Goal: Transaction & Acquisition: Book appointment/travel/reservation

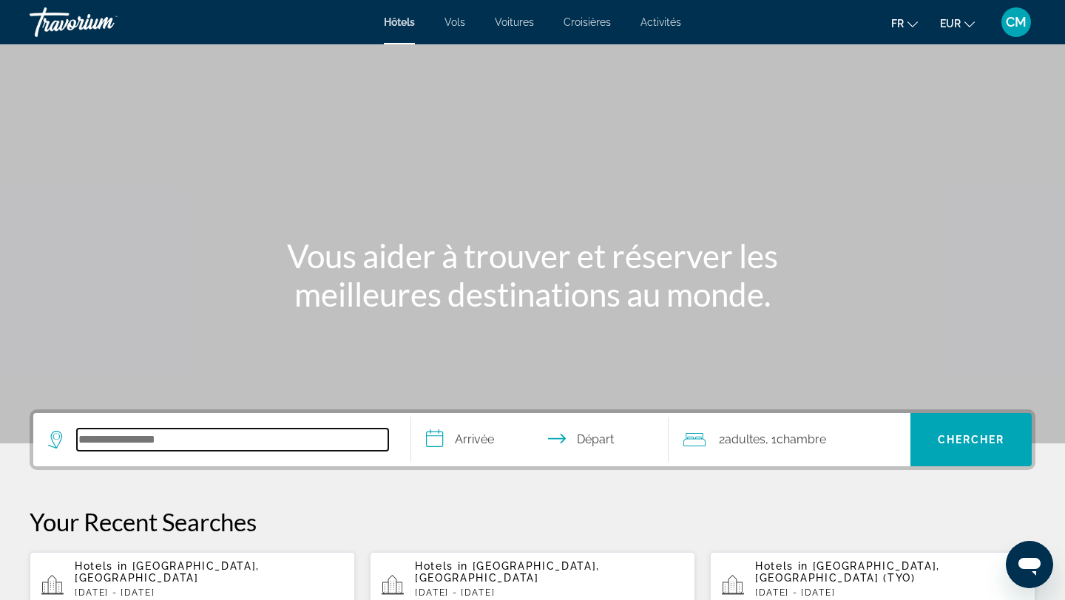
click at [308, 430] on input "Search hotel destination" at bounding box center [232, 440] width 311 height 22
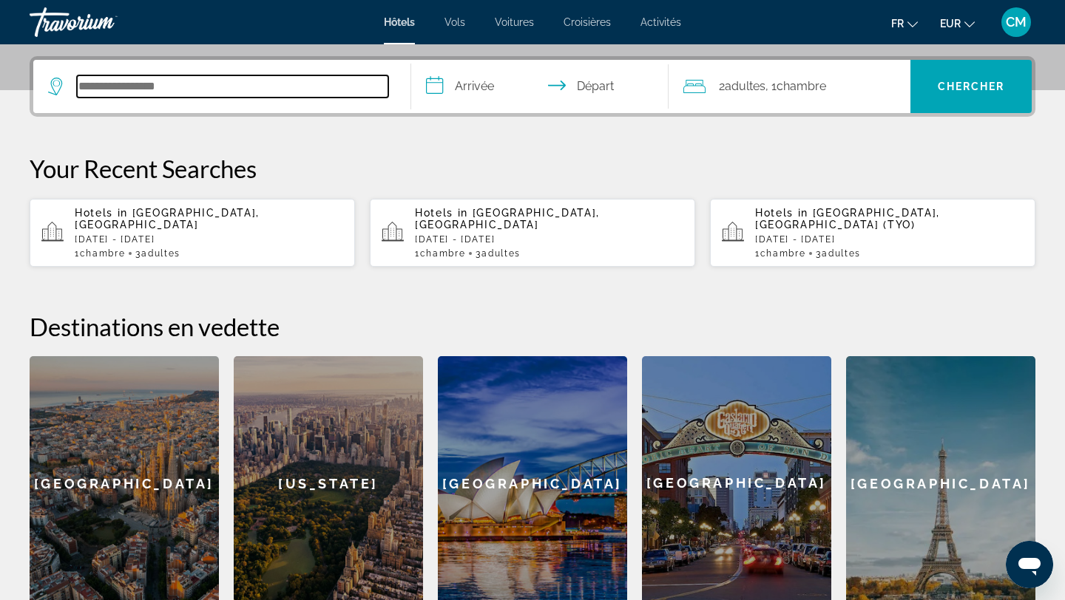
scroll to position [362, 0]
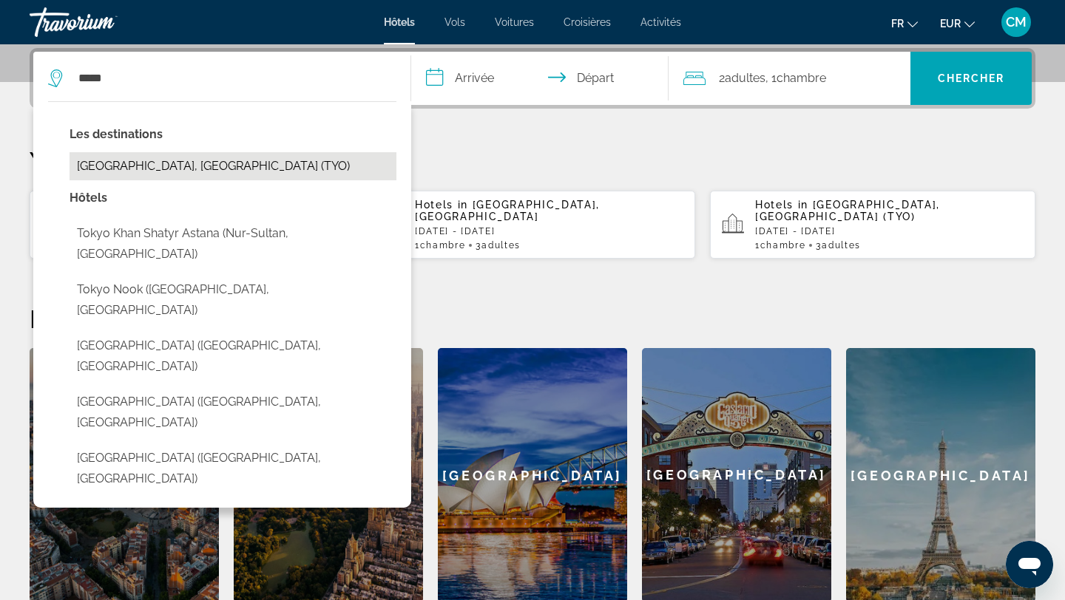
click at [122, 160] on button "[GEOGRAPHIC_DATA], [GEOGRAPHIC_DATA] (TYO)" at bounding box center [232, 166] width 327 height 28
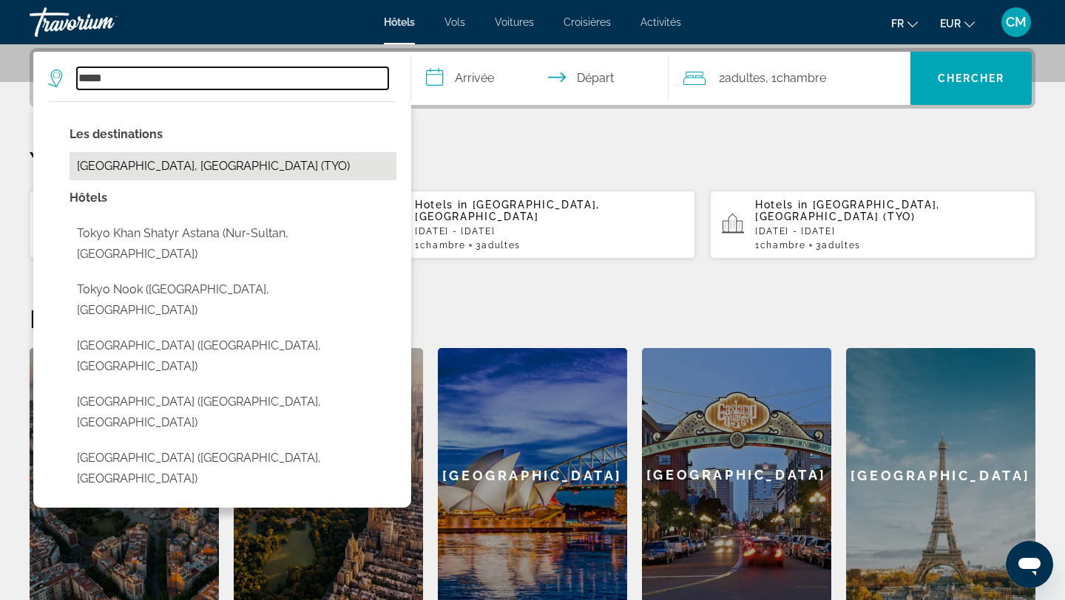
type input "**********"
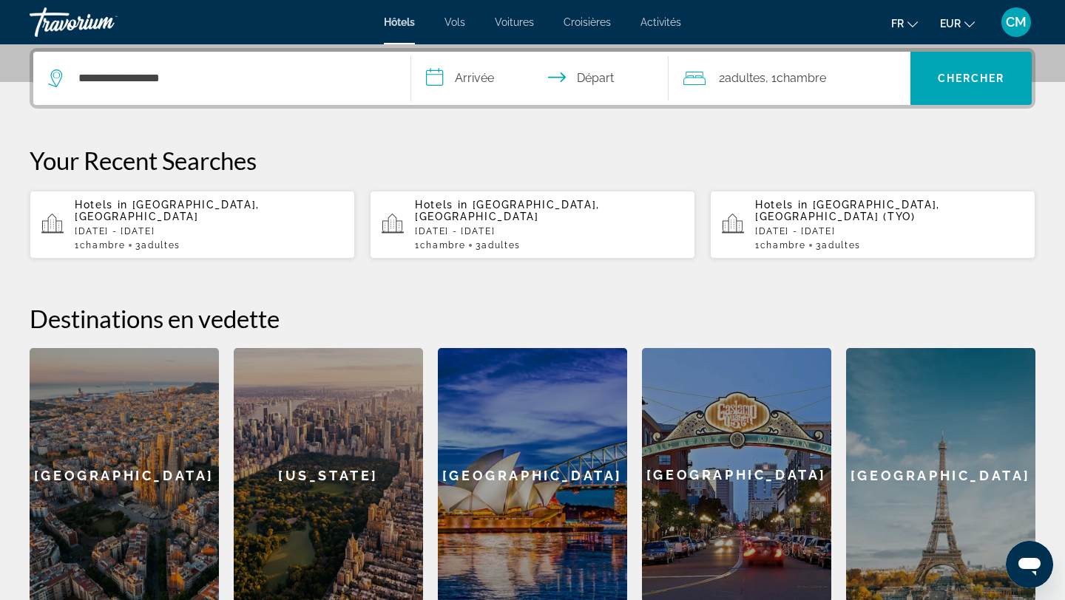
click at [851, 96] on div "2 Adulte Adultes , 1 Chambre pièces" at bounding box center [797, 78] width 228 height 53
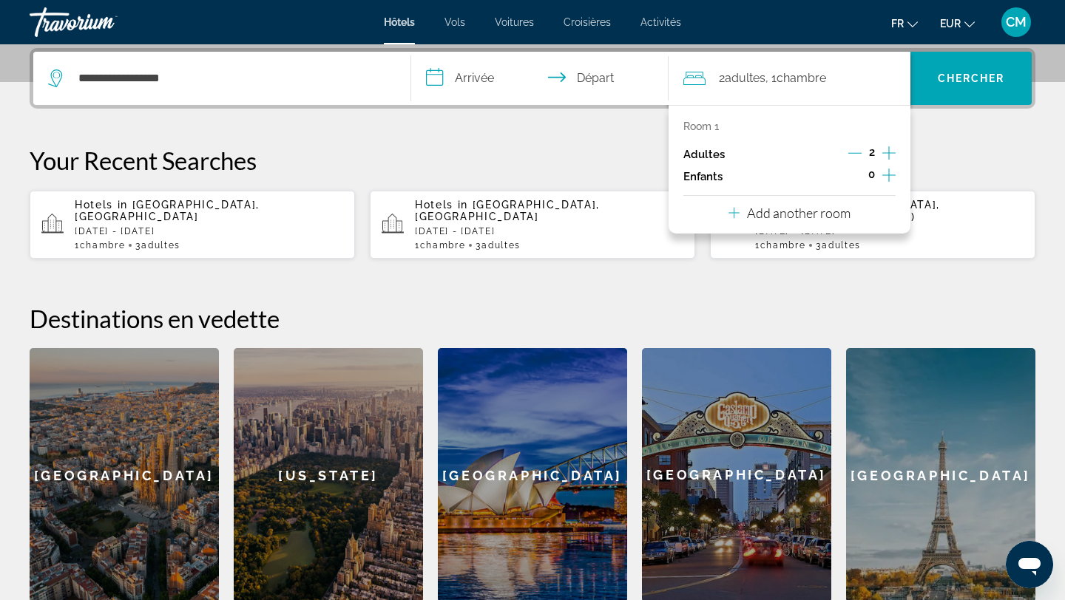
click at [884, 153] on icon "Increment adults" at bounding box center [888, 153] width 13 height 18
click at [472, 69] on input "**********" at bounding box center [542, 81] width 263 height 58
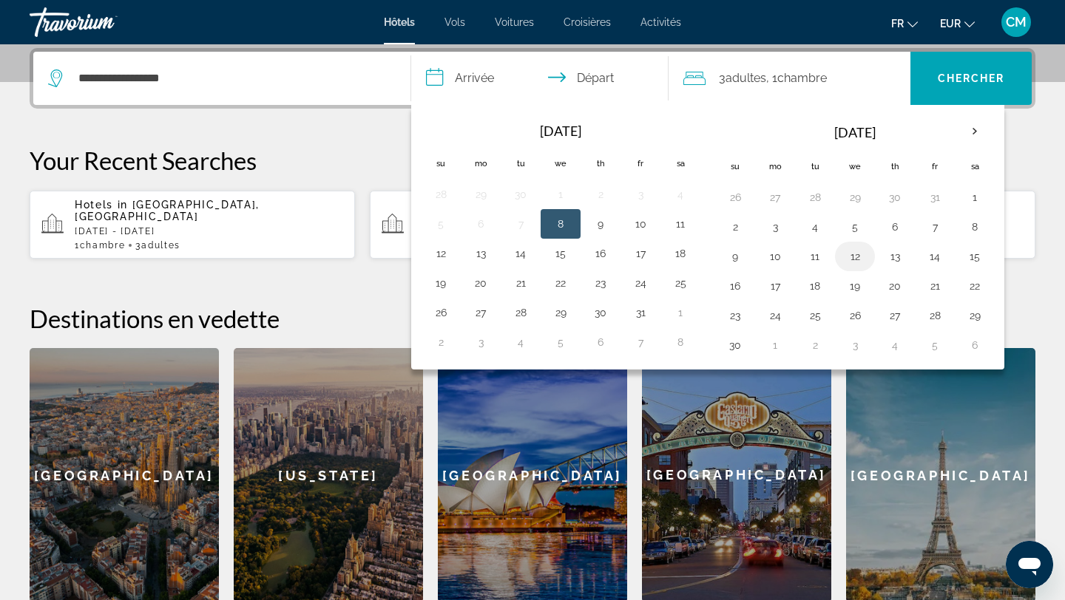
click at [851, 257] on button "12" at bounding box center [855, 256] width 24 height 21
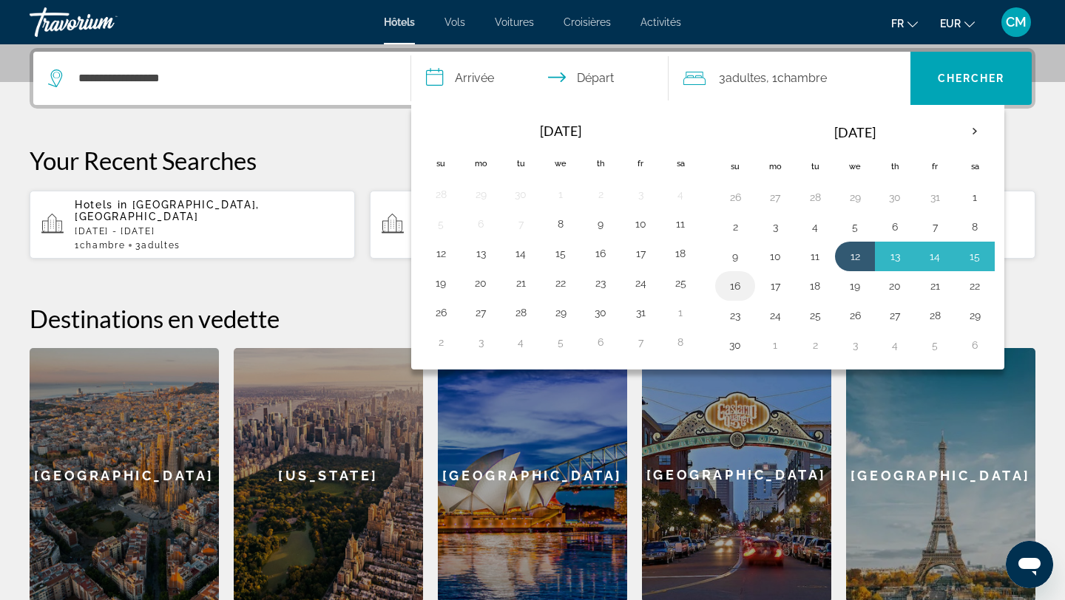
click at [738, 279] on button "16" at bounding box center [735, 286] width 24 height 21
type input "**********"
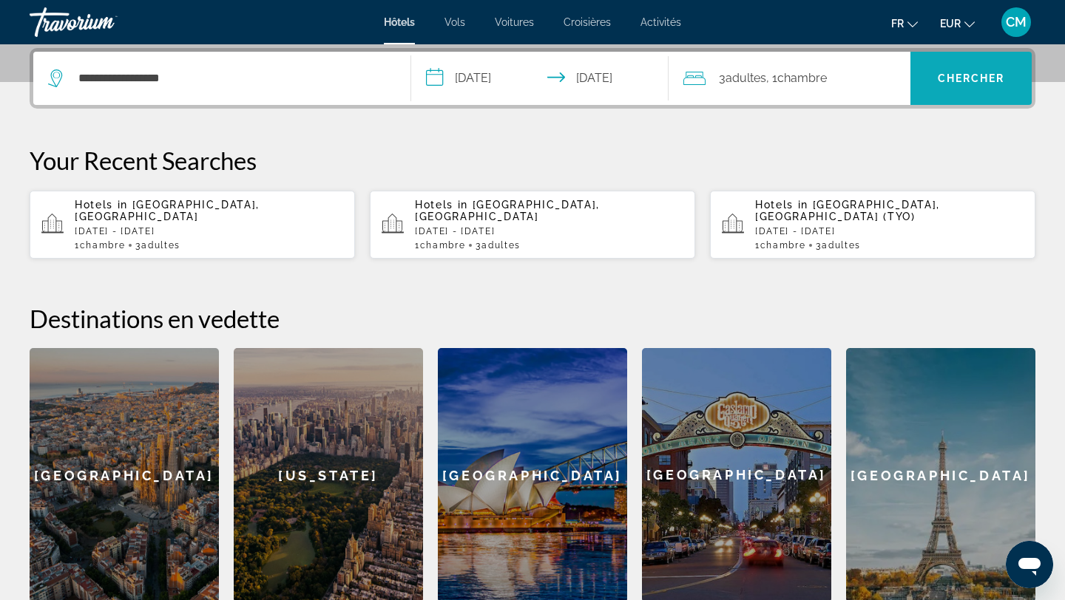
click at [974, 88] on span "Search" at bounding box center [970, 78] width 121 height 35
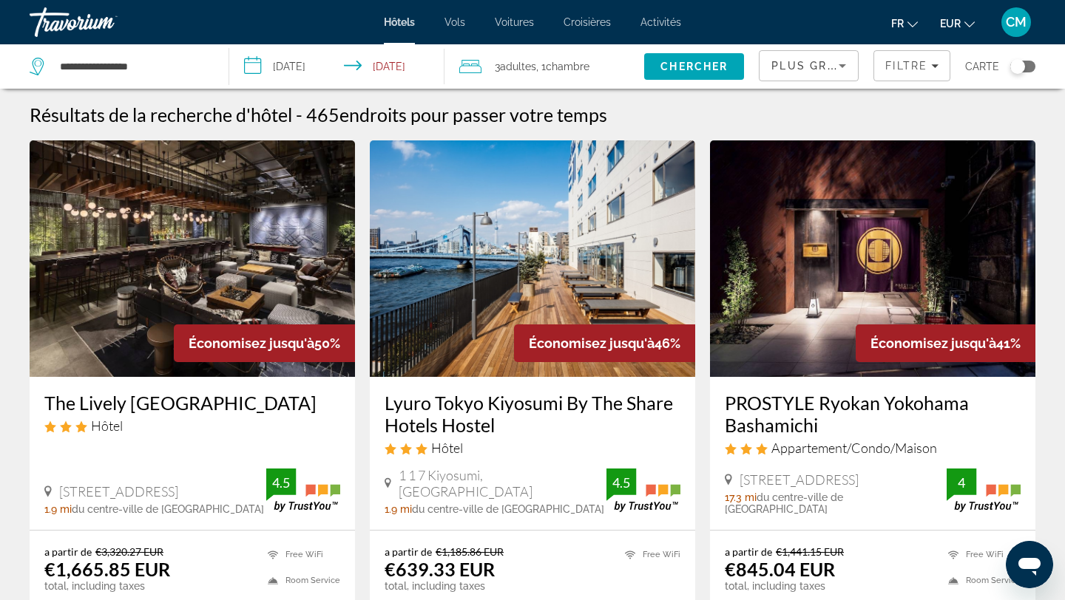
click at [1025, 64] on div "Toggle map" at bounding box center [1022, 67] width 25 height 12
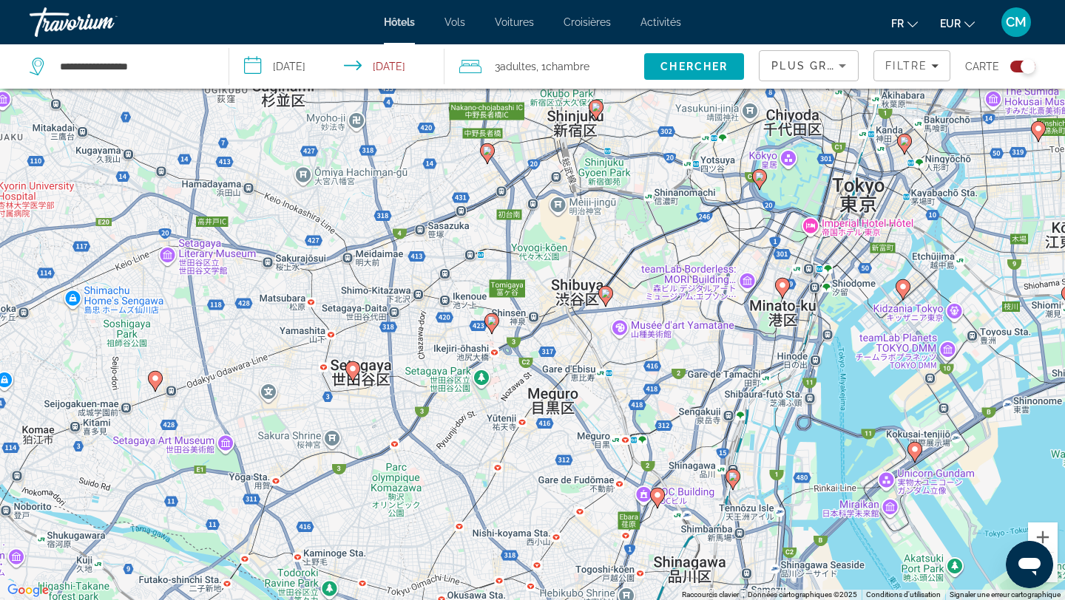
drag, startPoint x: 706, startPoint y: 274, endPoint x: 550, endPoint y: 467, distance: 247.6
click at [551, 467] on div "Pour activer le glissement avec le clavier, appuyez sur Alt+Entrée. Une fois ce…" at bounding box center [532, 300] width 1065 height 600
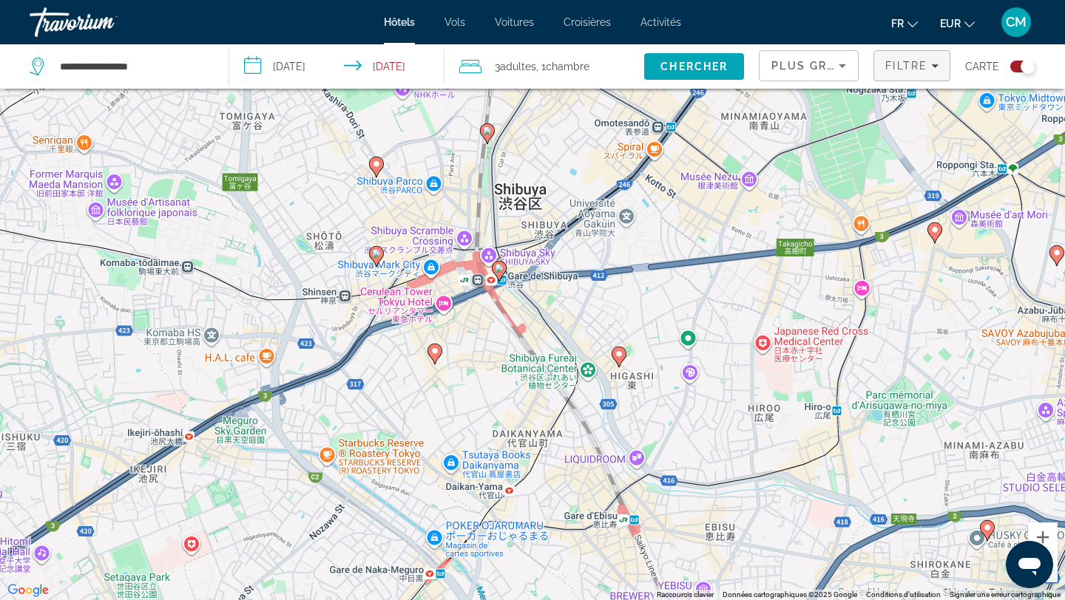
click at [933, 67] on icon "Filters" at bounding box center [934, 65] width 7 height 7
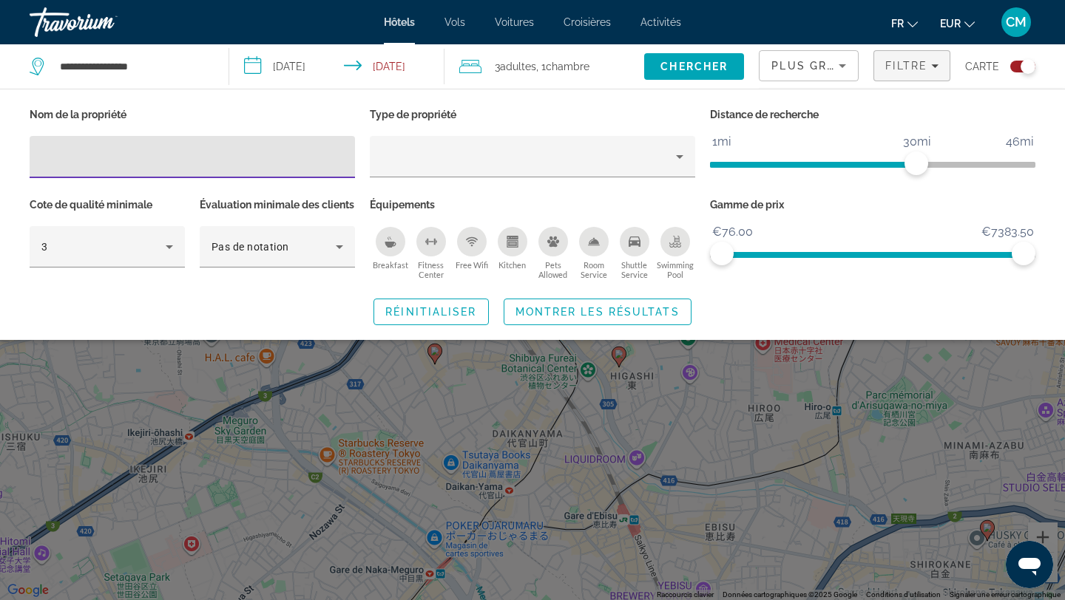
click at [807, 78] on div "Plus grandes économies" at bounding box center [808, 71] width 75 height 41
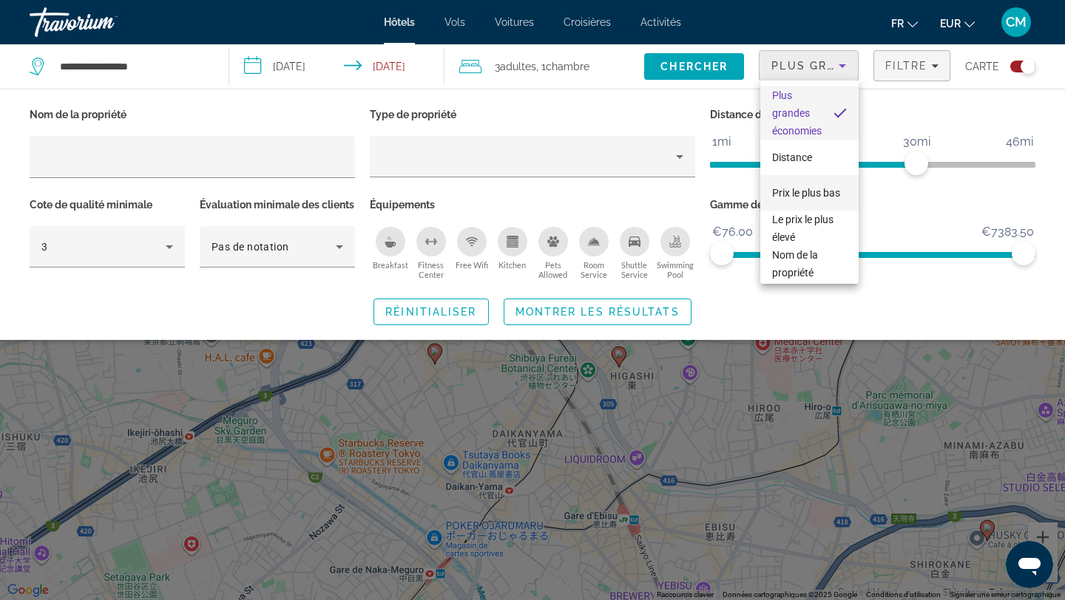
click at [797, 191] on span "Prix le plus bas" at bounding box center [806, 193] width 68 height 12
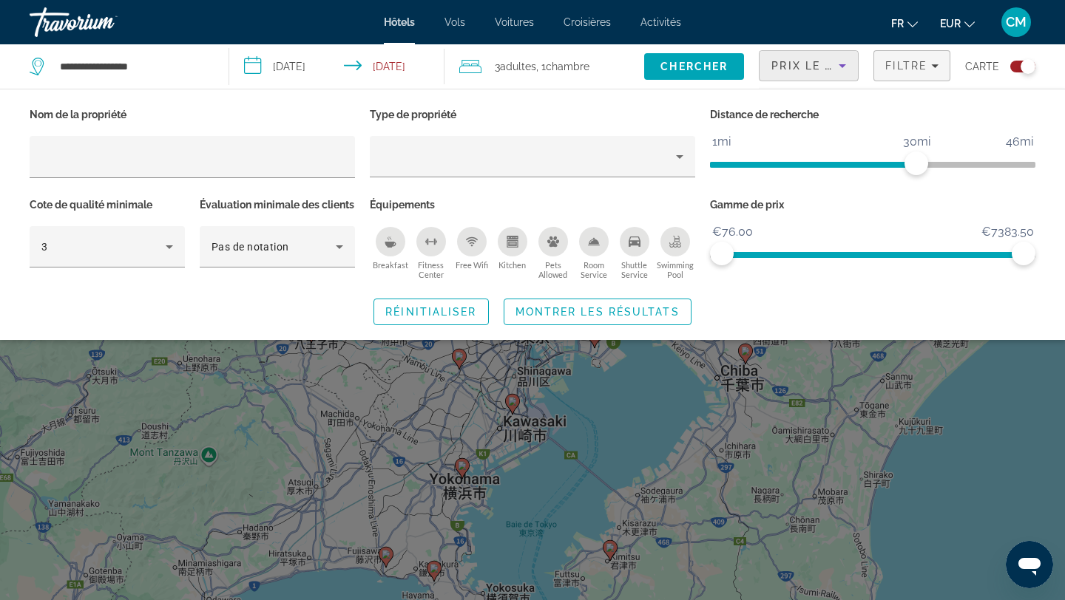
click at [751, 407] on div "Search widget" at bounding box center [532, 411] width 1065 height 379
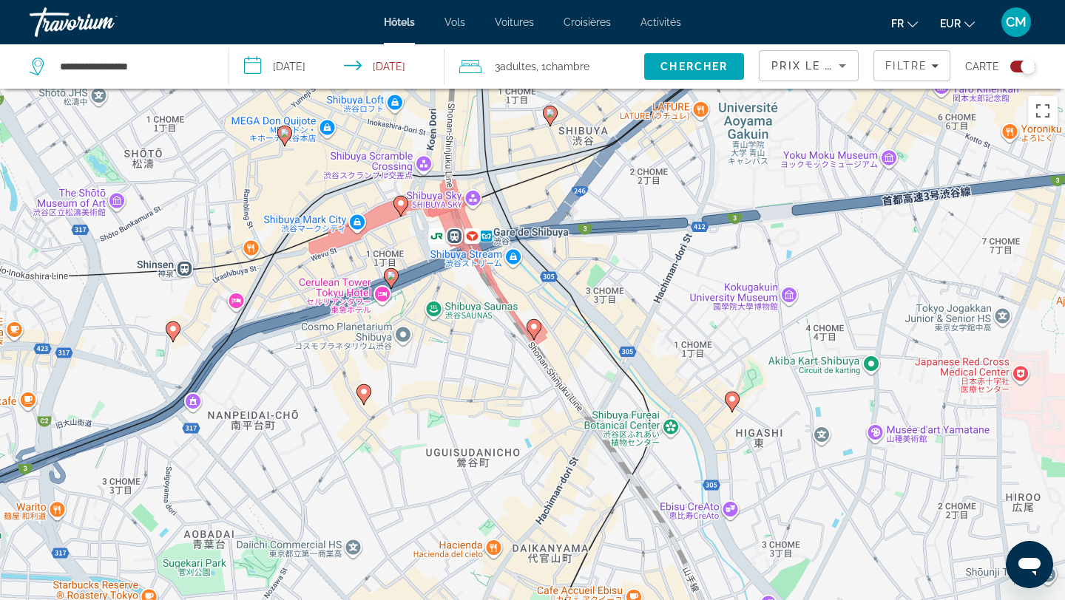
drag, startPoint x: 314, startPoint y: 225, endPoint x: 646, endPoint y: 210, distance: 332.3
click at [646, 210] on div "Pour activer le glissement avec le clavier, appuyez sur Alt+Entrée. Une fois ce…" at bounding box center [532, 389] width 1065 height 600
click at [396, 200] on icon "Main content" at bounding box center [400, 206] width 13 height 19
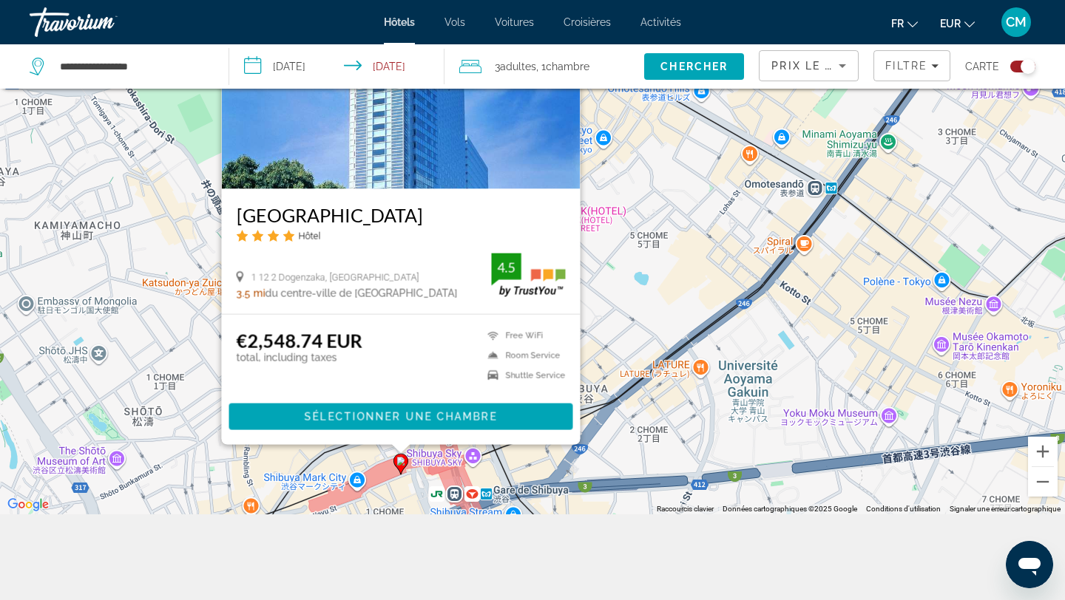
scroll to position [177, 0]
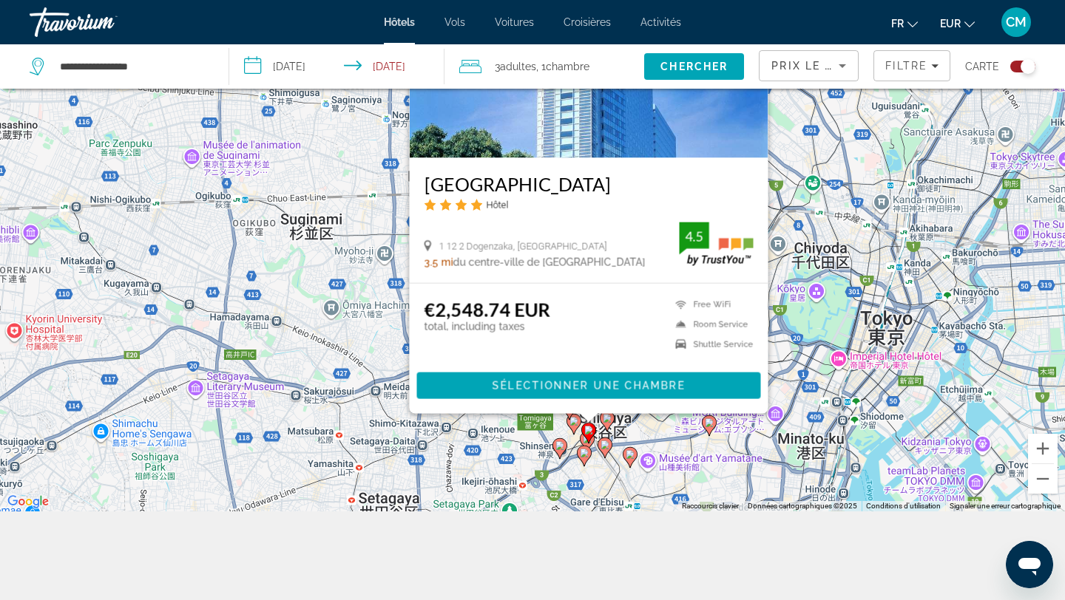
click at [935, 334] on div "Pour activer le glissement avec le clavier, appuyez sur Alt+Entrée. Une fois ce…" at bounding box center [532, 211] width 1065 height 600
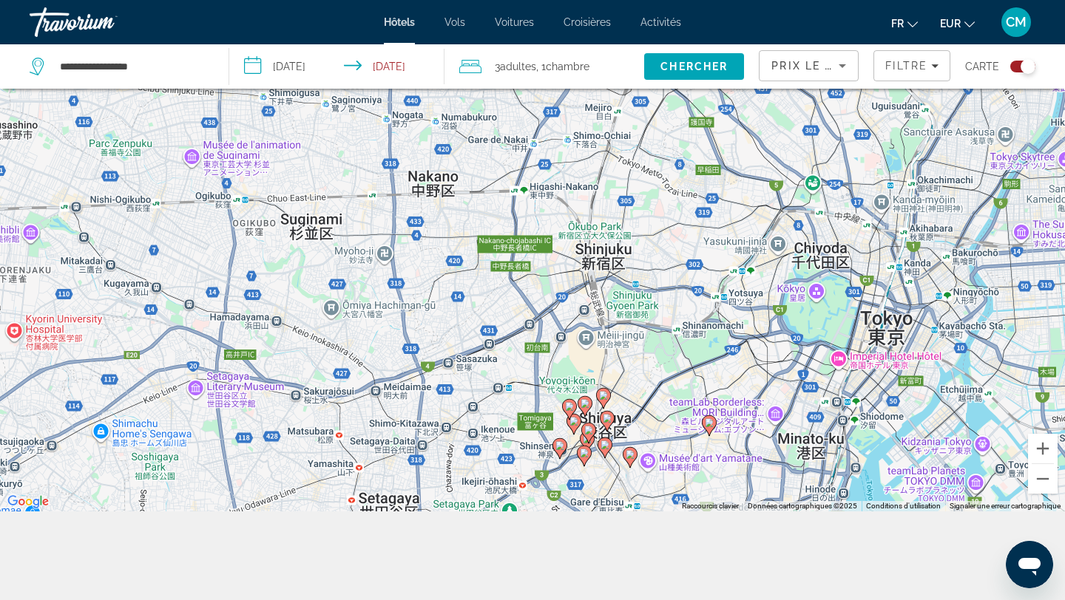
click at [605, 401] on icon "Main content" at bounding box center [603, 398] width 13 height 19
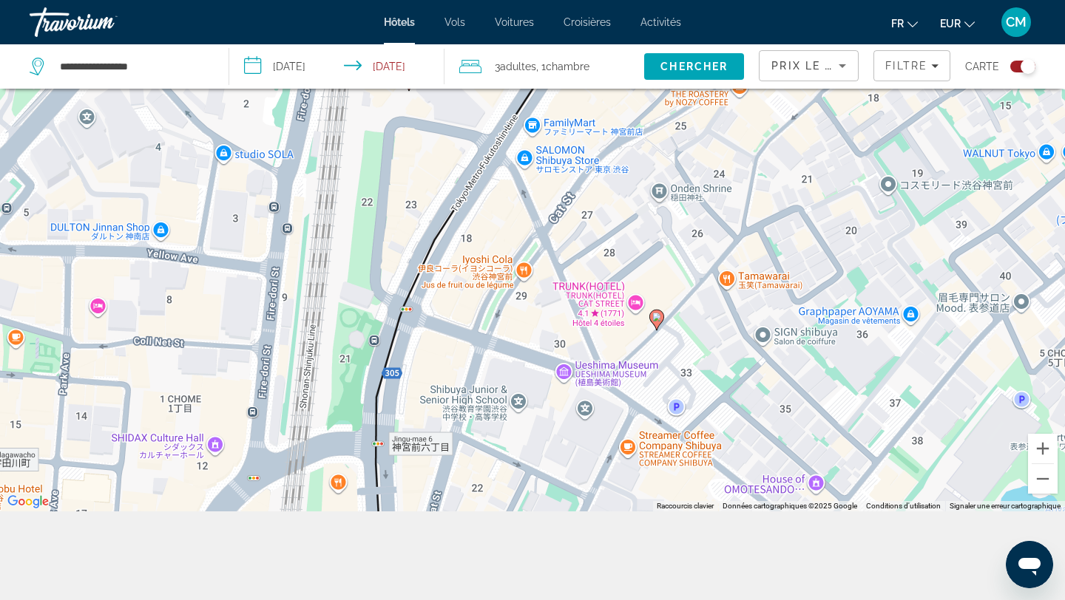
click at [654, 327] on gmp-advanced-marker "Main content" at bounding box center [656, 320] width 15 height 22
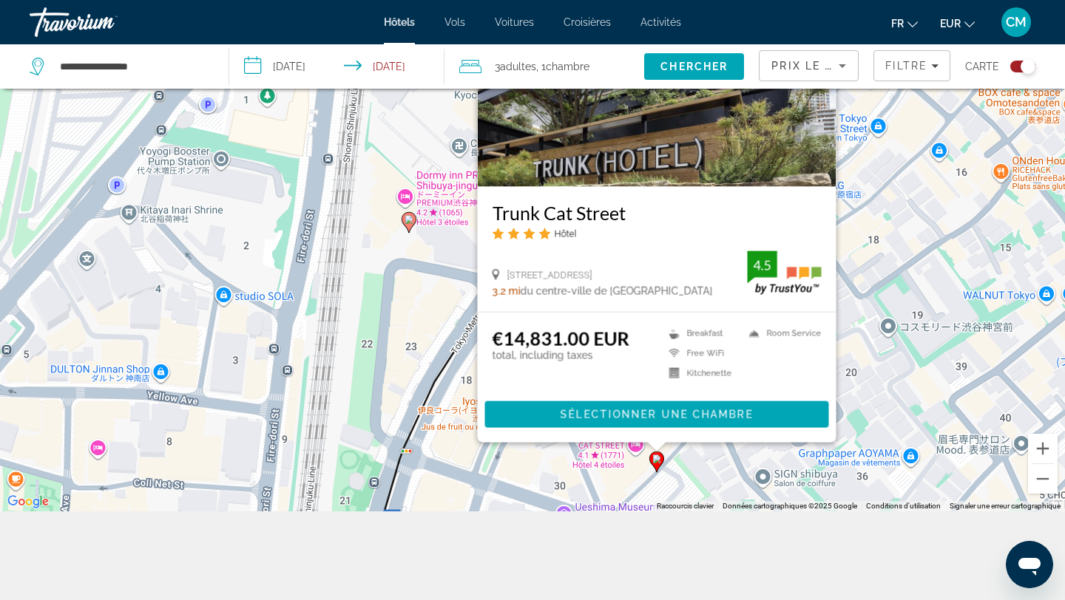
click at [878, 296] on div "Pour activer le glissement avec le clavier, appuyez sur Alt+Entrée. Une fois ce…" at bounding box center [532, 211] width 1065 height 600
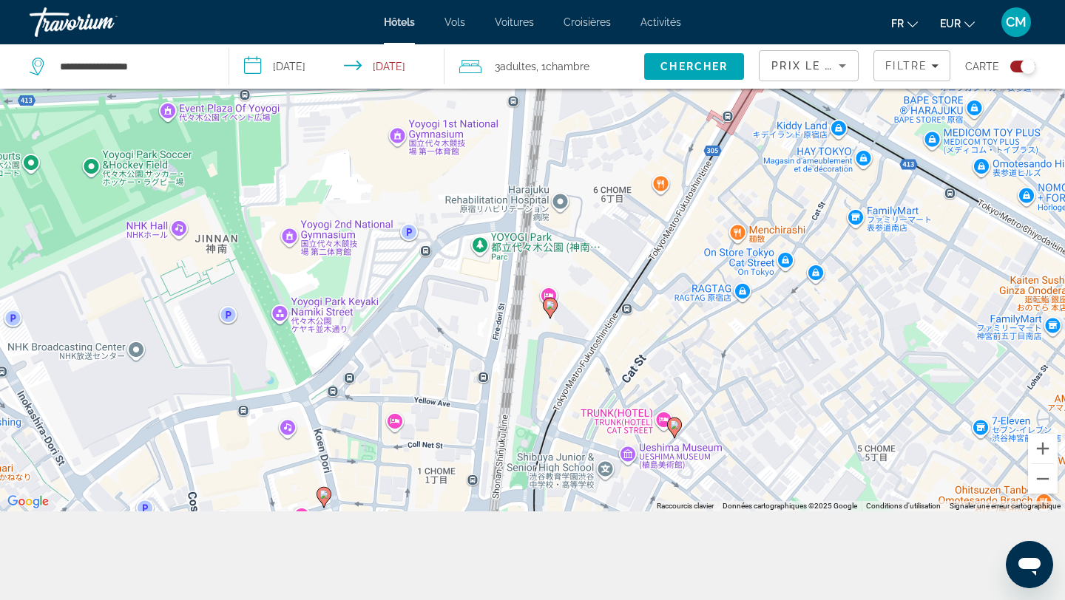
click at [552, 314] on icon "Main content" at bounding box center [550, 308] width 15 height 21
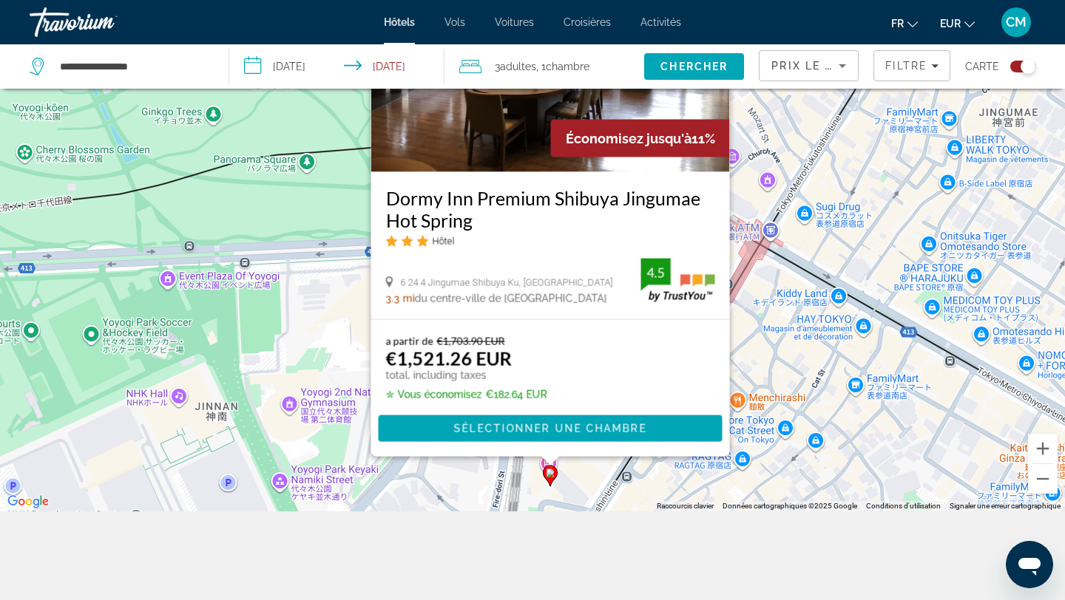
click at [278, 373] on div "Pour activer le glissement avec le clavier, appuyez sur Alt+Entrée. Une fois ce…" at bounding box center [532, 211] width 1065 height 600
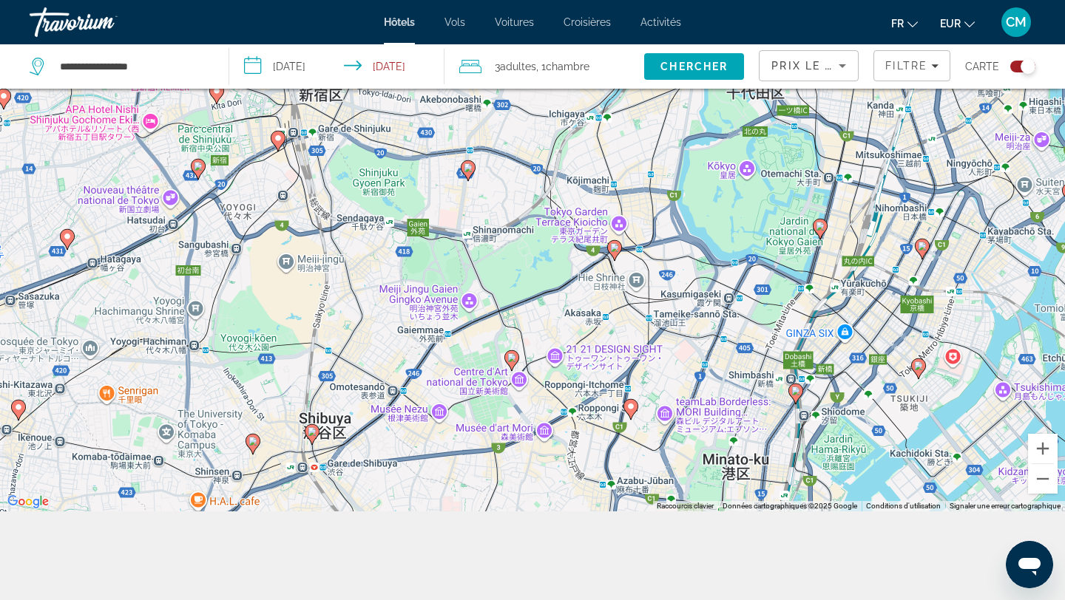
click at [255, 442] on image "Main content" at bounding box center [252, 441] width 9 height 9
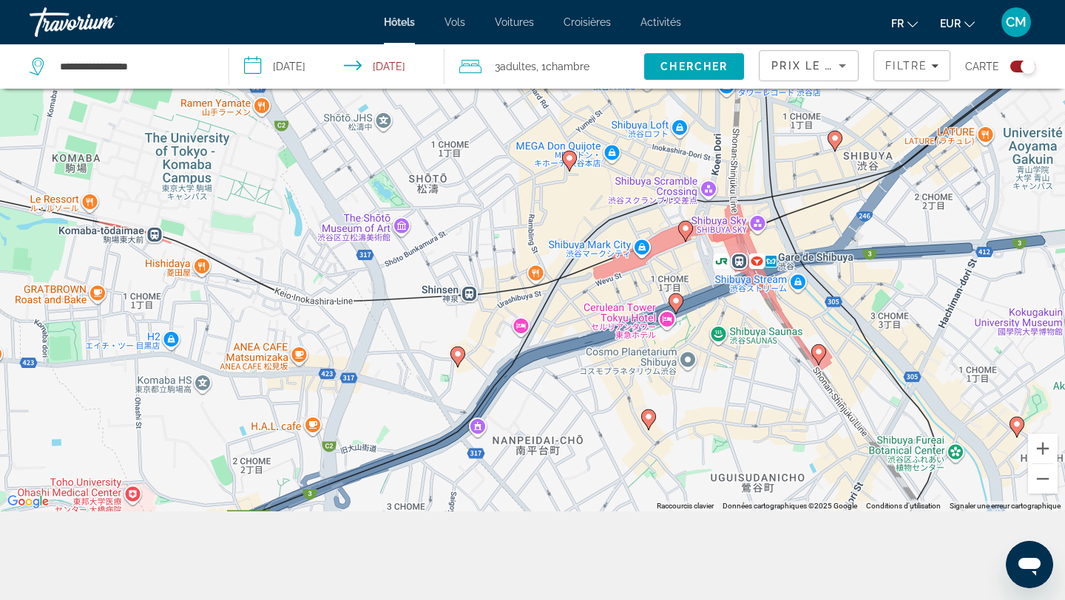
click at [456, 364] on icon "Main content" at bounding box center [457, 357] width 15 height 21
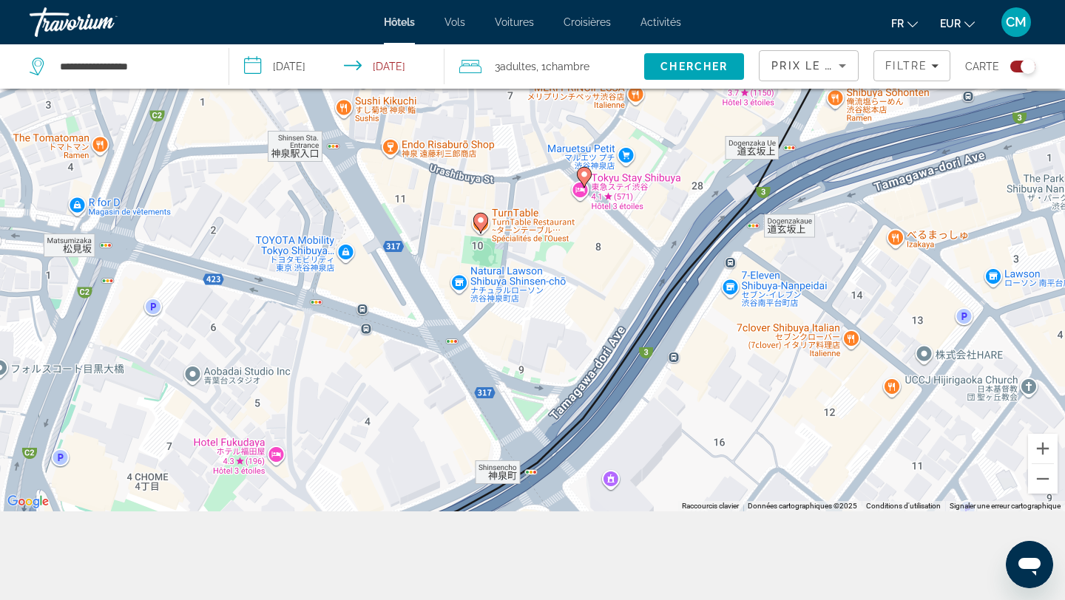
click at [488, 228] on div "Pour naviguer, appuyez sur les touches fléchées. Pour activer le glissement ave…" at bounding box center [532, 211] width 1065 height 600
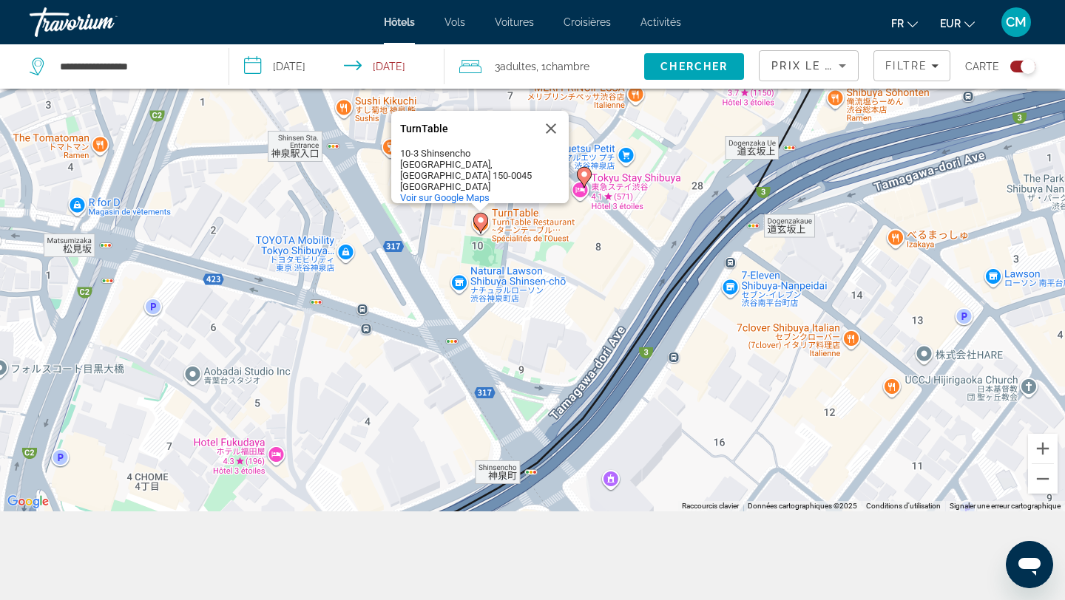
click at [480, 220] on image "Main content" at bounding box center [480, 220] width 9 height 9
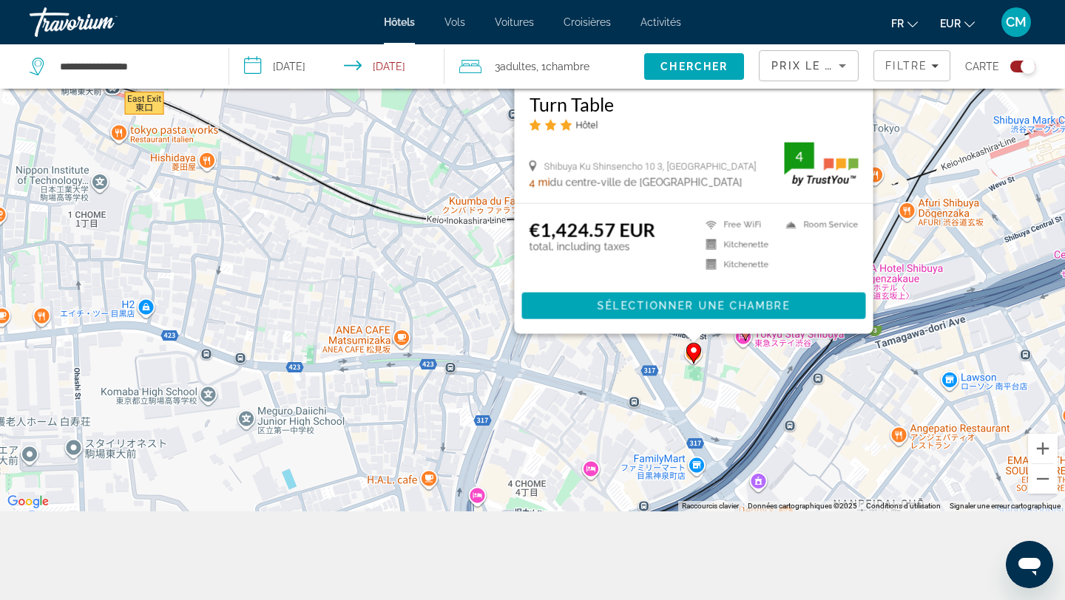
click at [588, 382] on div "Pour activer le glissement avec le clavier, appuyez sur Alt+Entrée. Une fois ce…" at bounding box center [532, 211] width 1065 height 600
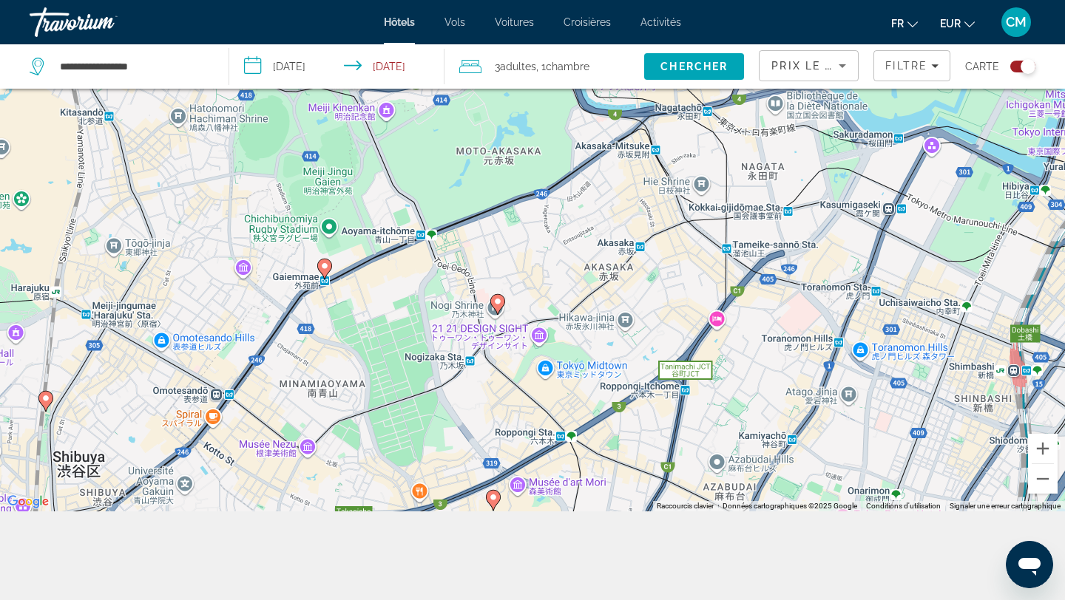
drag, startPoint x: 848, startPoint y: 296, endPoint x: 0, endPoint y: 600, distance: 900.8
click at [0, 600] on div "**********" at bounding box center [532, 255] width 1065 height 689
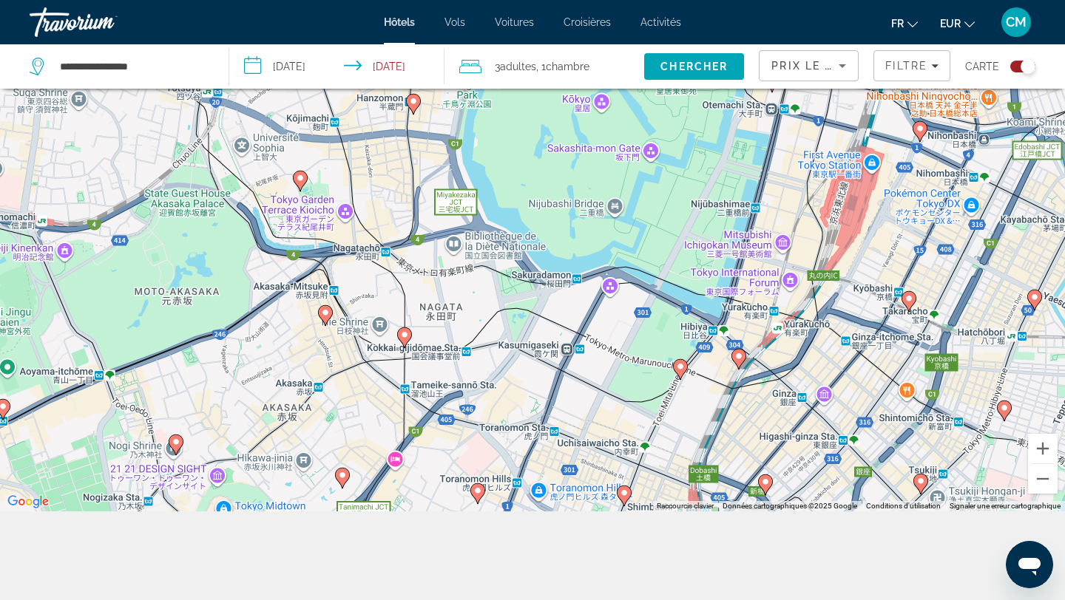
drag, startPoint x: 575, startPoint y: 444, endPoint x: 245, endPoint y: 582, distance: 357.5
click at [245, 582] on div "**********" at bounding box center [532, 255] width 1065 height 689
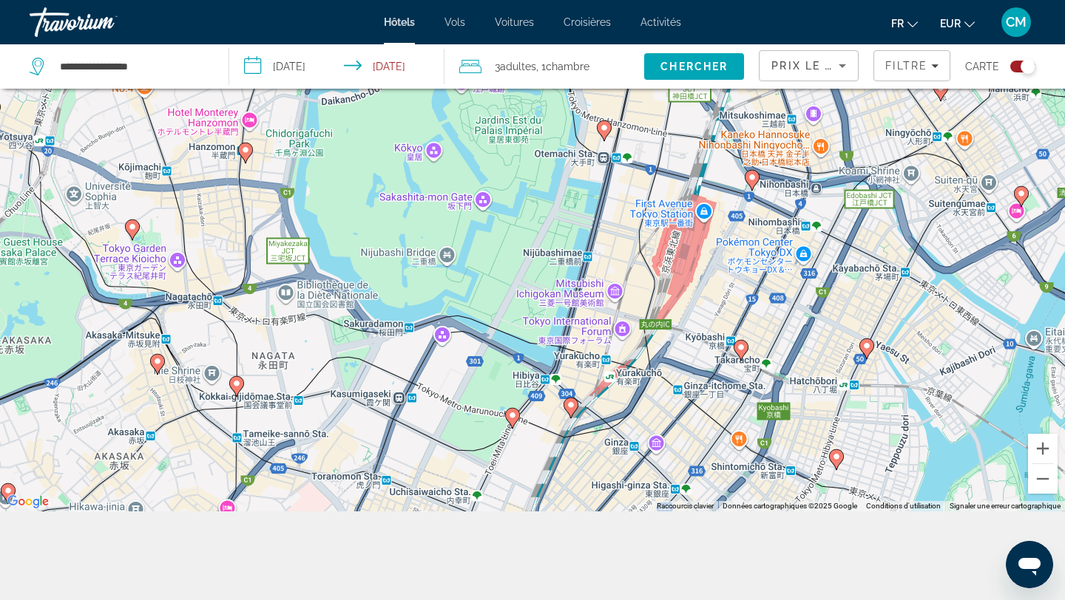
drag, startPoint x: 600, startPoint y: 356, endPoint x: 433, endPoint y: 409, distance: 175.1
click at [433, 409] on div "Pour activer le glissement avec le clavier, appuyez sur Alt+Entrée. Une fois ce…" at bounding box center [532, 211] width 1065 height 600
click at [609, 121] on gmp-advanced-marker "Main content" at bounding box center [604, 131] width 15 height 22
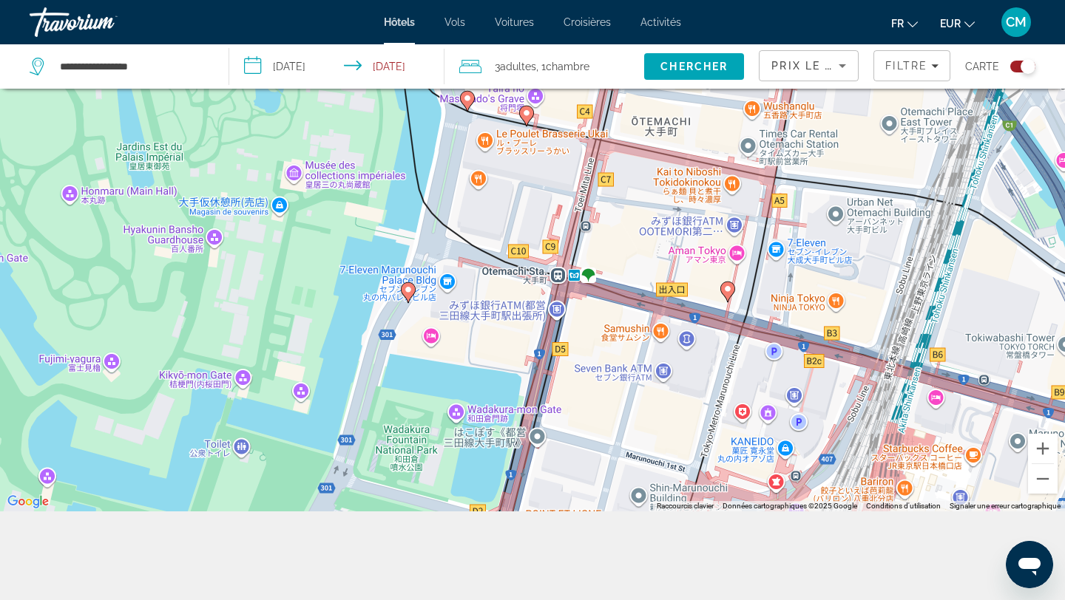
click at [529, 120] on icon "Main content" at bounding box center [526, 116] width 15 height 21
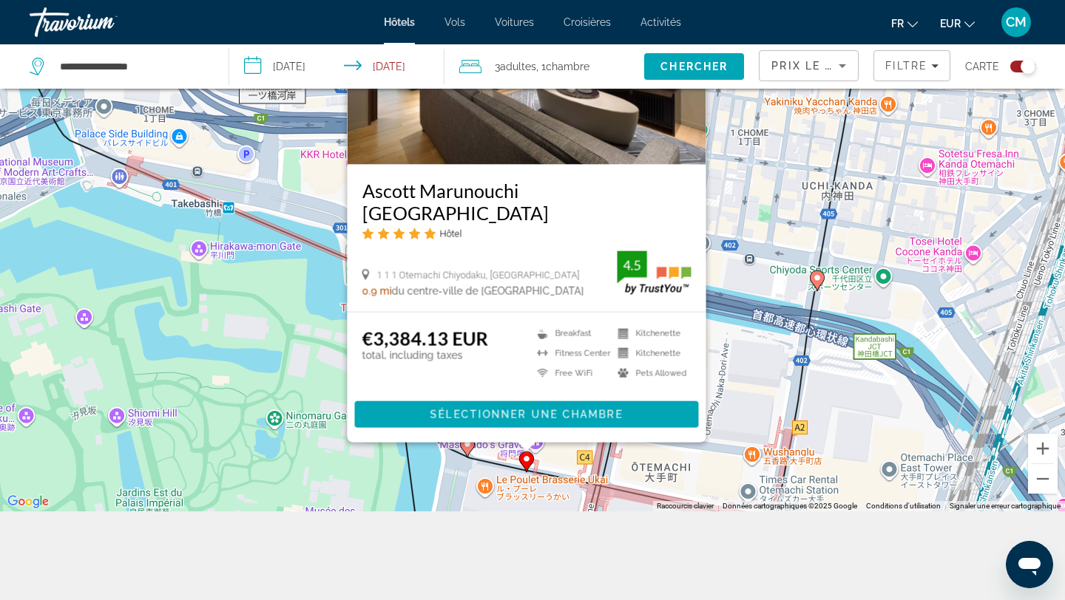
click at [821, 288] on gmp-advanced-marker "Main content" at bounding box center [817, 281] width 15 height 22
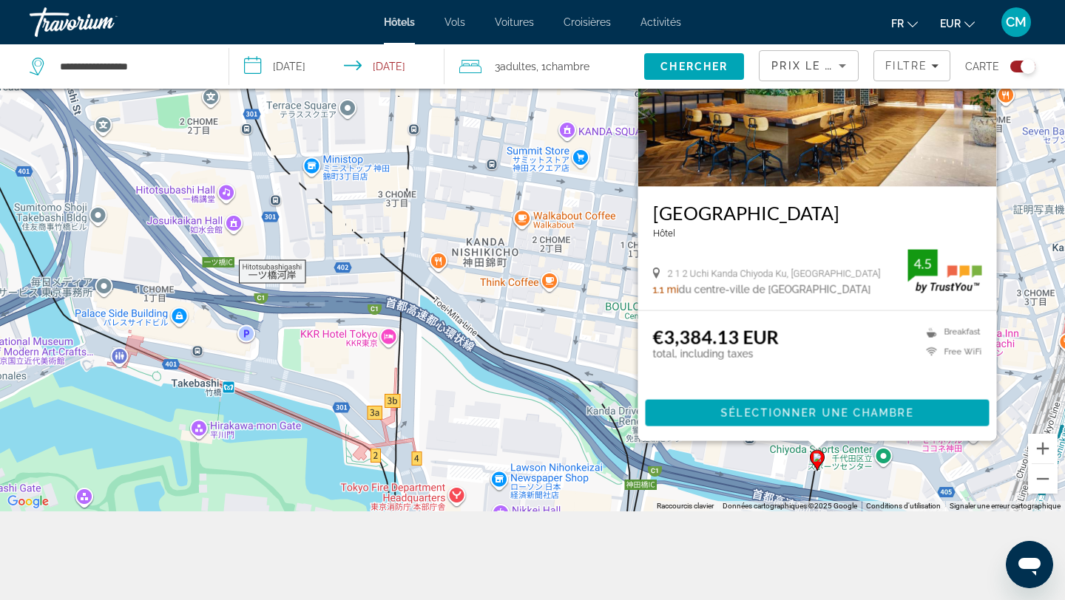
click at [529, 344] on div "Pour activer le glissement avec le clavier, appuyez sur Alt+Entrée. Une fois ce…" at bounding box center [532, 211] width 1065 height 600
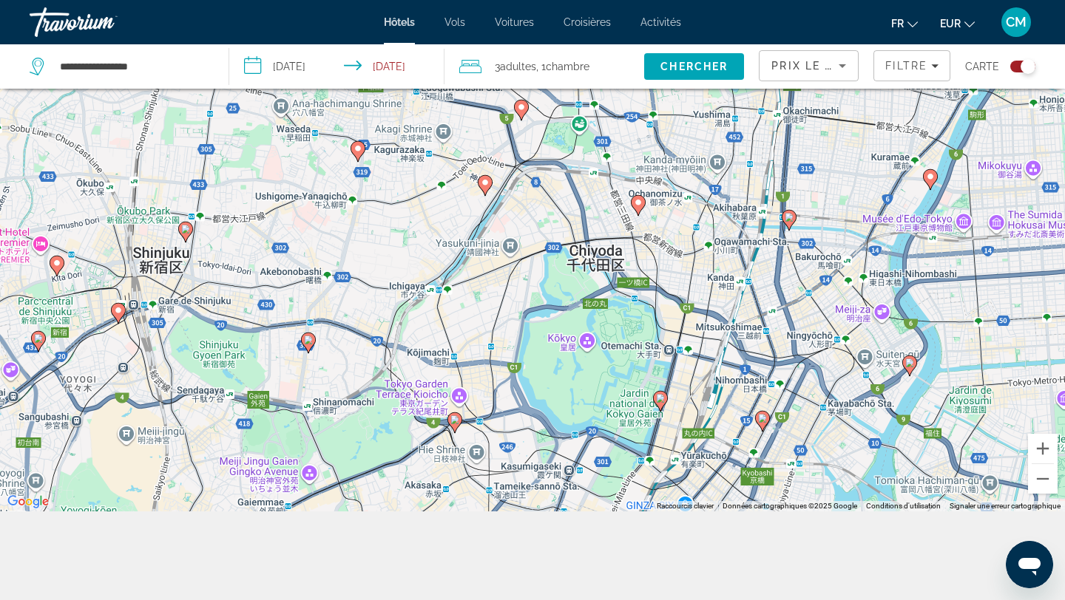
click at [762, 435] on div "Pour activer le glissement avec le clavier, appuyez sur Alt+Entrée. Une fois ce…" at bounding box center [532, 211] width 1065 height 600
click at [764, 427] on icon "Main content" at bounding box center [762, 421] width 15 height 21
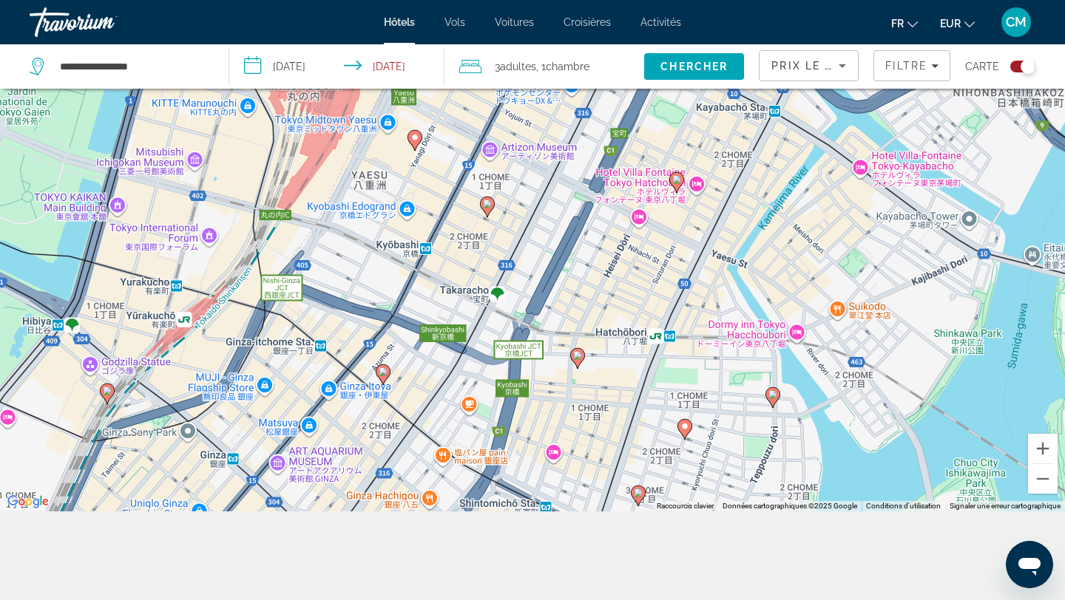
click at [492, 206] on icon "Main content" at bounding box center [487, 206] width 13 height 19
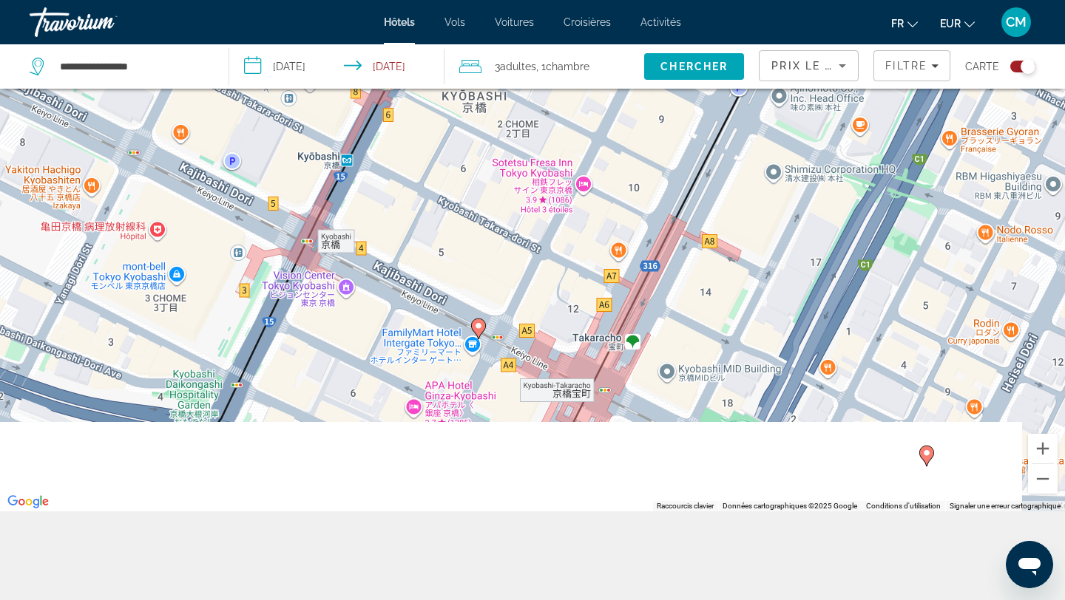
drag, startPoint x: 498, startPoint y: 333, endPoint x: 575, endPoint y: 122, distance: 225.0
click at [575, 122] on div "Pour naviguer, appuyez sur les touches fléchées. Pour activer le glissement ave…" at bounding box center [532, 211] width 1065 height 600
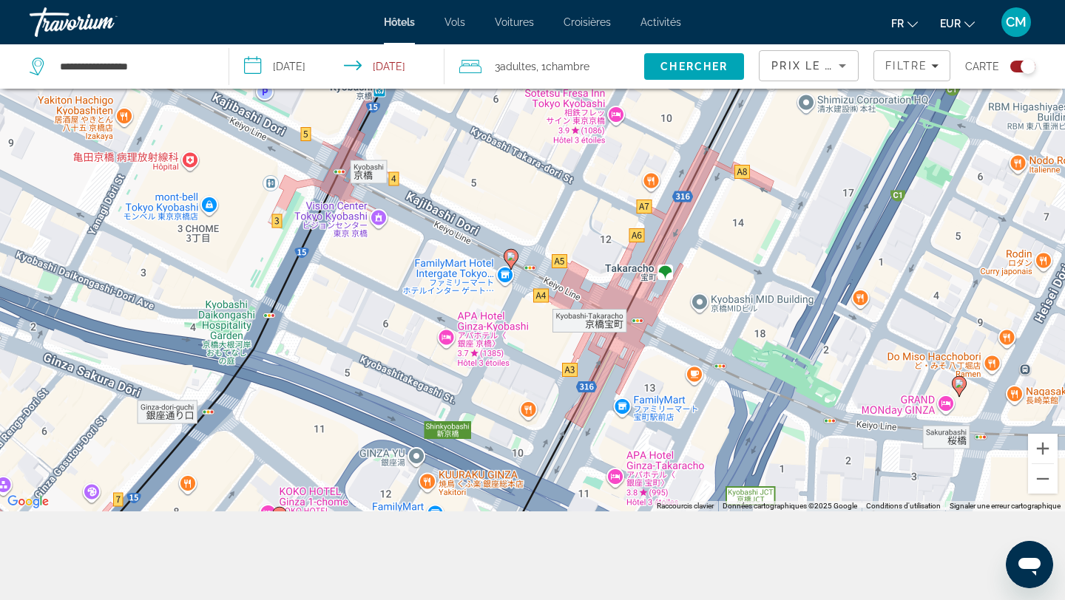
click at [513, 257] on image "Main content" at bounding box center [510, 256] width 9 height 9
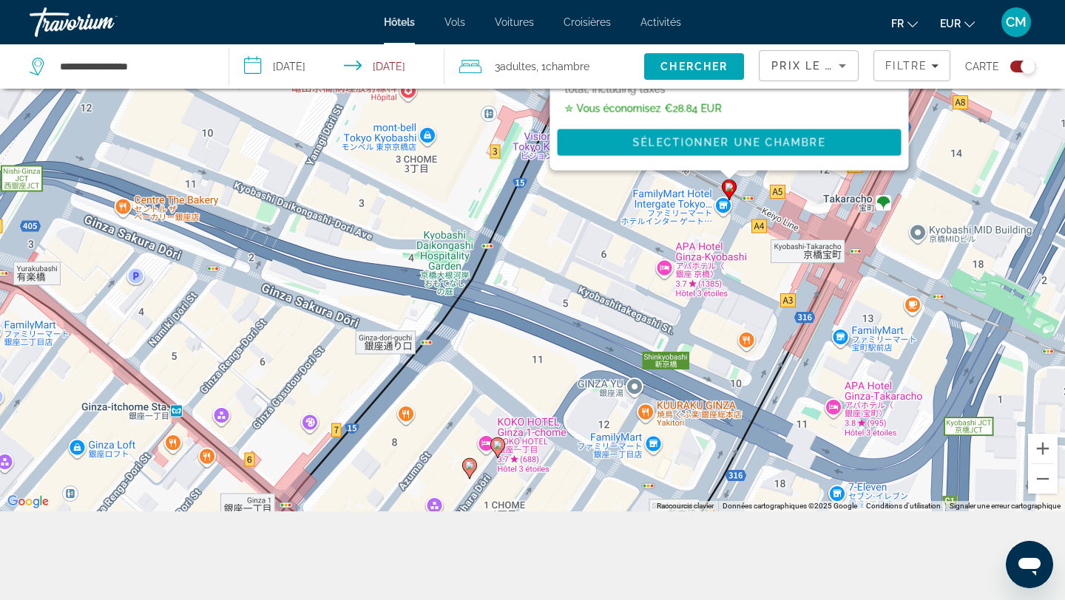
drag, startPoint x: 248, startPoint y: 357, endPoint x: 468, endPoint y: 82, distance: 352.4
click at [468, 82] on div "**********" at bounding box center [532, 255] width 1065 height 689
click at [495, 444] on image "Main content" at bounding box center [497, 445] width 9 height 9
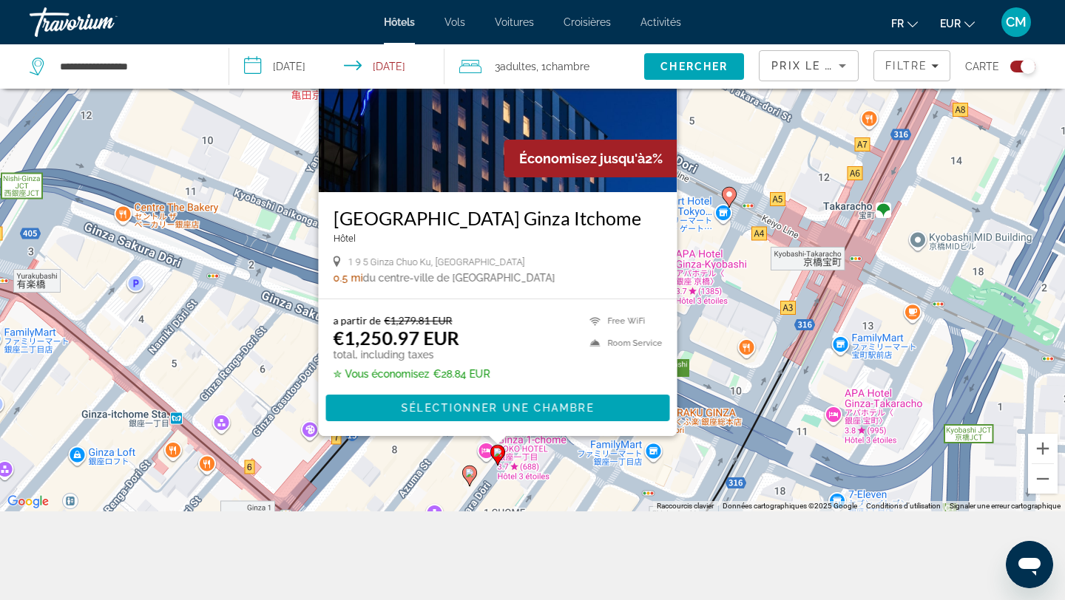
click at [472, 476] on image "Main content" at bounding box center [469, 473] width 9 height 9
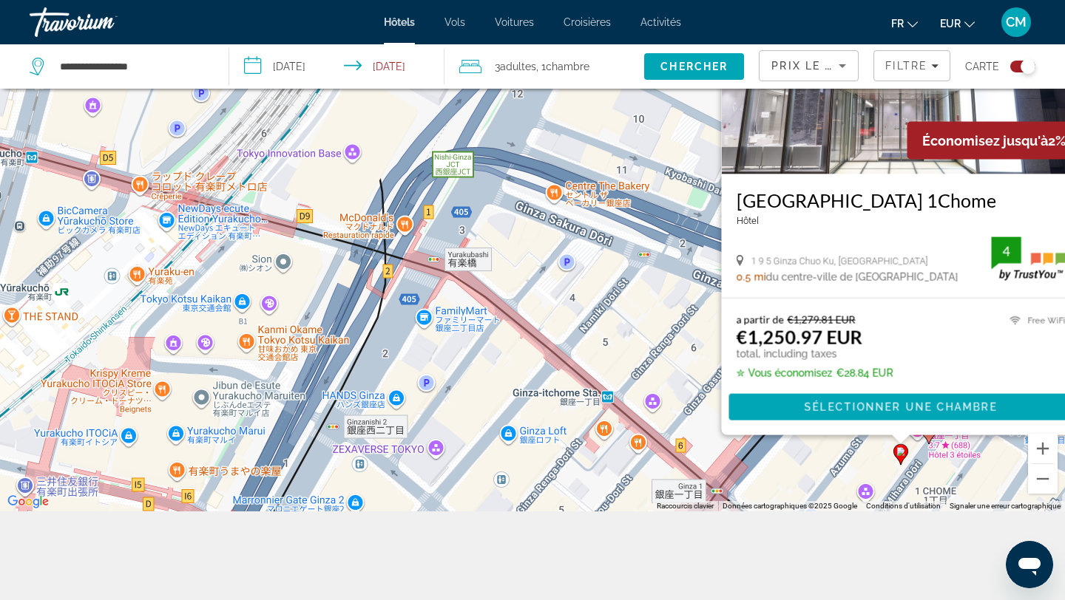
drag, startPoint x: 193, startPoint y: 376, endPoint x: 627, endPoint y: 366, distance: 434.1
click at [627, 366] on div "Pour activer le glissement avec le clavier, appuyez sur Alt+Entrée. Une fois ce…" at bounding box center [532, 211] width 1065 height 600
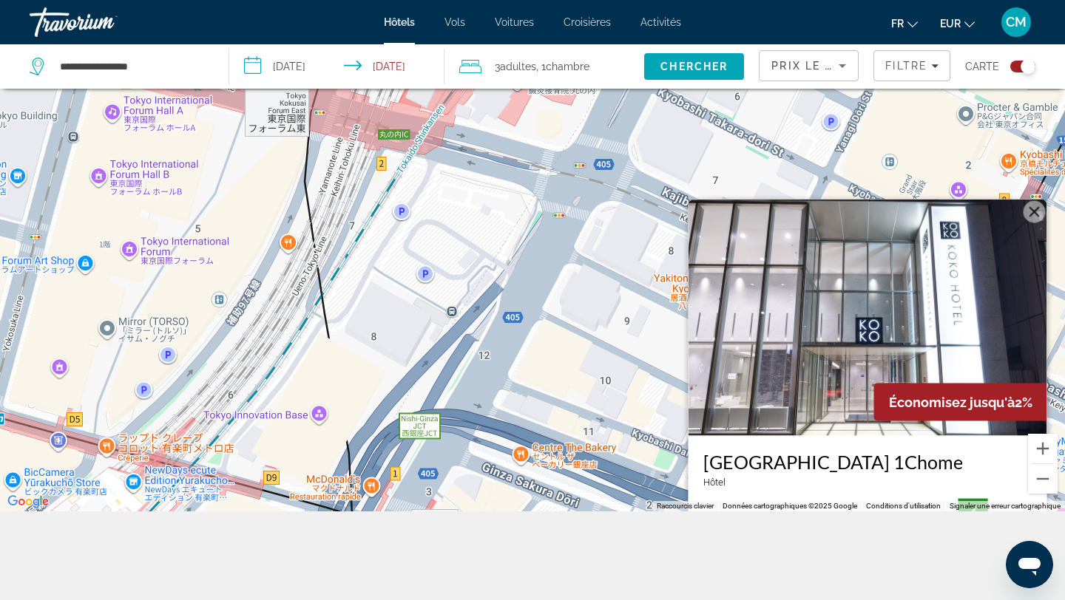
drag, startPoint x: 442, startPoint y: 332, endPoint x: 409, endPoint y: 600, distance: 269.7
click at [409, 600] on div "**********" at bounding box center [532, 255] width 1065 height 689
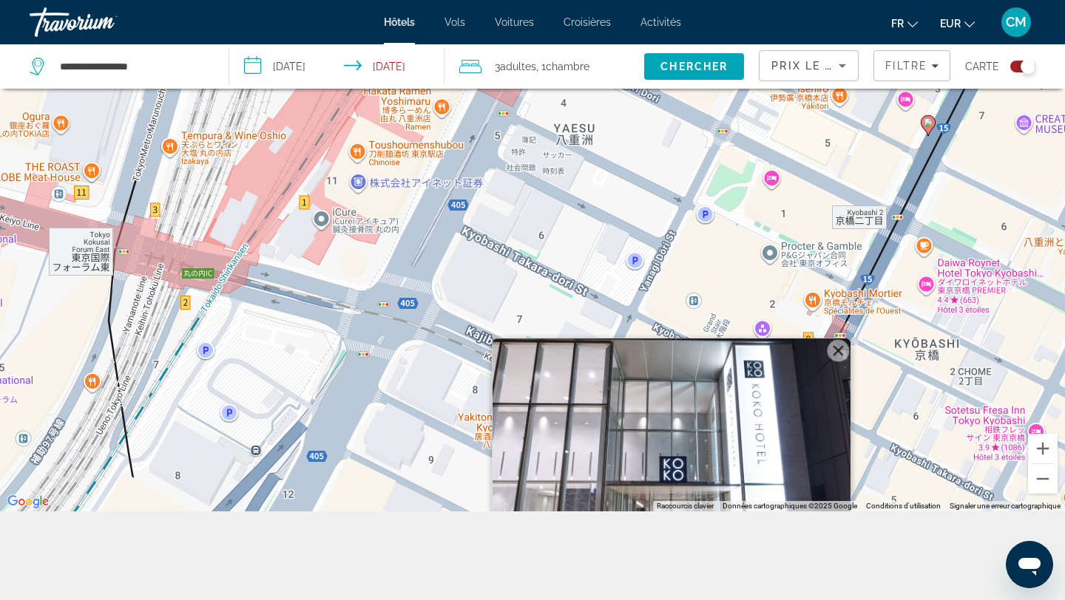
drag, startPoint x: 552, startPoint y: 340, endPoint x: 393, endPoint y: 484, distance: 214.1
click at [394, 484] on div "Pour activer le glissement avec le clavier, appuyez sur Alt+Entrée. Une fois ce…" at bounding box center [532, 211] width 1065 height 600
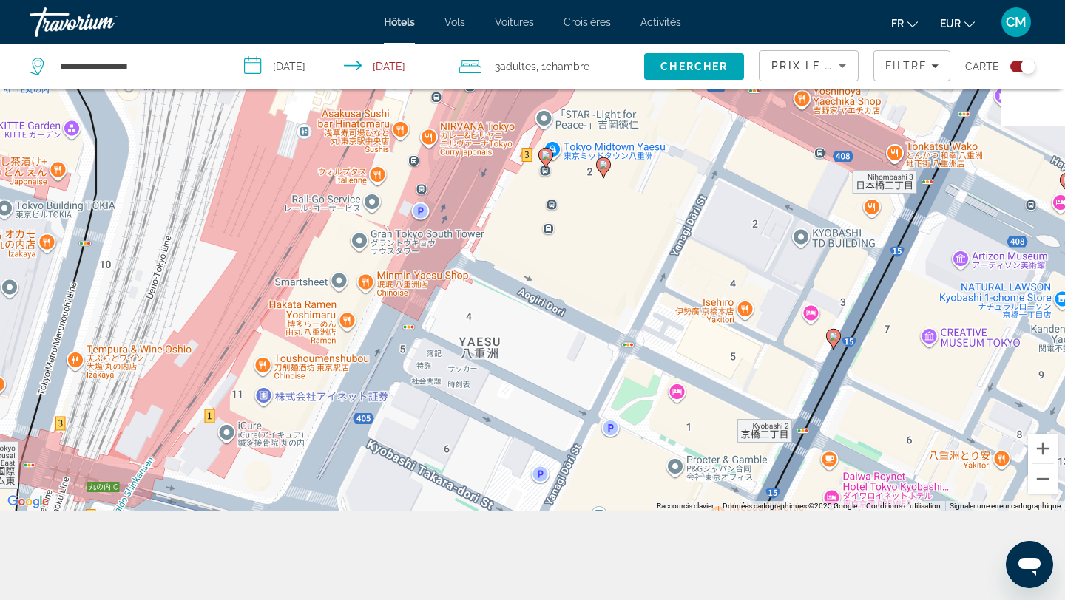
drag, startPoint x: 603, startPoint y: 306, endPoint x: 495, endPoint y: 537, distance: 255.0
click at [497, 541] on div "**********" at bounding box center [532, 255] width 1065 height 689
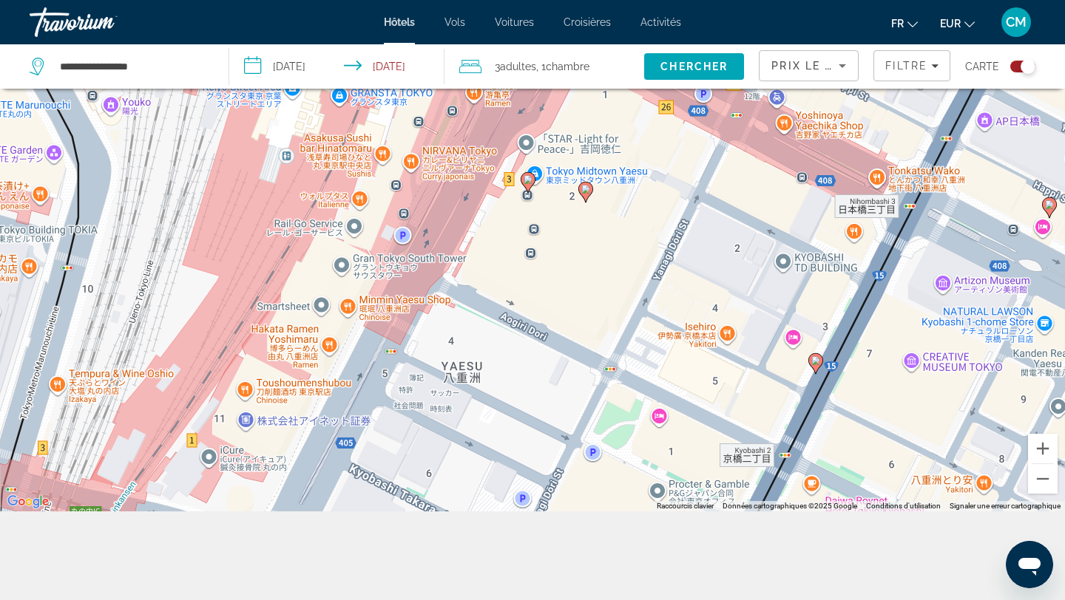
click at [582, 189] on image "Main content" at bounding box center [585, 189] width 9 height 9
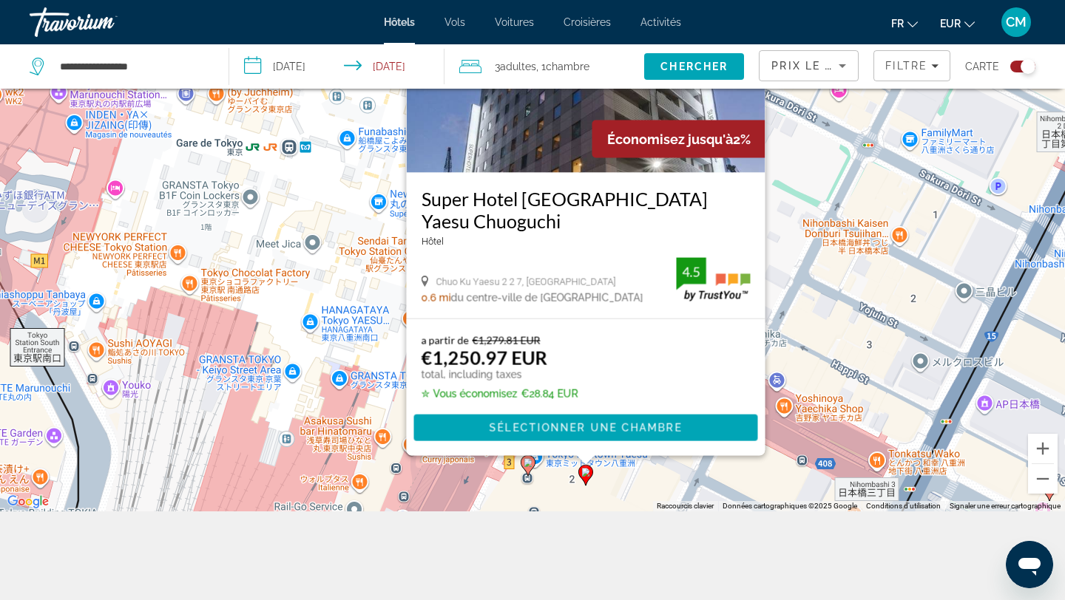
click at [527, 472] on icon "Main content" at bounding box center [527, 465] width 13 height 19
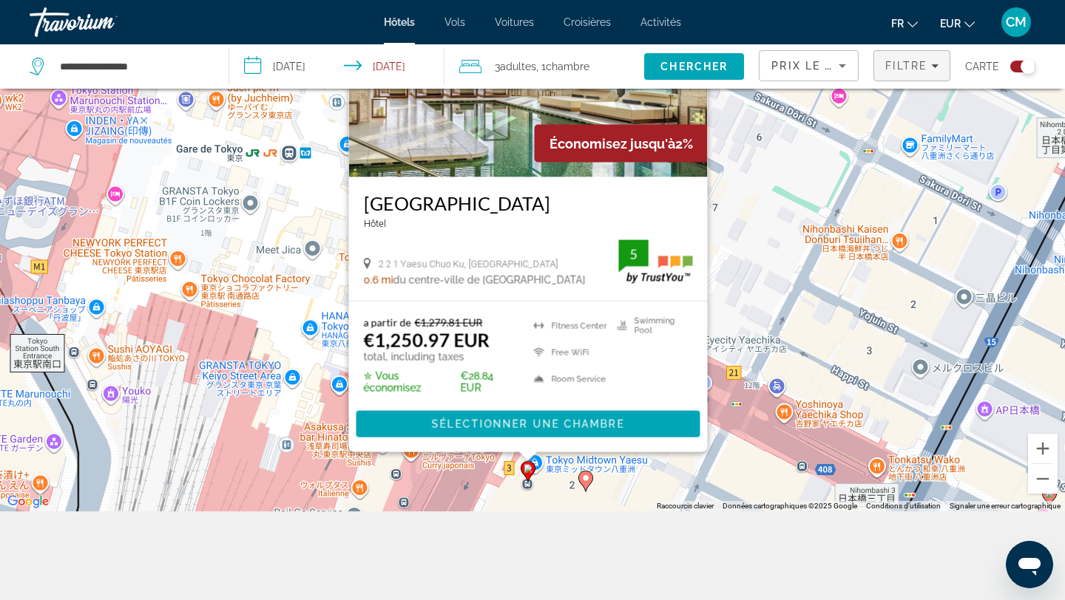
click at [925, 69] on span "Filtre" at bounding box center [906, 66] width 42 height 12
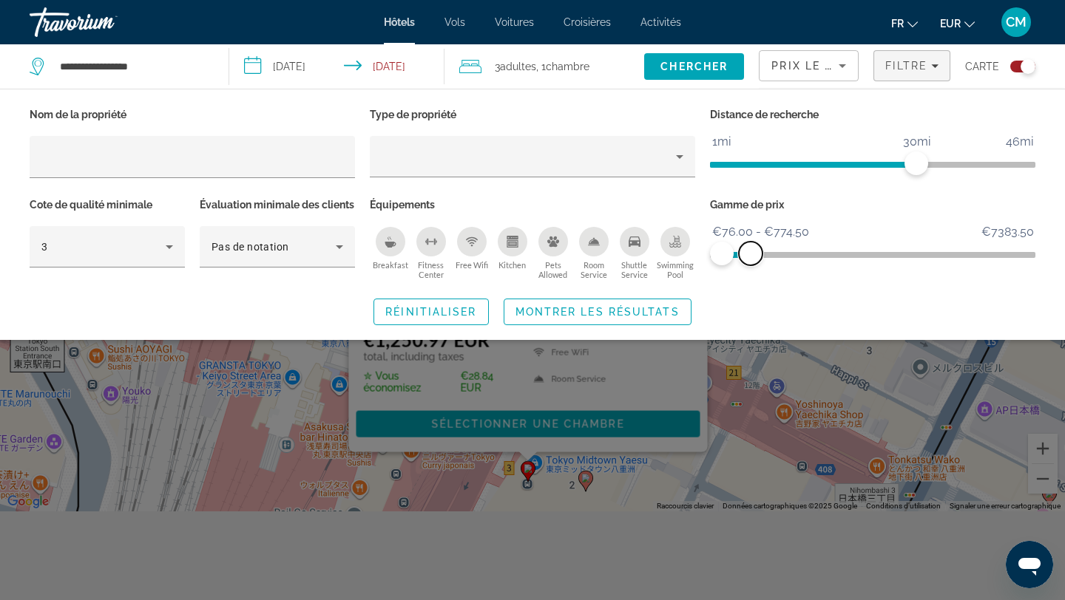
drag, startPoint x: 1030, startPoint y: 245, endPoint x: 750, endPoint y: 245, distance: 279.5
click at [750, 245] on span "ngx-slider-max" at bounding box center [751, 254] width 24 height 24
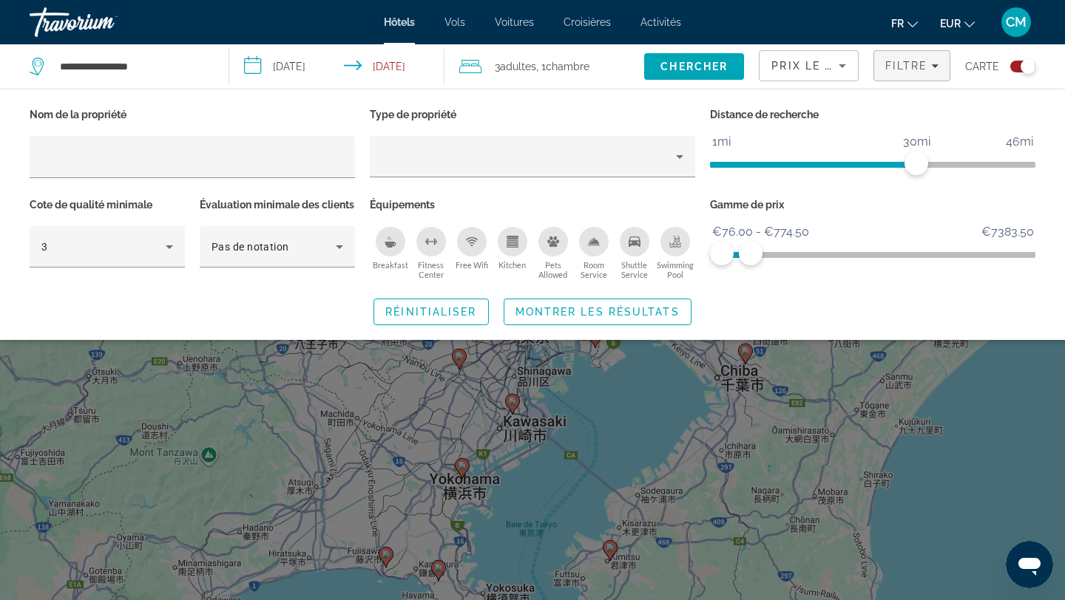
click at [648, 410] on div "Search widget" at bounding box center [532, 411] width 1065 height 379
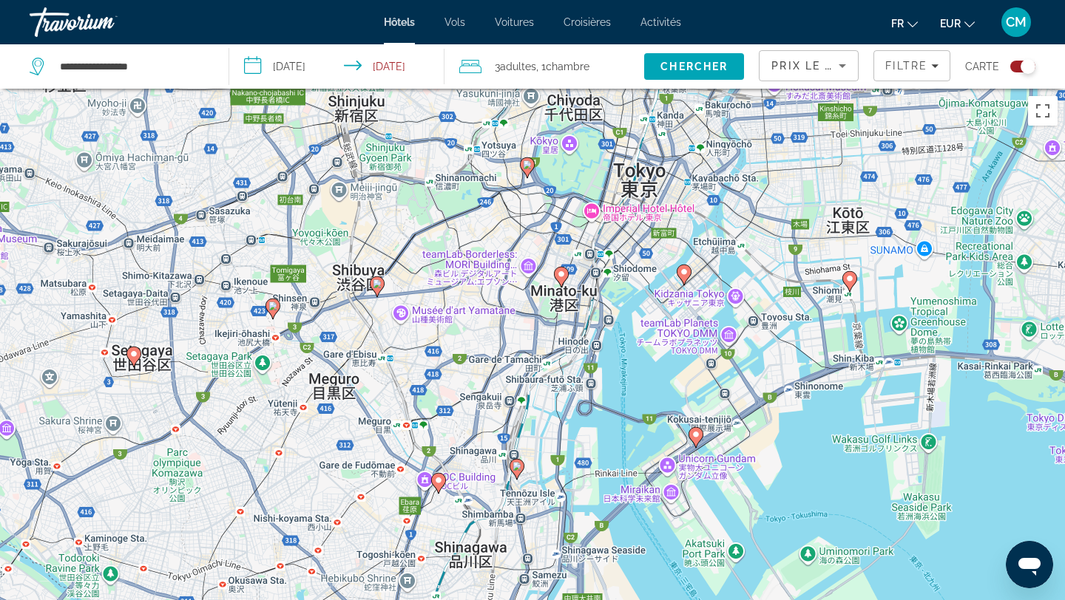
drag, startPoint x: 591, startPoint y: 234, endPoint x: 185, endPoint y: 478, distance: 473.9
click at [185, 478] on div "Pour activer le glissement avec le clavier, appuyez sur Alt+Entrée. Une fois ce…" at bounding box center [532, 389] width 1065 height 600
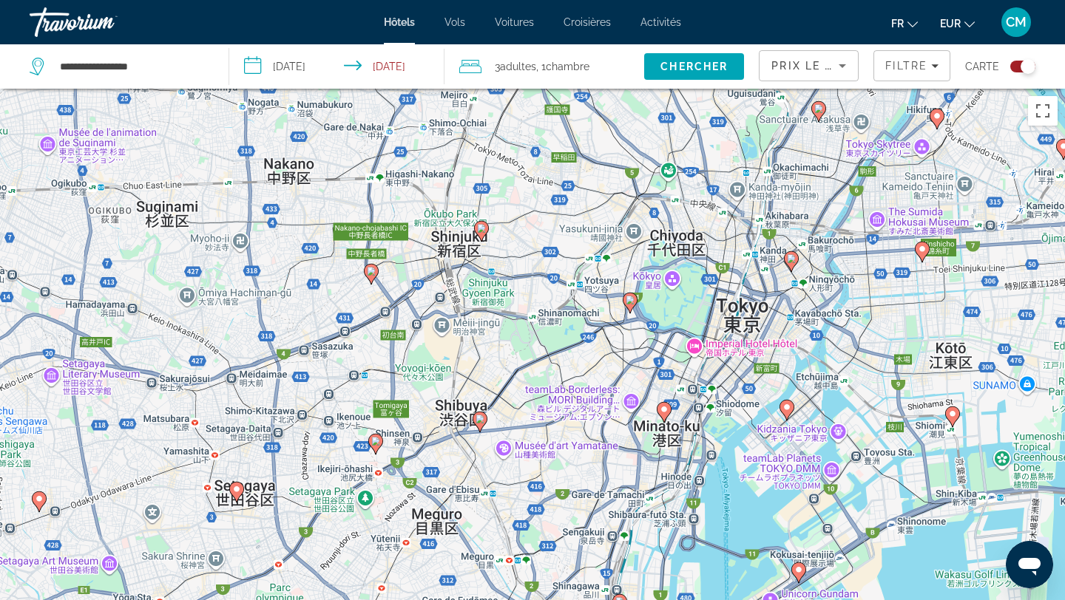
drag, startPoint x: 404, startPoint y: 396, endPoint x: 508, endPoint y: 529, distance: 169.0
click at [510, 529] on div "Pour activer le glissement avec le clavier, appuyez sur Alt+Entrée. Une fois ce…" at bounding box center [532, 389] width 1065 height 600
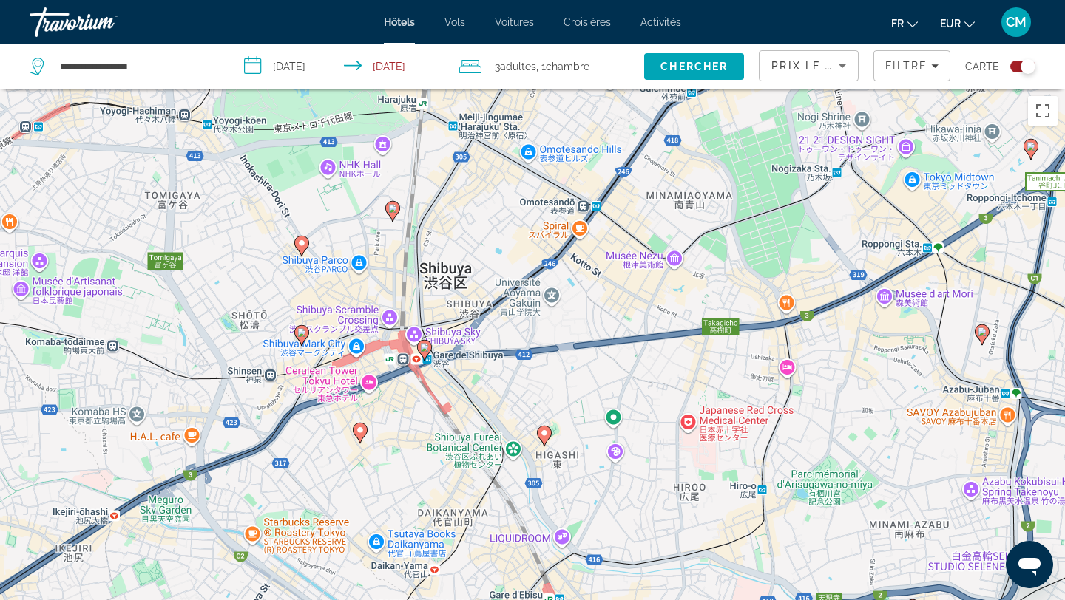
click at [544, 430] on image "Main content" at bounding box center [544, 433] width 9 height 9
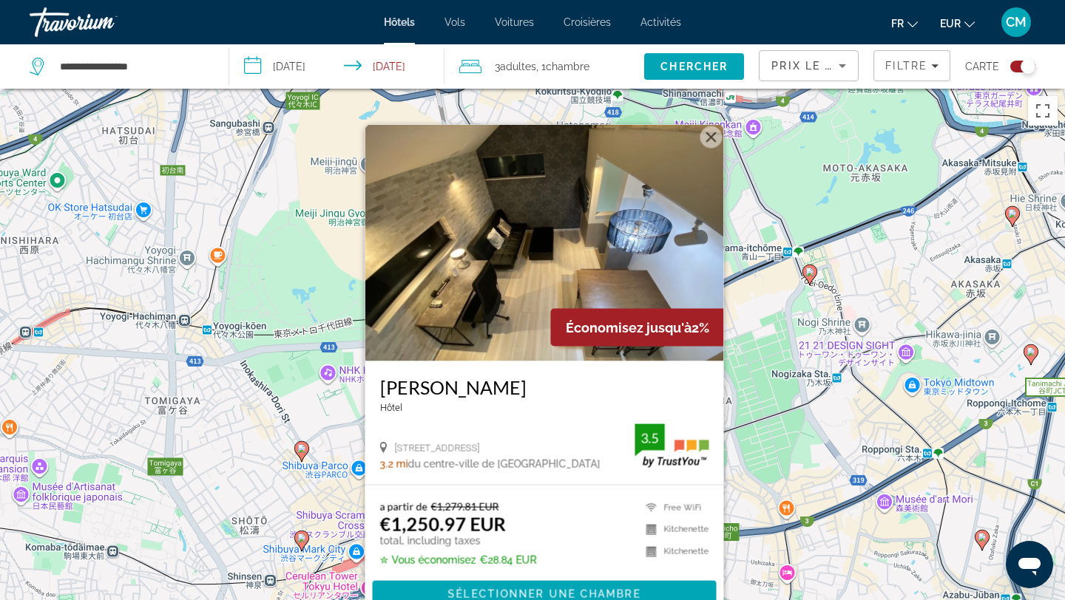
click at [301, 456] on icon "Main content" at bounding box center [301, 451] width 13 height 19
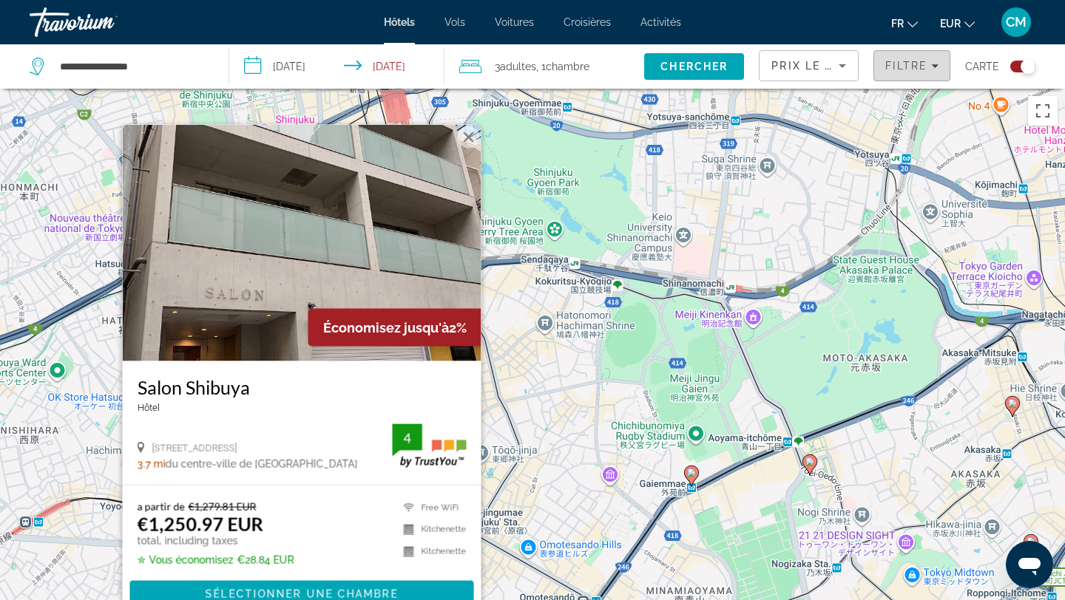
click at [911, 78] on span "Filters" at bounding box center [911, 65] width 75 height 35
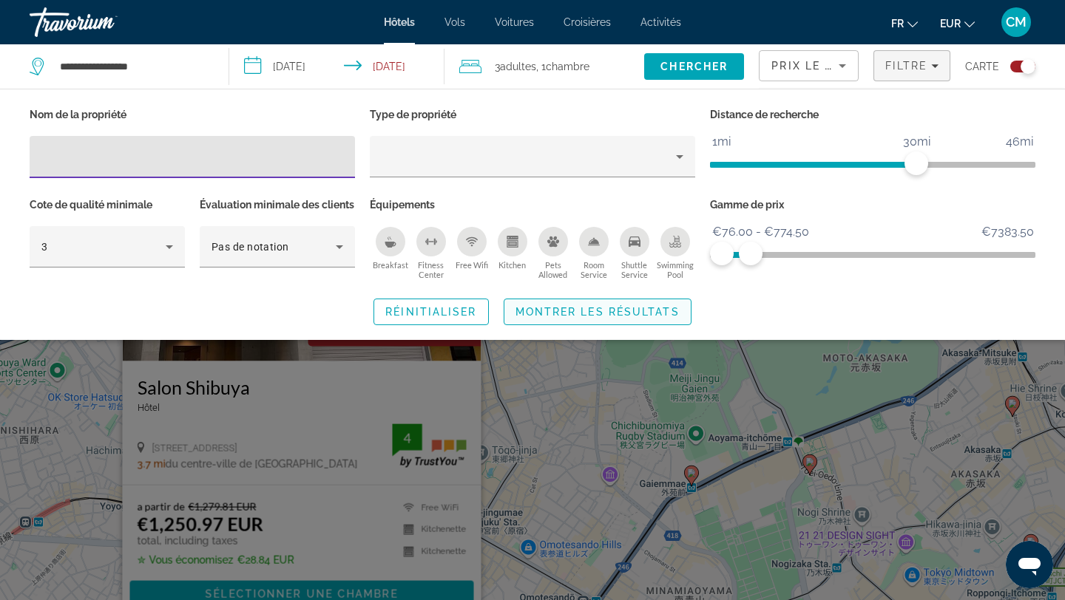
click at [672, 318] on span "Montrer les résultats" at bounding box center [597, 312] width 164 height 12
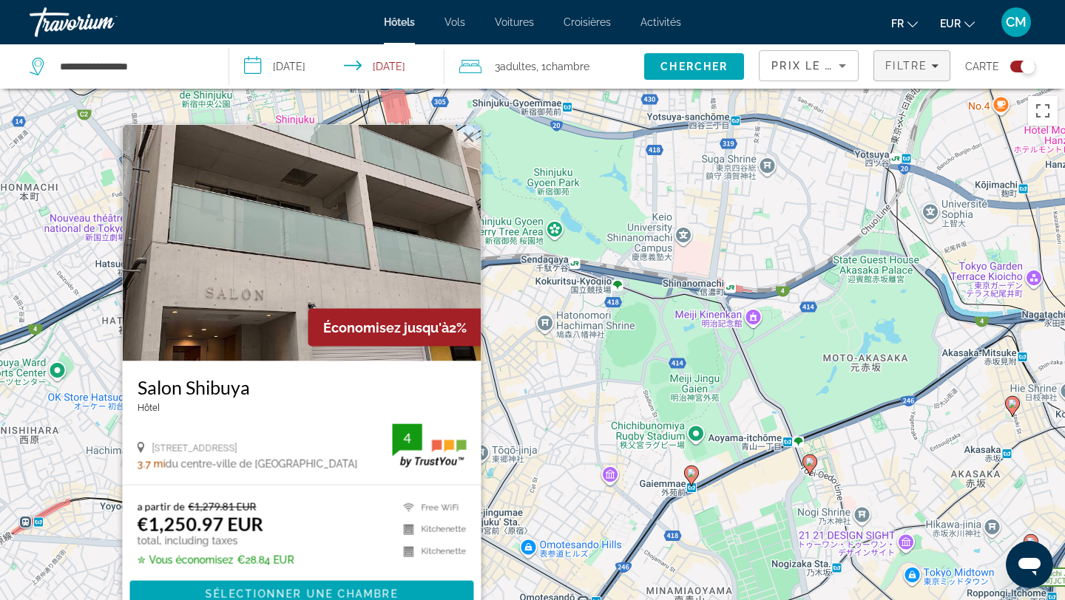
click at [921, 67] on span "Filtre" at bounding box center [906, 66] width 42 height 12
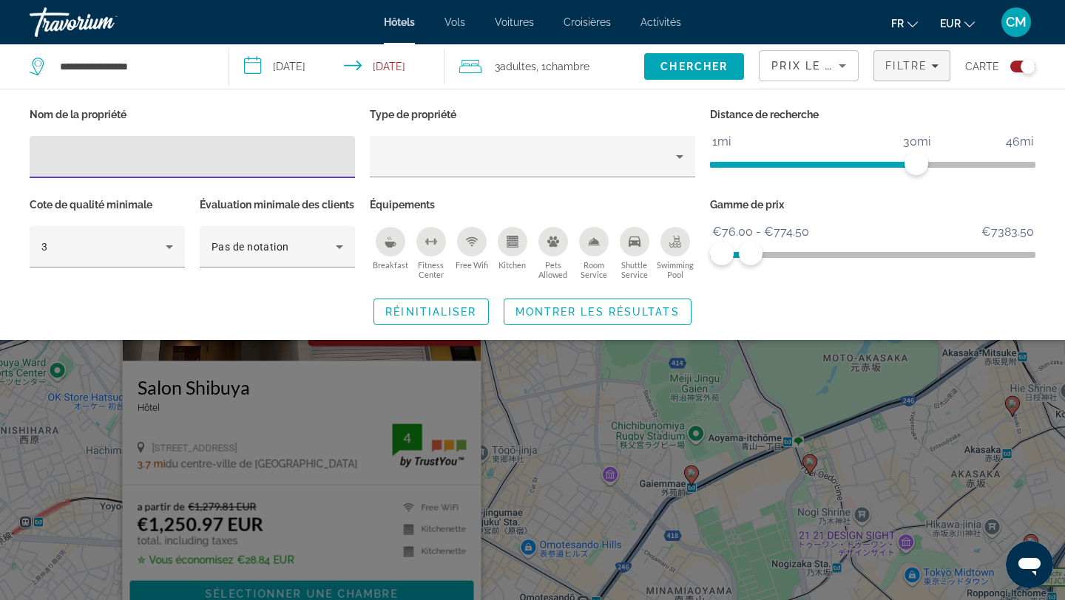
click at [821, 75] on div "Prix le plus bas" at bounding box center [808, 71] width 75 height 41
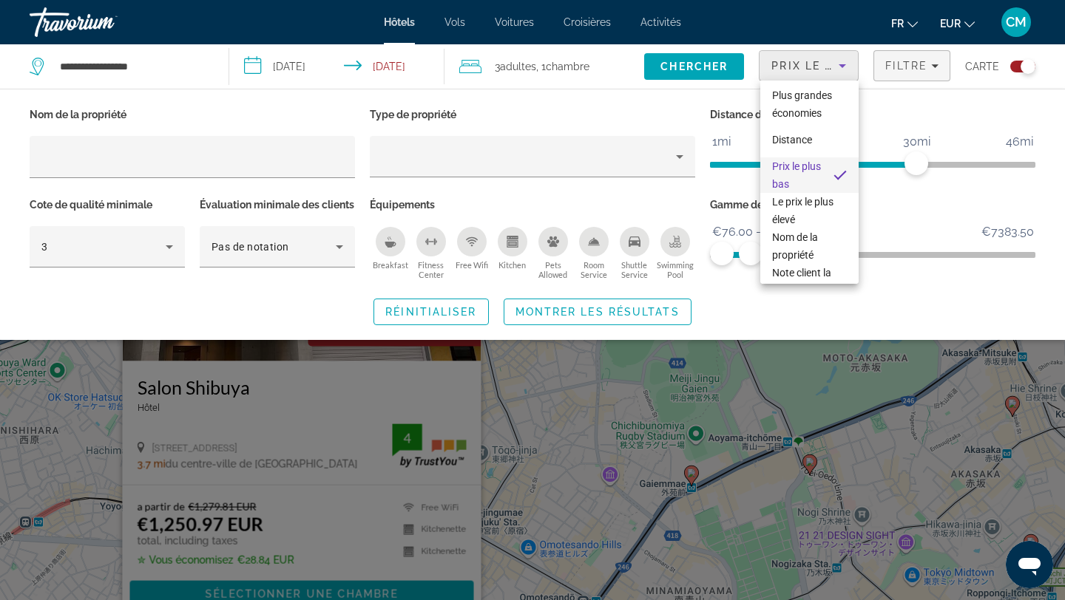
click at [897, 69] on div at bounding box center [532, 300] width 1065 height 600
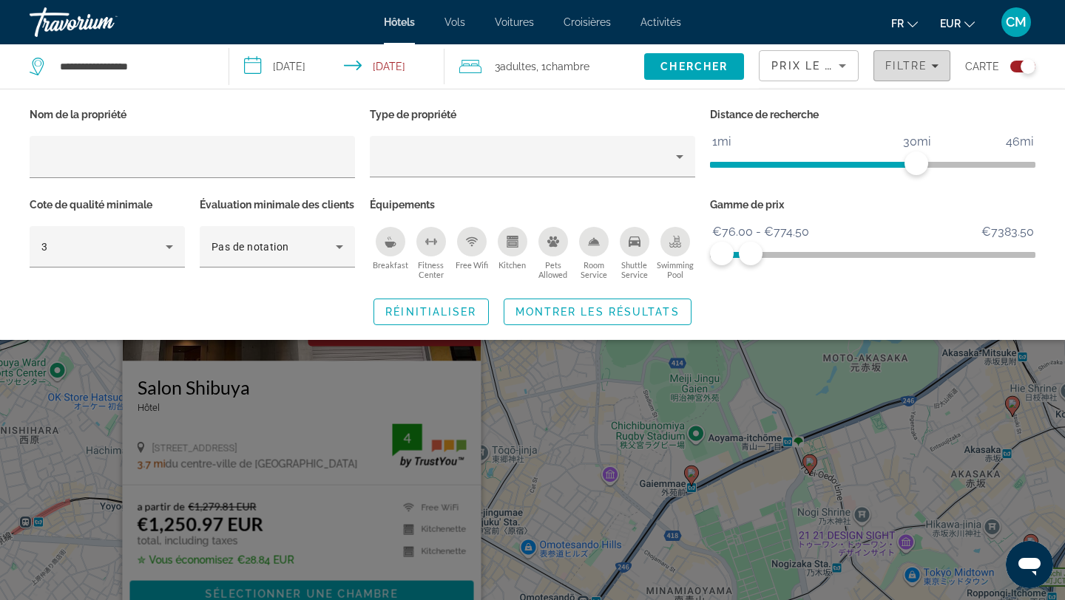
click at [897, 69] on span "Filtre" at bounding box center [906, 66] width 42 height 12
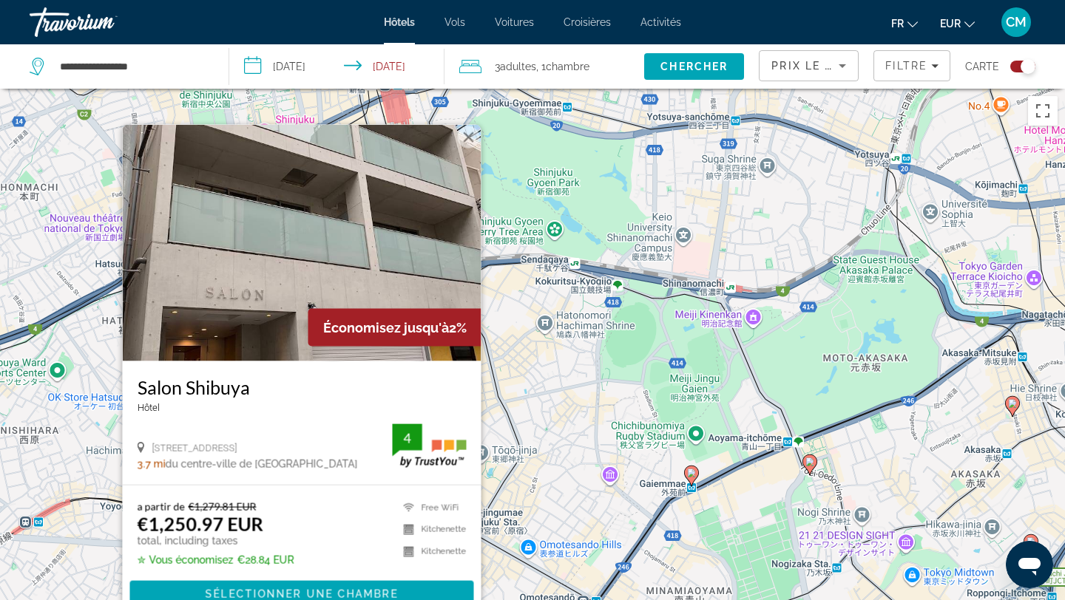
click at [897, 69] on span "Filtre" at bounding box center [906, 66] width 42 height 12
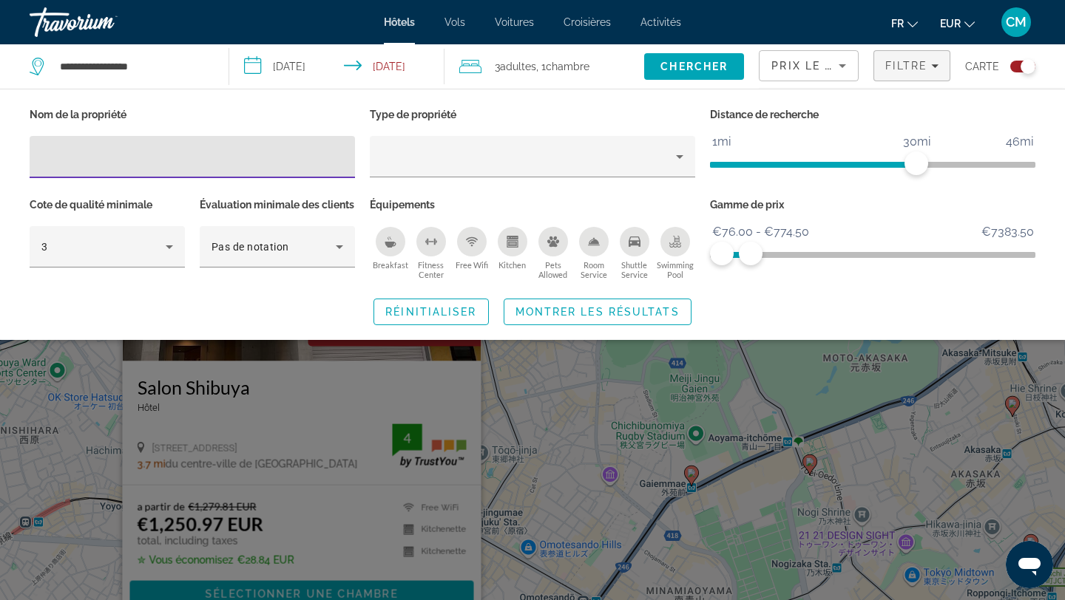
click at [897, 69] on span "Filtre" at bounding box center [906, 66] width 42 height 12
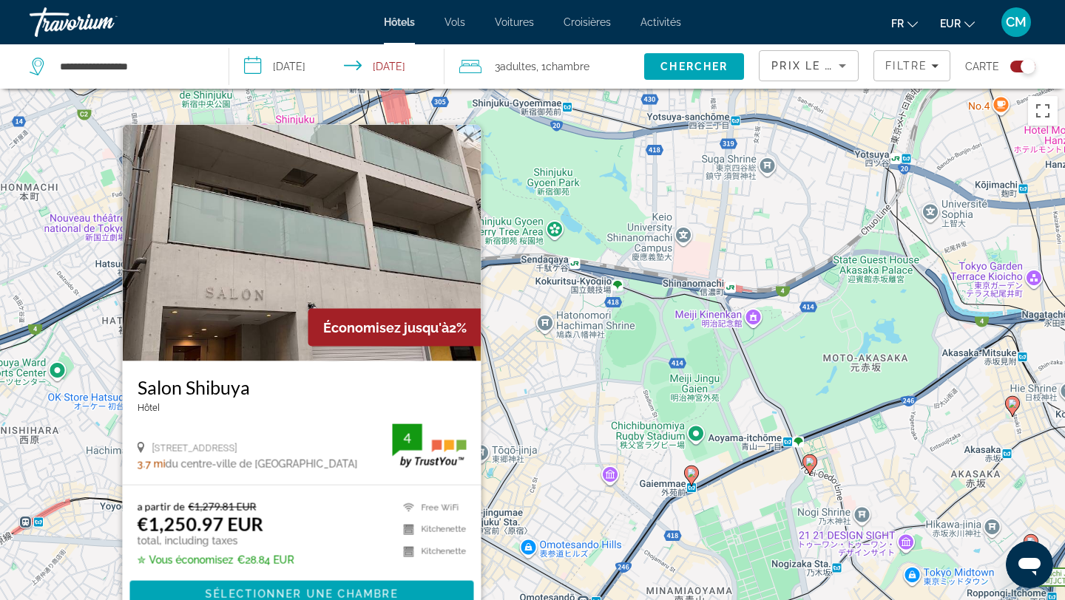
click at [732, 364] on div "Pour activer le glissement avec le clavier, appuyez sur Alt+Entrée. Une fois ce…" at bounding box center [532, 389] width 1065 height 600
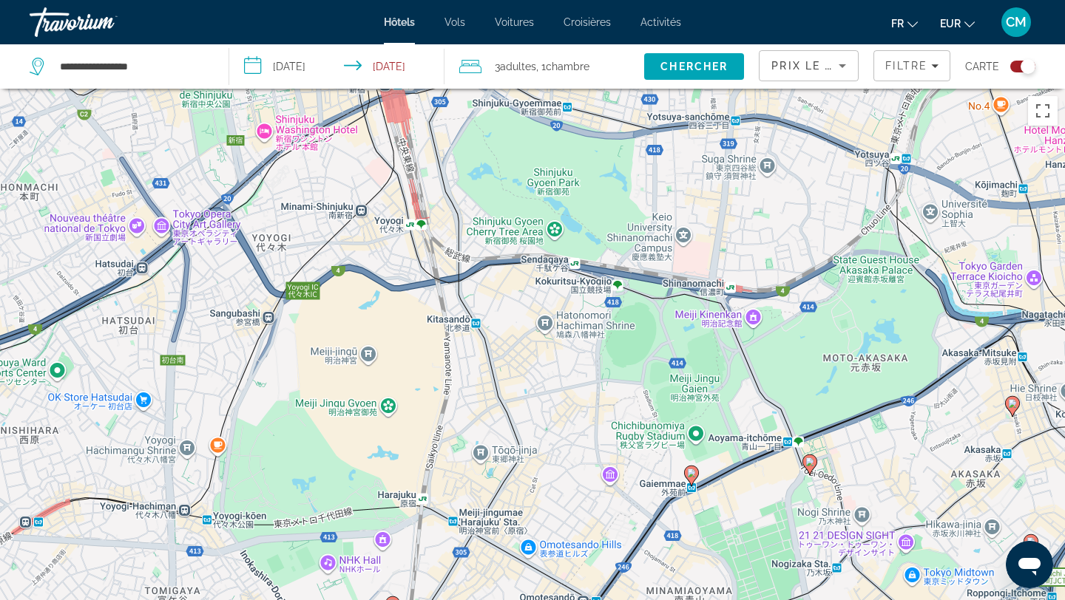
click at [687, 474] on image "Main content" at bounding box center [691, 473] width 9 height 9
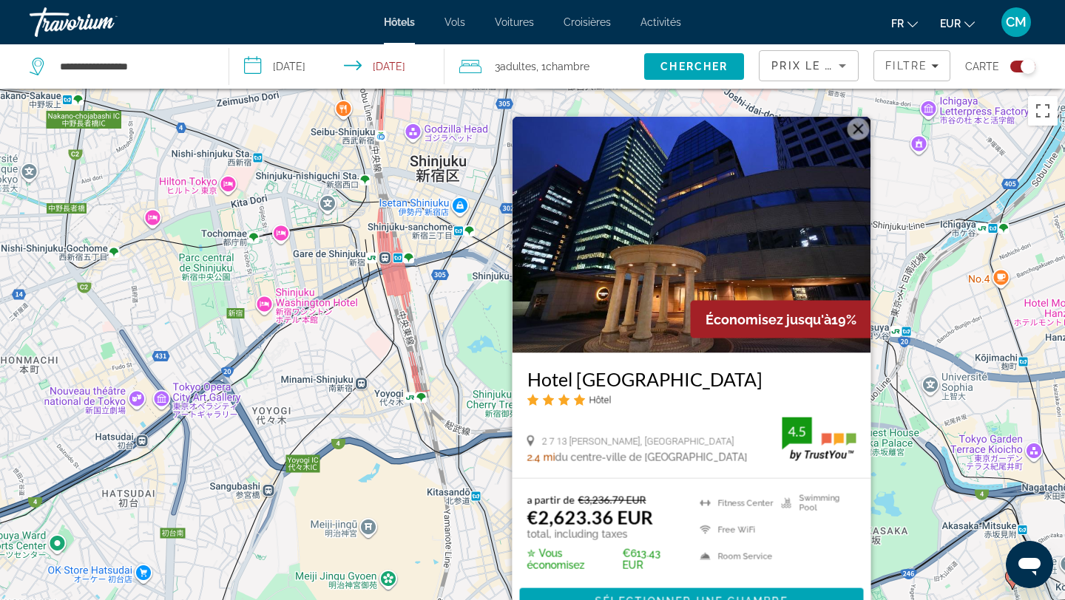
click at [362, 470] on div "Pour activer le glissement avec le clavier, appuyez sur Alt+Entrée. Une fois ce…" at bounding box center [532, 389] width 1065 height 600
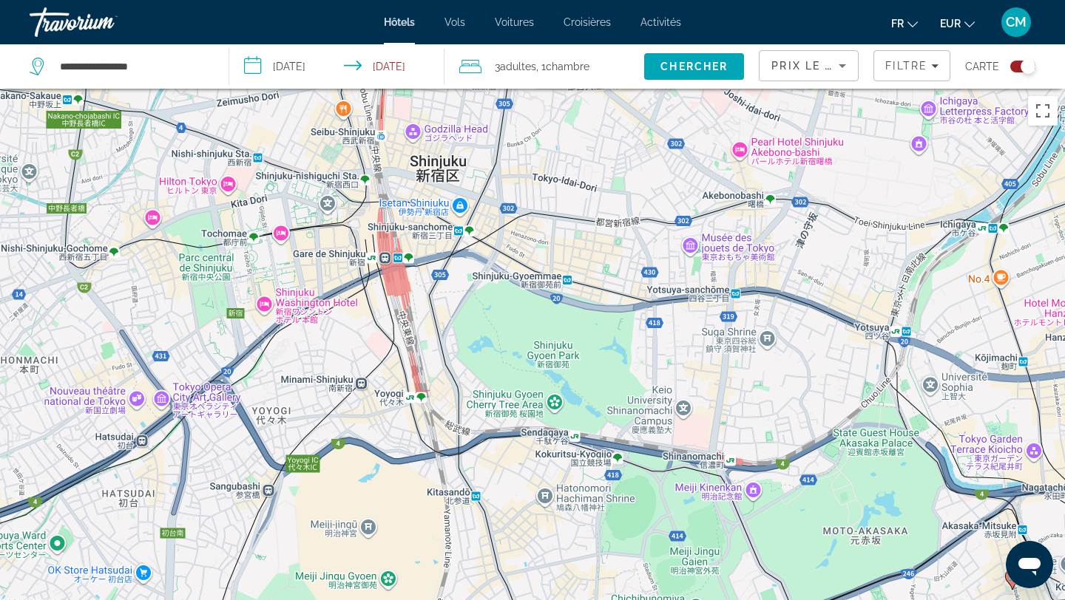
click at [1021, 67] on div "Toggle map" at bounding box center [1027, 66] width 15 height 15
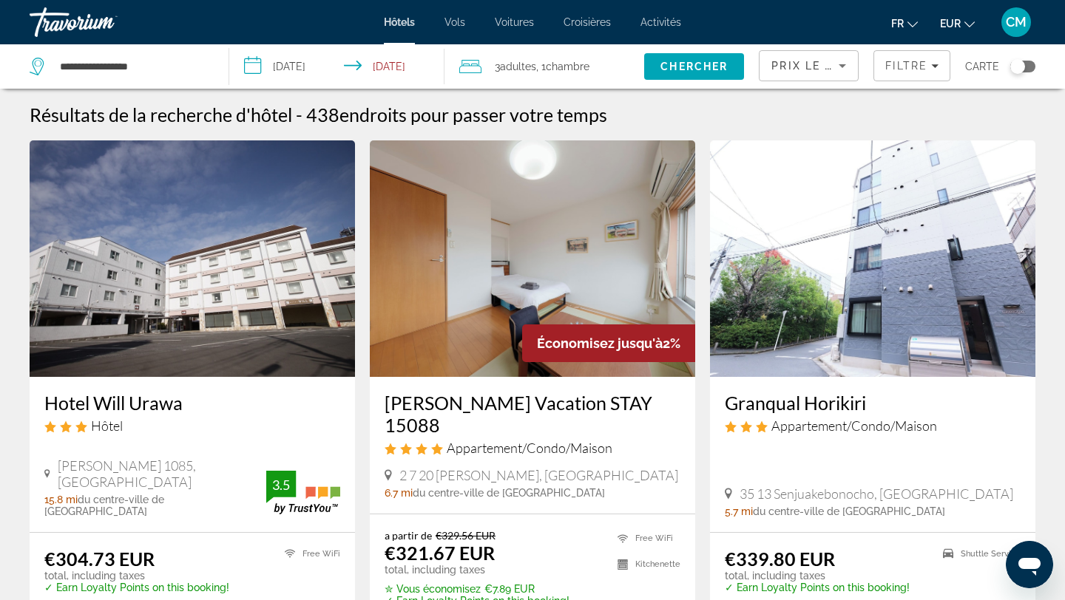
click at [387, 477] on icon "Main content" at bounding box center [387, 474] width 7 height 11
click at [170, 74] on input "**********" at bounding box center [132, 66] width 148 height 22
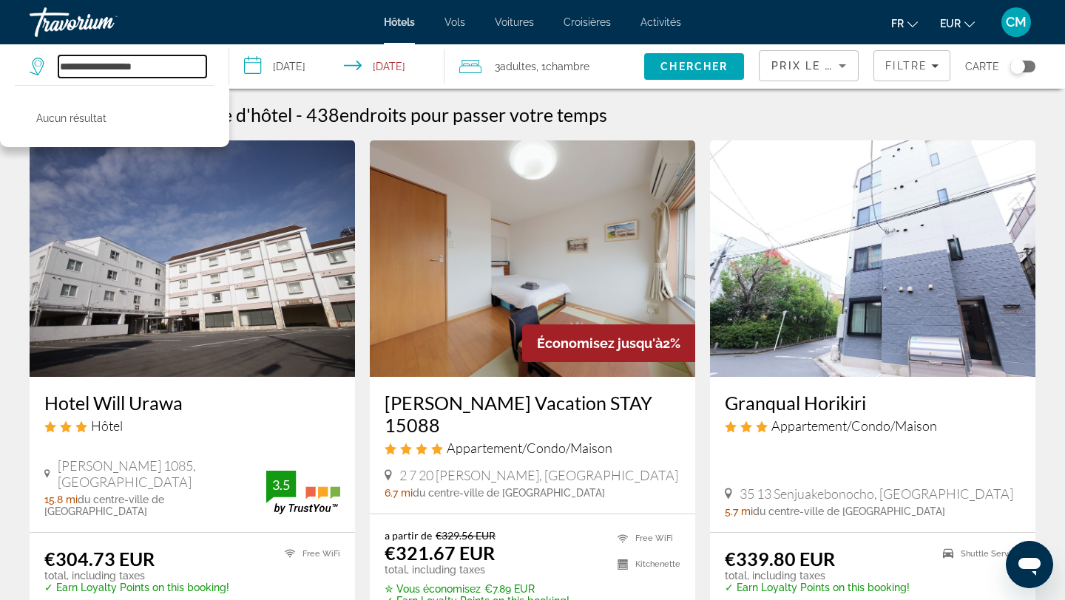
type input "**********"
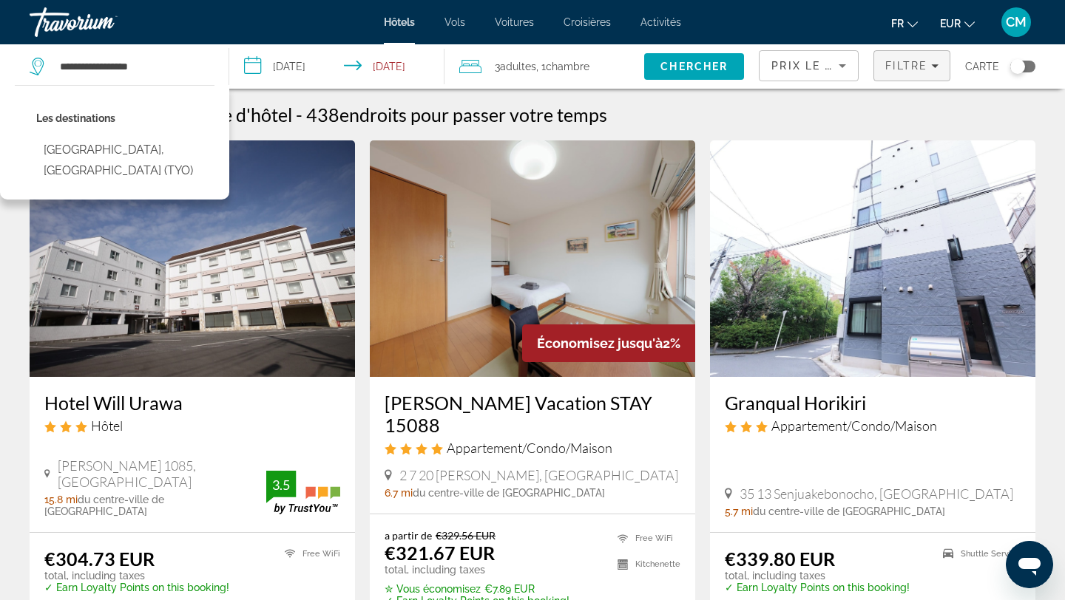
click at [903, 71] on span "Filtre" at bounding box center [906, 66] width 42 height 12
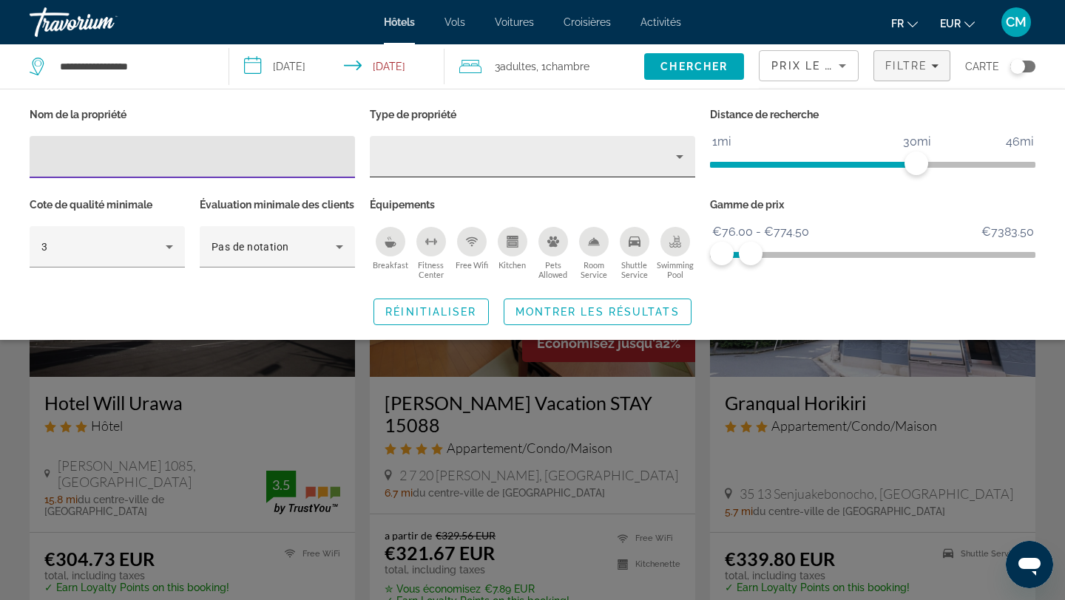
click at [569, 161] on div "Property type" at bounding box center [528, 157] width 294 height 18
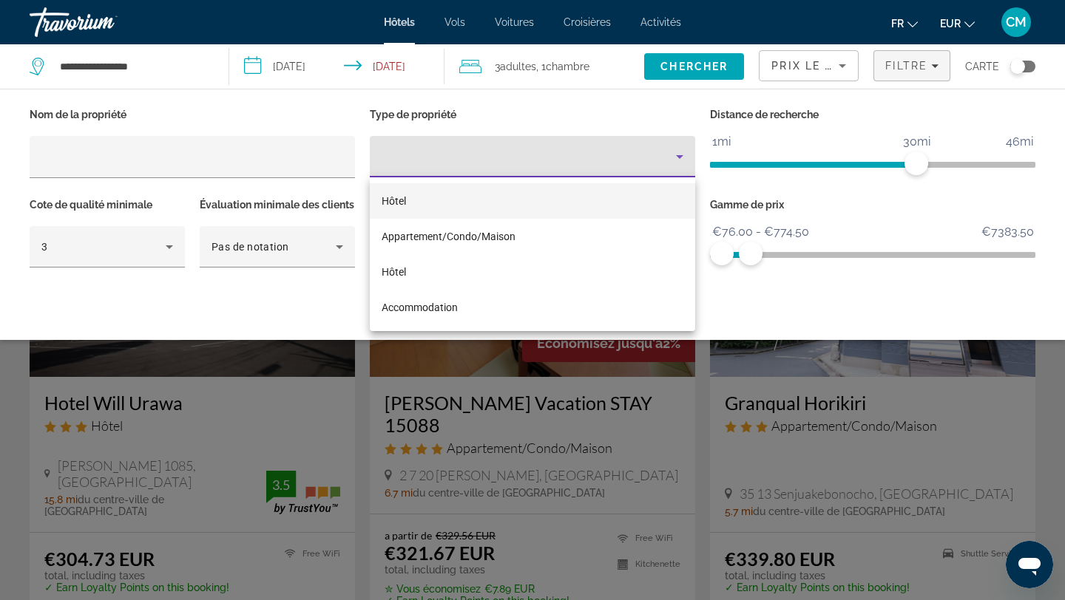
click at [569, 161] on div at bounding box center [532, 300] width 1065 height 600
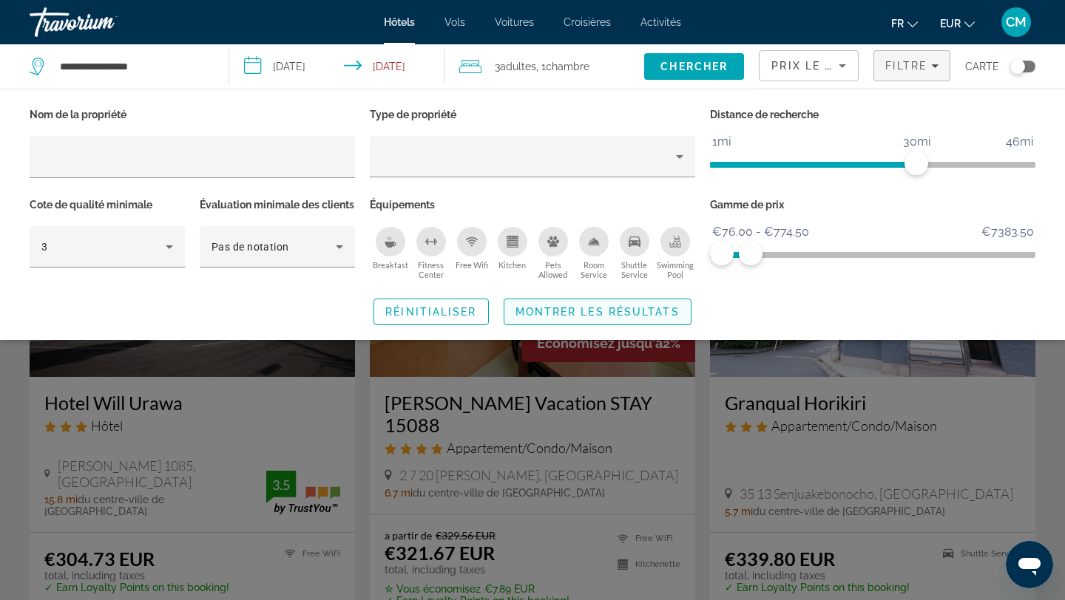
click at [642, 318] on span "Montrer les résultats" at bounding box center [597, 312] width 164 height 12
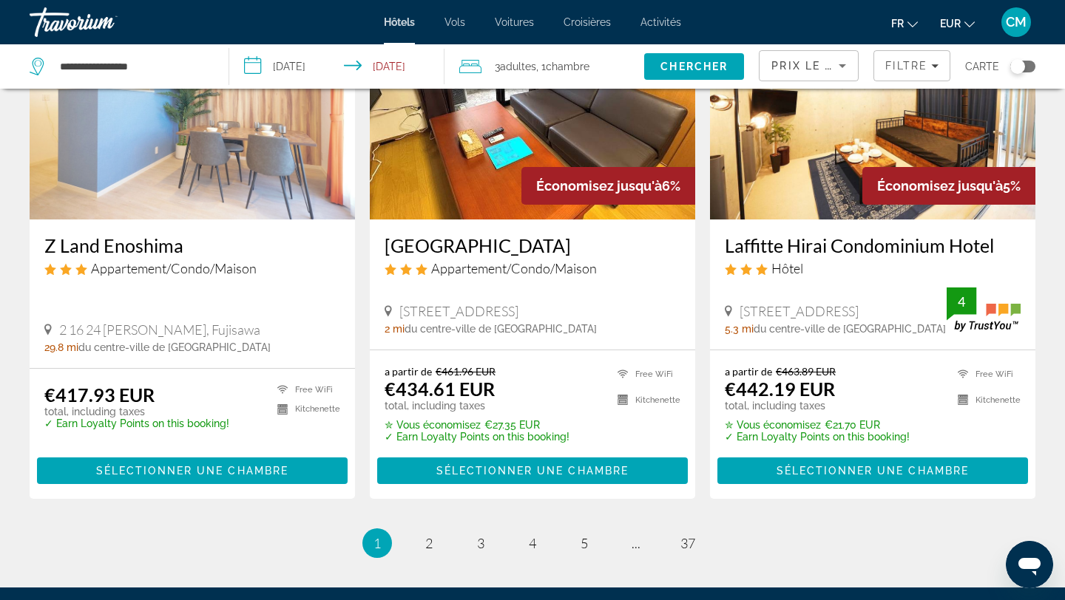
scroll to position [1992, 0]
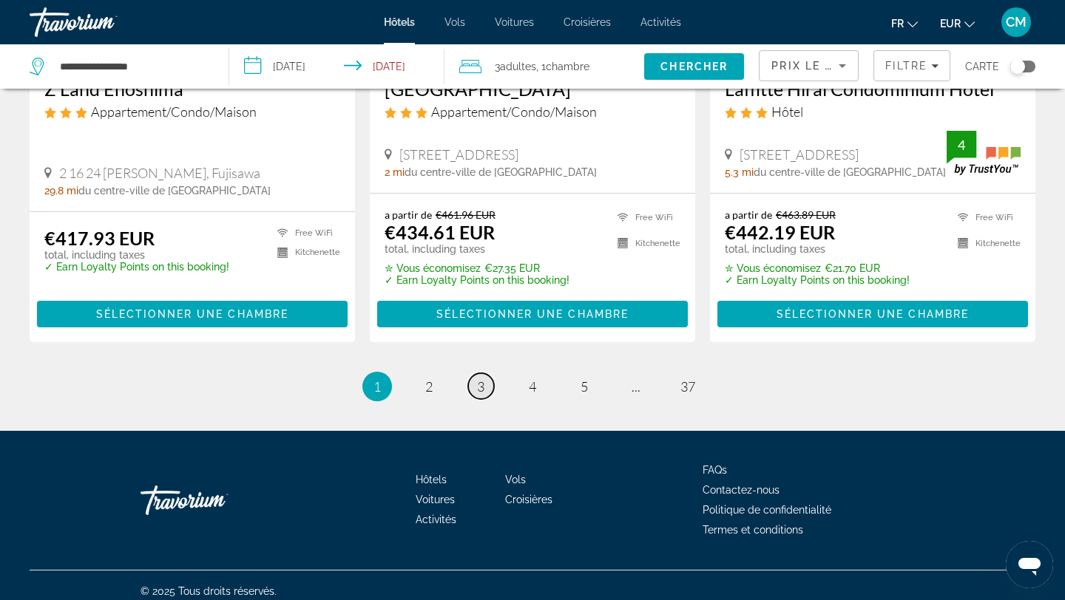
click at [478, 379] on span "3" at bounding box center [480, 387] width 7 height 16
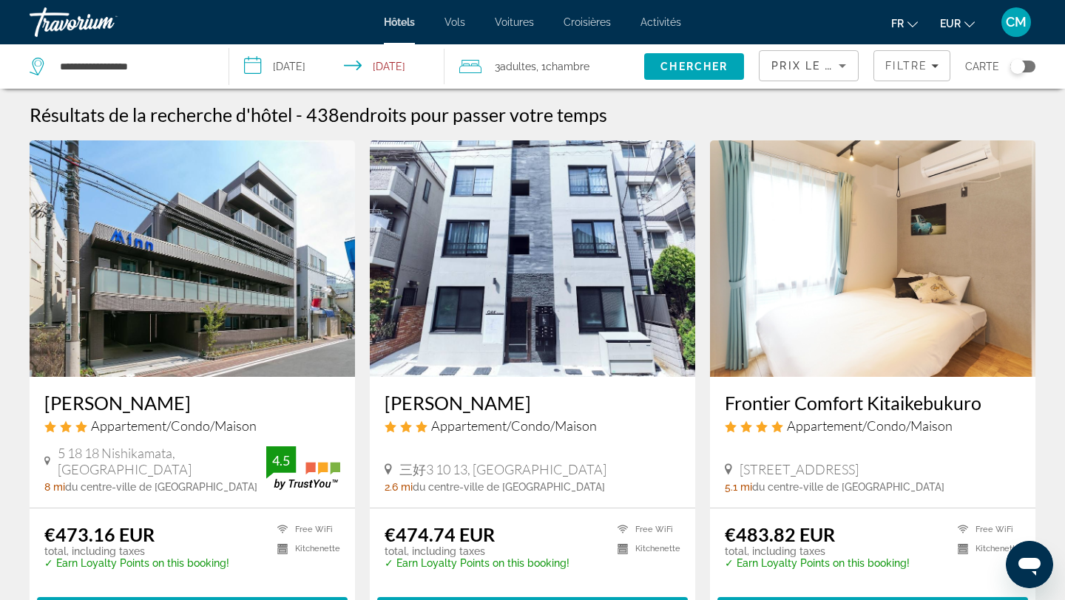
click at [793, 61] on span "Prix le plus bas" at bounding box center [829, 66] width 116 height 12
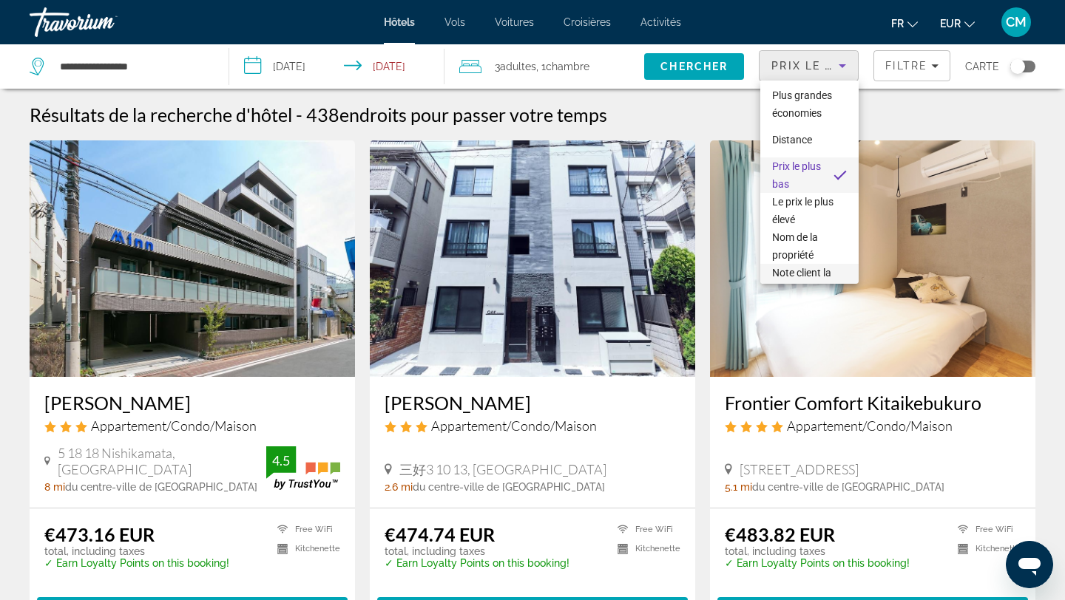
click at [792, 279] on span "Note client la plus élevée" at bounding box center [809, 281] width 75 height 35
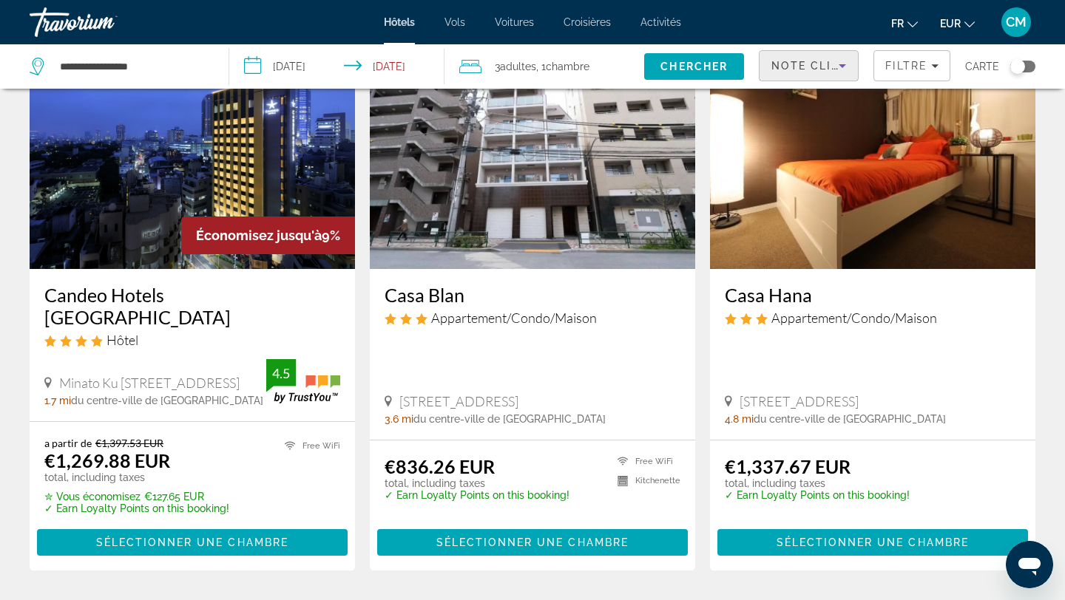
scroll to position [654, 0]
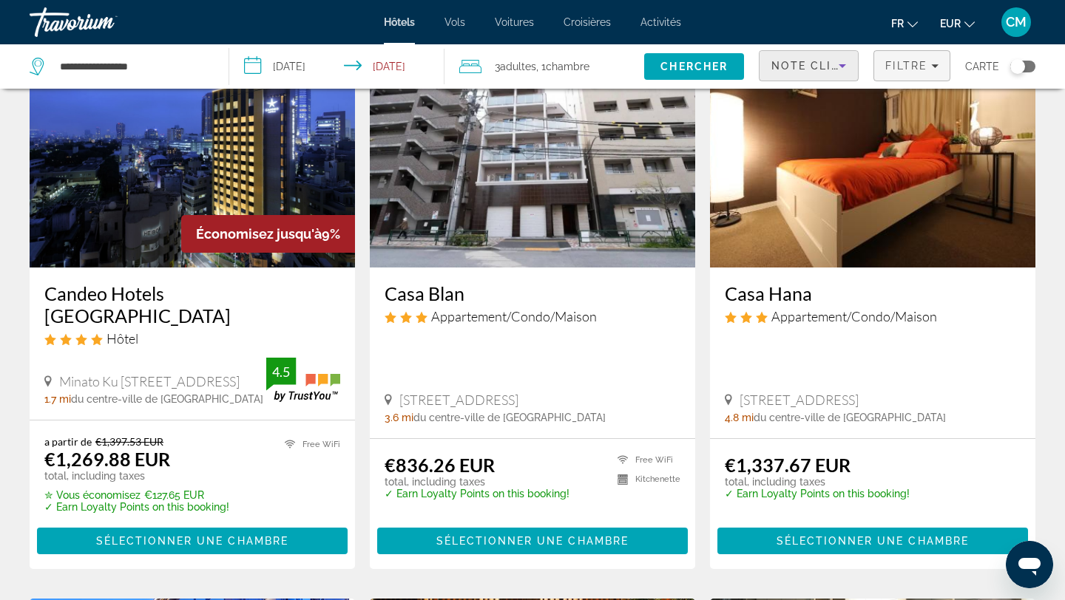
click at [910, 68] on span "Filtre" at bounding box center [906, 66] width 42 height 12
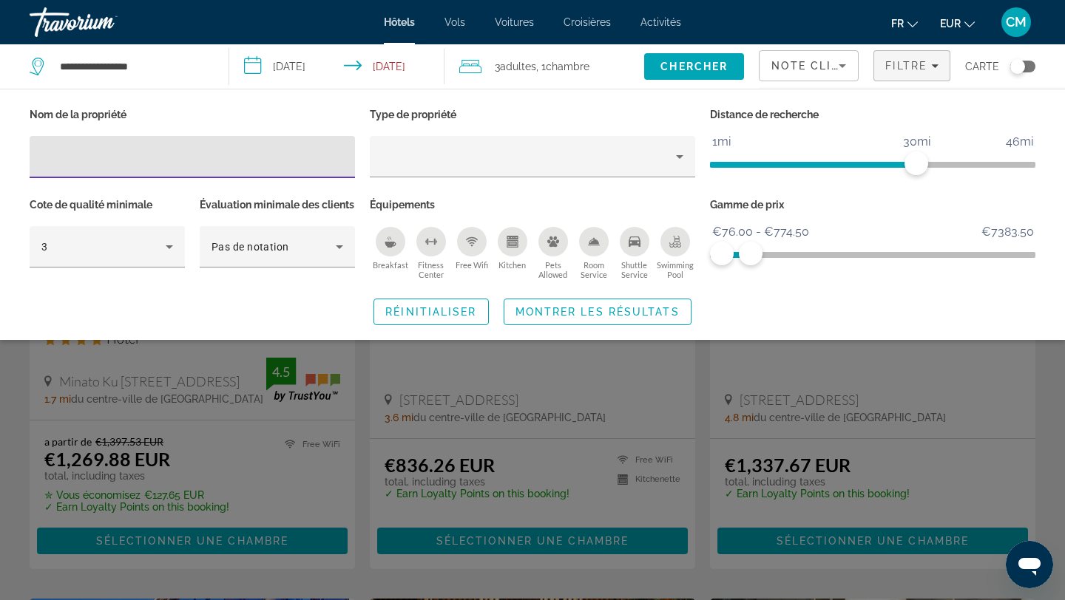
click at [666, 424] on div "Search widget" at bounding box center [532, 411] width 1065 height 379
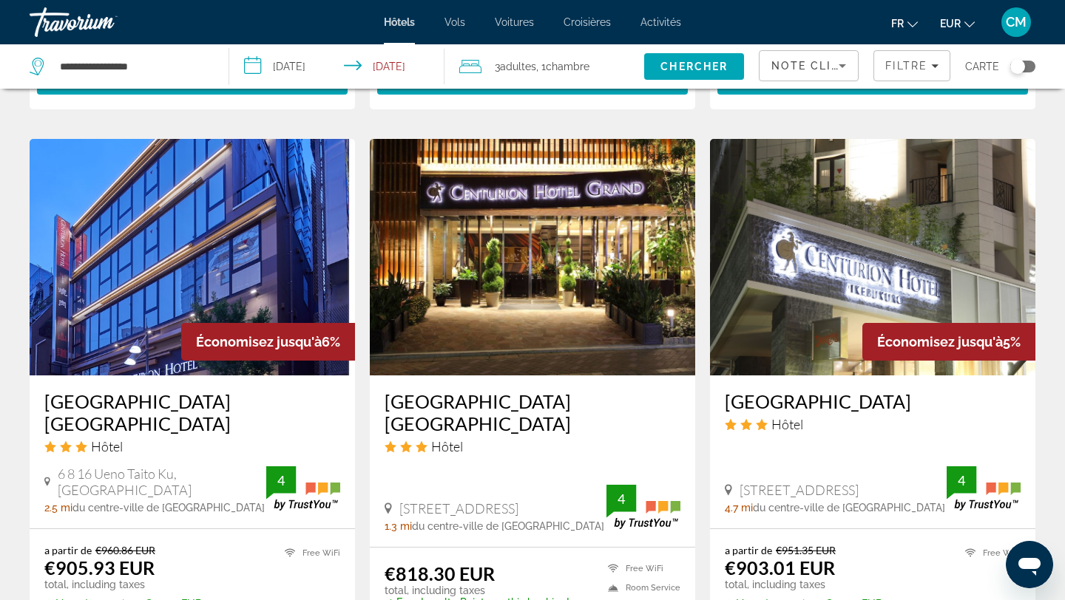
scroll to position [1111, 0]
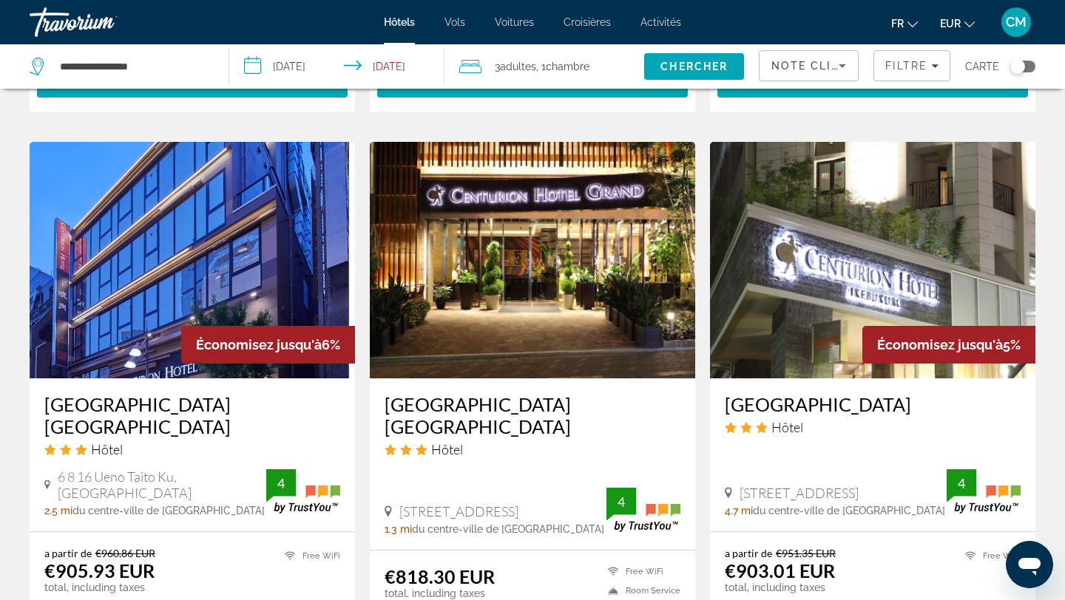
click at [549, 280] on img "Main content" at bounding box center [532, 260] width 325 height 237
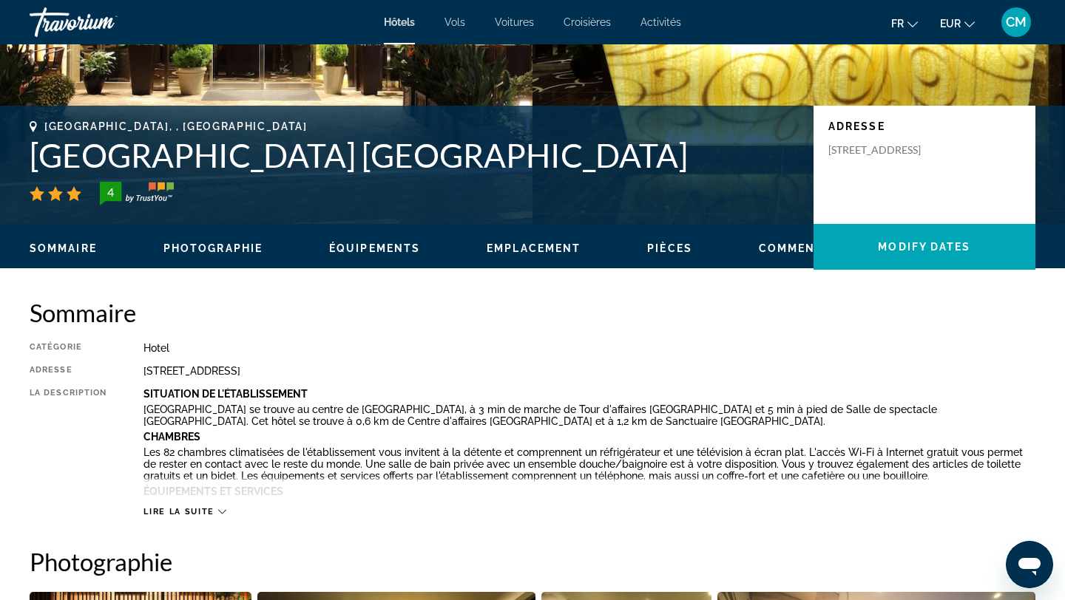
scroll to position [280, 0]
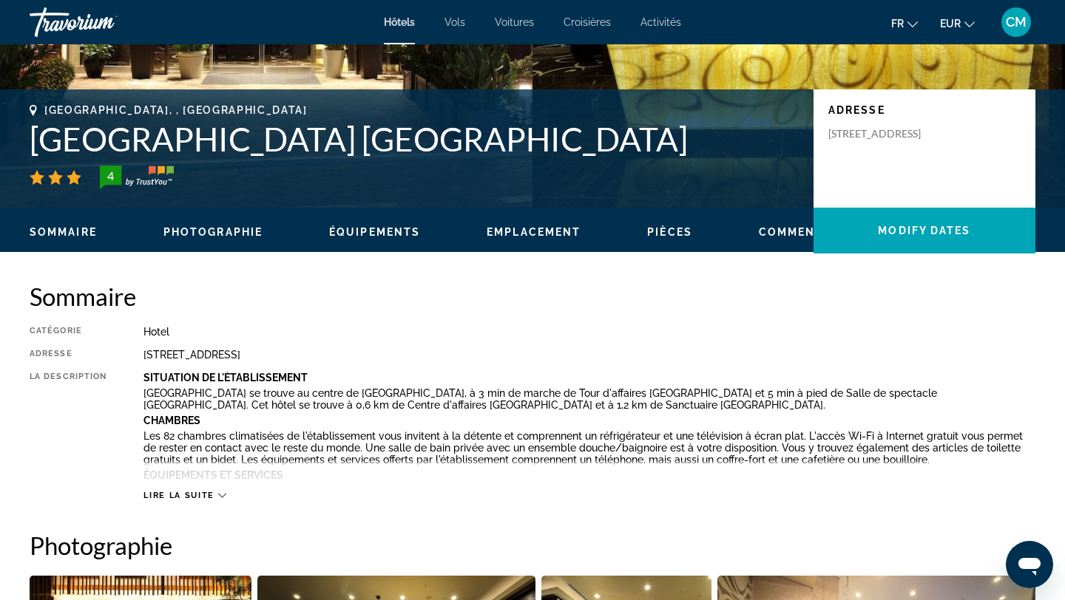
click at [866, 128] on p "[STREET_ADDRESS]" at bounding box center [887, 133] width 118 height 13
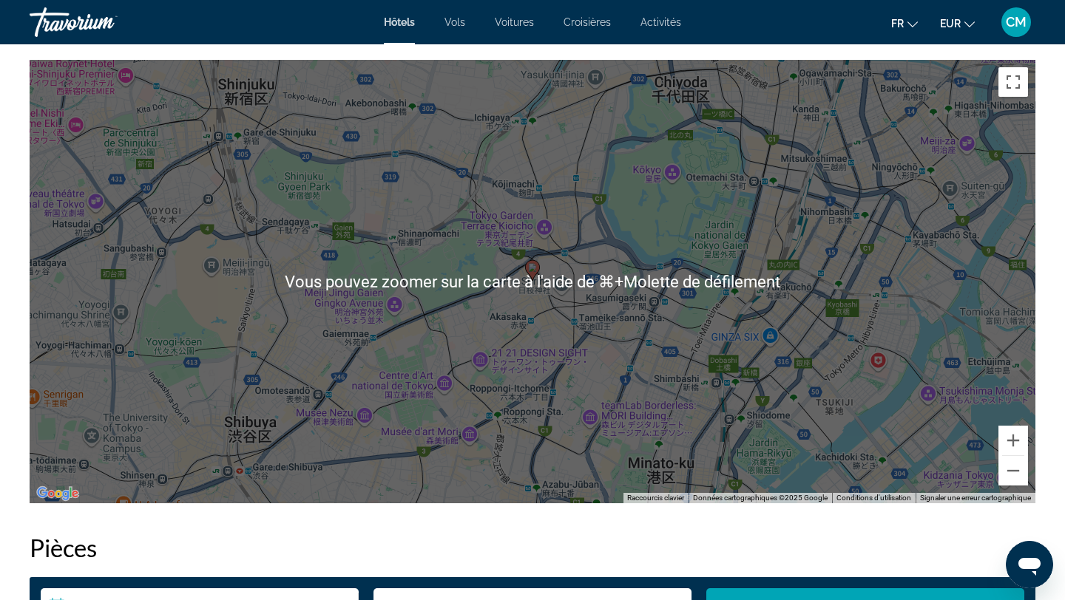
scroll to position [1428, 0]
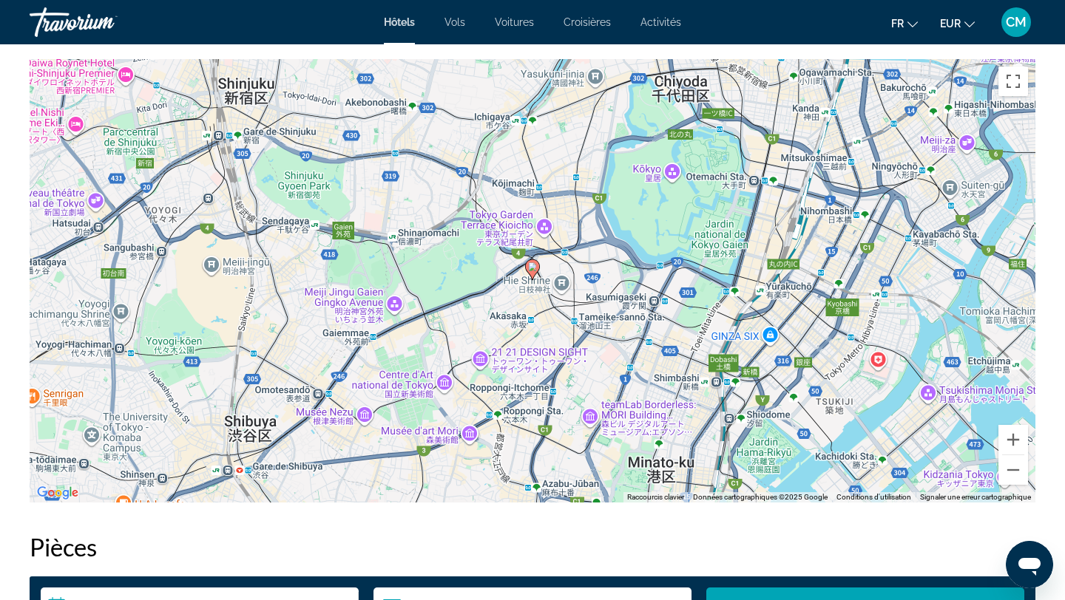
click at [537, 339] on div "Pour activer le glissement avec le clavier, appuyez sur Alt+Entrée. Une fois ce…" at bounding box center [532, 281] width 1005 height 444
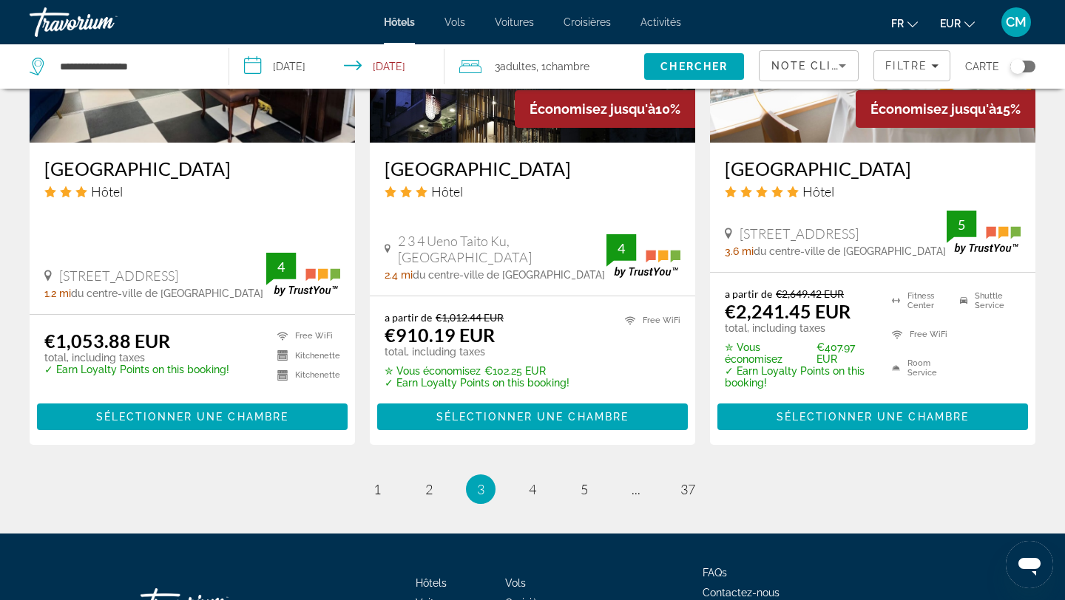
scroll to position [1926, 0]
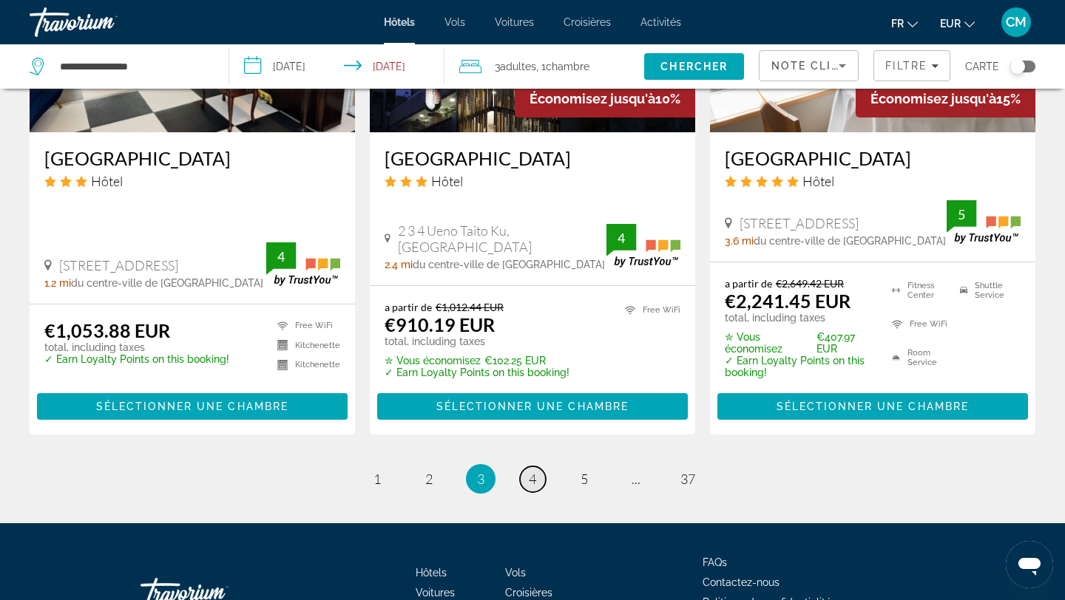
click at [529, 471] on span "4" at bounding box center [532, 479] width 7 height 16
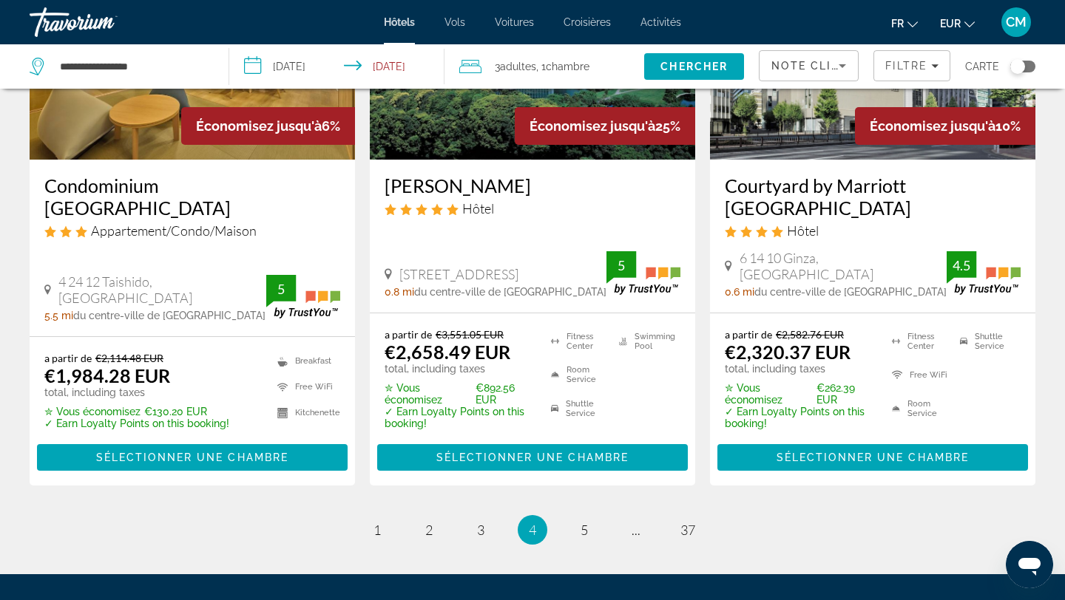
scroll to position [1865, 0]
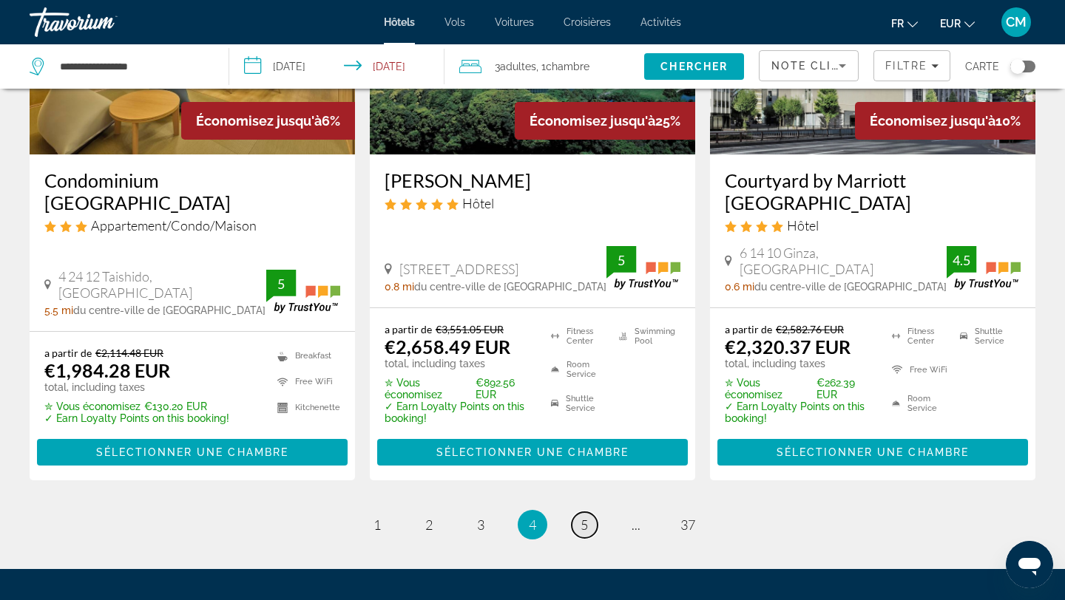
click at [592, 512] on link "page 5" at bounding box center [584, 525] width 26 height 26
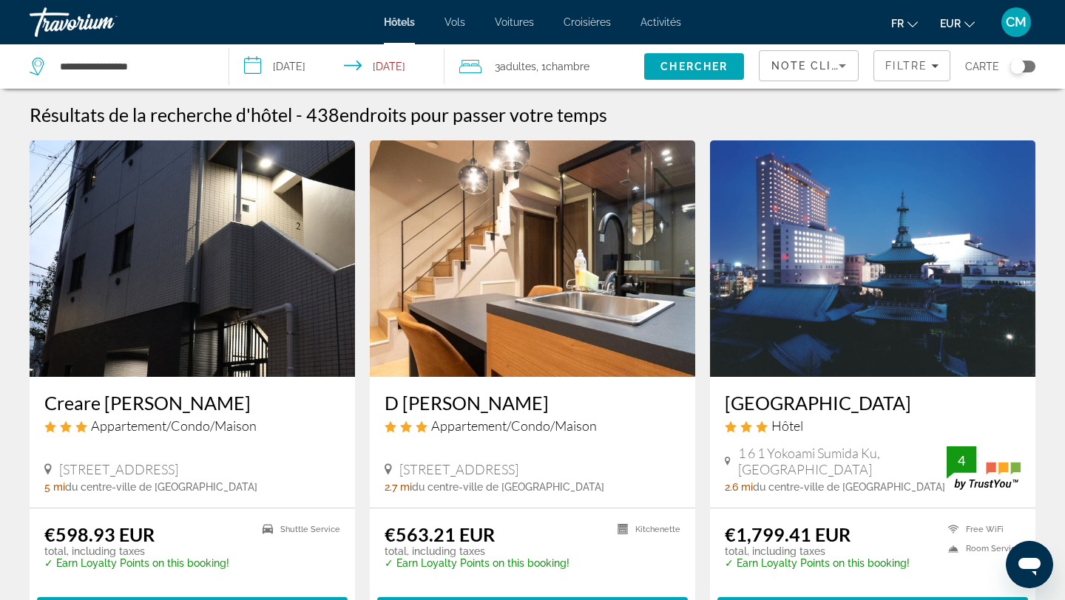
click at [832, 67] on span "Note client la plus élevée" at bounding box center [868, 66] width 194 height 12
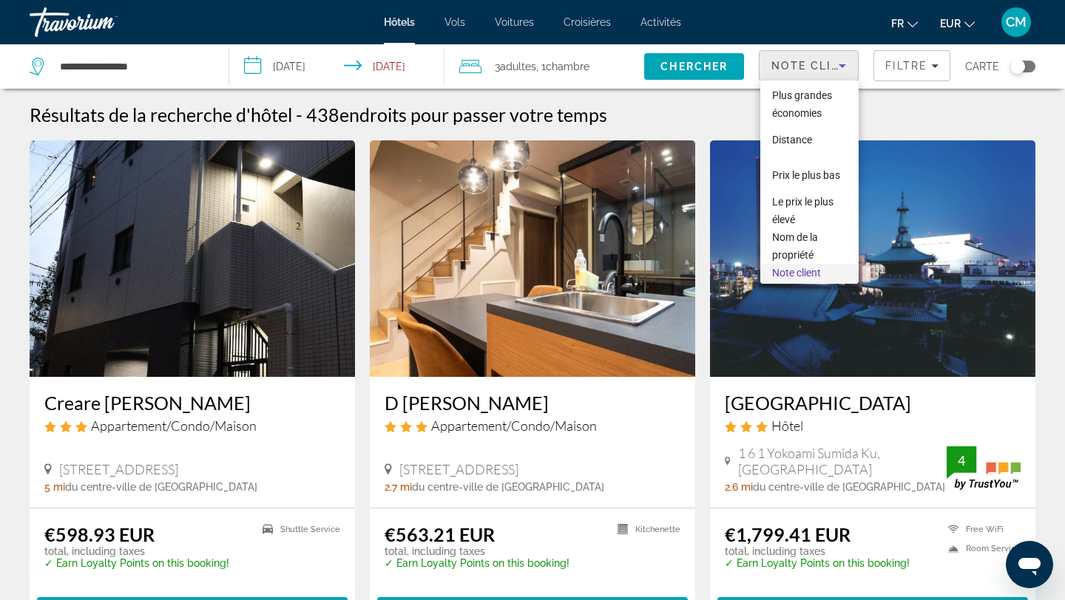
scroll to position [51, 0]
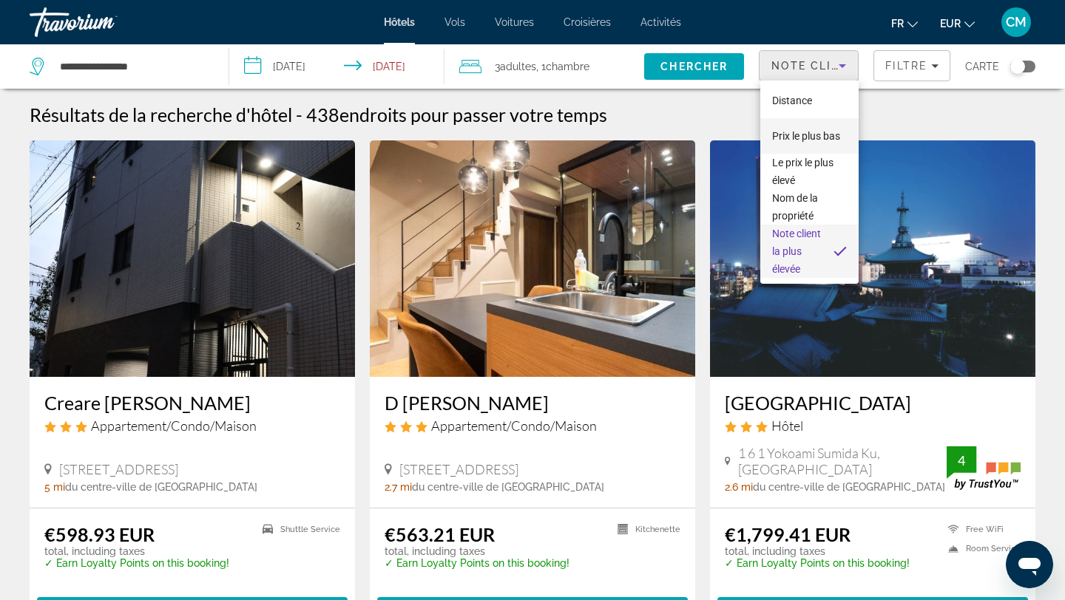
click at [807, 130] on span "Prix le plus bas" at bounding box center [806, 136] width 68 height 12
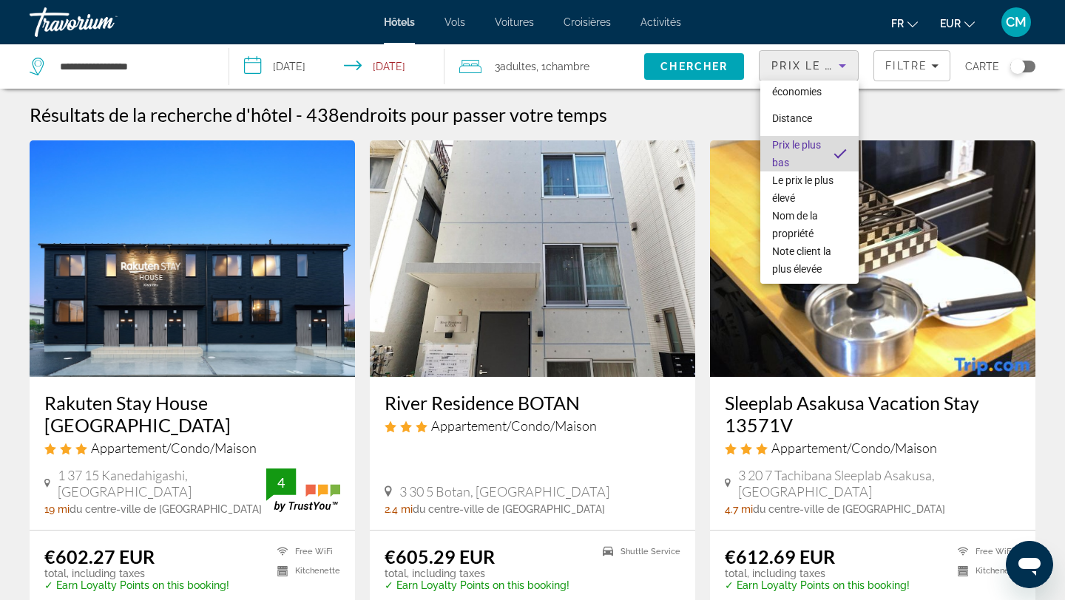
scroll to position [21, 0]
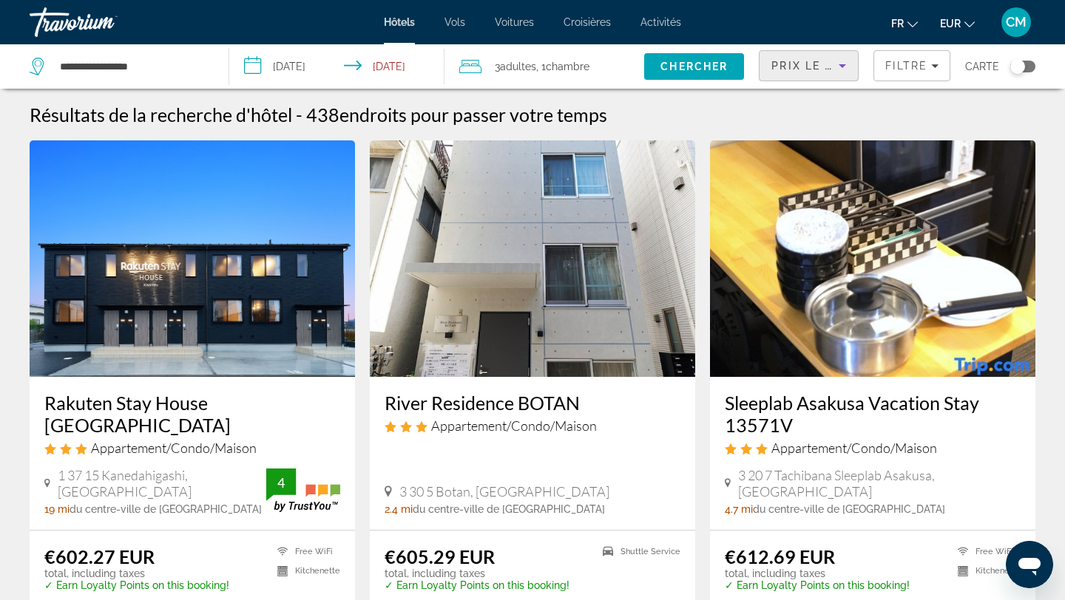
click at [790, 53] on div "Prix le plus bas" at bounding box center [808, 71] width 75 height 41
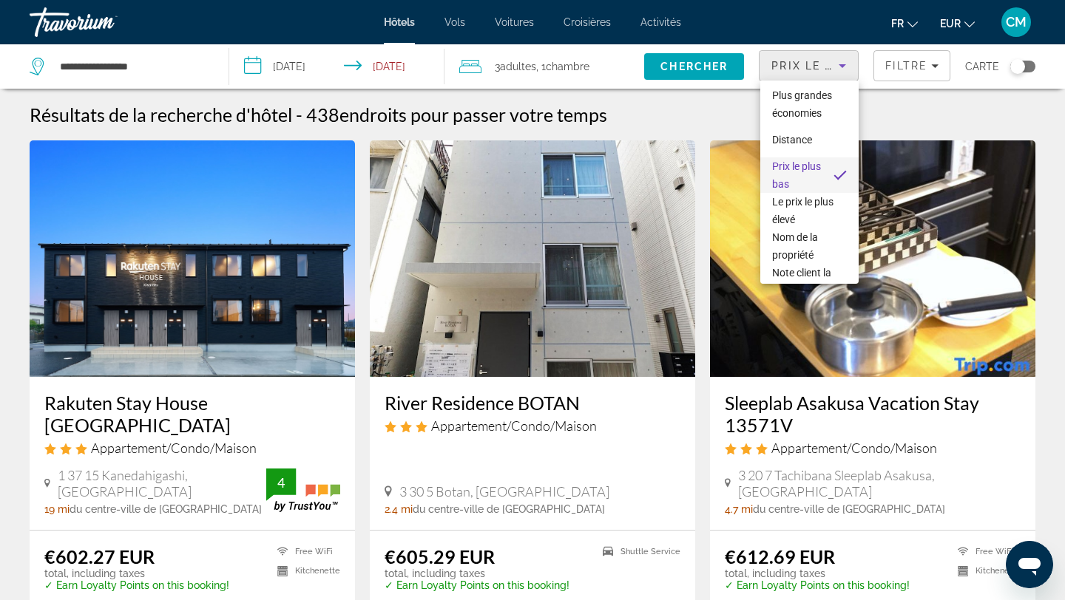
click at [796, 166] on span "Prix le plus bas" at bounding box center [796, 175] width 49 height 30
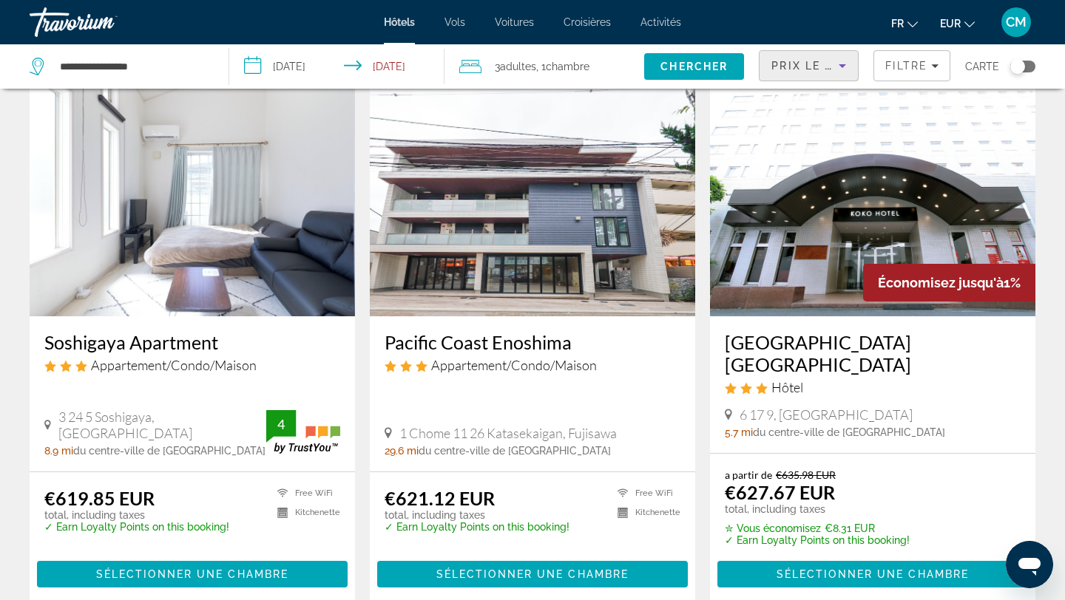
scroll to position [613, 0]
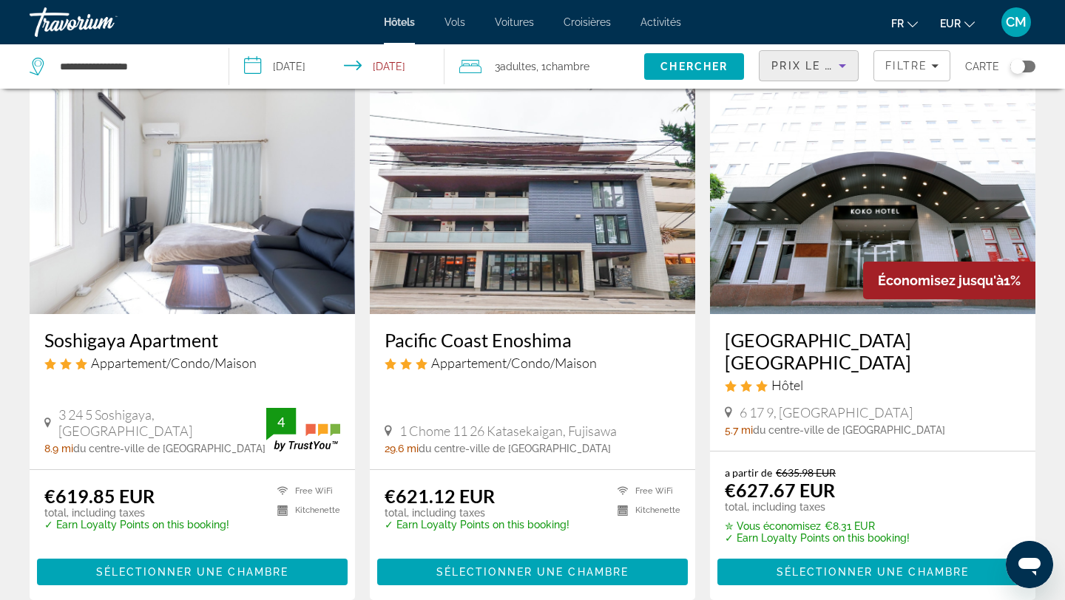
click at [804, 333] on h3 "[GEOGRAPHIC_DATA] [GEOGRAPHIC_DATA]" at bounding box center [873, 351] width 296 height 44
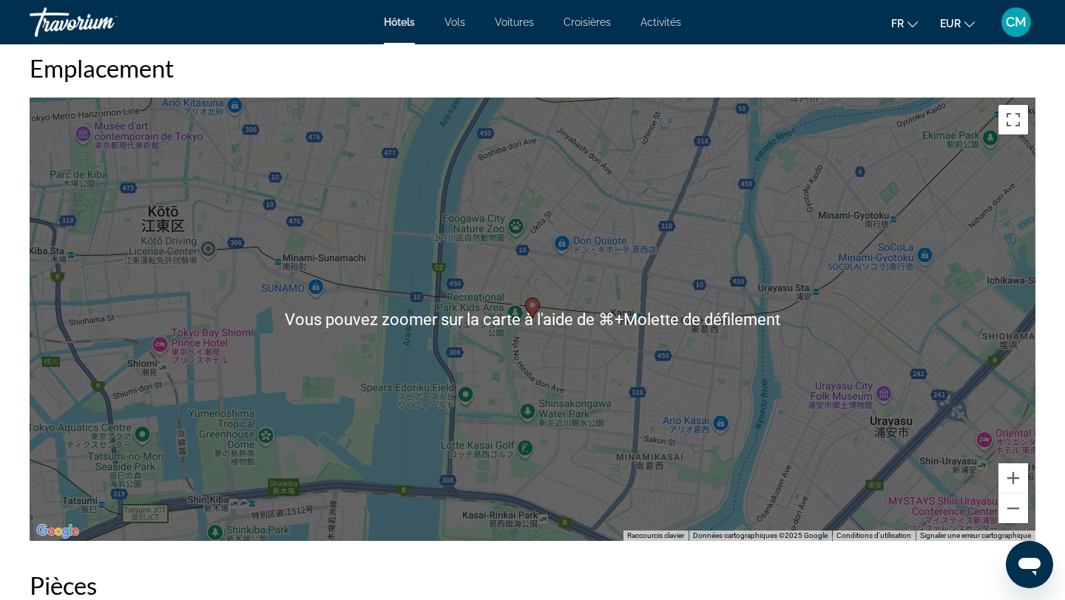
scroll to position [1306, 0]
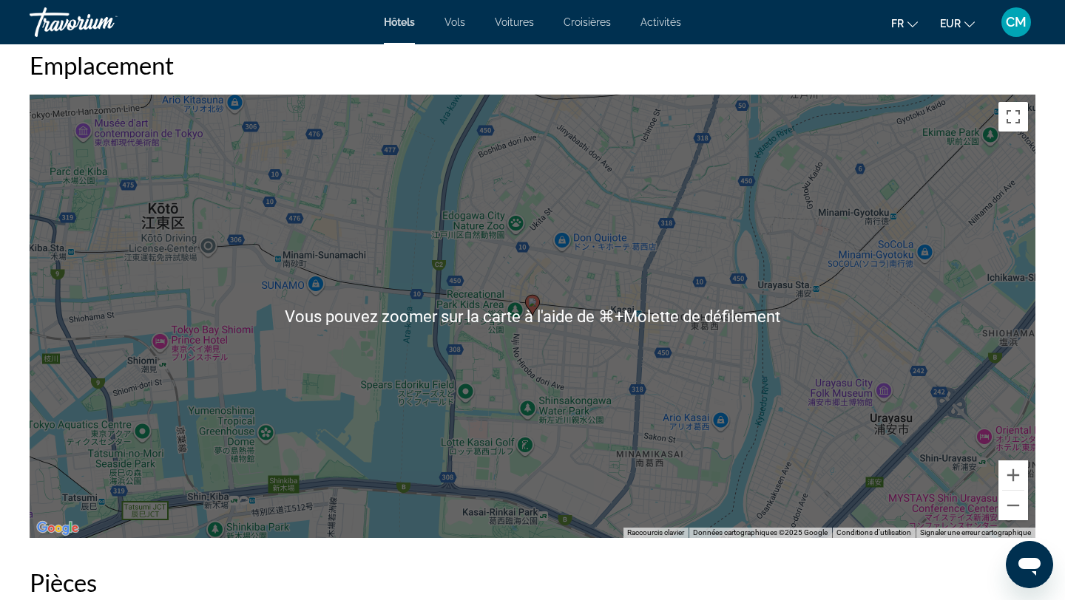
click at [761, 398] on div "Pour activer le glissement avec le clavier, appuyez sur Alt+Entrée. Une fois ce…" at bounding box center [532, 317] width 1005 height 444
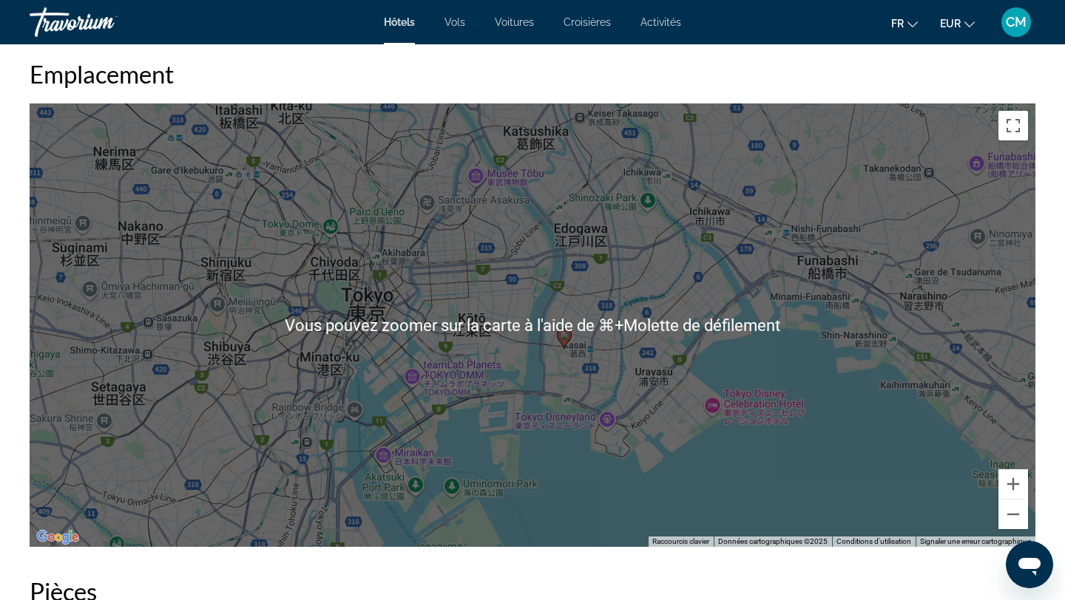
scroll to position [1267, 0]
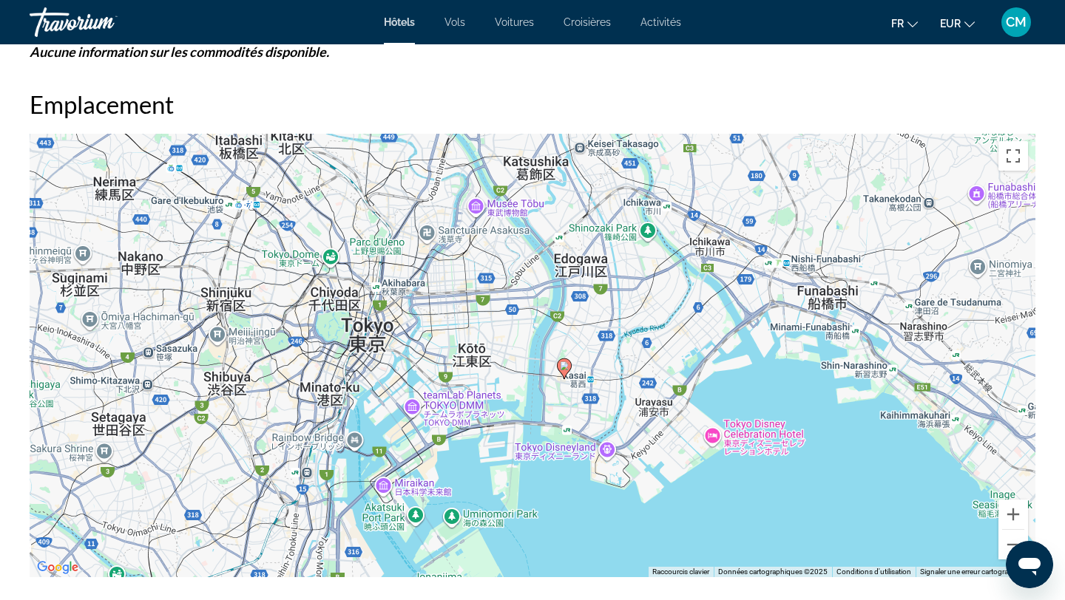
click at [281, 260] on div "Pour activer le glissement avec le clavier, appuyez sur Alt+Entrée. Une fois ce…" at bounding box center [532, 356] width 1005 height 444
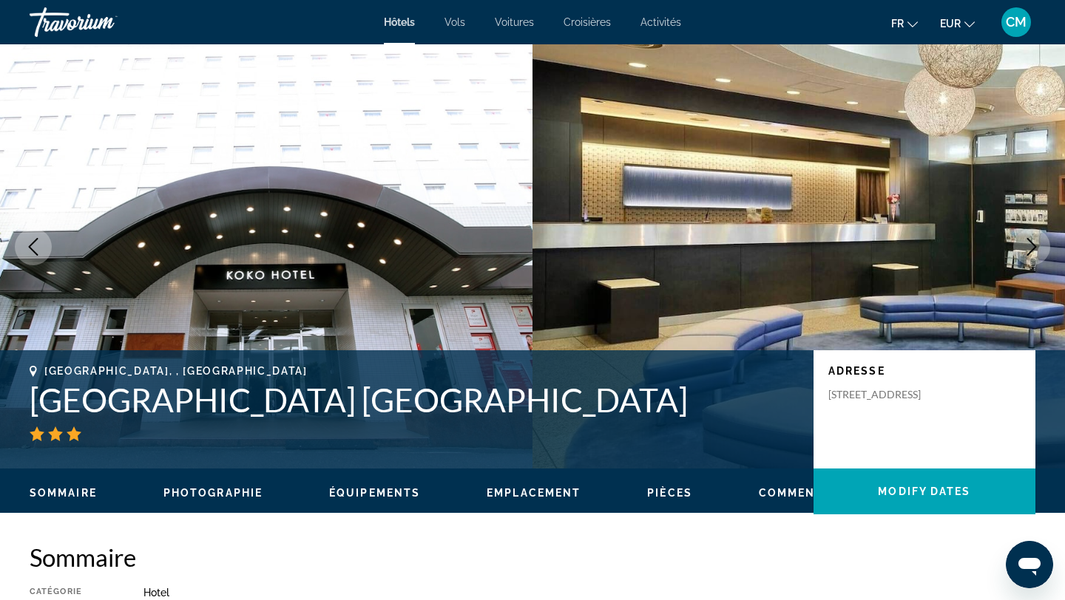
scroll to position [21, 0]
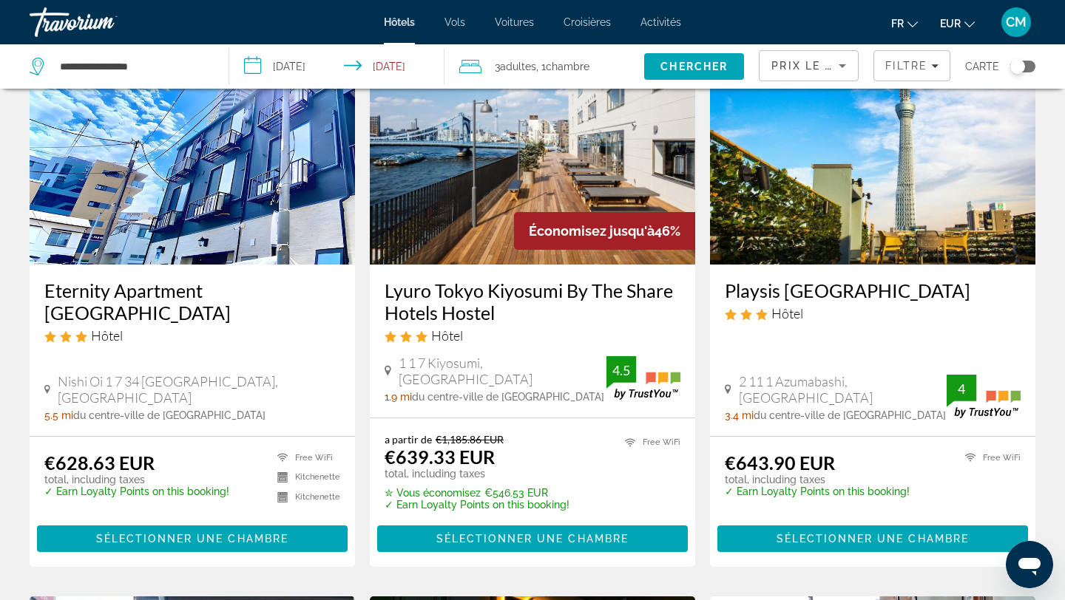
scroll to position [1212, 0]
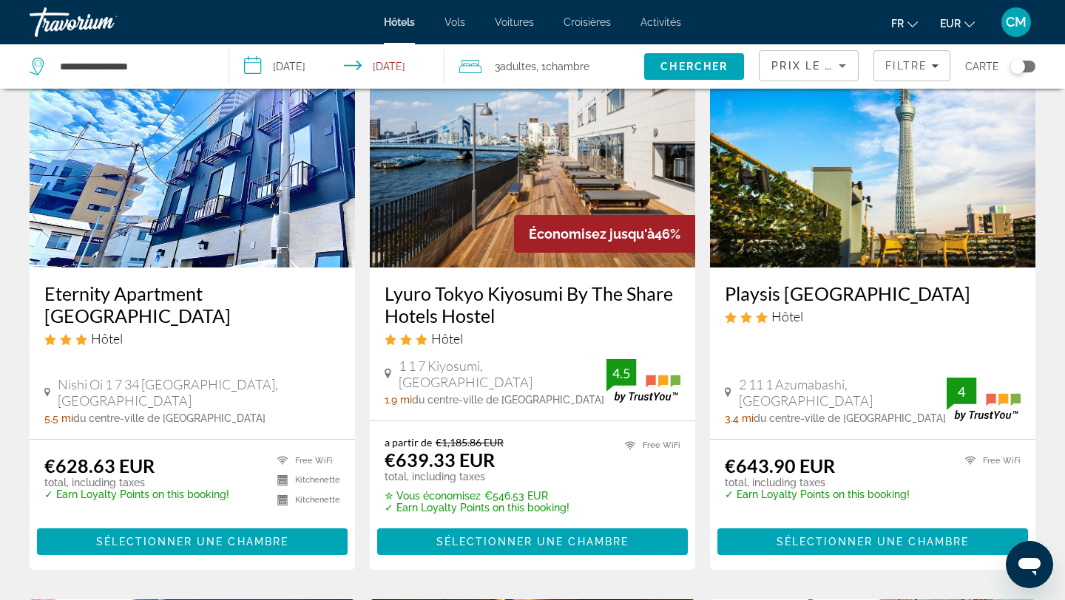
click at [892, 205] on img "Main content" at bounding box center [872, 149] width 325 height 237
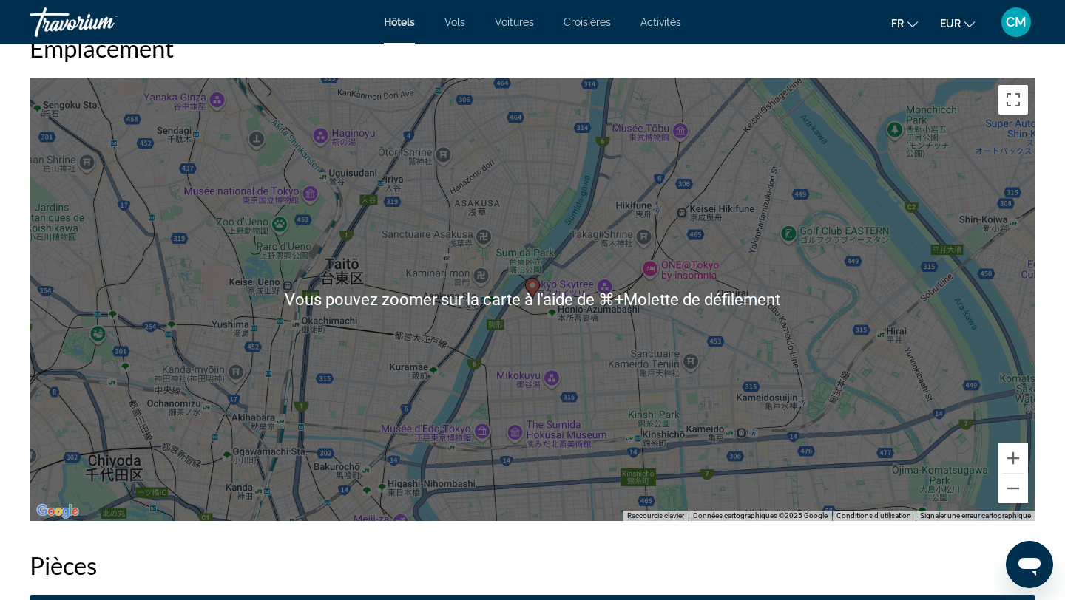
scroll to position [1411, 0]
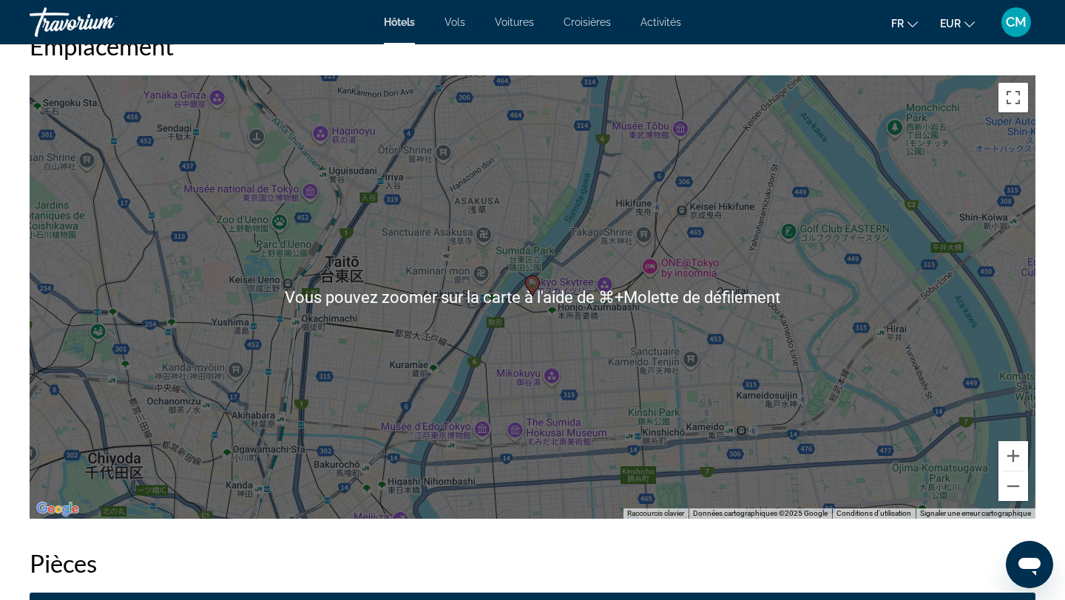
click at [795, 394] on div "Pour activer le glissement avec le clavier, appuyez sur Alt+Entrée. Une fois ce…" at bounding box center [532, 297] width 1005 height 444
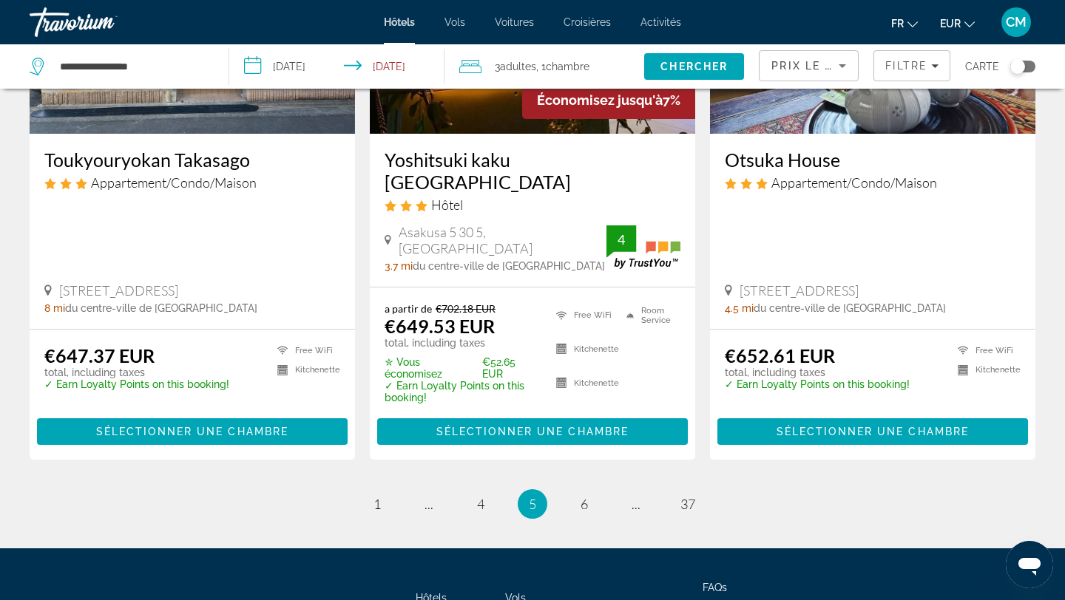
scroll to position [2003, 0]
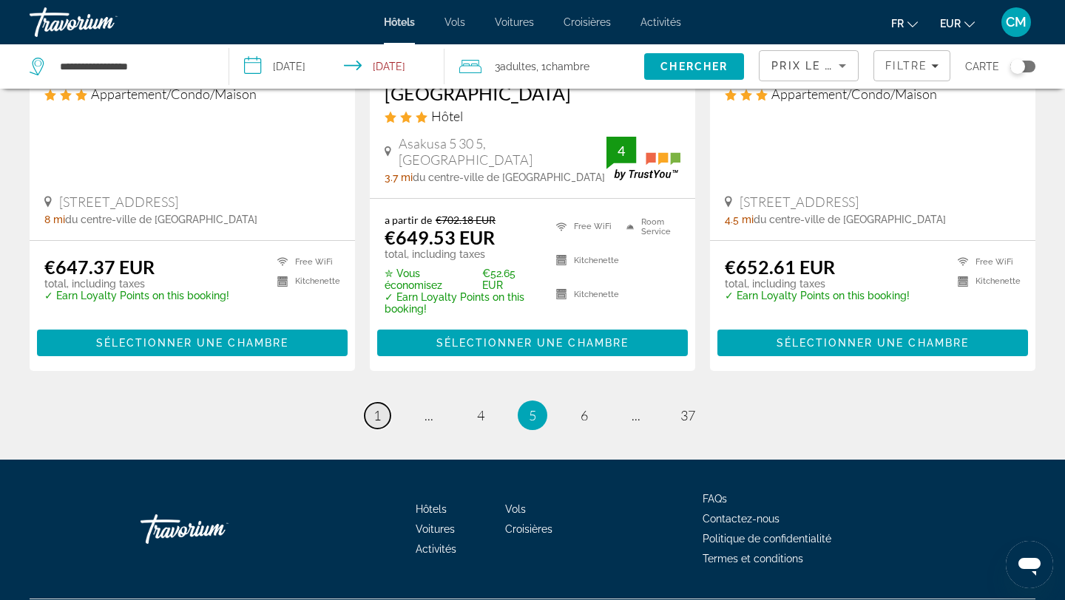
click at [385, 403] on link "page 1" at bounding box center [377, 416] width 26 height 26
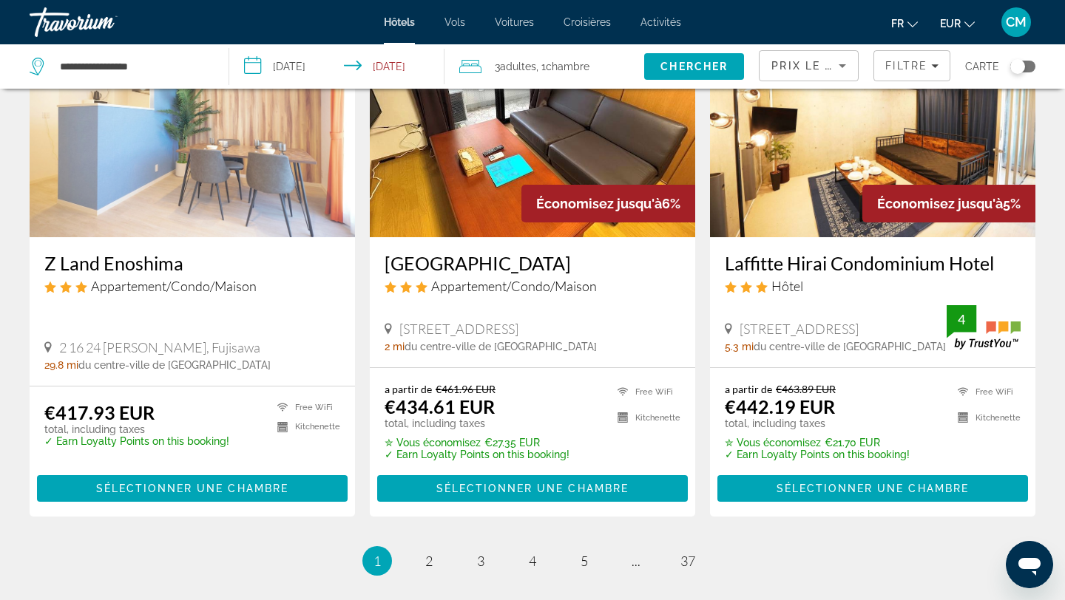
scroll to position [1992, 0]
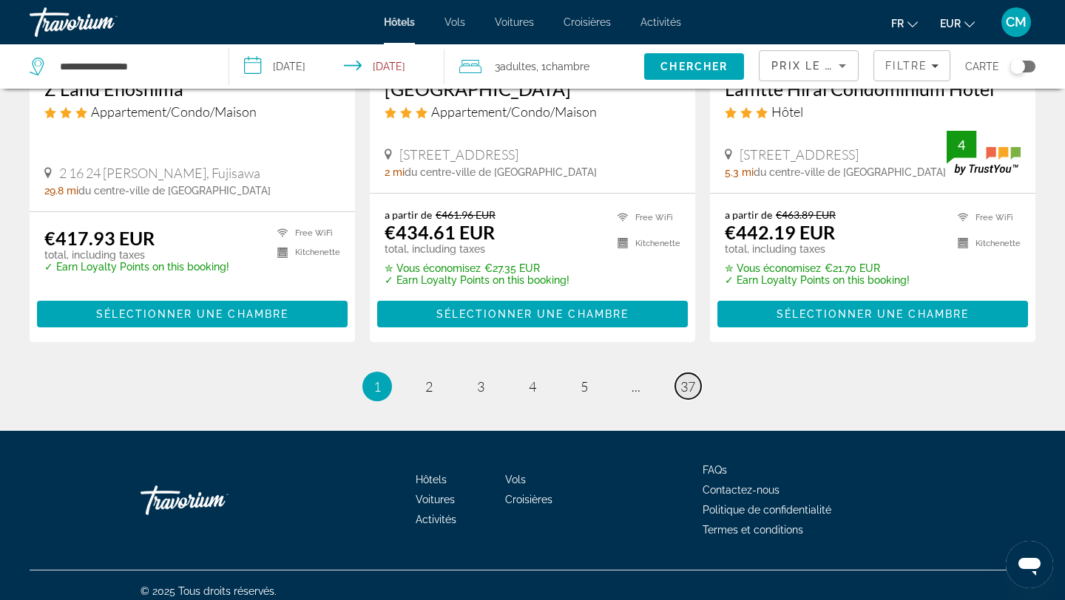
click at [688, 379] on span "37" at bounding box center [687, 387] width 15 height 16
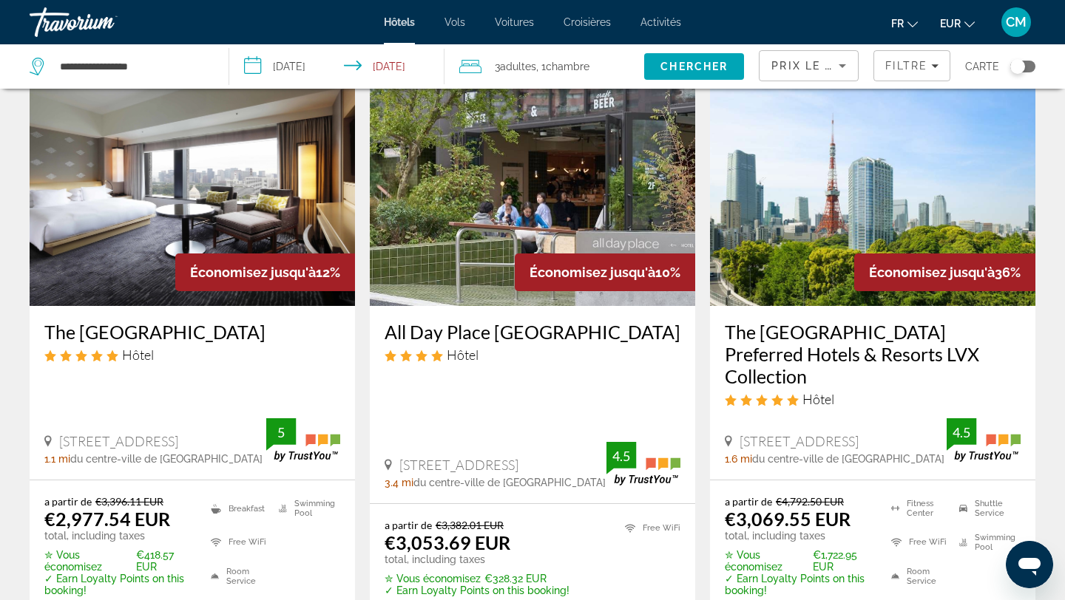
scroll to position [946, 0]
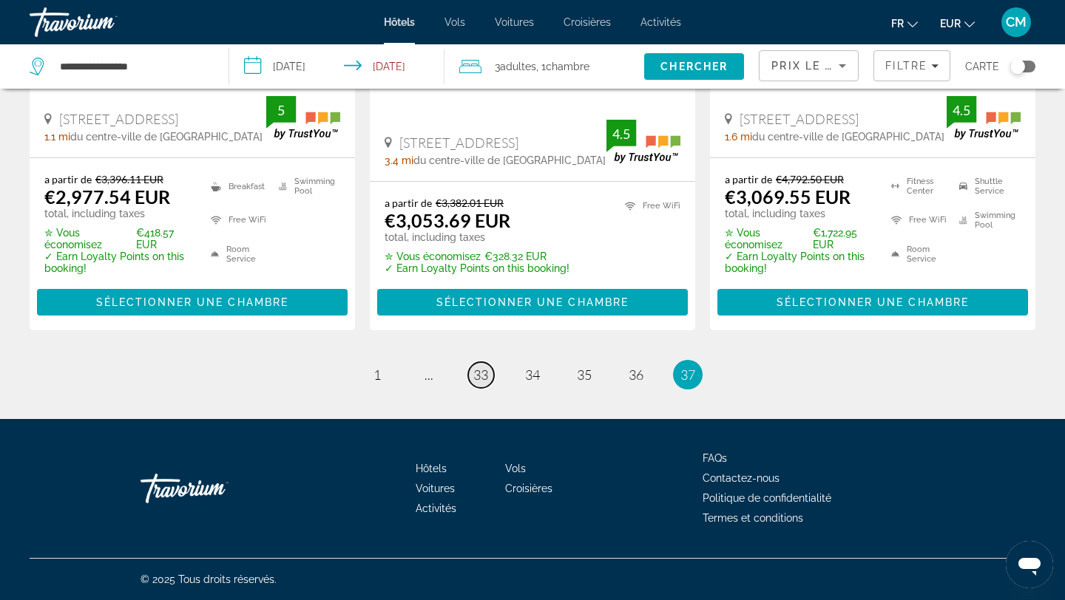
click at [487, 376] on span "33" at bounding box center [480, 375] width 15 height 16
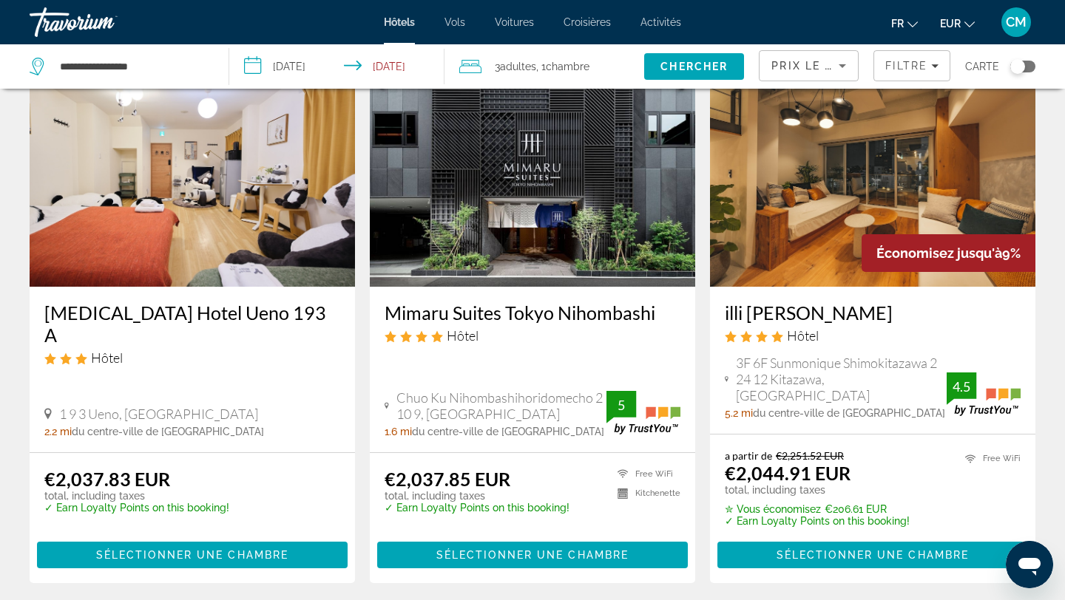
scroll to position [1989, 0]
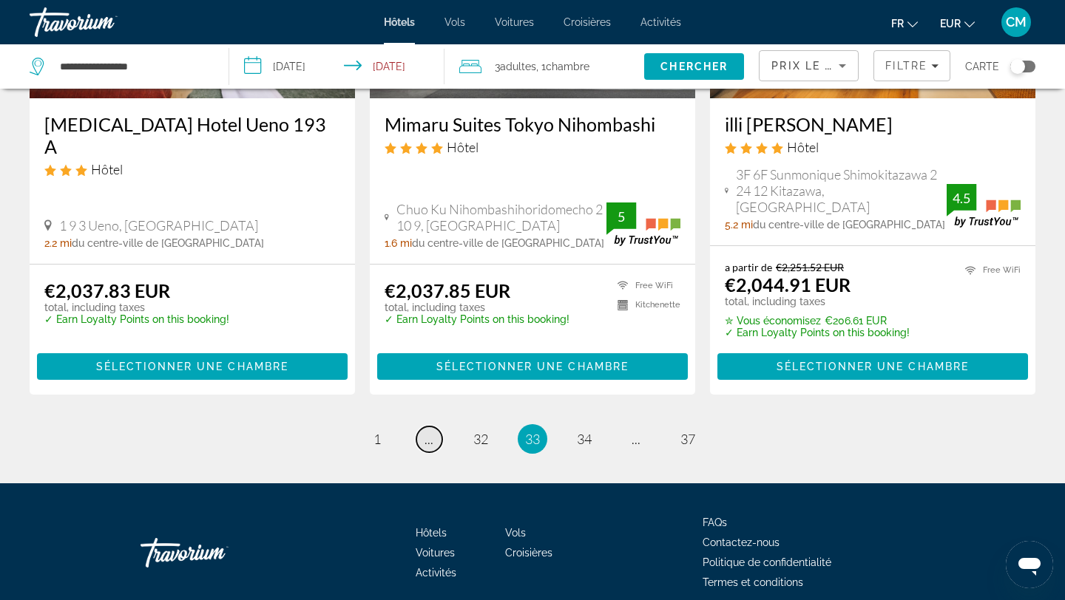
click at [433, 427] on link "page ..." at bounding box center [429, 440] width 26 height 26
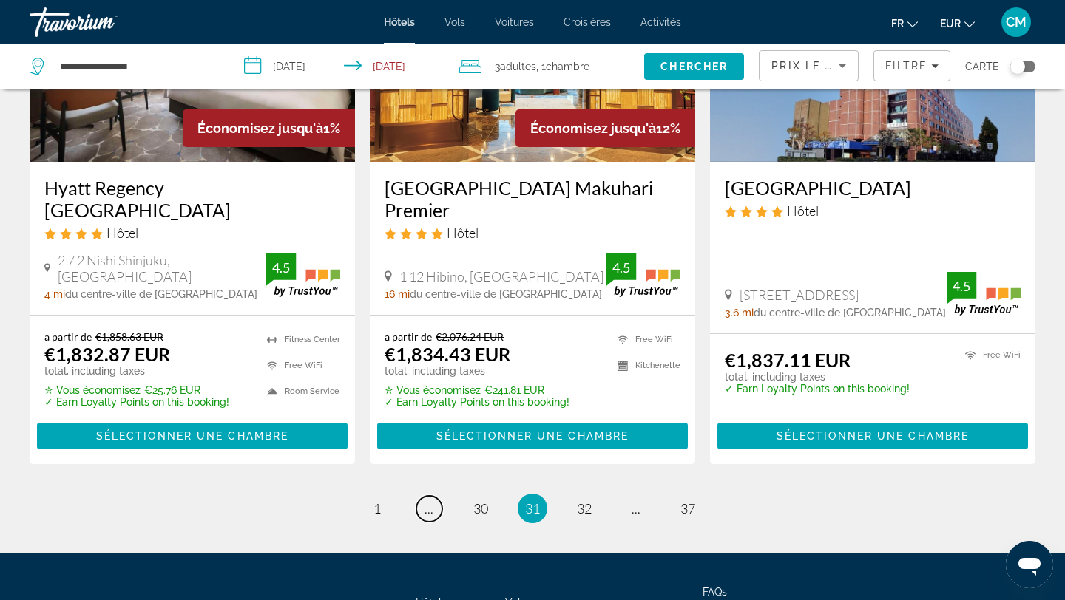
scroll to position [1992, 0]
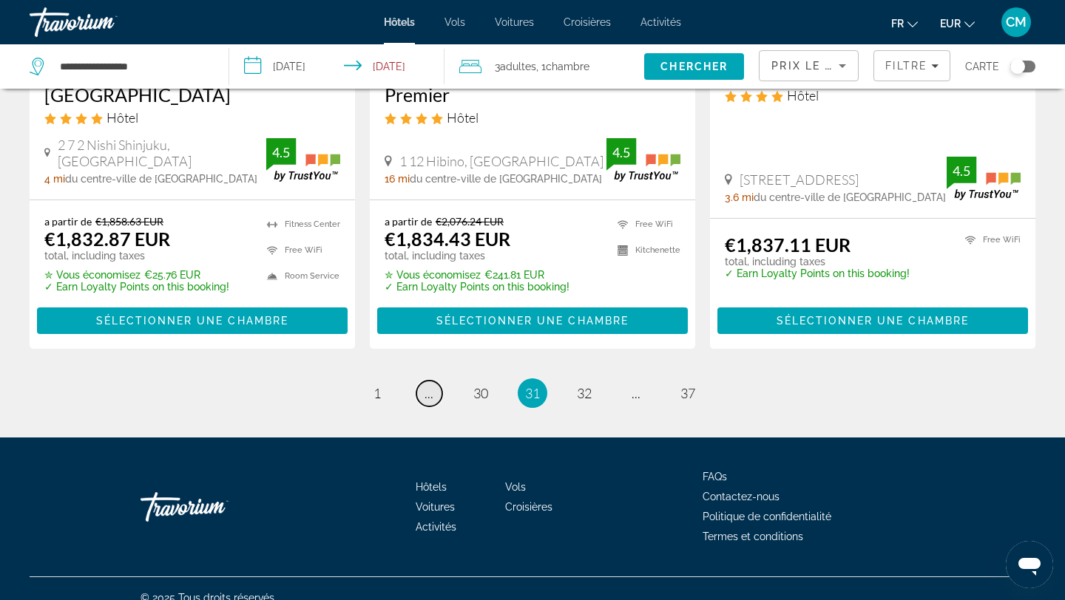
click at [432, 385] on span "..." at bounding box center [428, 393] width 9 height 16
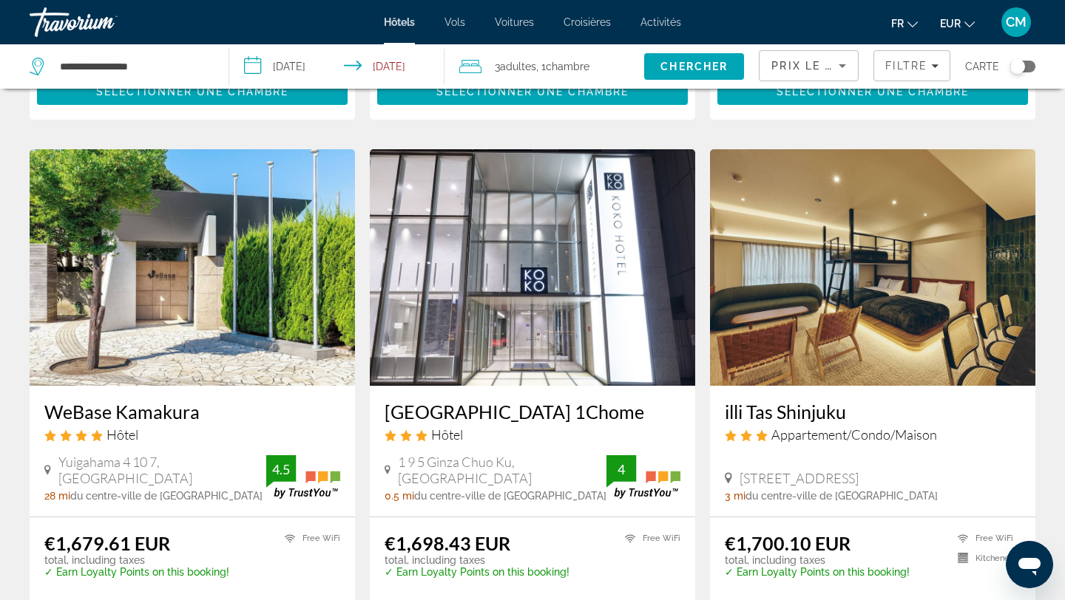
scroll to position [1951, 0]
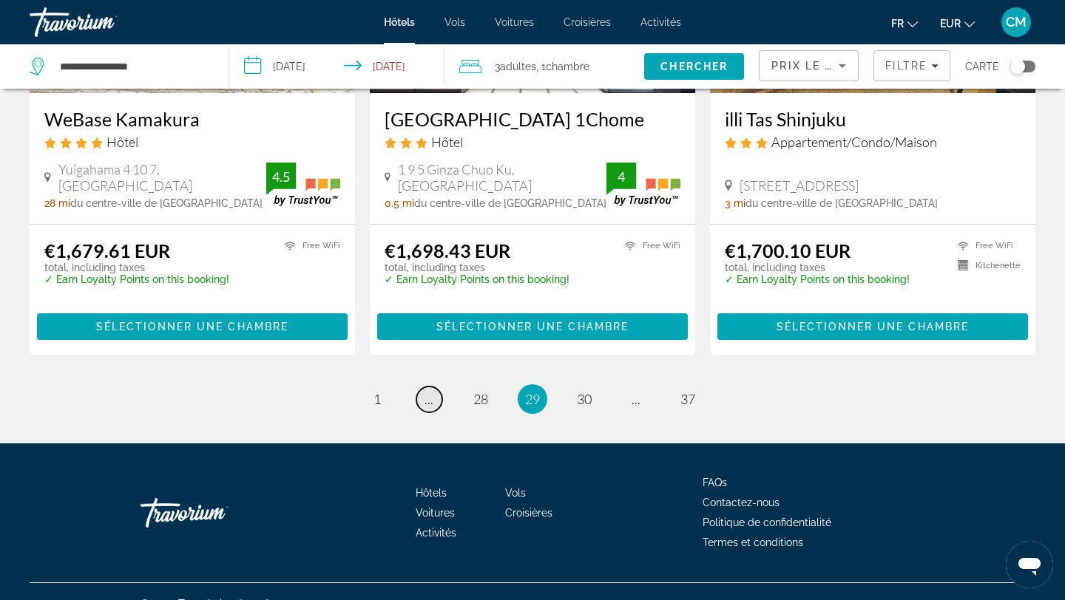
click at [421, 387] on link "page ..." at bounding box center [429, 400] width 26 height 26
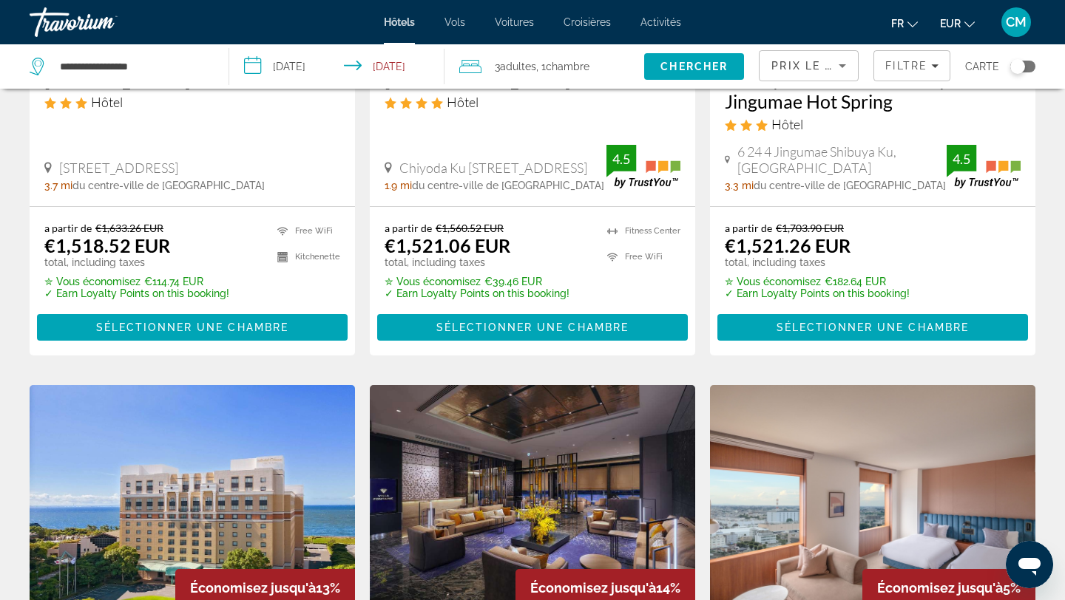
scroll to position [2013, 0]
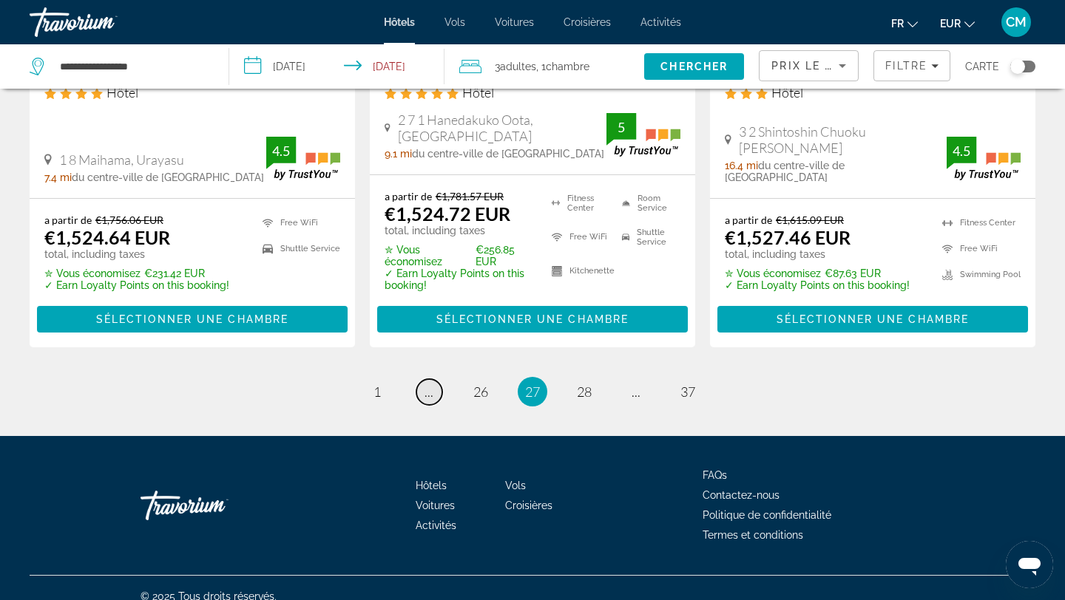
click at [431, 384] on span "..." at bounding box center [428, 392] width 9 height 16
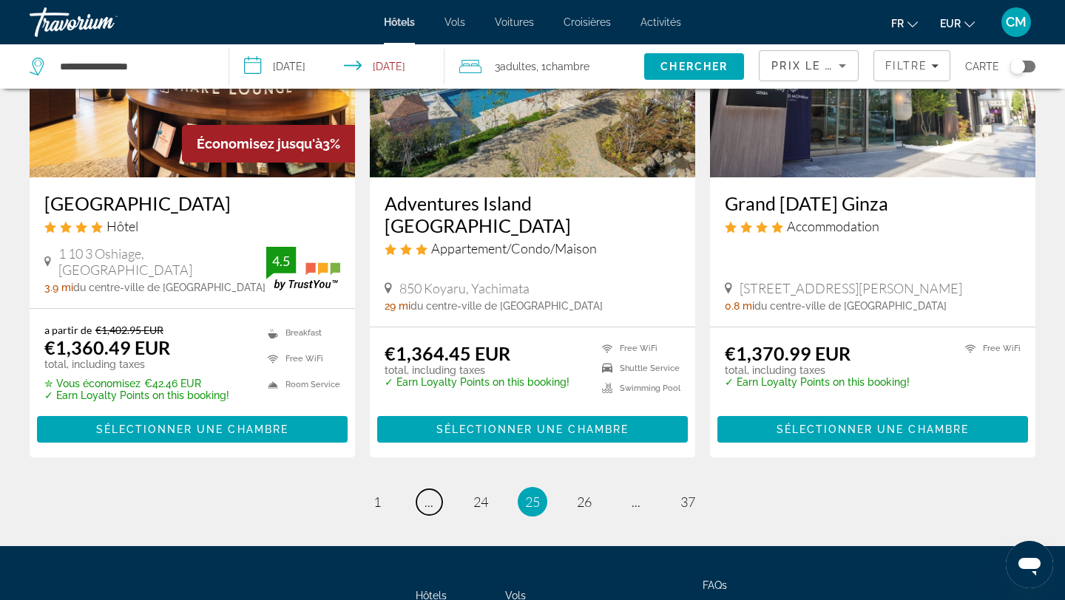
scroll to position [2010, 0]
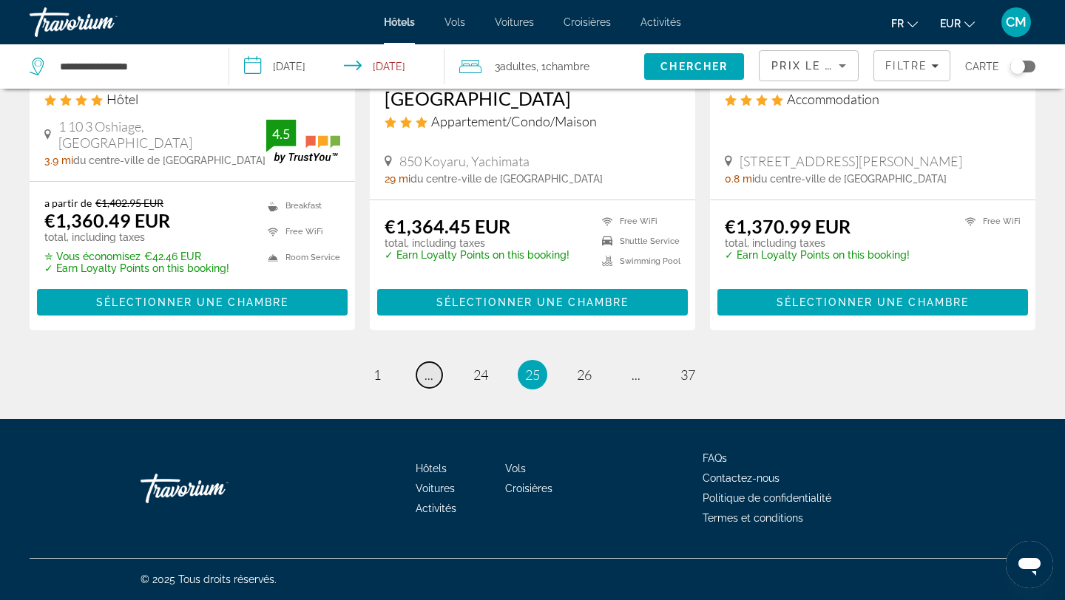
click at [437, 373] on link "page ..." at bounding box center [429, 375] width 26 height 26
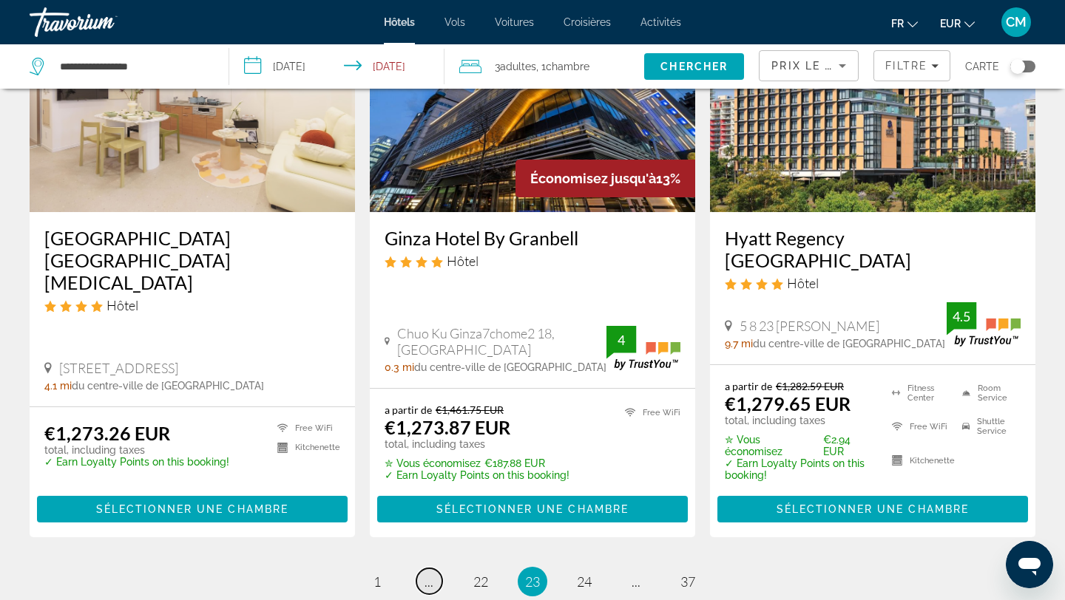
scroll to position [1902, 0]
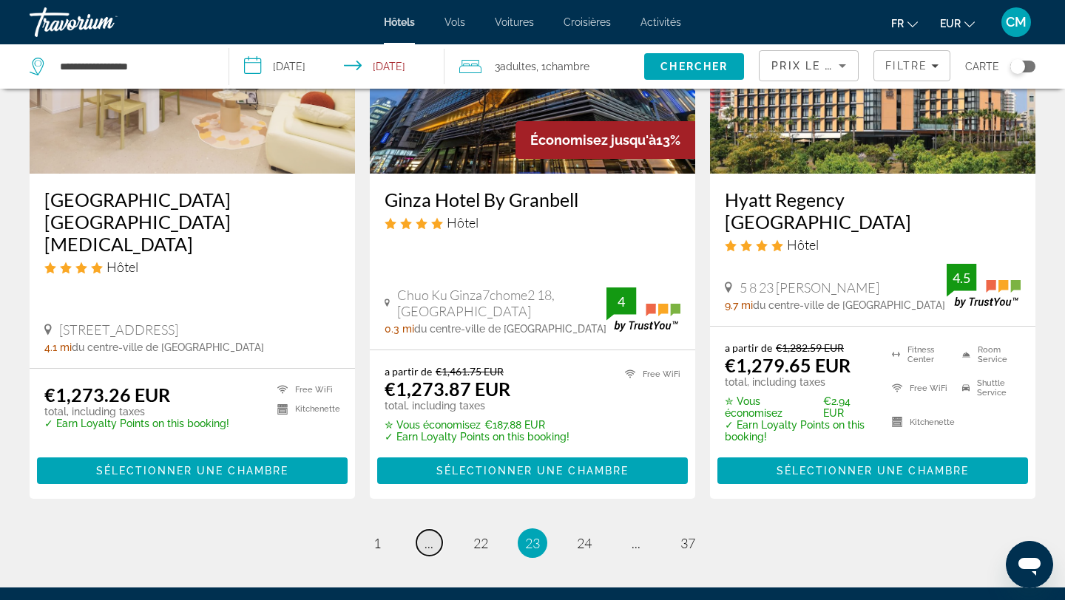
click at [434, 530] on link "page ..." at bounding box center [429, 543] width 26 height 26
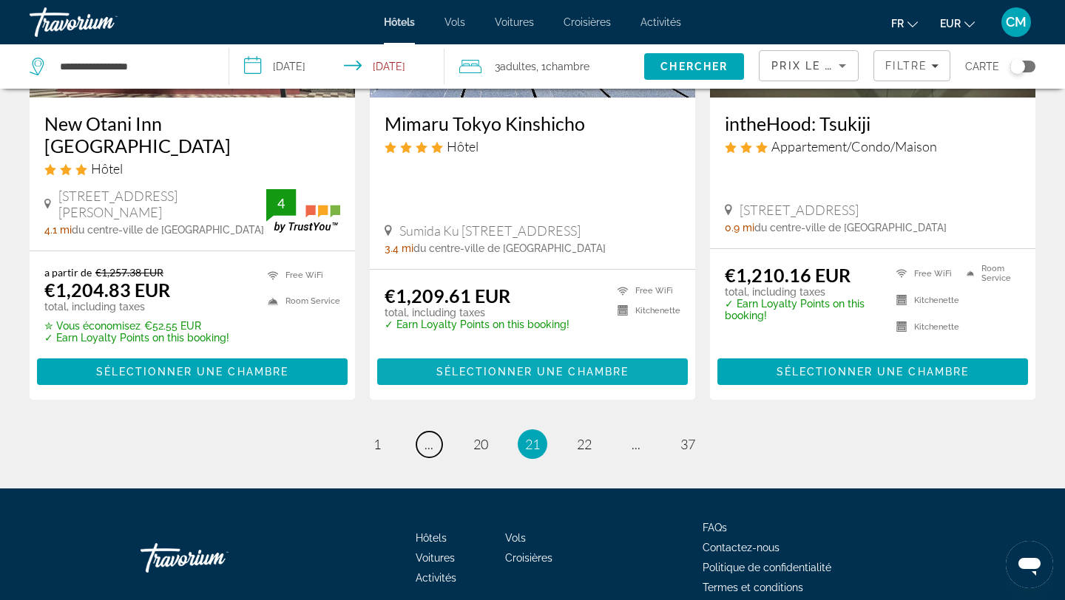
scroll to position [1970, 0]
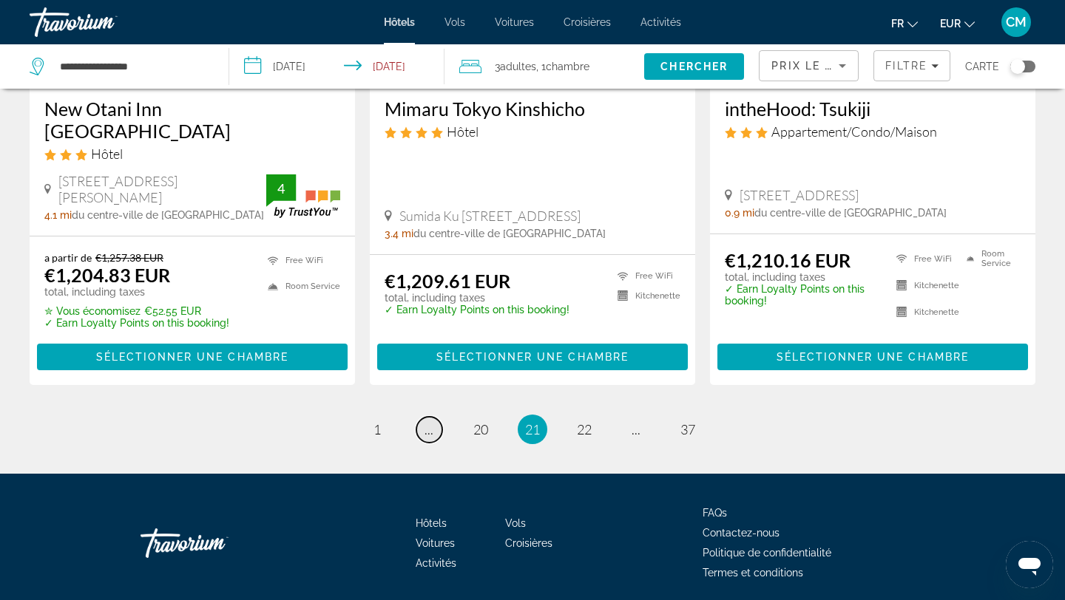
click at [430, 421] on span "..." at bounding box center [428, 429] width 9 height 16
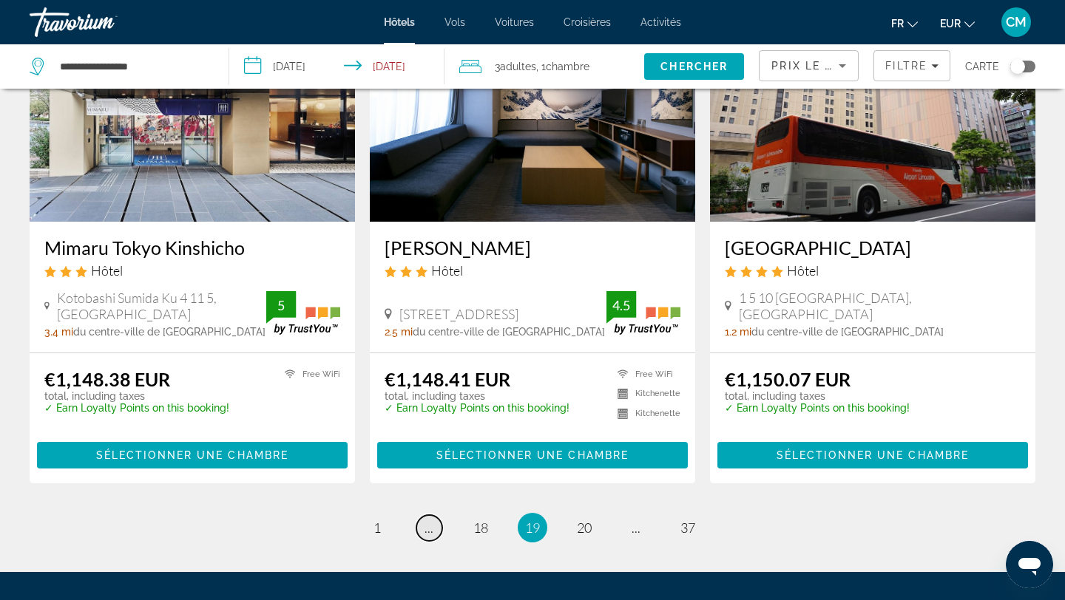
scroll to position [1938, 0]
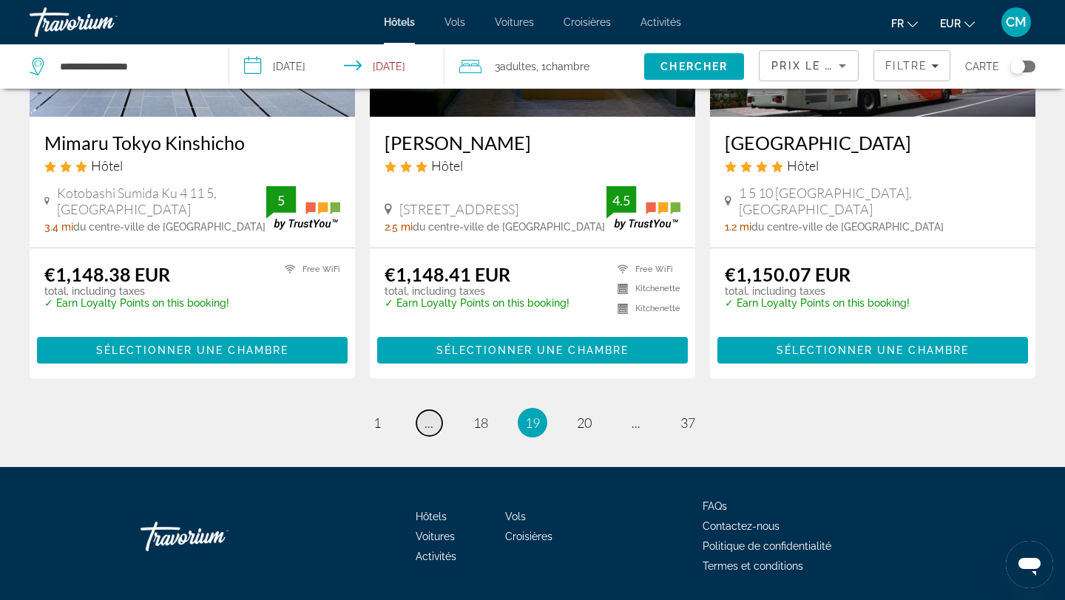
click at [436, 410] on link "page ..." at bounding box center [429, 423] width 26 height 26
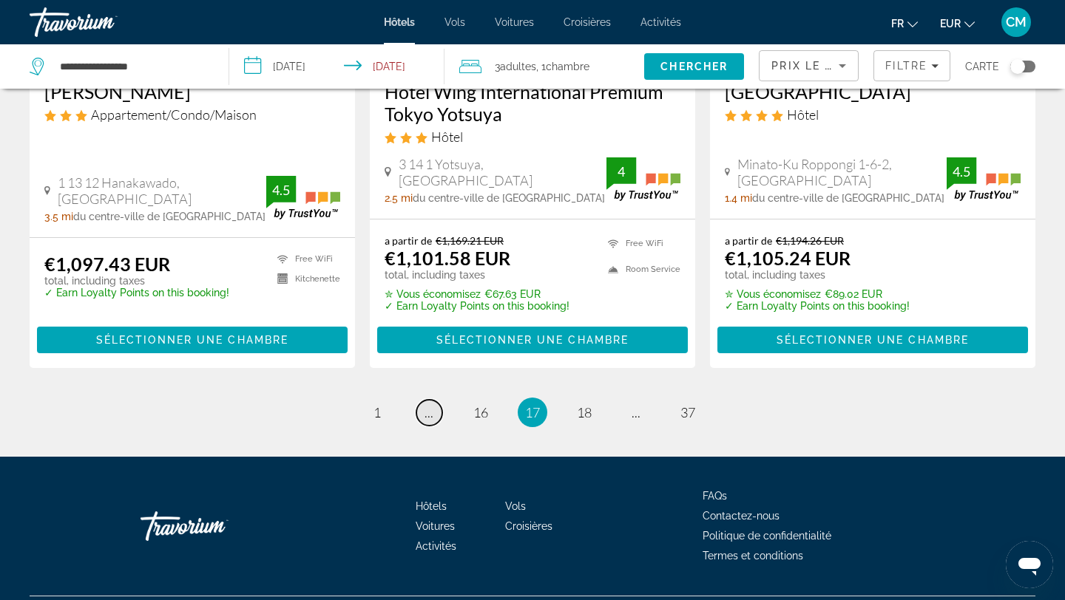
scroll to position [1990, 0]
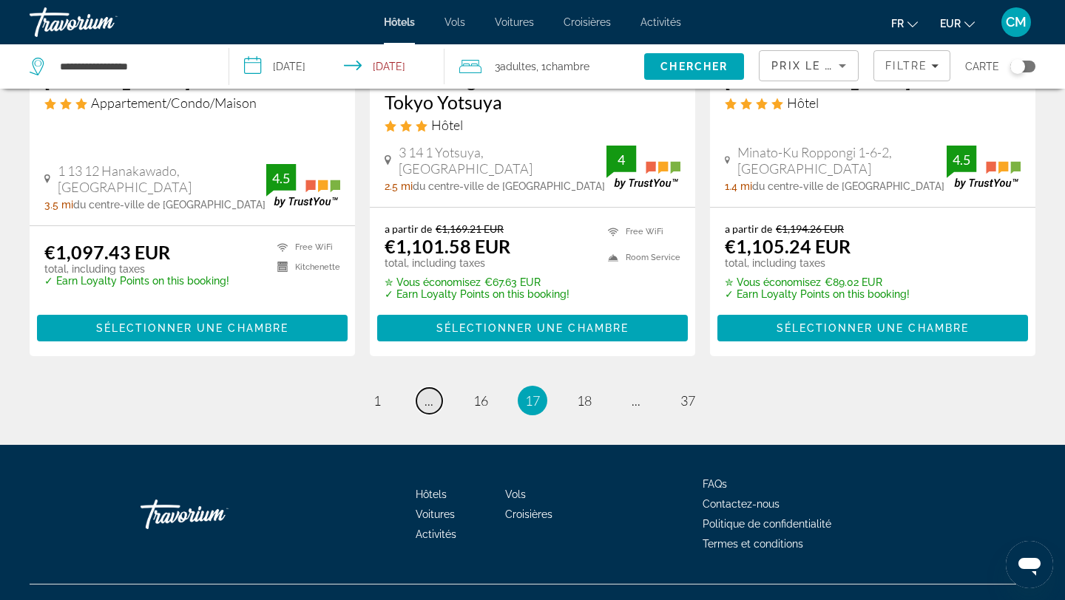
click at [419, 388] on link "page ..." at bounding box center [429, 401] width 26 height 26
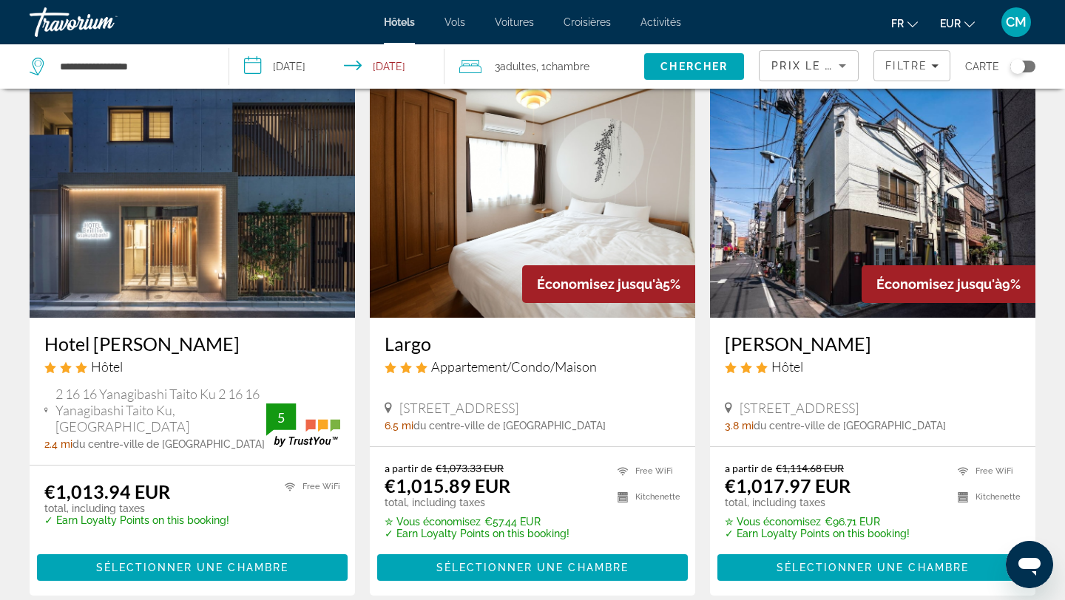
scroll to position [1951, 0]
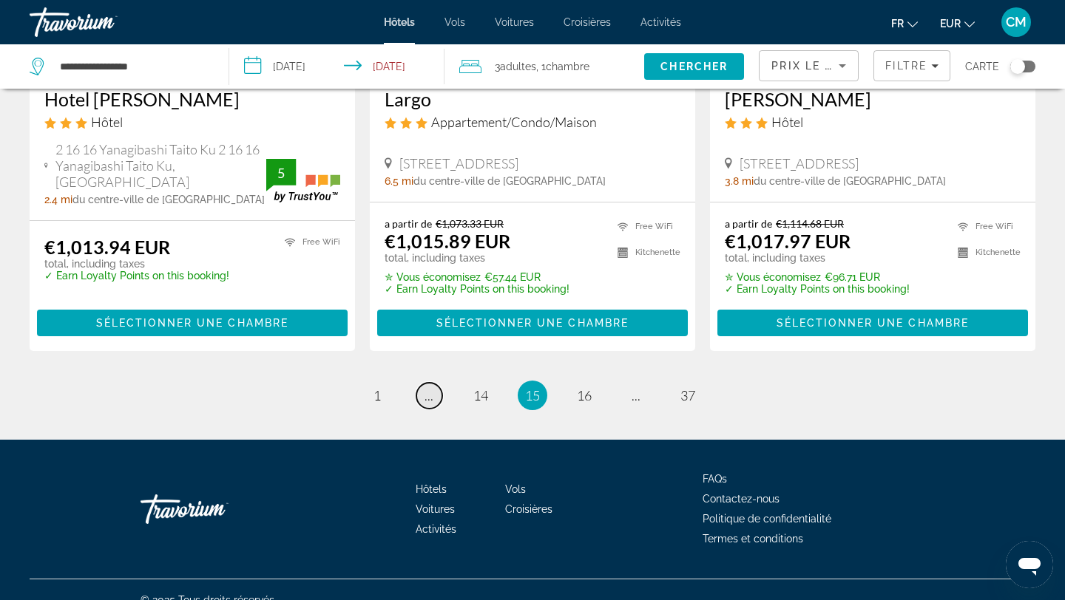
click at [428, 387] on span "..." at bounding box center [428, 395] width 9 height 16
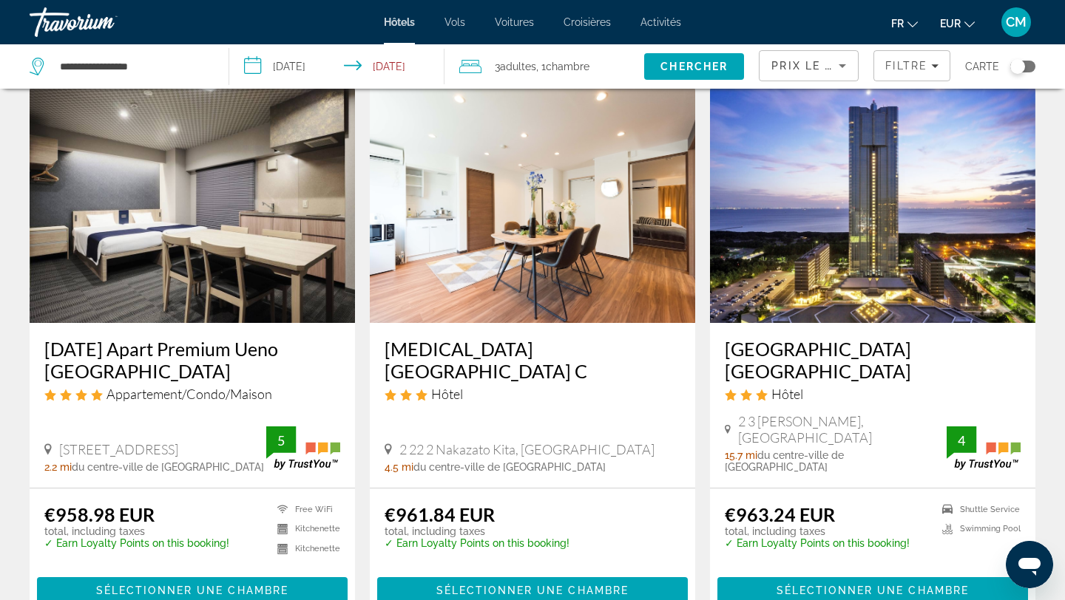
scroll to position [1972, 0]
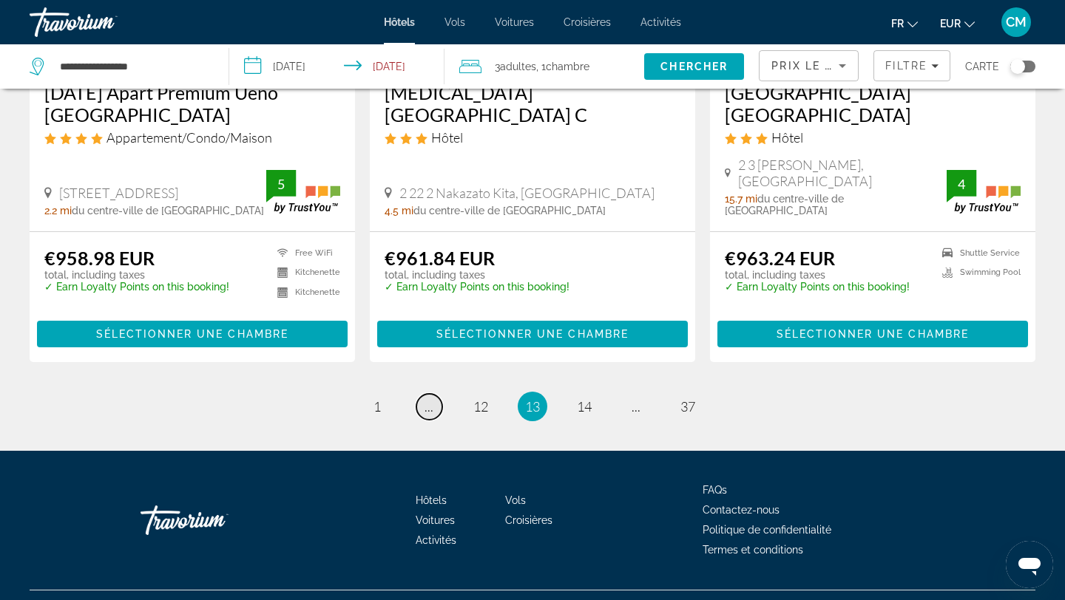
click at [427, 398] on span "..." at bounding box center [428, 406] width 9 height 16
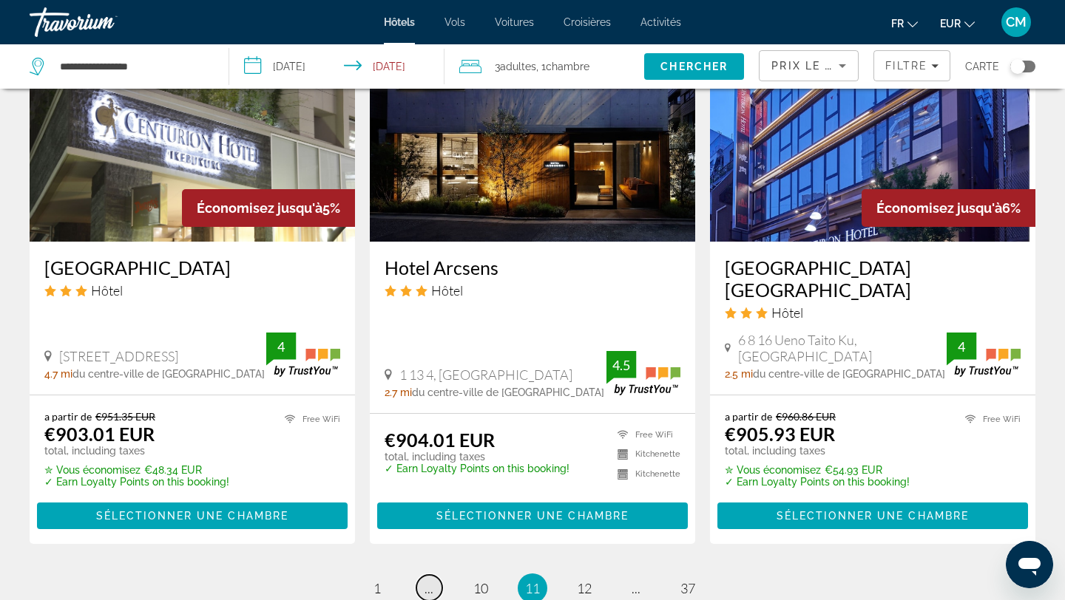
scroll to position [1817, 0]
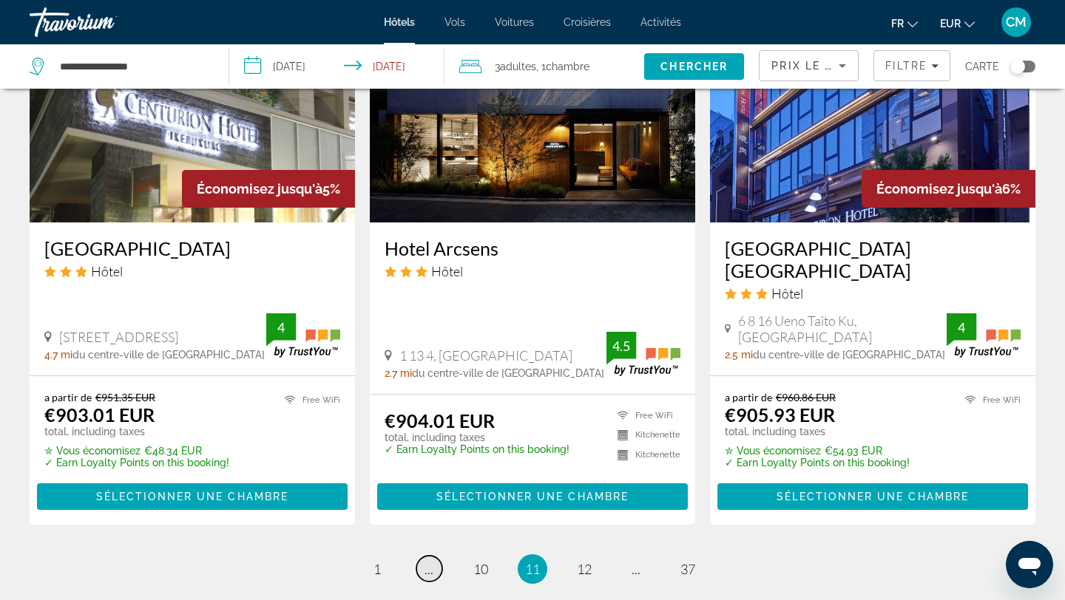
click at [431, 561] on span "..." at bounding box center [428, 569] width 9 height 16
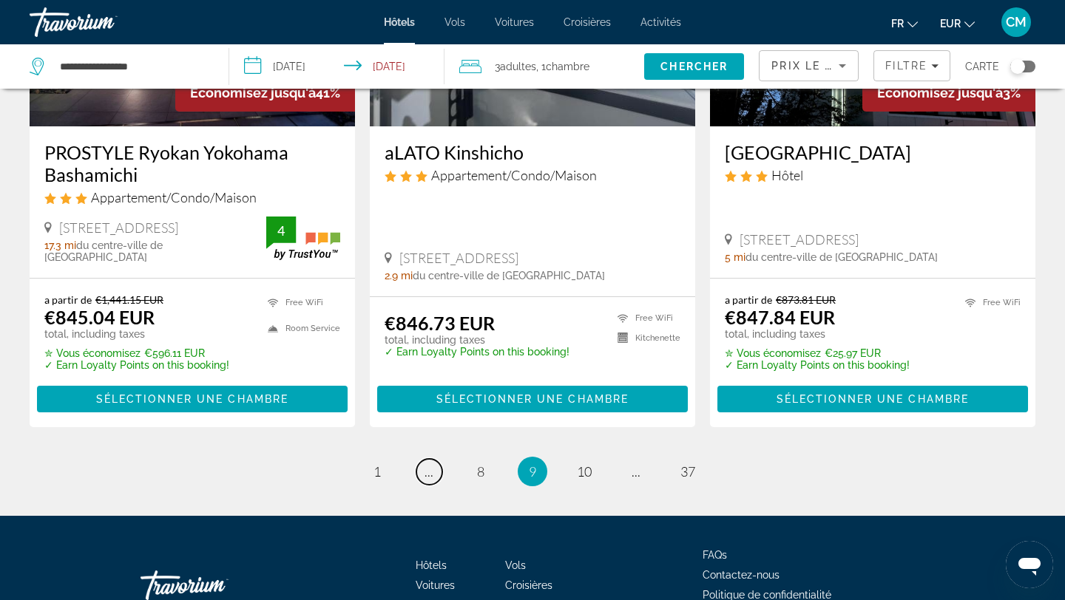
scroll to position [1988, 0]
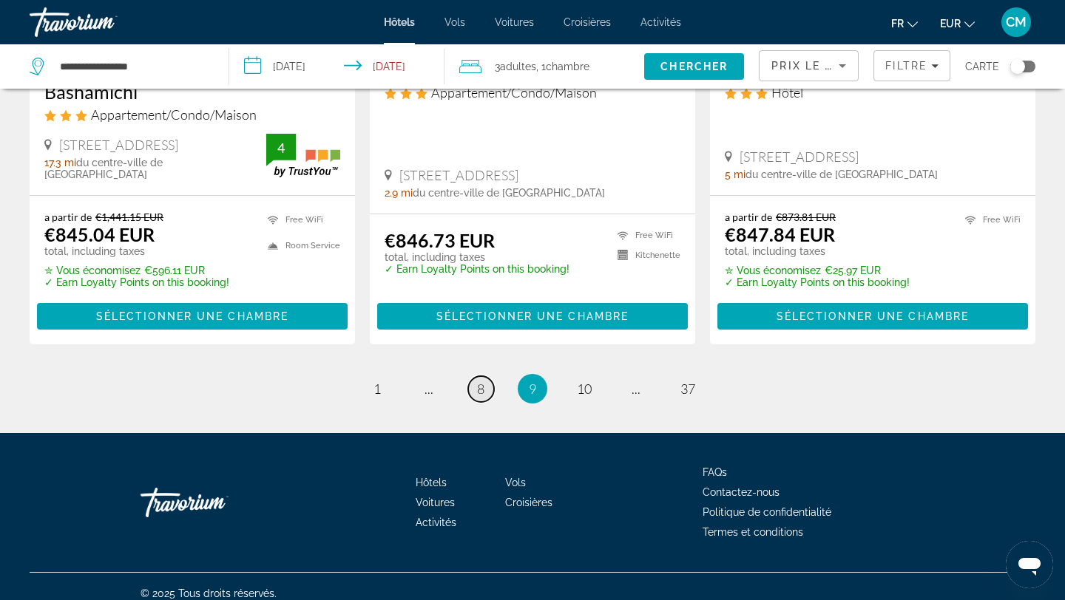
click at [472, 376] on link "page 8" at bounding box center [481, 389] width 26 height 26
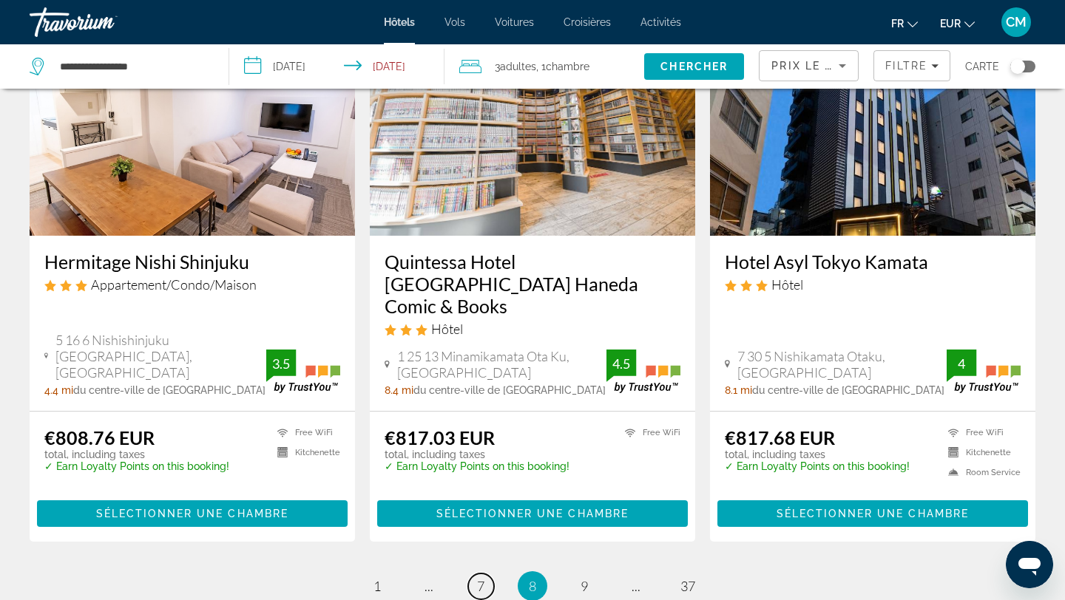
scroll to position [1768, 0]
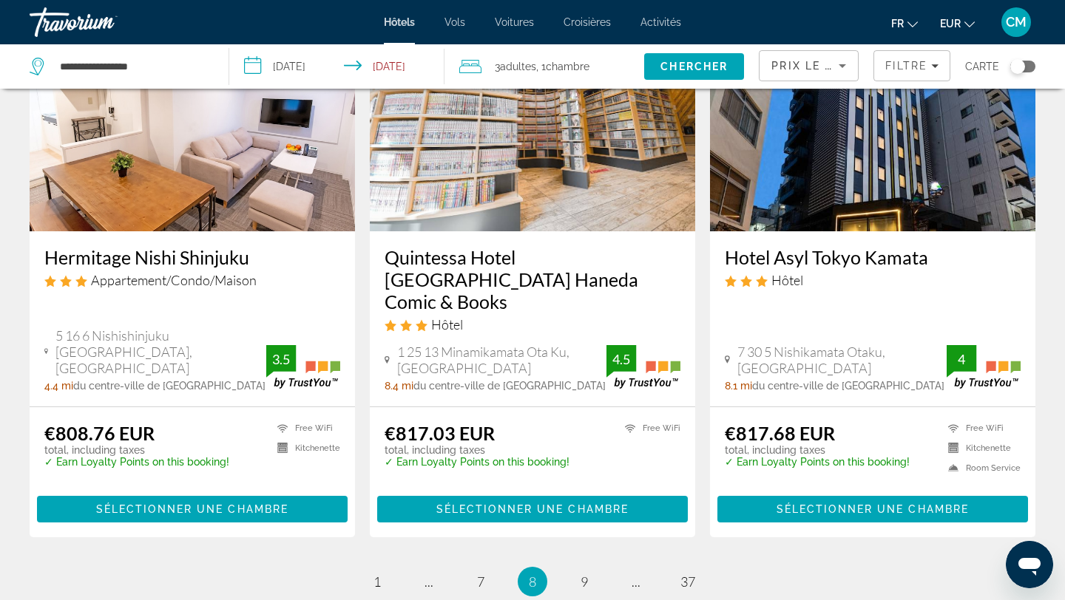
click at [169, 250] on h3 "Hermitage Nishi Shinjuku" at bounding box center [192, 257] width 296 height 22
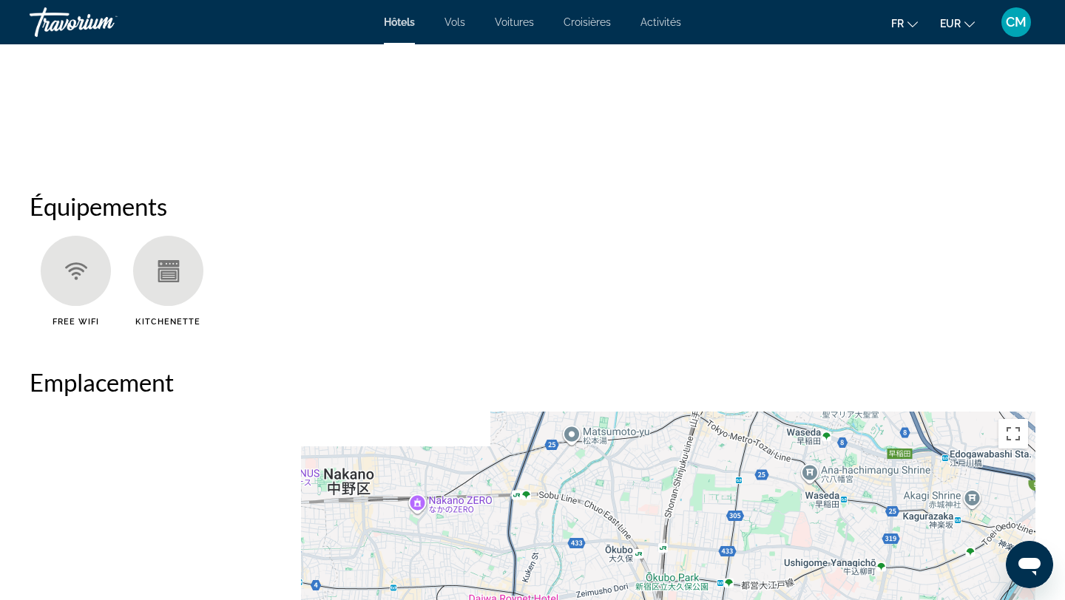
scroll to position [1076, 0]
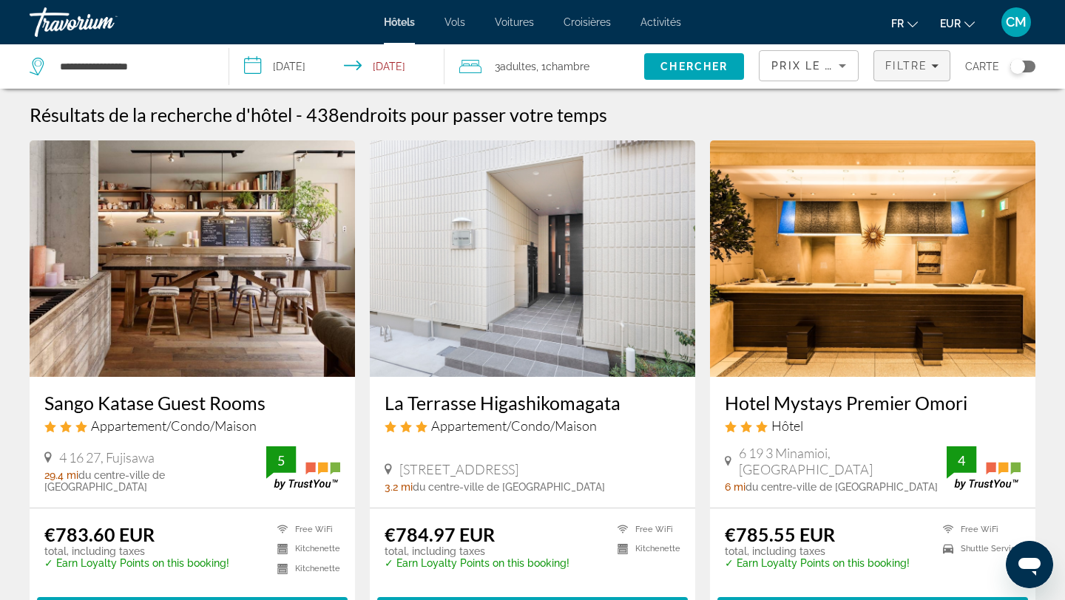
click at [889, 78] on span "Filters" at bounding box center [911, 65] width 75 height 35
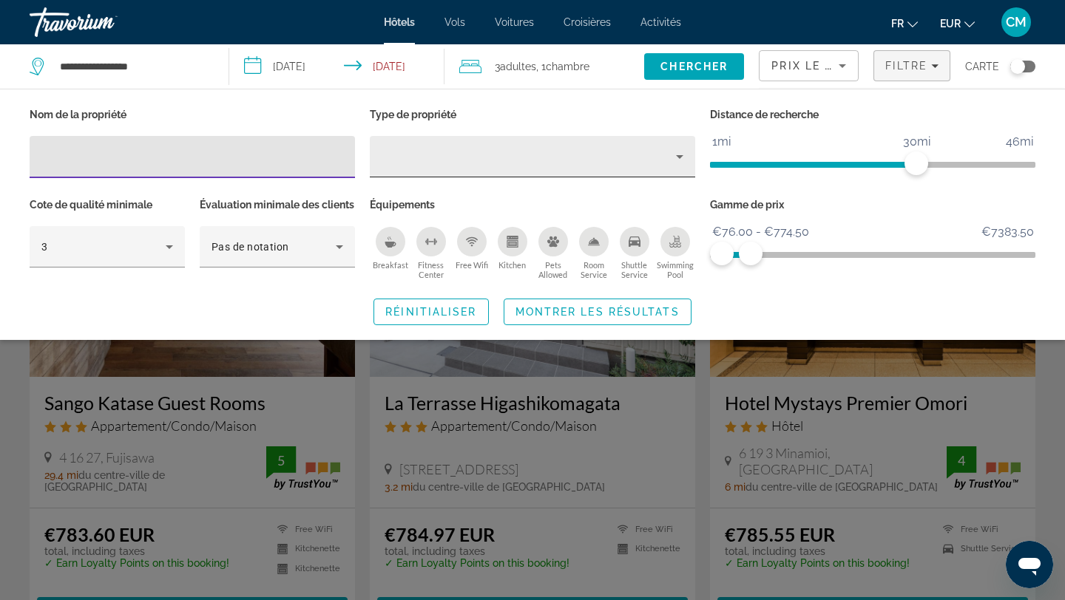
click at [630, 148] on div "Property type" at bounding box center [528, 157] width 294 height 18
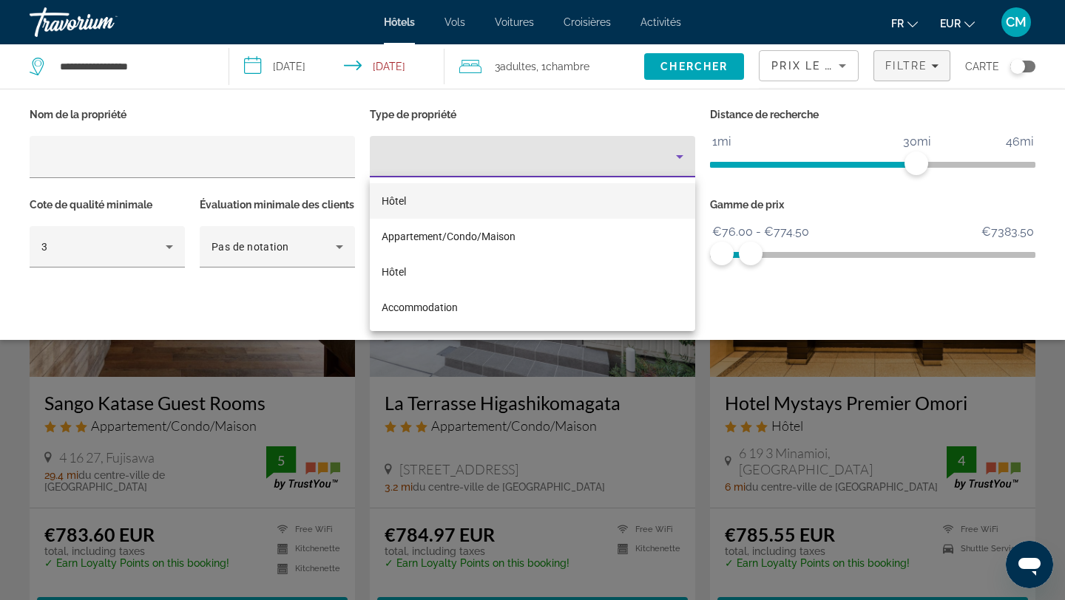
click at [630, 148] on div at bounding box center [532, 300] width 1065 height 600
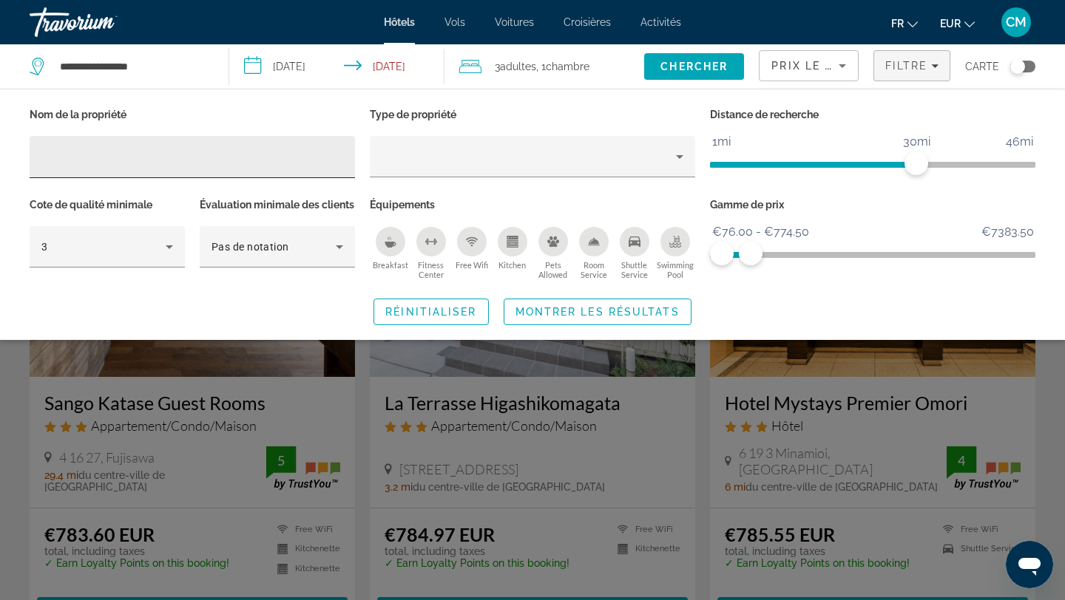
click at [197, 169] on div "Hotel Filters" at bounding box center [192, 157] width 302 height 42
click at [563, 554] on div "Search widget" at bounding box center [532, 411] width 1065 height 379
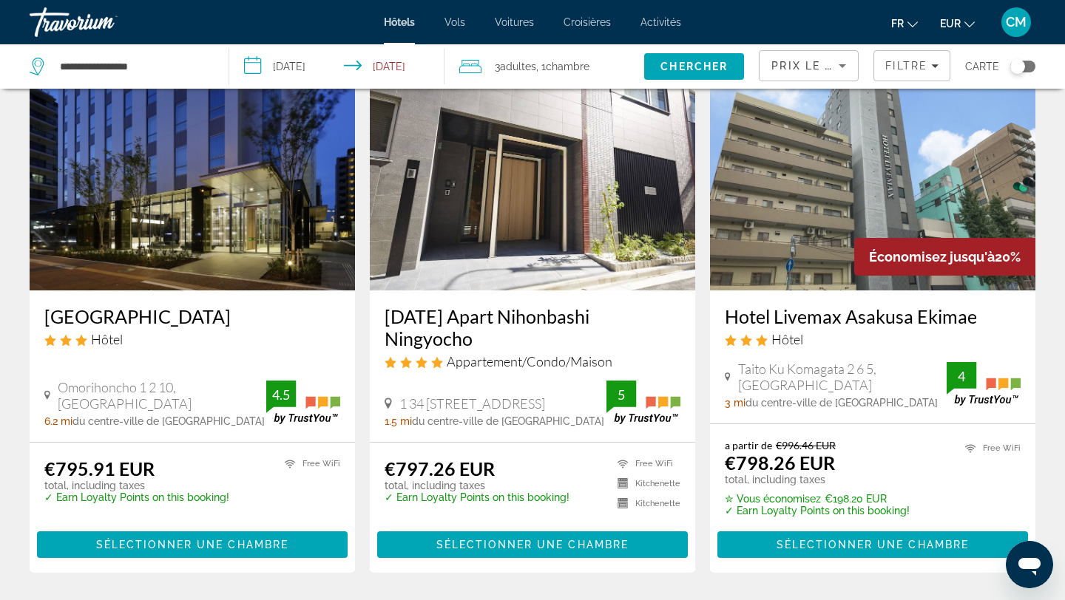
scroll to position [1168, 0]
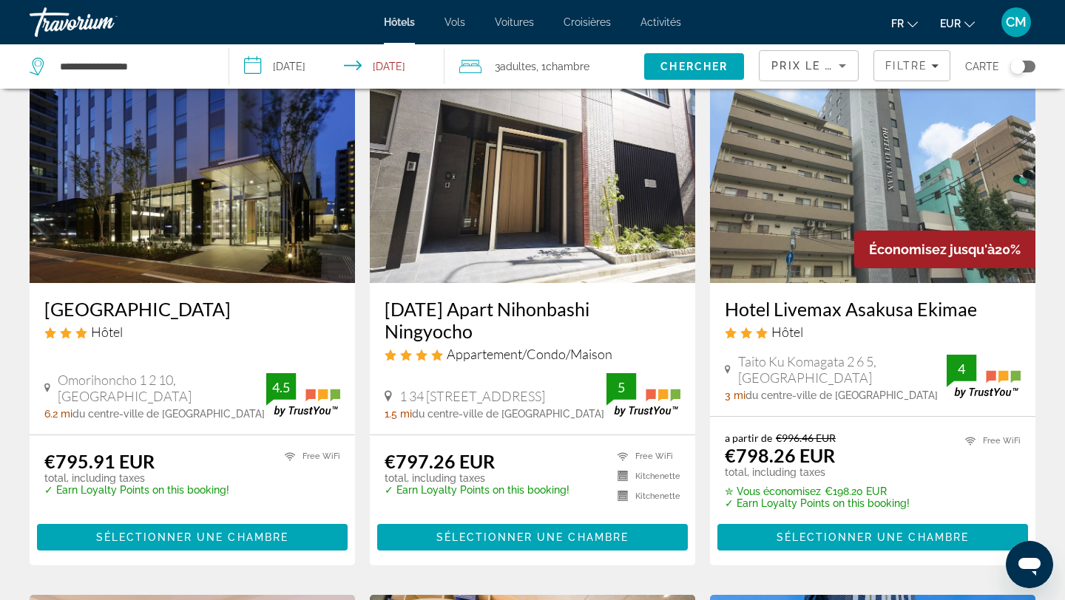
click at [820, 303] on h3 "Hotel Livemax Asakusa Ekimae" at bounding box center [873, 309] width 296 height 22
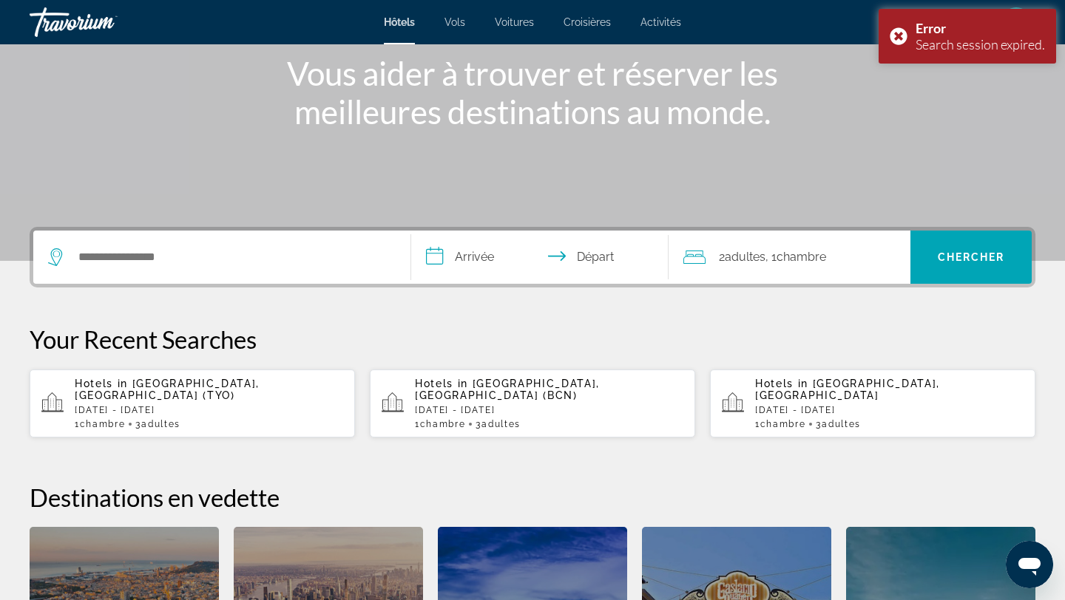
scroll to position [93, 0]
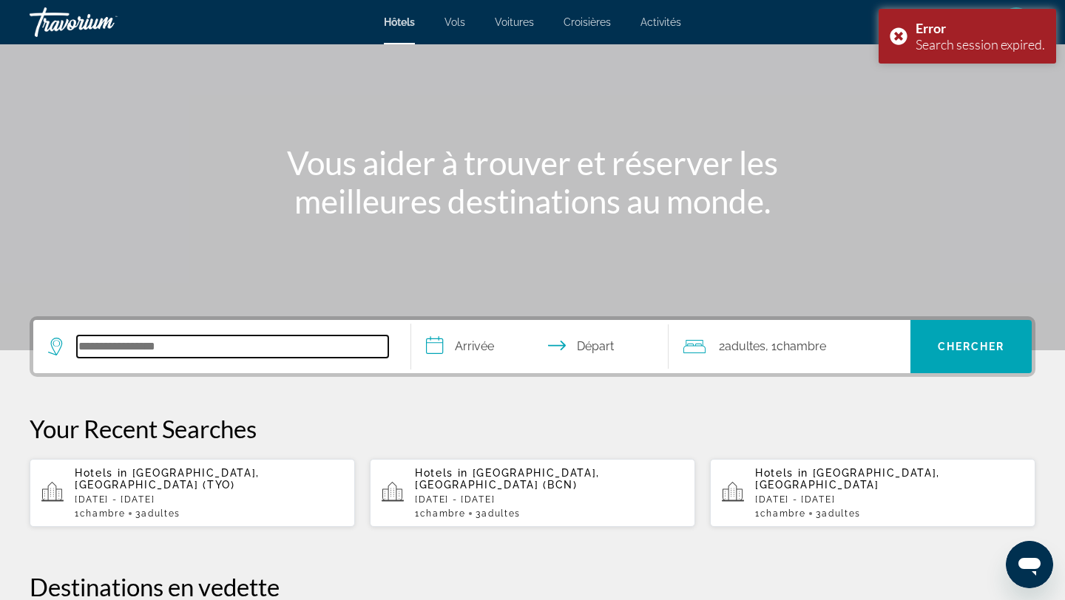
click at [170, 352] on input "Search hotel destination" at bounding box center [232, 347] width 311 height 22
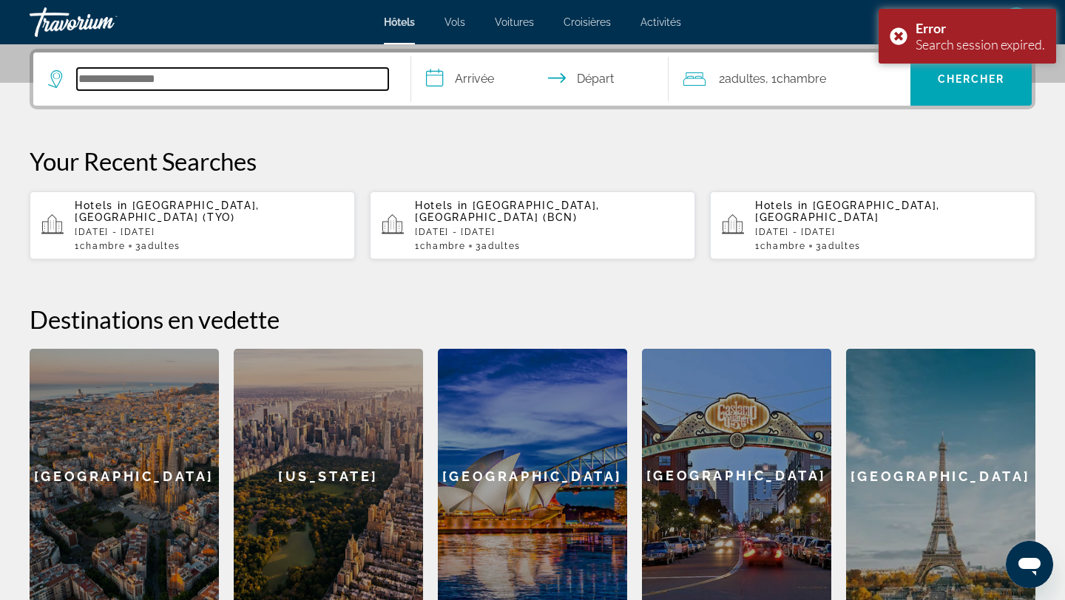
scroll to position [362, 0]
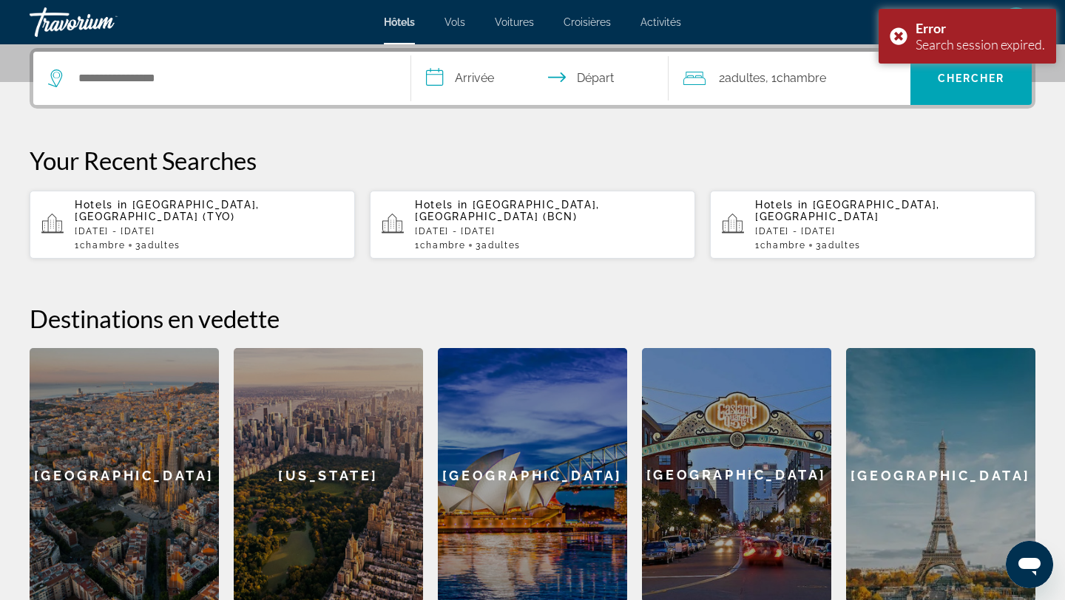
click at [228, 226] on div "Hotels in [GEOGRAPHIC_DATA], [GEOGRAPHIC_DATA] (TYO) [DATE] - [DATE] 1 Chambre …" at bounding box center [209, 225] width 268 height 52
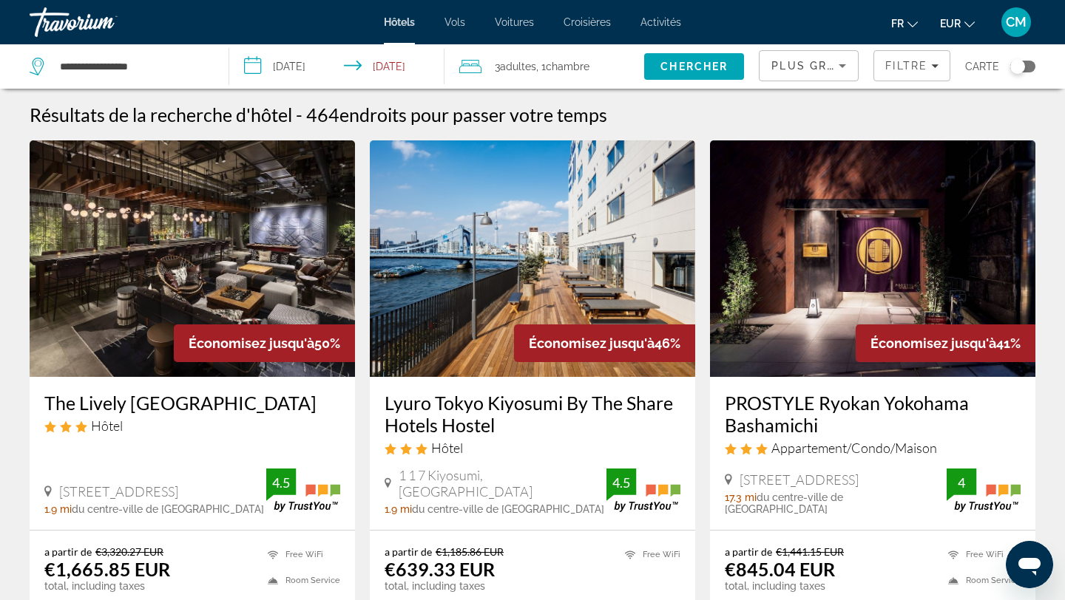
click at [482, 263] on img "Main content" at bounding box center [532, 258] width 325 height 237
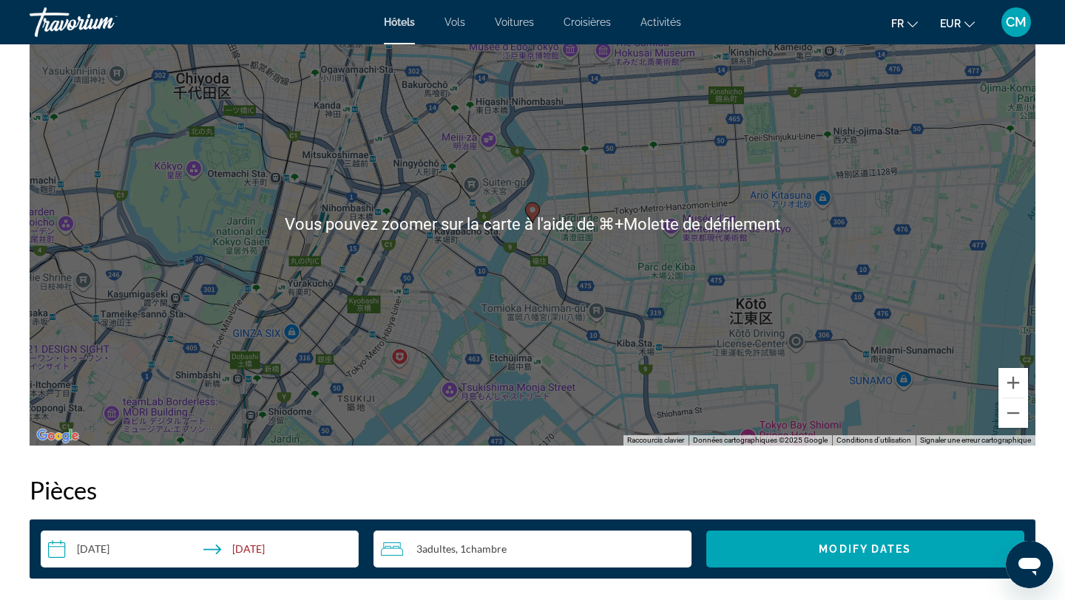
scroll to position [1488, 0]
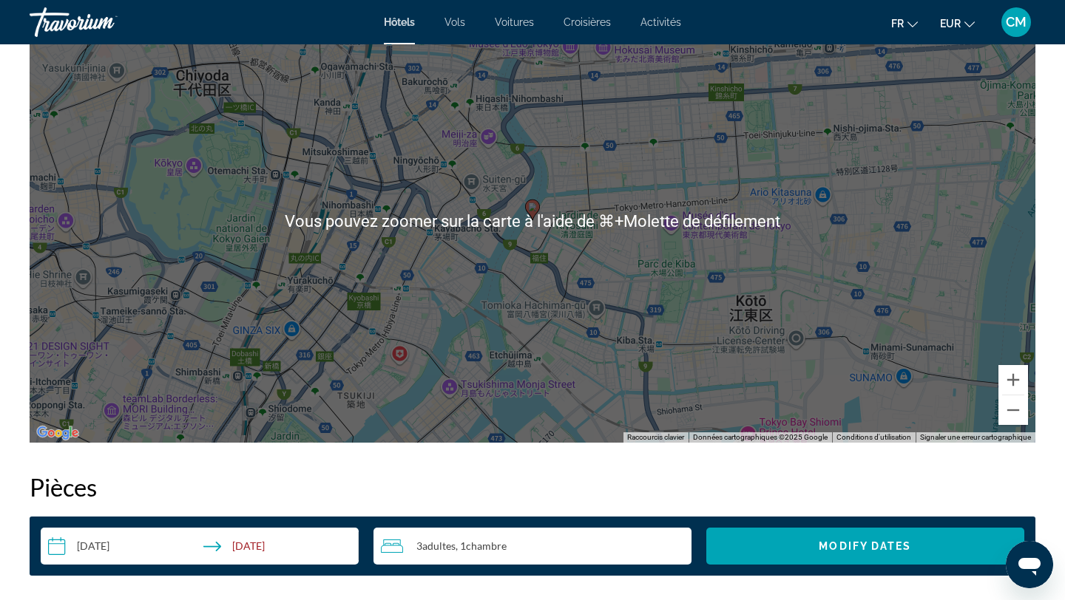
click at [482, 263] on div "Pour activer le glissement avec le clavier, appuyez sur Alt+Entrée. Une fois ce…" at bounding box center [532, 221] width 1005 height 444
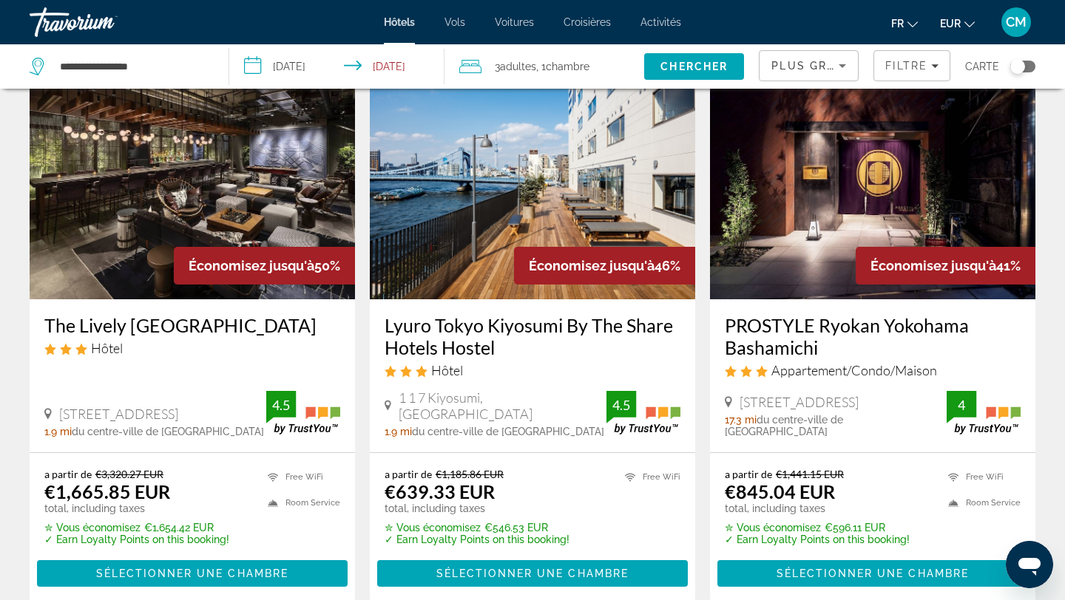
scroll to position [61, 0]
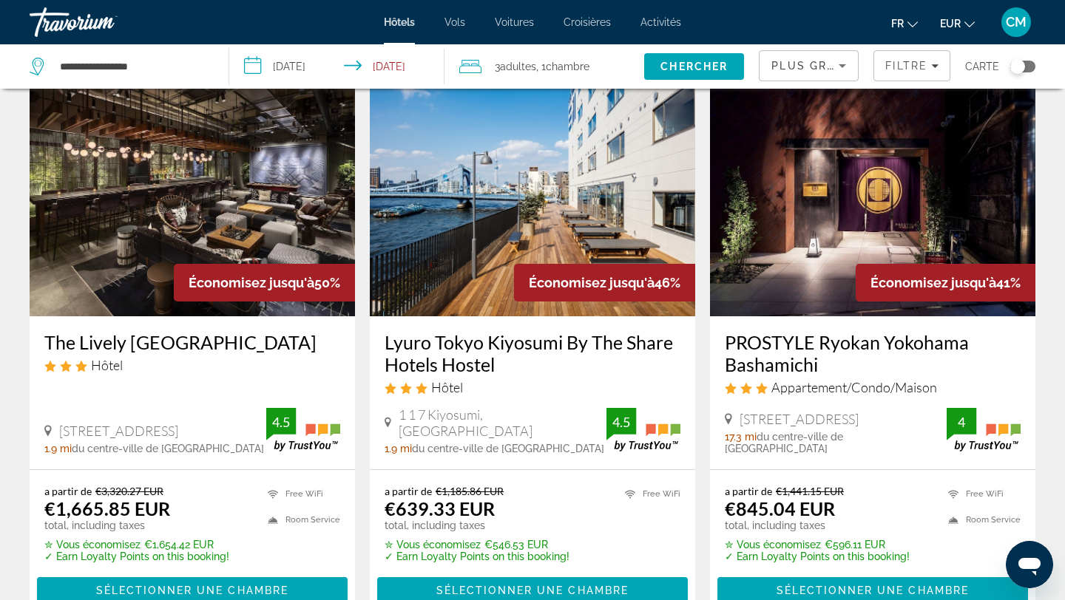
click at [813, 362] on h3 "PROSTYLE Ryokan Yokohama Bashamichi" at bounding box center [873, 353] width 296 height 44
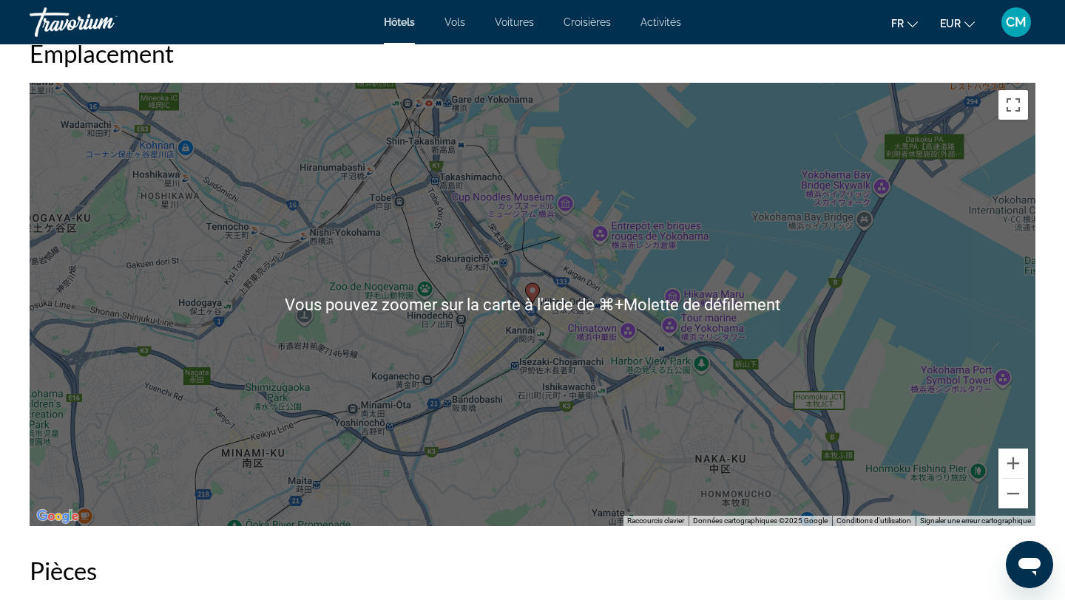
scroll to position [1413, 0]
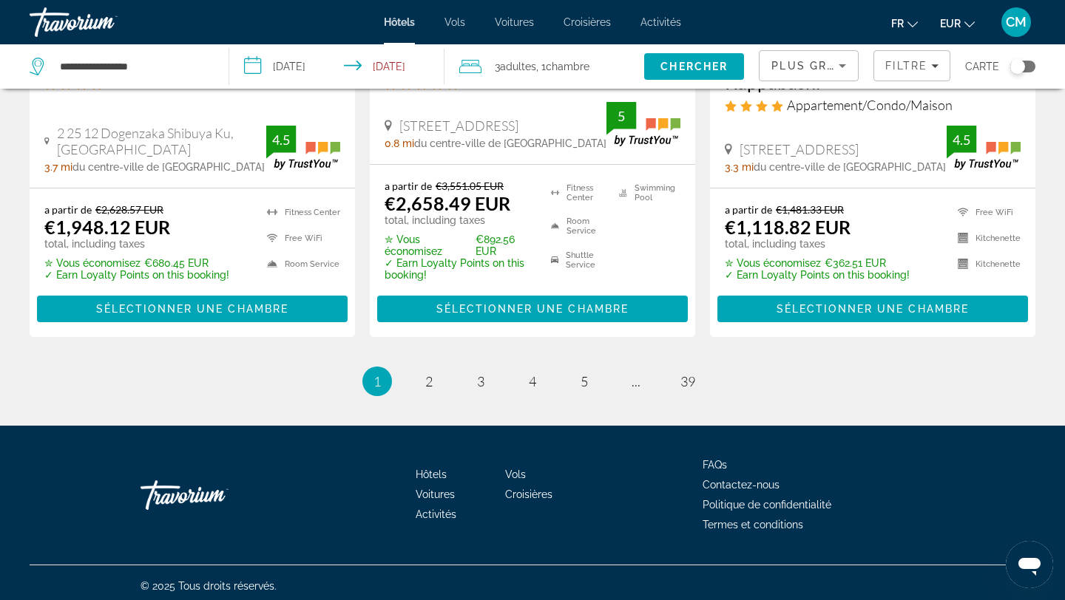
scroll to position [2101, 0]
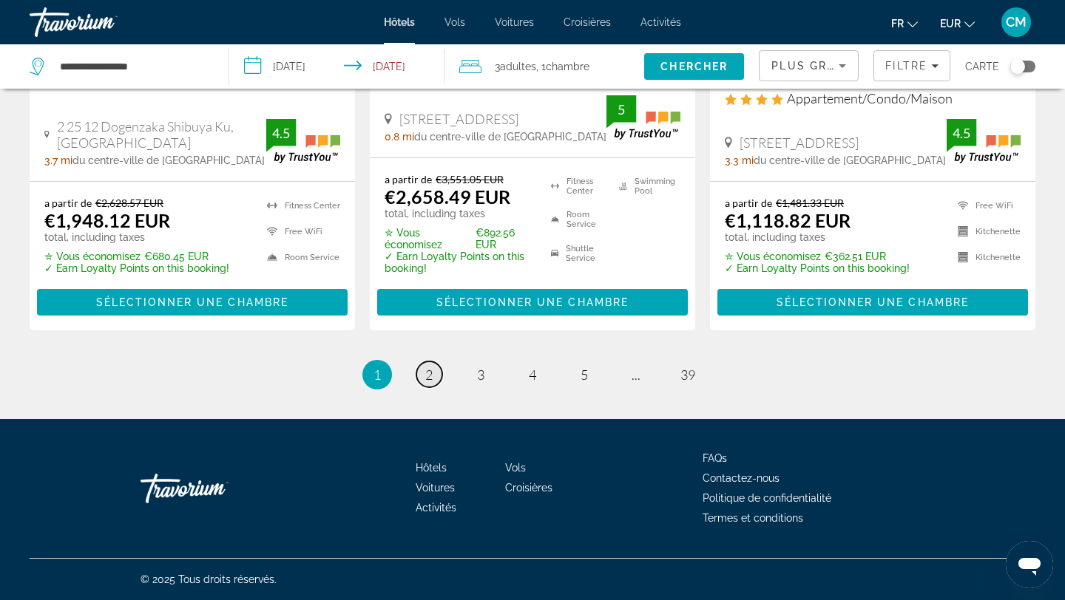
click at [429, 376] on span "2" at bounding box center [428, 375] width 7 height 16
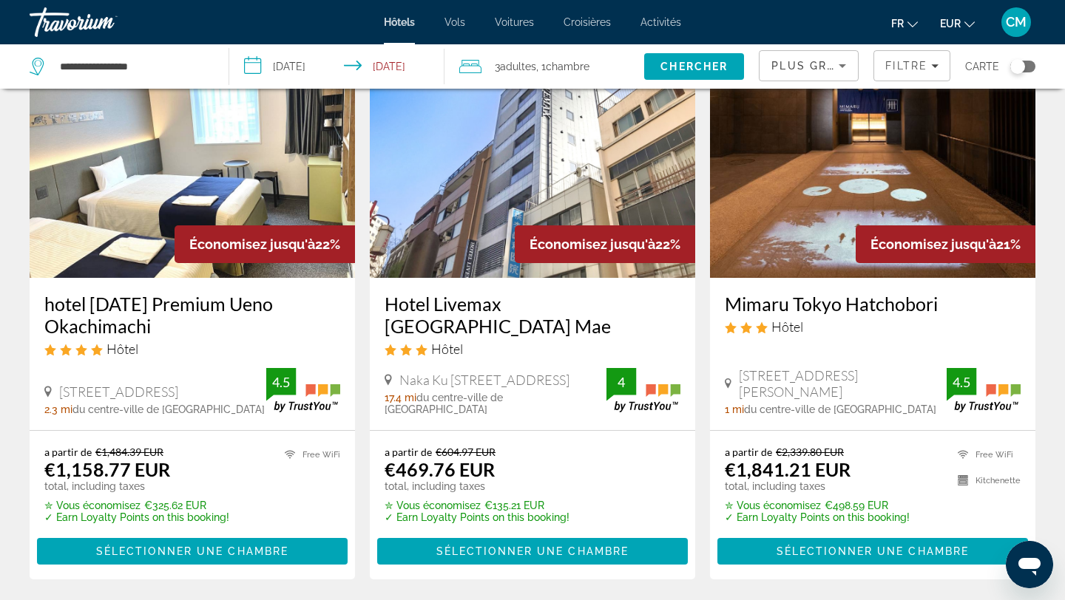
scroll to position [661, 0]
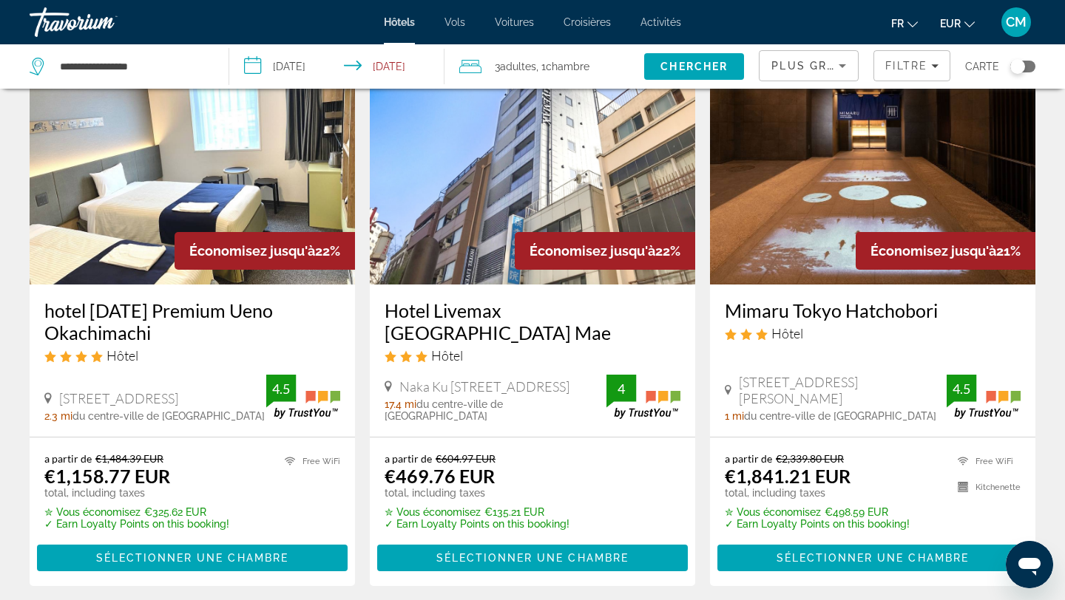
click at [476, 315] on h3 "Hotel Livemax [GEOGRAPHIC_DATA] Mae" at bounding box center [532, 321] width 296 height 44
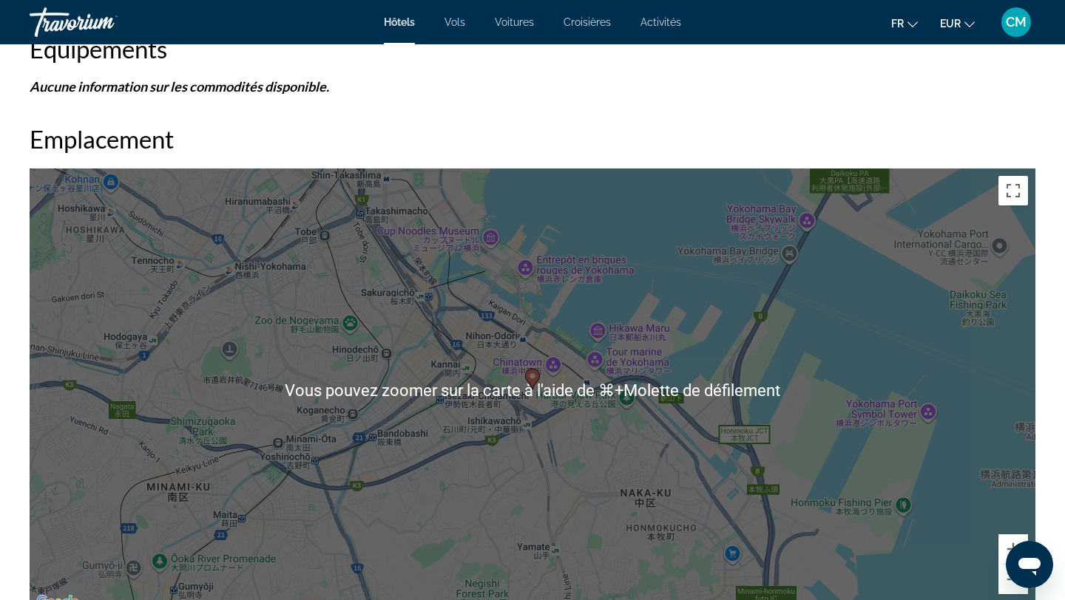
scroll to position [1252, 0]
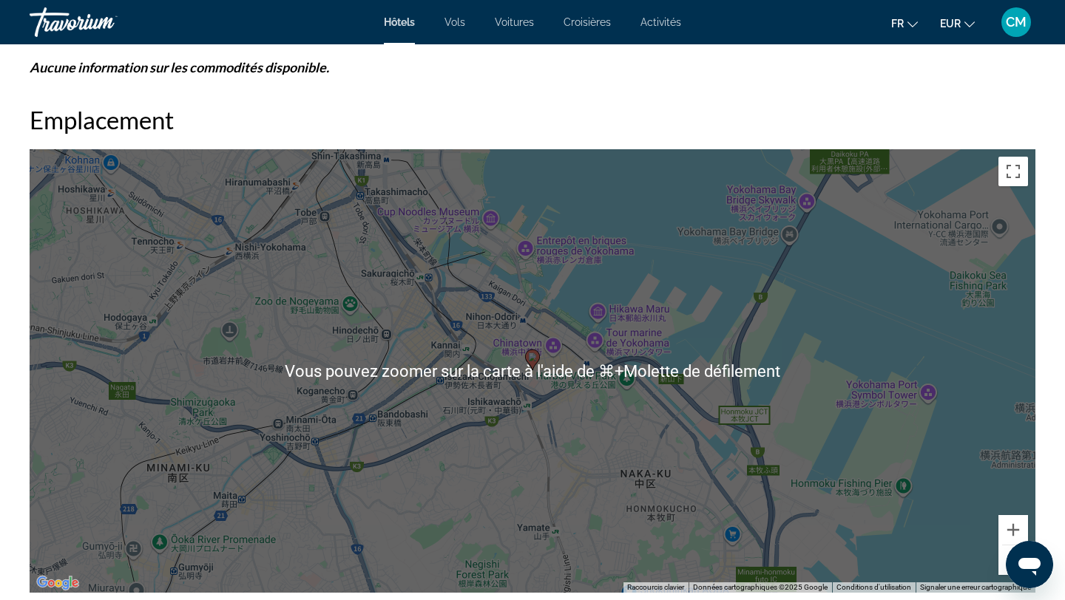
click at [476, 315] on div "Pour activer le glissement avec le clavier, appuyez sur Alt+Entrée. Une fois ce…" at bounding box center [532, 371] width 1005 height 444
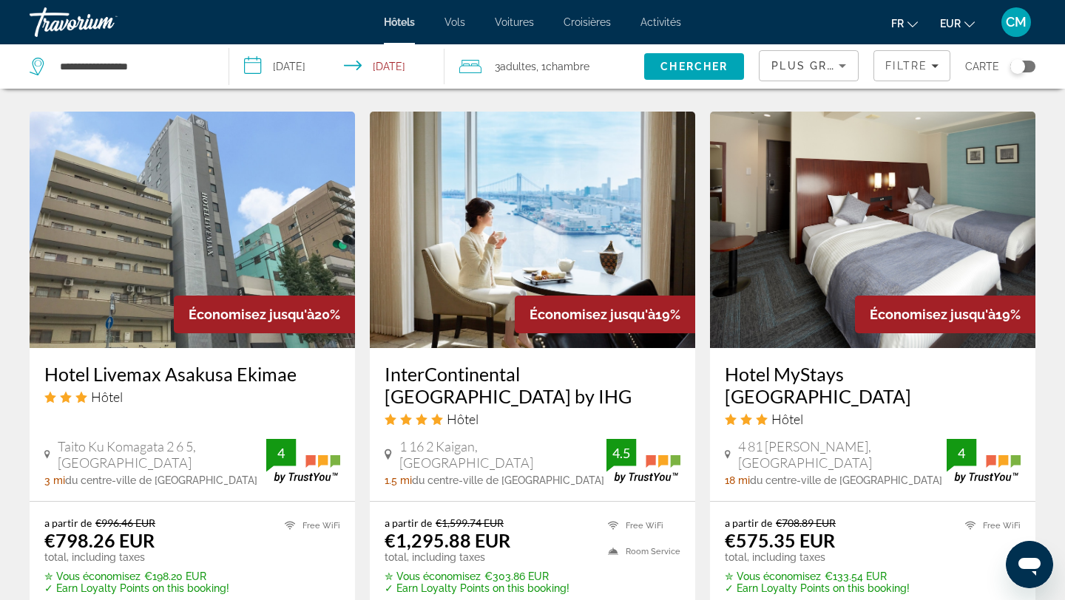
scroll to position [1158, 0]
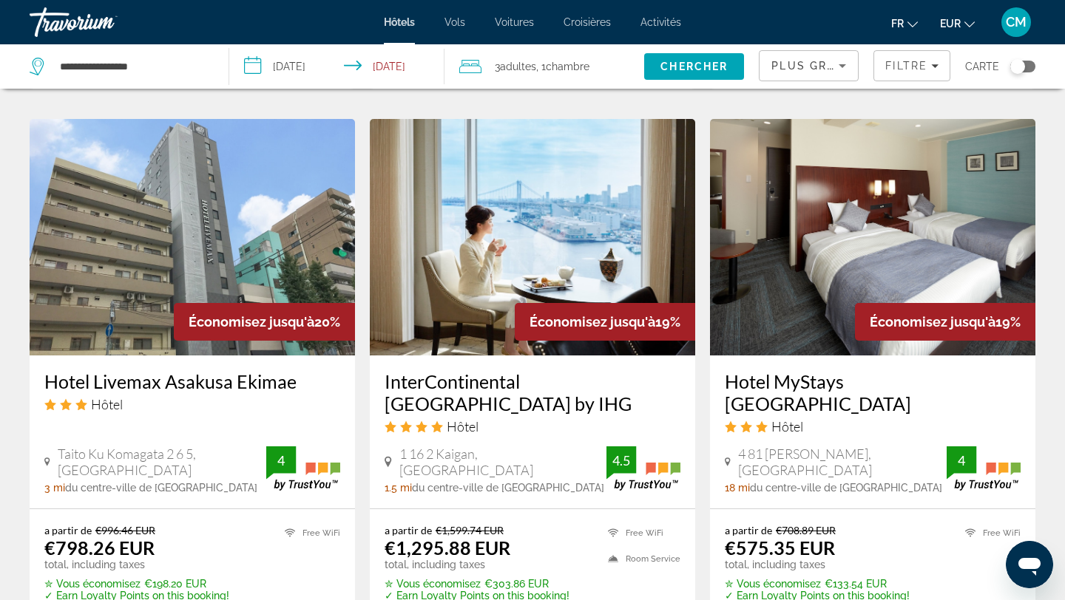
click at [801, 383] on h3 "Hotel MyStays [GEOGRAPHIC_DATA]" at bounding box center [873, 392] width 296 height 44
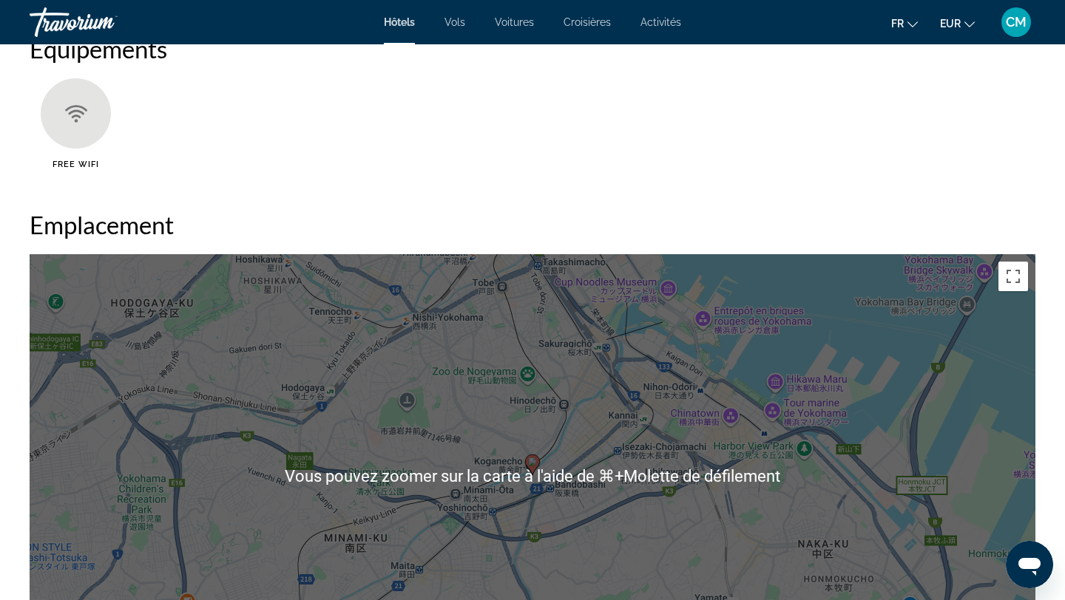
scroll to position [1234, 0]
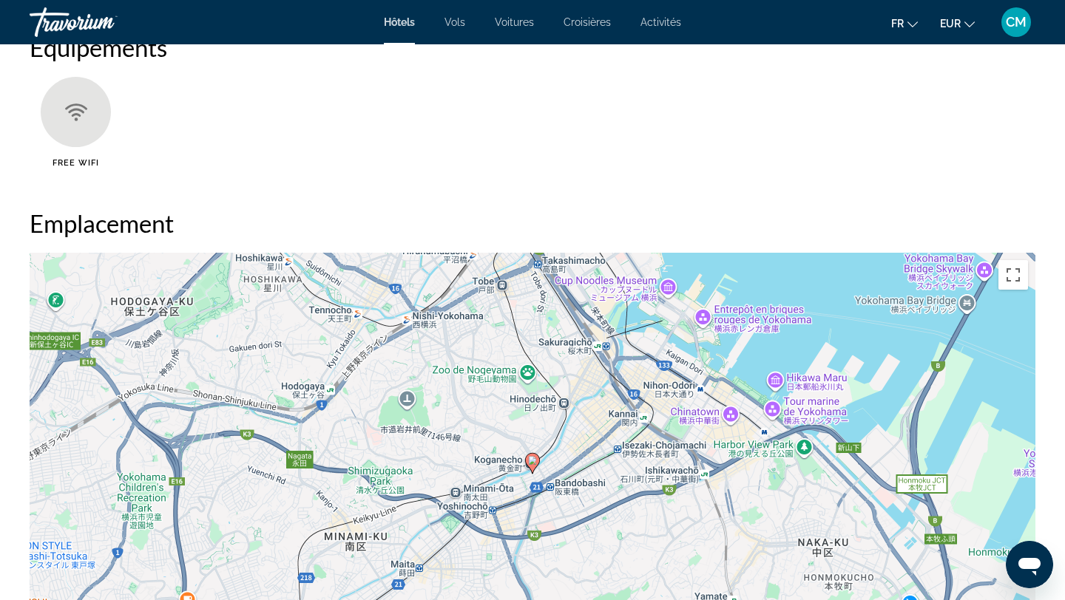
click at [574, 470] on div "Pour activer le glissement avec le clavier, appuyez sur Alt+Entrée. Une fois ce…" at bounding box center [532, 475] width 1005 height 444
click at [580, 464] on div "Pour activer le glissement avec le clavier, appuyez sur Alt+Entrée. Une fois ce…" at bounding box center [532, 475] width 1005 height 444
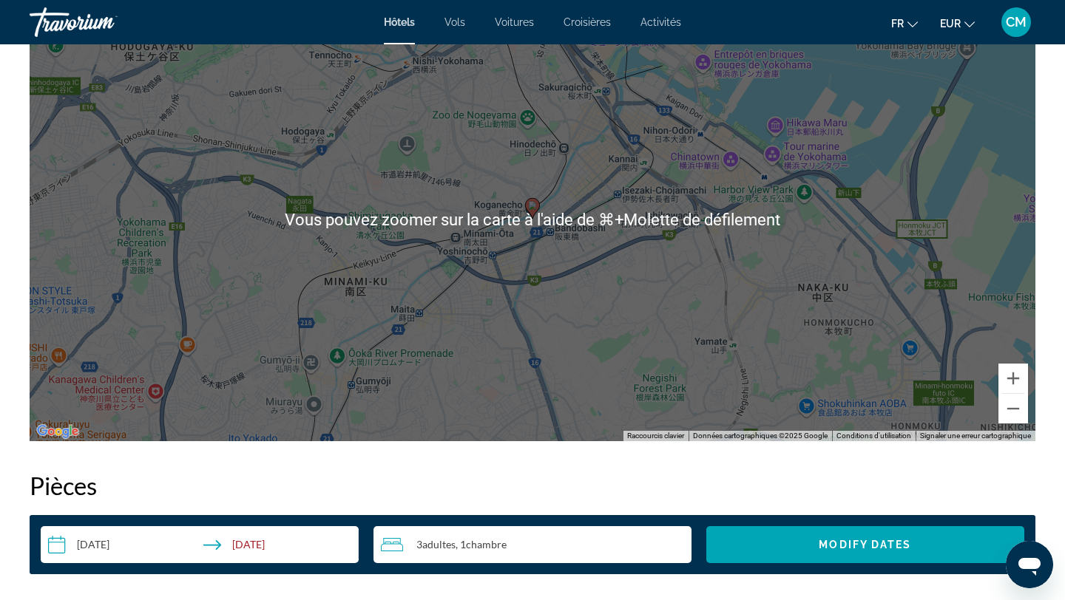
scroll to position [1484, 0]
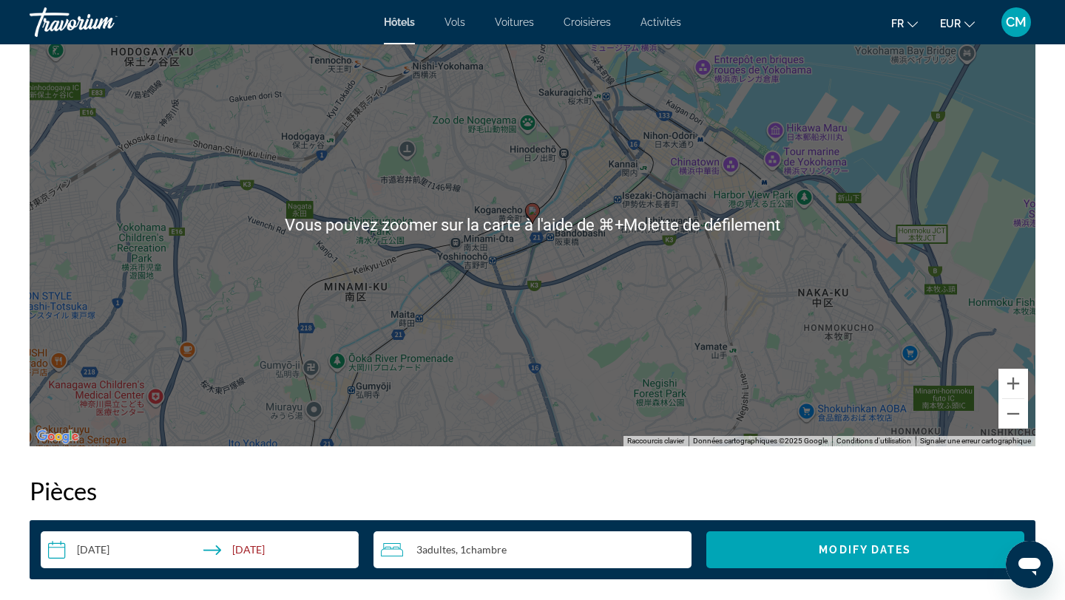
click at [544, 251] on div "Pour activer le glissement avec le clavier, appuyez sur Alt+Entrée. Une fois ce…" at bounding box center [532, 225] width 1005 height 444
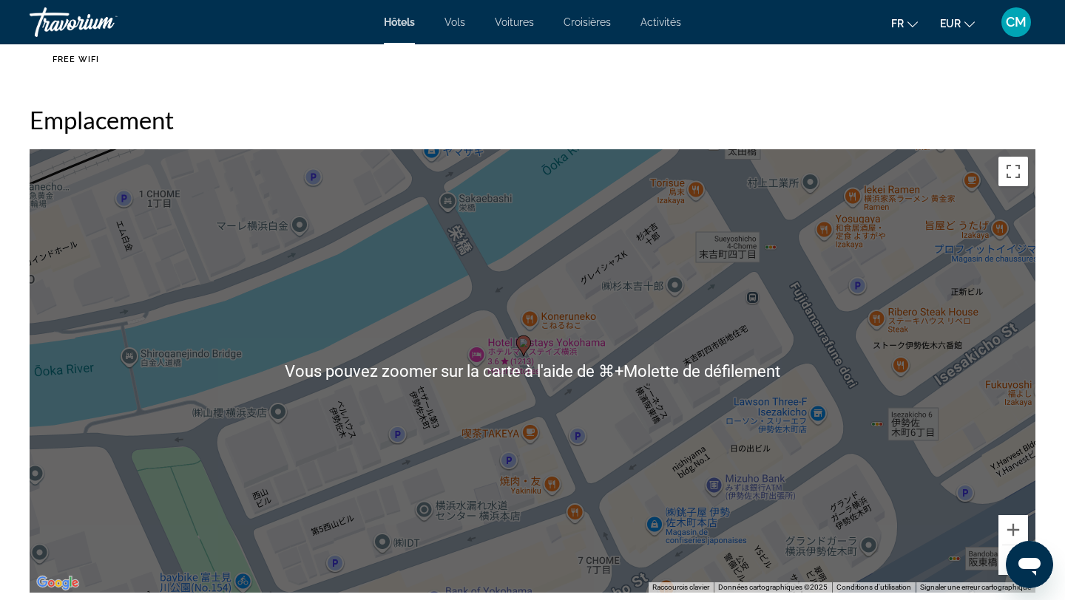
scroll to position [1368, 0]
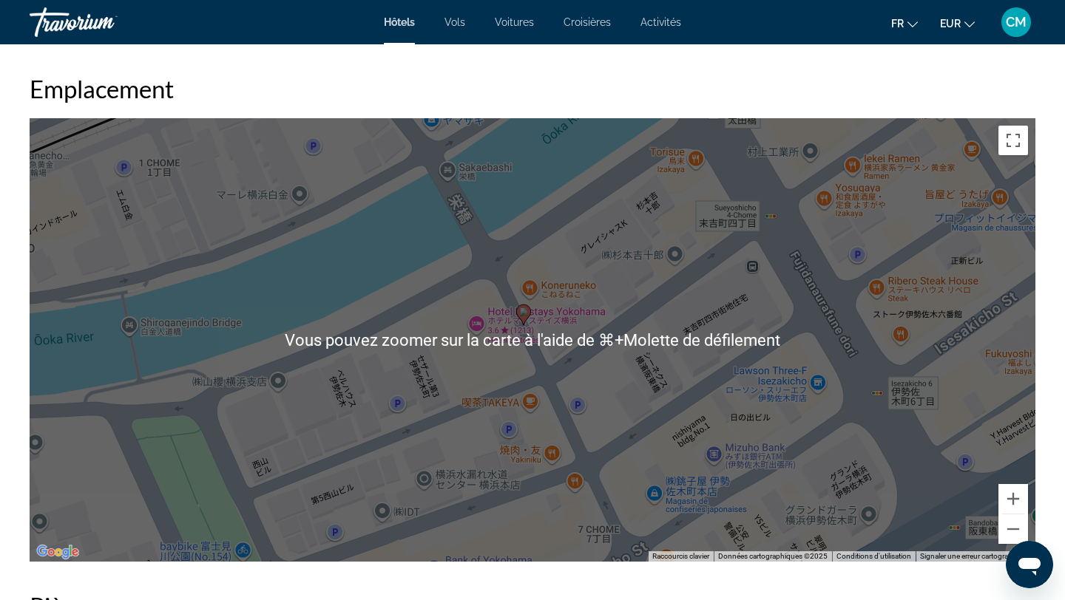
click at [493, 228] on div "Pour activer le glissement avec le clavier, appuyez sur Alt+Entrée. Une fois ce…" at bounding box center [532, 340] width 1005 height 444
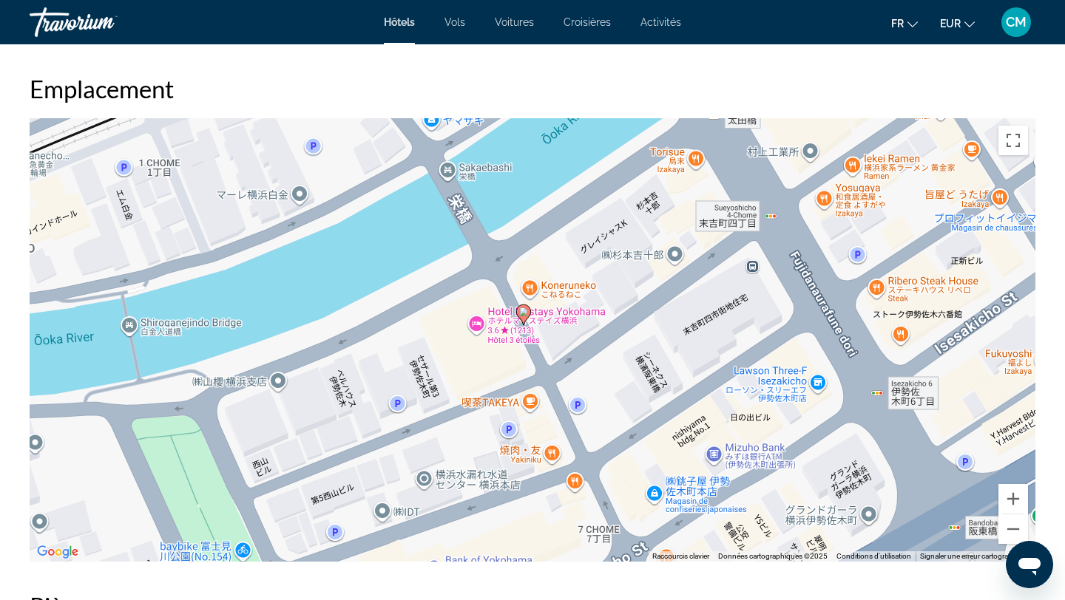
click at [493, 228] on div "Pour activer le glissement avec le clavier, appuyez sur Alt+Entrée. Une fois ce…" at bounding box center [532, 340] width 1005 height 444
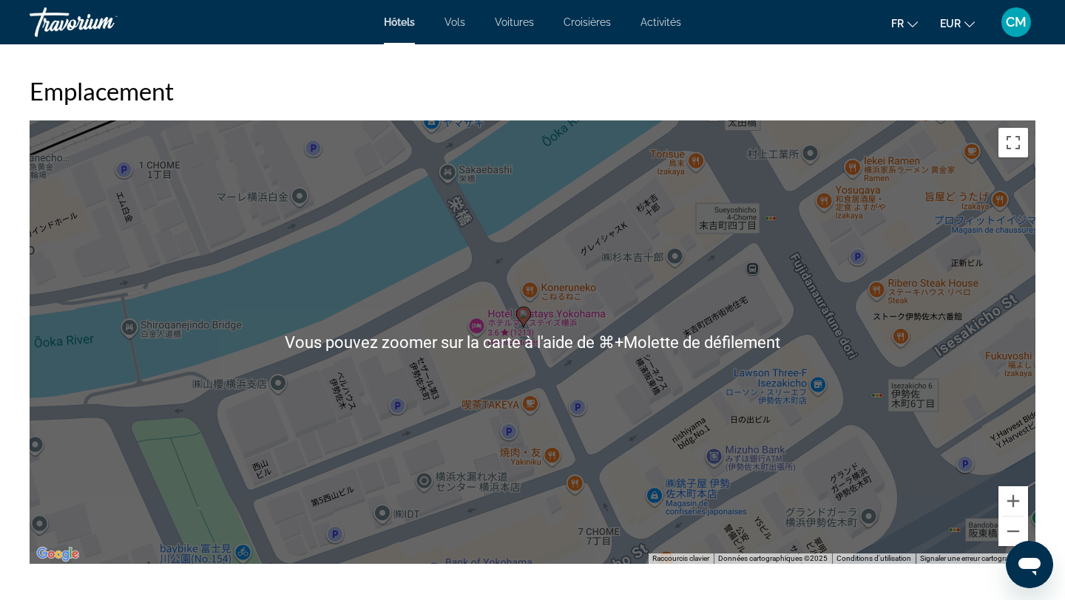
scroll to position [1380, 0]
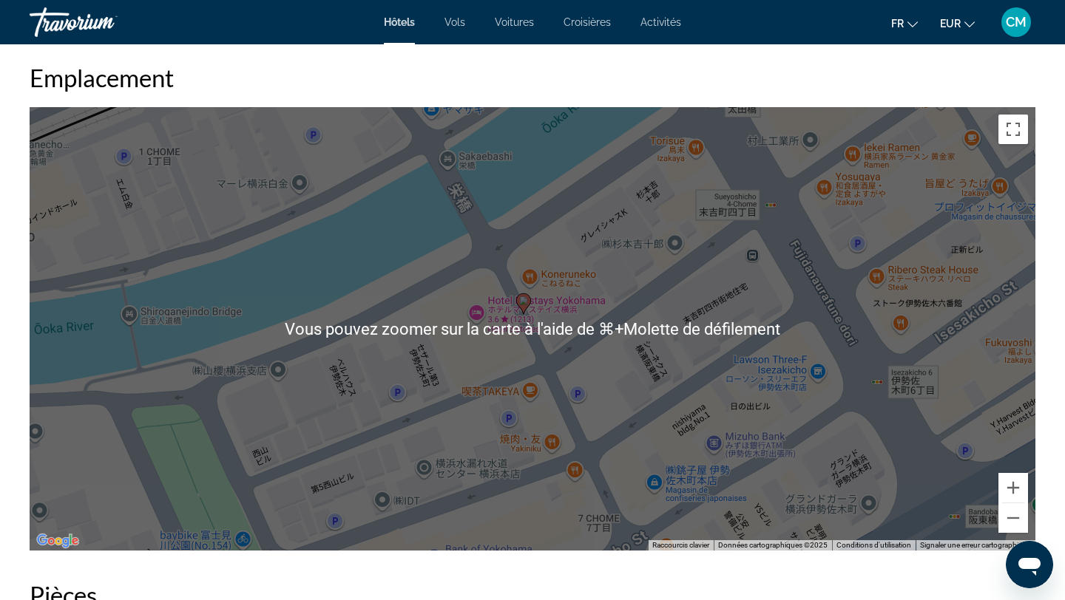
click at [494, 290] on div "Pour activer le glissement avec le clavier, appuyez sur Alt+Entrée. Une fois ce…" at bounding box center [532, 329] width 1005 height 444
click at [497, 334] on div "Pour activer le glissement avec le clavier, appuyez sur Alt+Entrée. Une fois ce…" at bounding box center [532, 329] width 1005 height 444
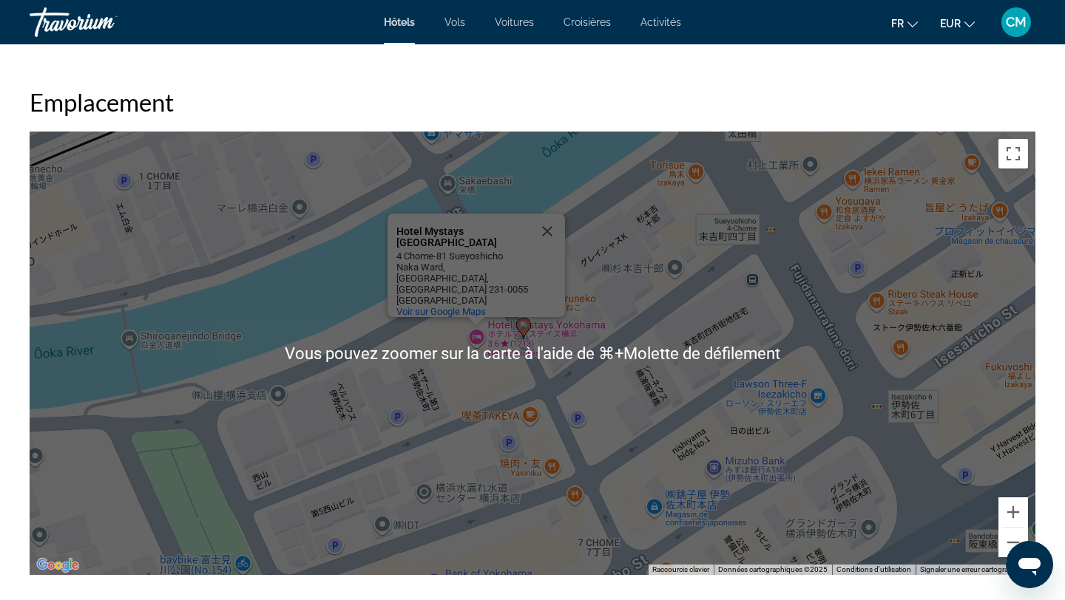
scroll to position [1358, 0]
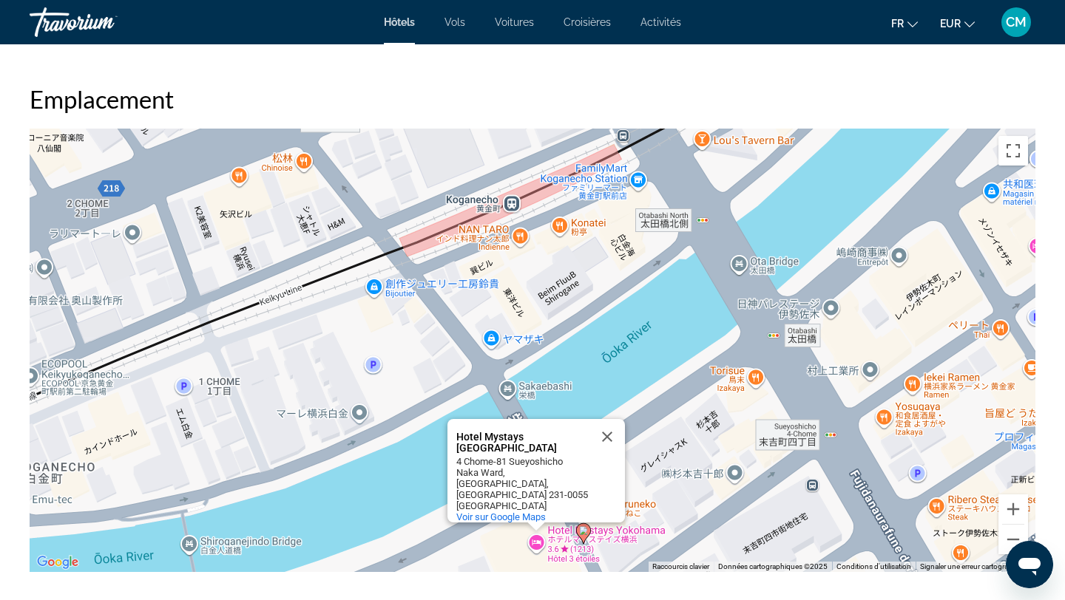
drag, startPoint x: 498, startPoint y: 330, endPoint x: 558, endPoint y: 545, distance: 223.3
click at [558, 545] on div "Pour activer le glissement avec le clavier, appuyez sur Alt+Entrée. Une fois ce…" at bounding box center [532, 351] width 1005 height 444
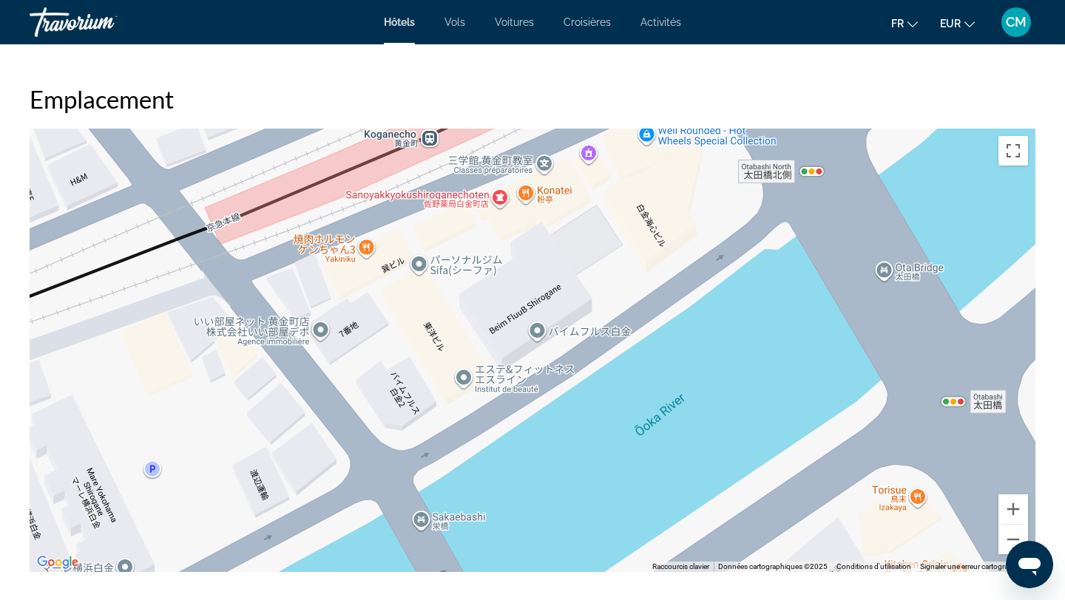
click at [589, 275] on div "Hotel [GEOGRAPHIC_DATA] [GEOGRAPHIC_DATA] [GEOGRAPHIC_DATA] [STREET_ADDRESS] 23…" at bounding box center [532, 351] width 1005 height 444
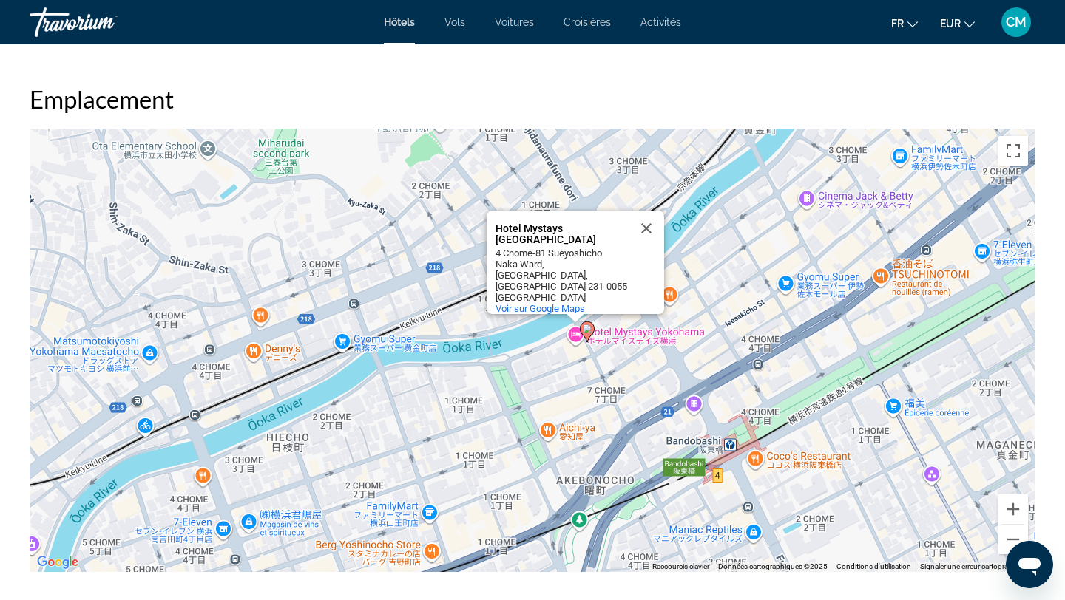
click at [431, 304] on div "Pour activer le glissement avec le clavier, appuyez sur Alt+Entrée. Une fois ce…" at bounding box center [532, 351] width 1005 height 444
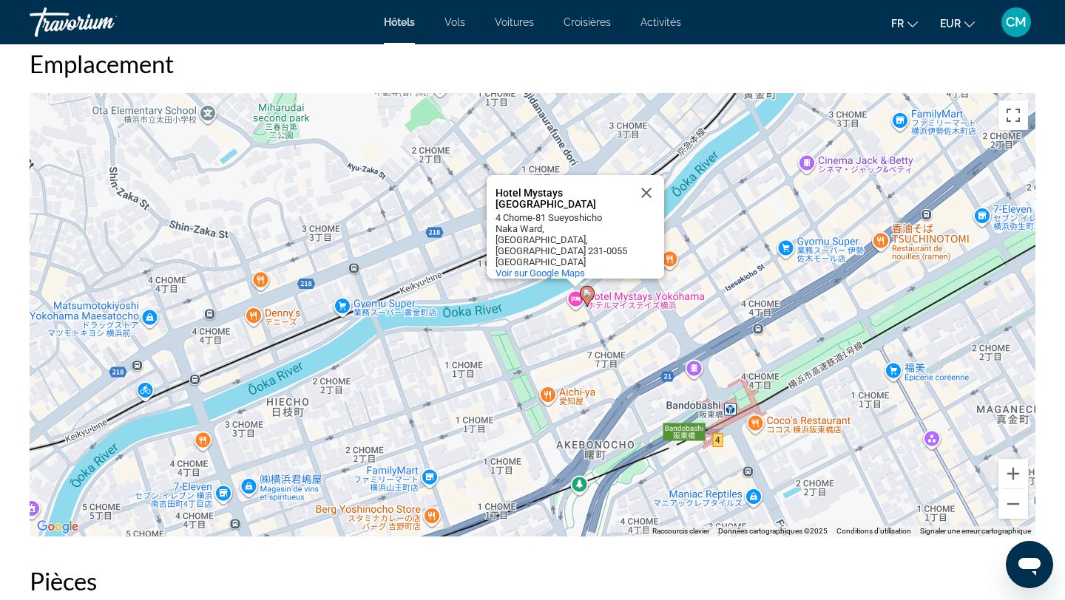
scroll to position [1337, 0]
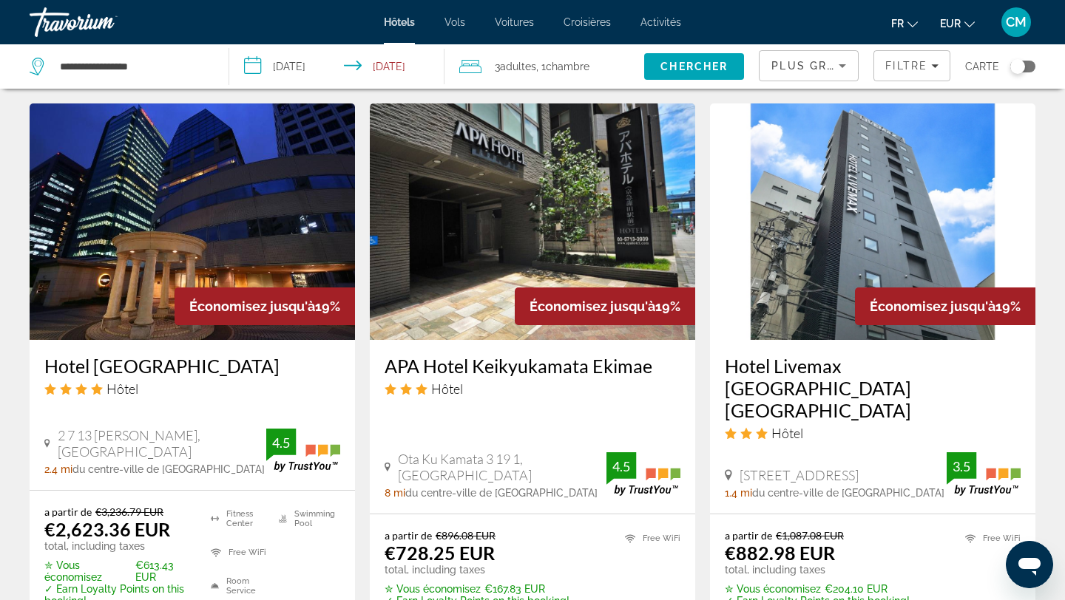
scroll to position [1746, 0]
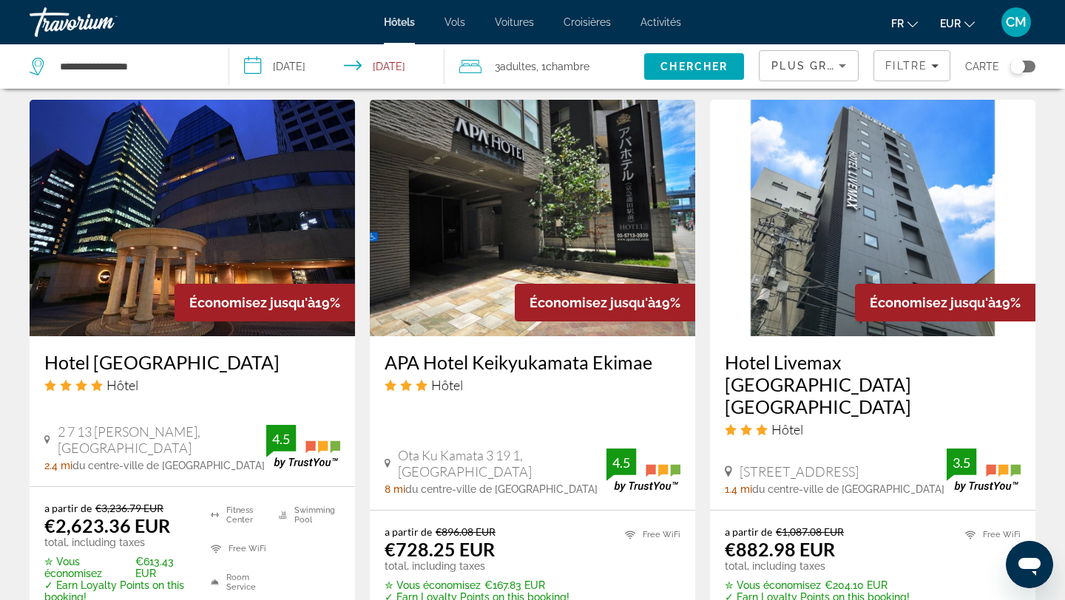
click at [470, 163] on img "Main content" at bounding box center [532, 218] width 325 height 237
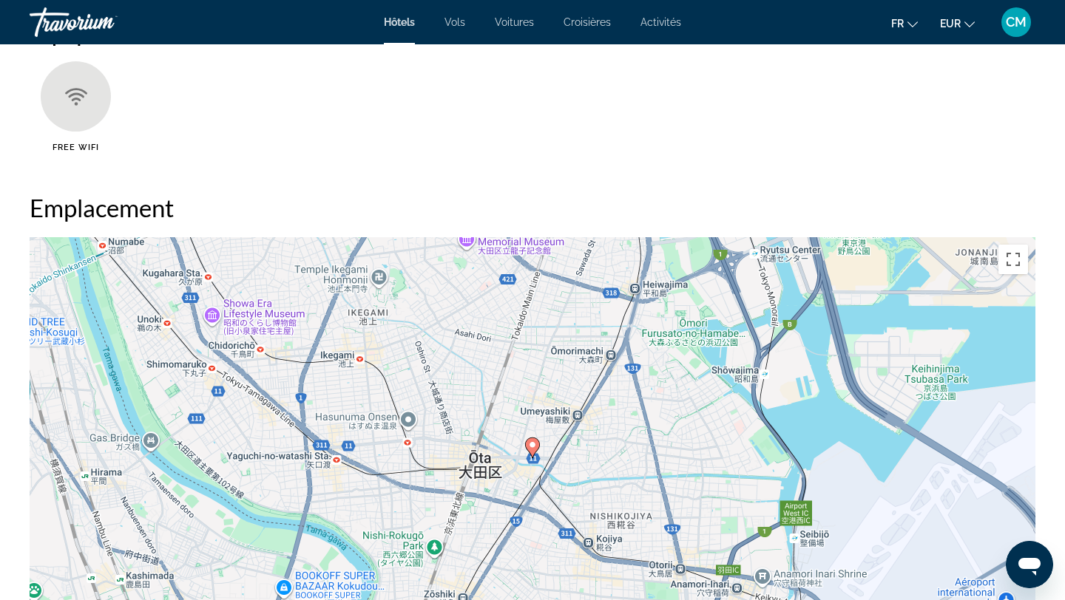
scroll to position [1252, 0]
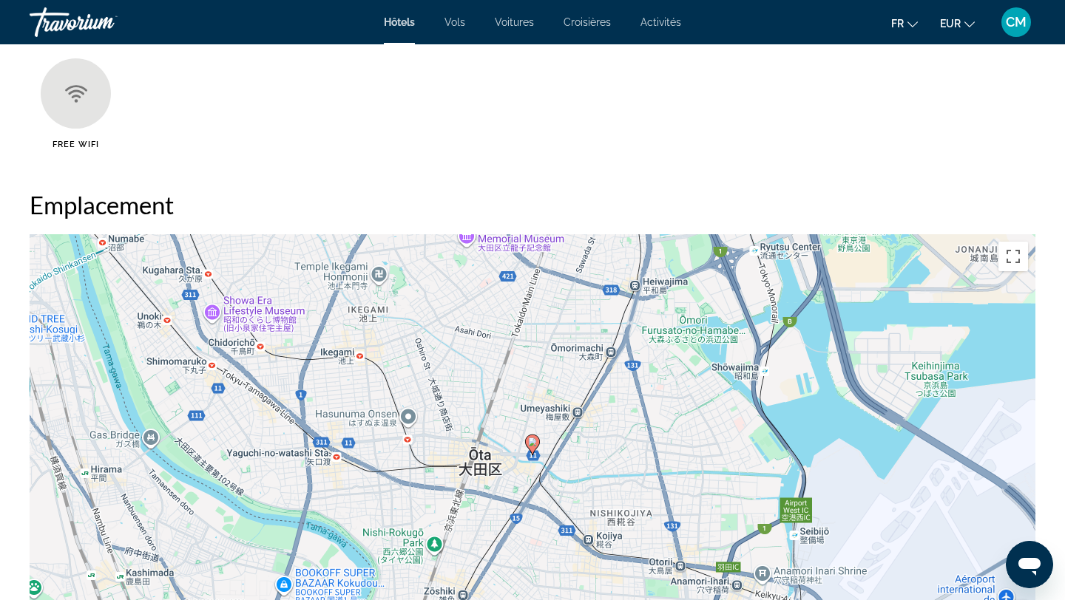
click at [468, 390] on div "Pour activer le glissement avec le clavier, appuyez sur Alt+Entrée. Une fois ce…" at bounding box center [532, 456] width 1005 height 444
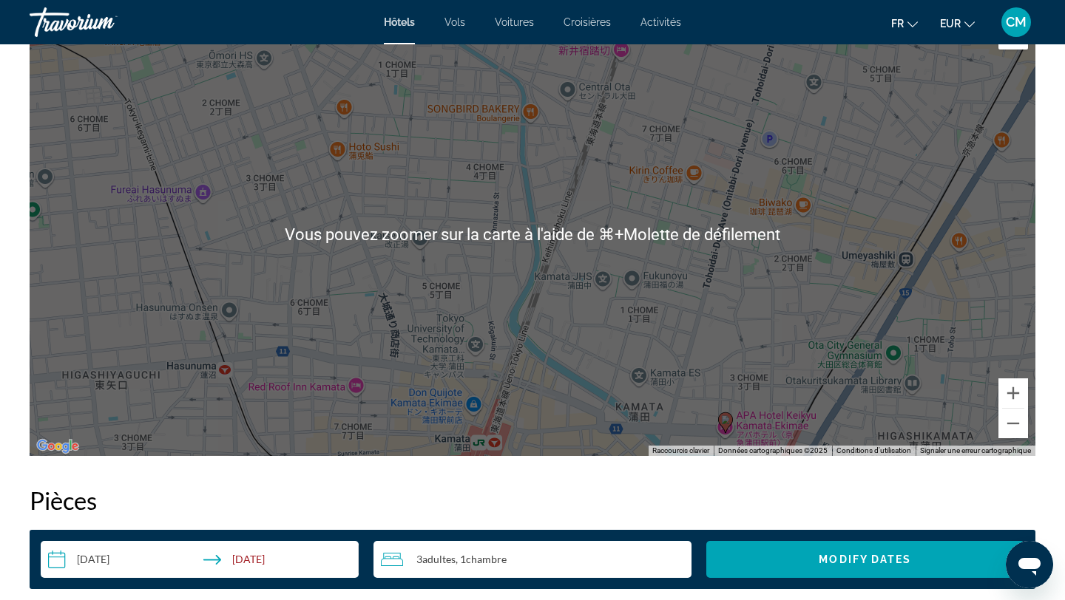
scroll to position [1465, 0]
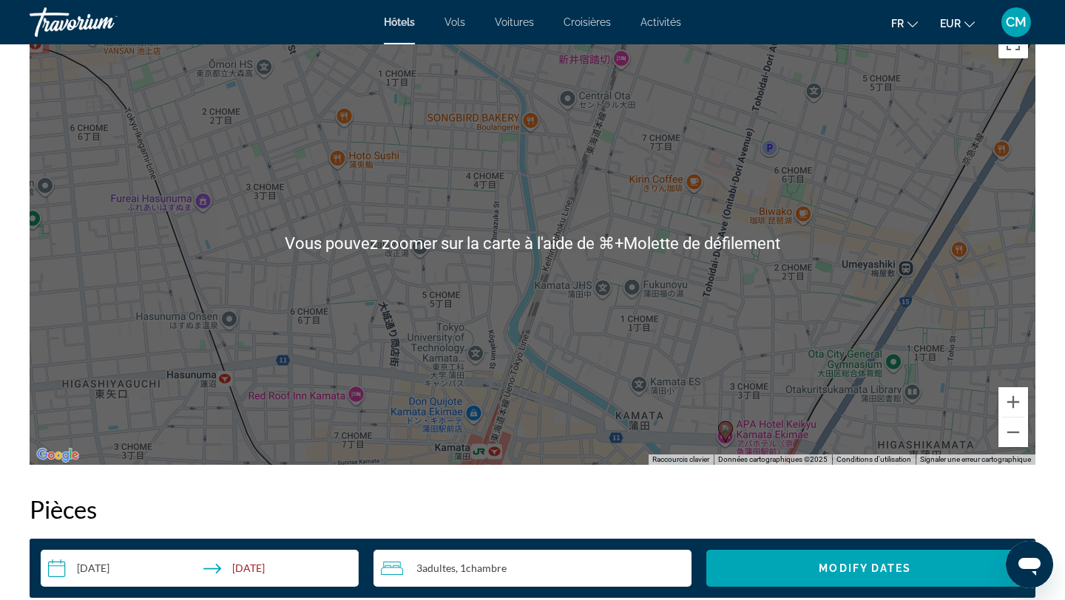
click at [509, 277] on div "Pour activer le glissement avec le clavier, appuyez sur Alt+Entrée. Une fois ce…" at bounding box center [532, 243] width 1005 height 444
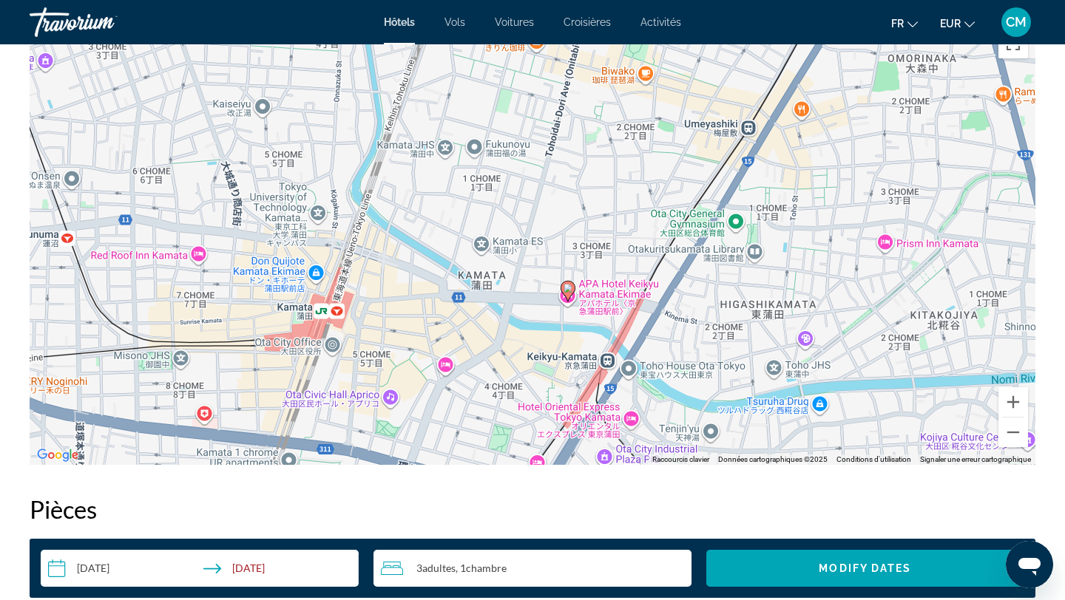
drag, startPoint x: 509, startPoint y: 277, endPoint x: 350, endPoint y: 137, distance: 212.1
click at [350, 137] on div "Pour activer le glissement avec le clavier, appuyez sur Alt+Entrée. Une fois ce…" at bounding box center [532, 243] width 1005 height 444
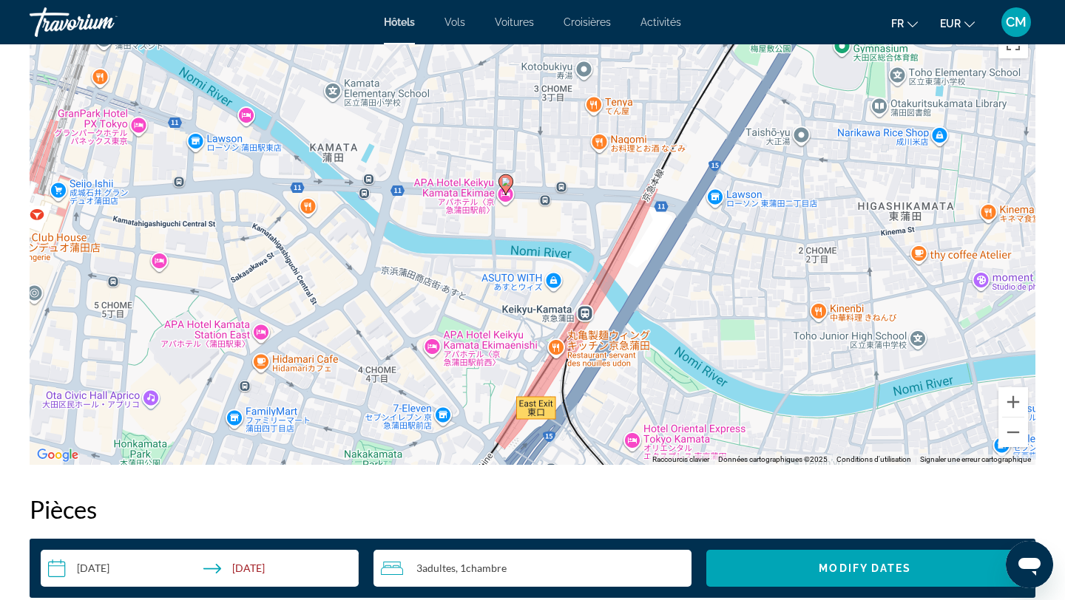
drag, startPoint x: 608, startPoint y: 328, endPoint x: 505, endPoint y: 154, distance: 202.9
click at [505, 154] on div "Pour activer le glissement avec le clavier, appuyez sur Alt+Entrée. Une fois ce…" at bounding box center [532, 243] width 1005 height 444
click at [581, 324] on div "Pour activer le glissement avec le clavier, appuyez sur Alt+Entrée. Une fois ce…" at bounding box center [532, 243] width 1005 height 444
click at [591, 320] on div "Pour activer le glissement avec le clavier, appuyez sur Alt+Entrée. Une fois ce…" at bounding box center [532, 243] width 1005 height 444
click at [584, 313] on div "Pour activer le glissement avec le clavier, appuyez sur Alt+Entrée. Une fois ce…" at bounding box center [532, 243] width 1005 height 444
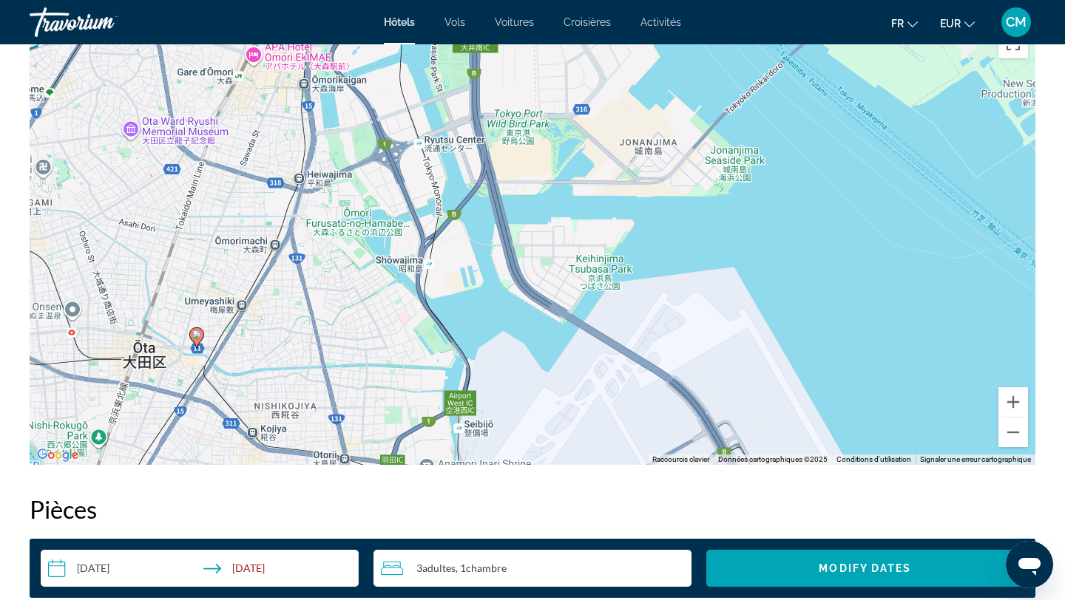
drag, startPoint x: 481, startPoint y: 308, endPoint x: 105, endPoint y: 282, distance: 376.5
click at [105, 282] on div "Pour activer le glissement avec le clavier, appuyez sur Alt+Entrée. Une fois ce…" at bounding box center [532, 243] width 1005 height 444
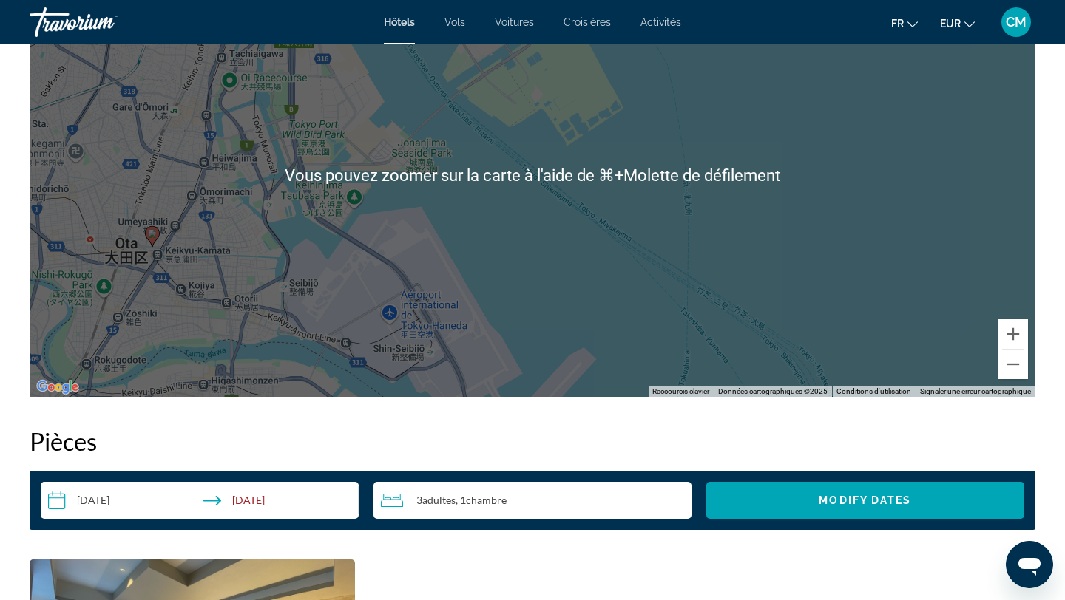
scroll to position [1544, 0]
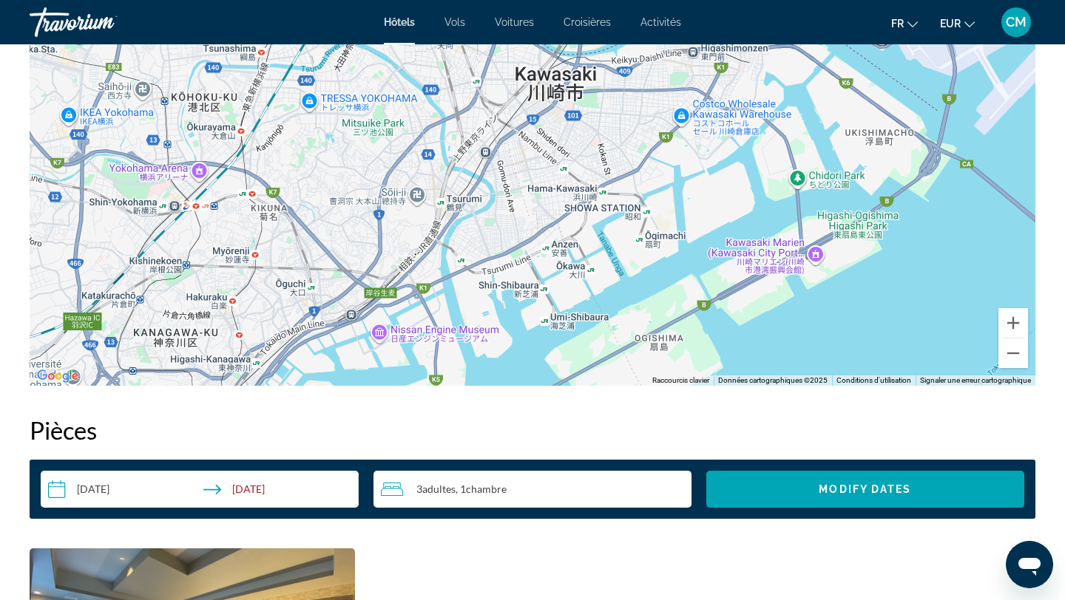
drag, startPoint x: 179, startPoint y: 257, endPoint x: 671, endPoint y: -65, distance: 588.5
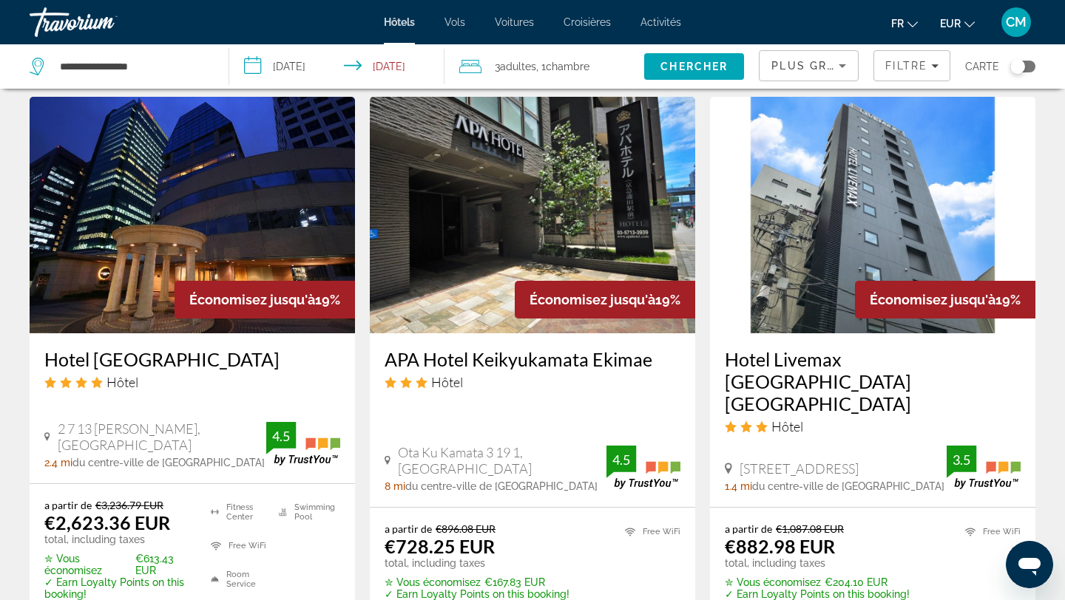
scroll to position [1745, 0]
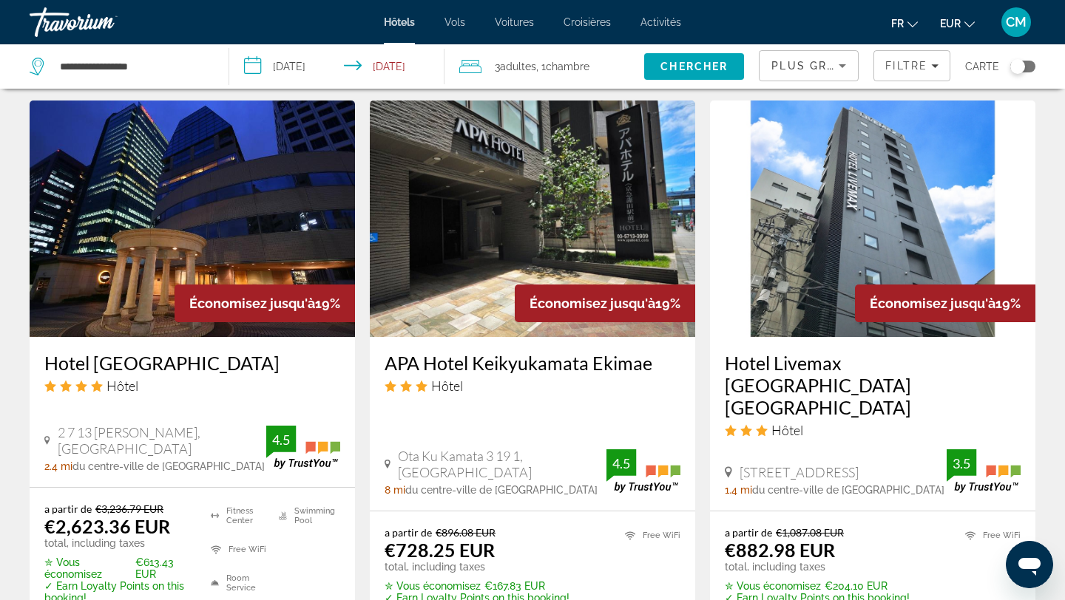
click at [802, 352] on h3 "Hotel Livemax [GEOGRAPHIC_DATA] [GEOGRAPHIC_DATA]" at bounding box center [873, 385] width 296 height 67
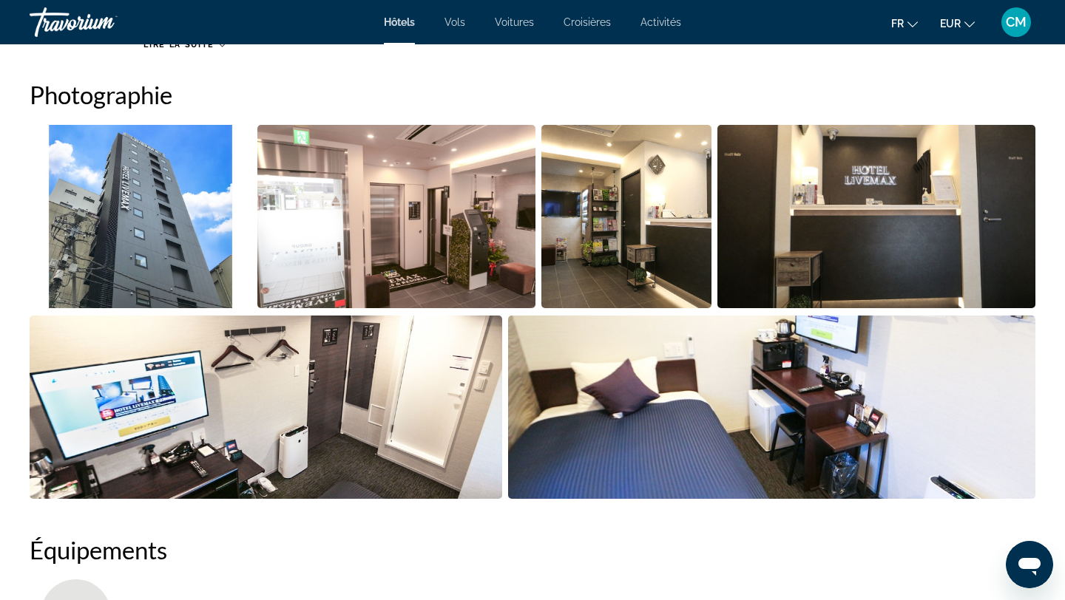
scroll to position [733, 0]
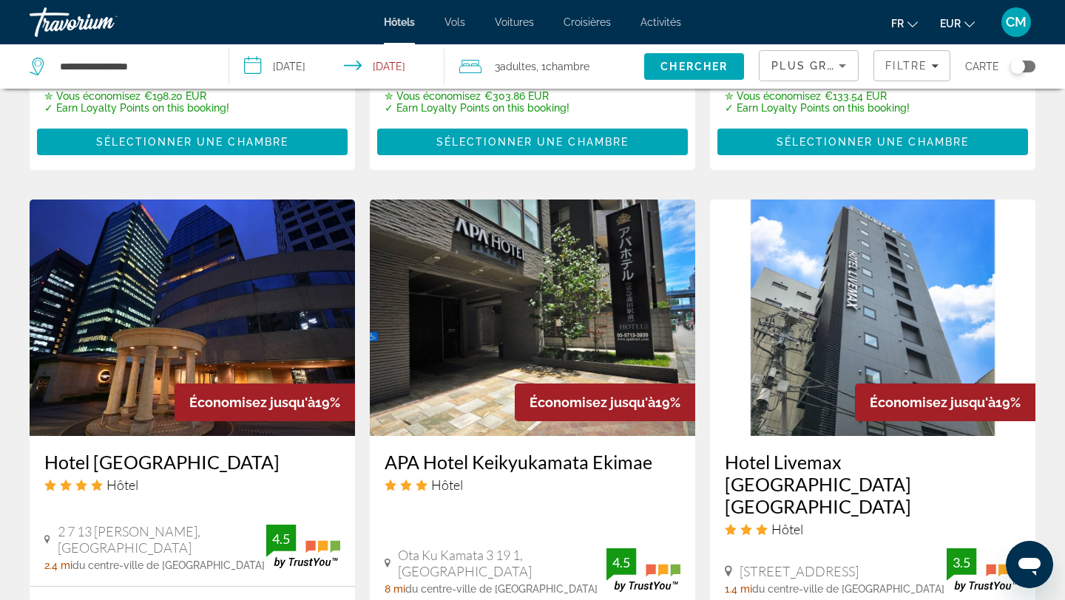
scroll to position [1879, 0]
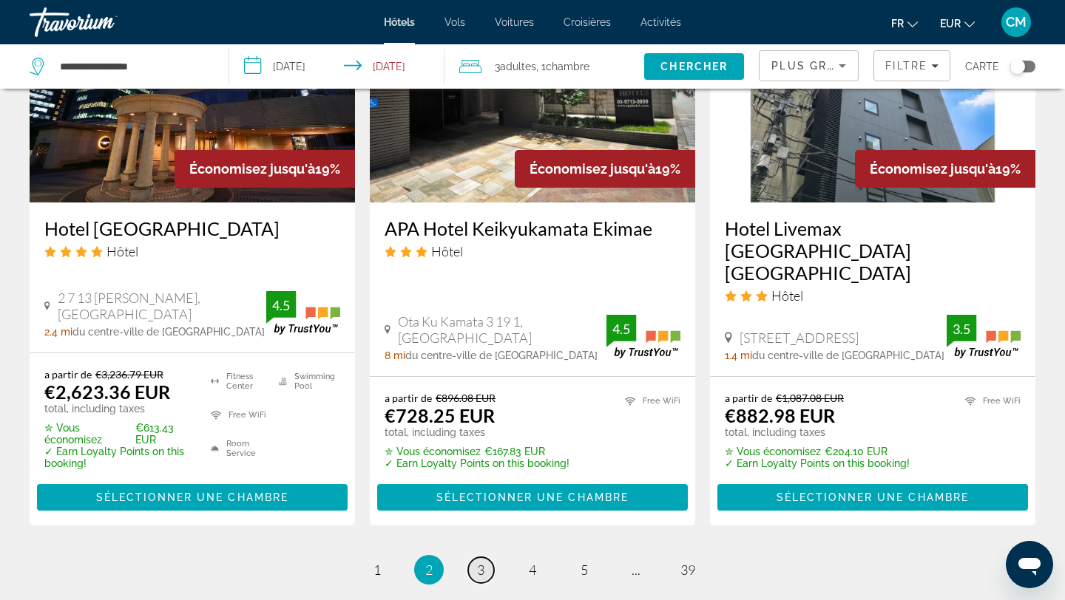
click at [470, 557] on link "page 3" at bounding box center [481, 570] width 26 height 26
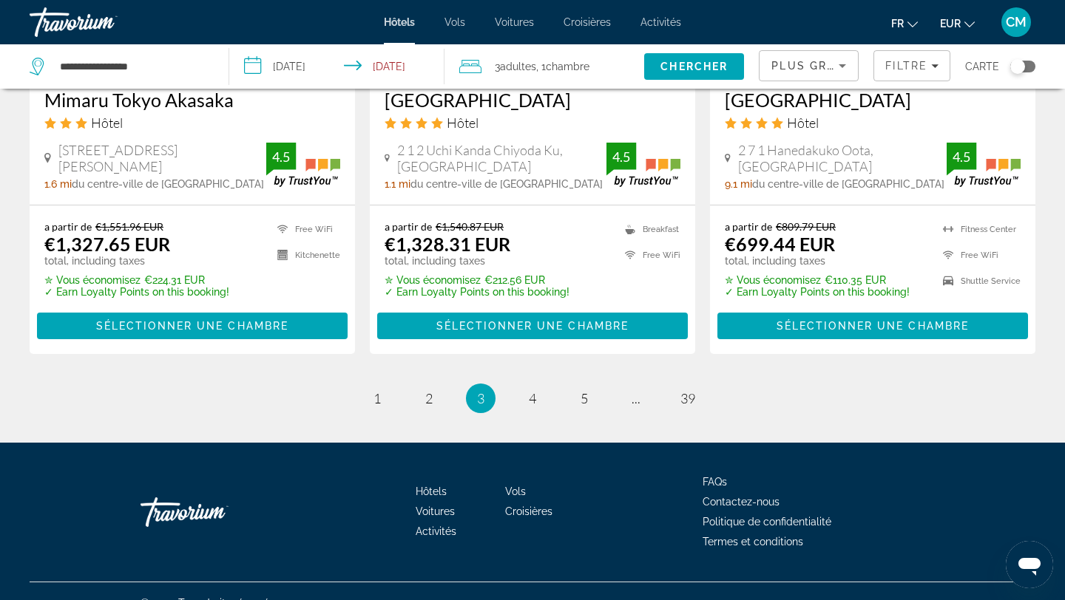
scroll to position [2041, 0]
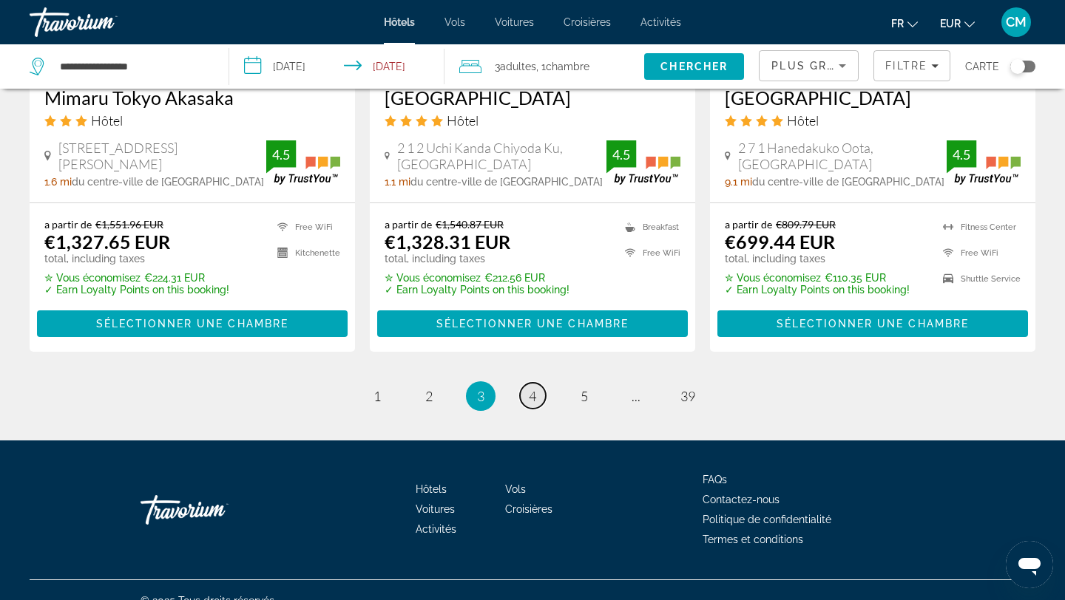
click at [532, 404] on link "page 4" at bounding box center [533, 396] width 26 height 26
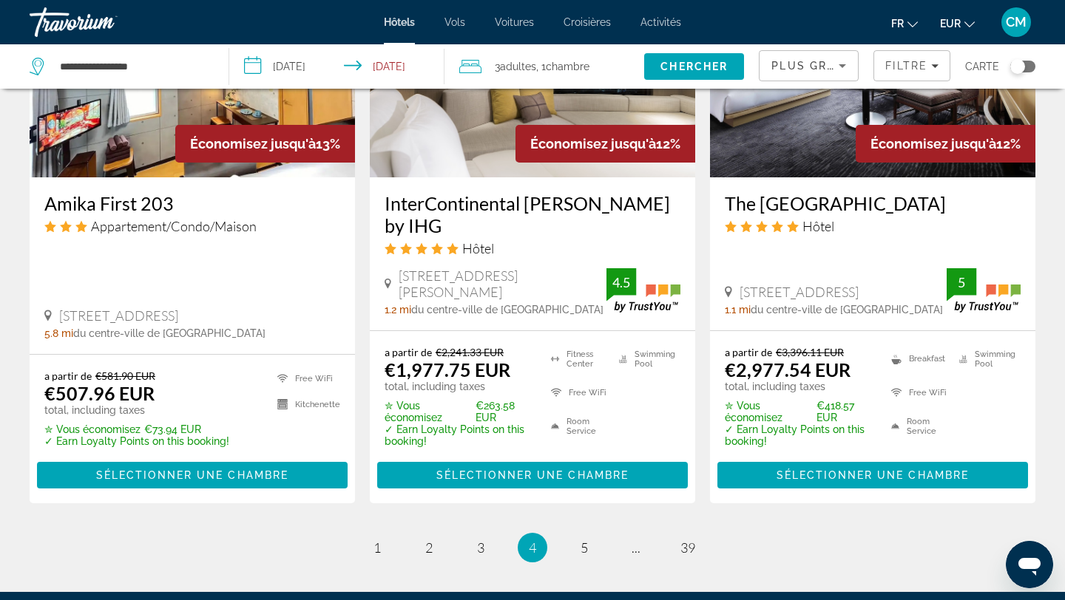
scroll to position [1936, 0]
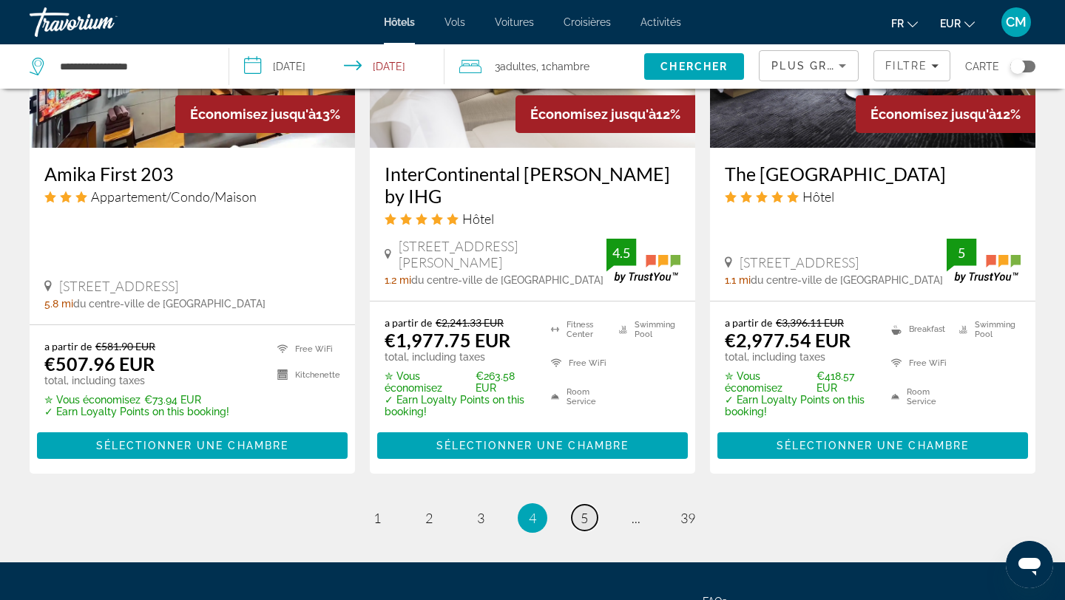
click at [574, 518] on link "page 5" at bounding box center [584, 518] width 26 height 26
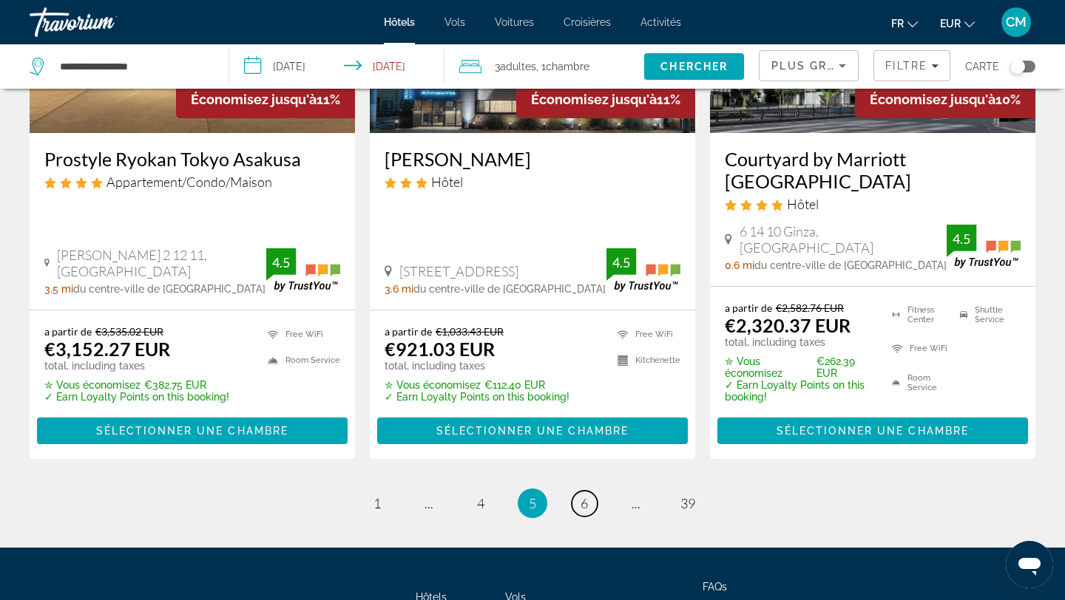
scroll to position [1951, 0]
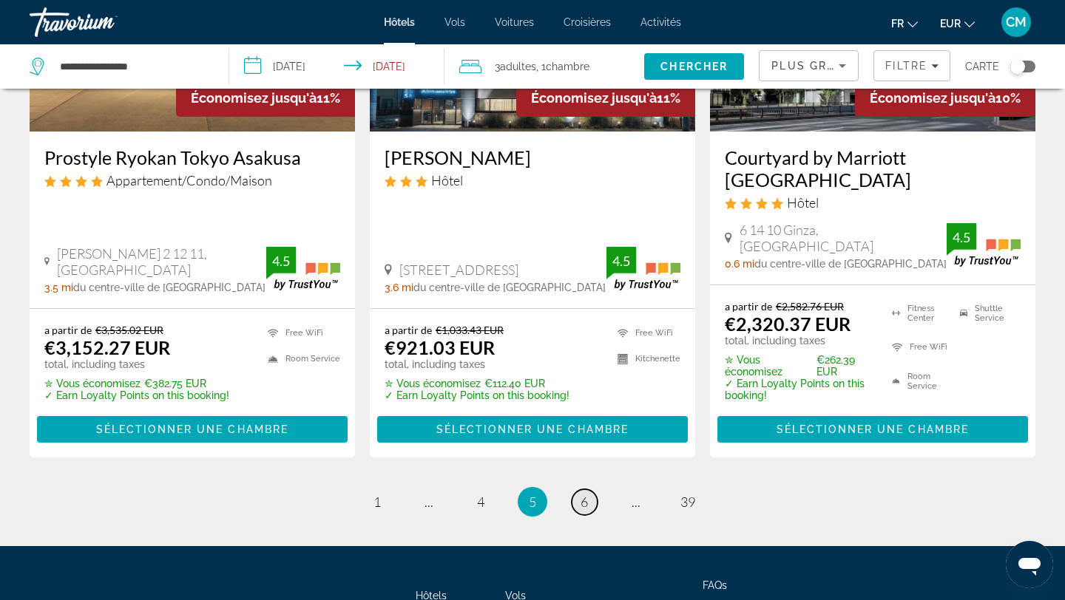
click at [585, 501] on span "6" at bounding box center [583, 502] width 7 height 16
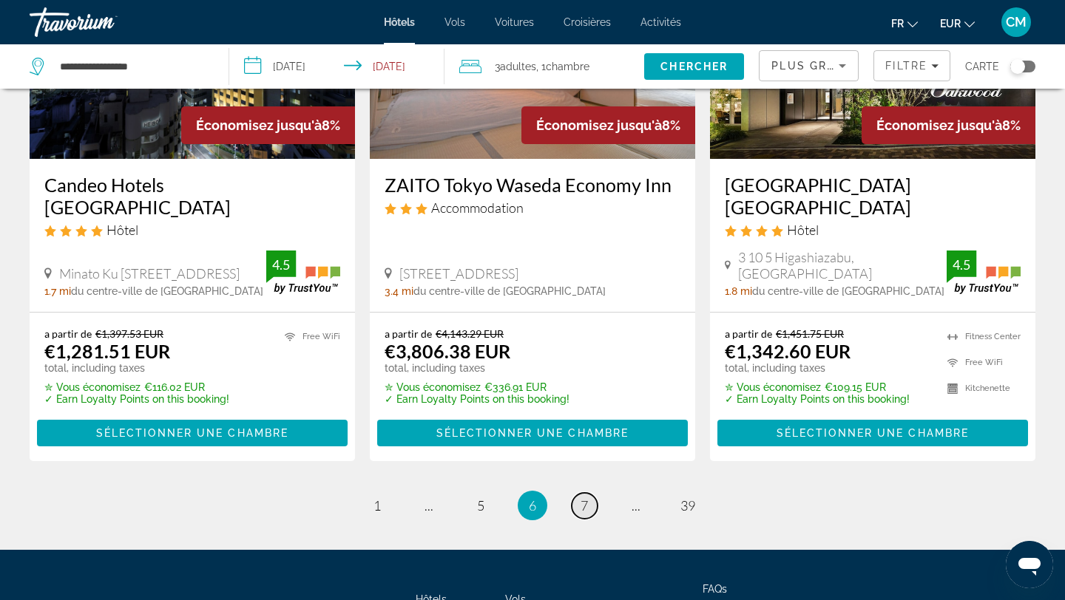
scroll to position [1896, 0]
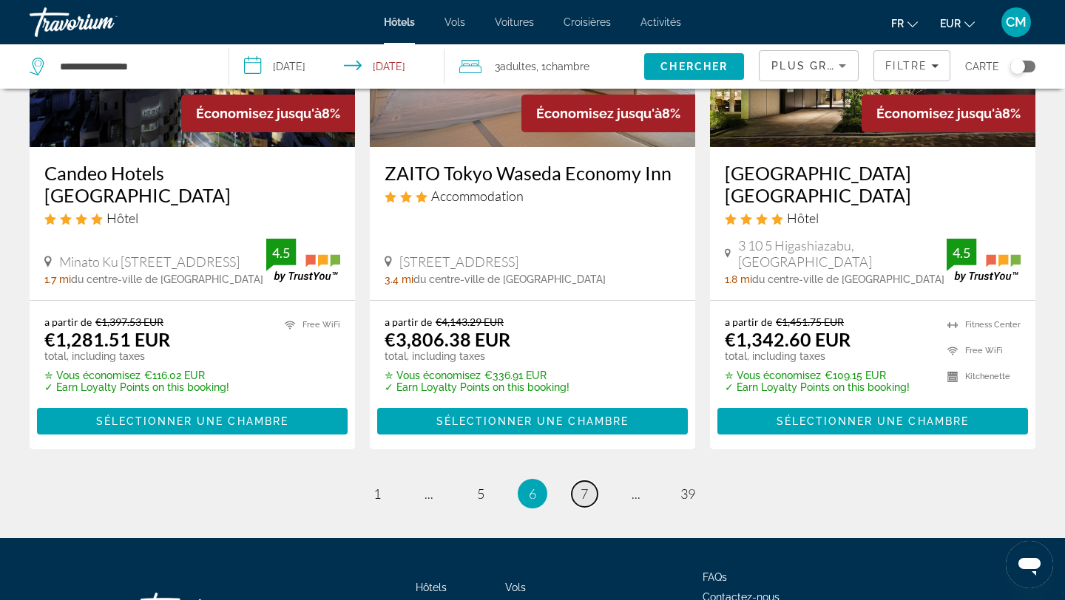
click at [577, 481] on link "page 7" at bounding box center [584, 494] width 26 height 26
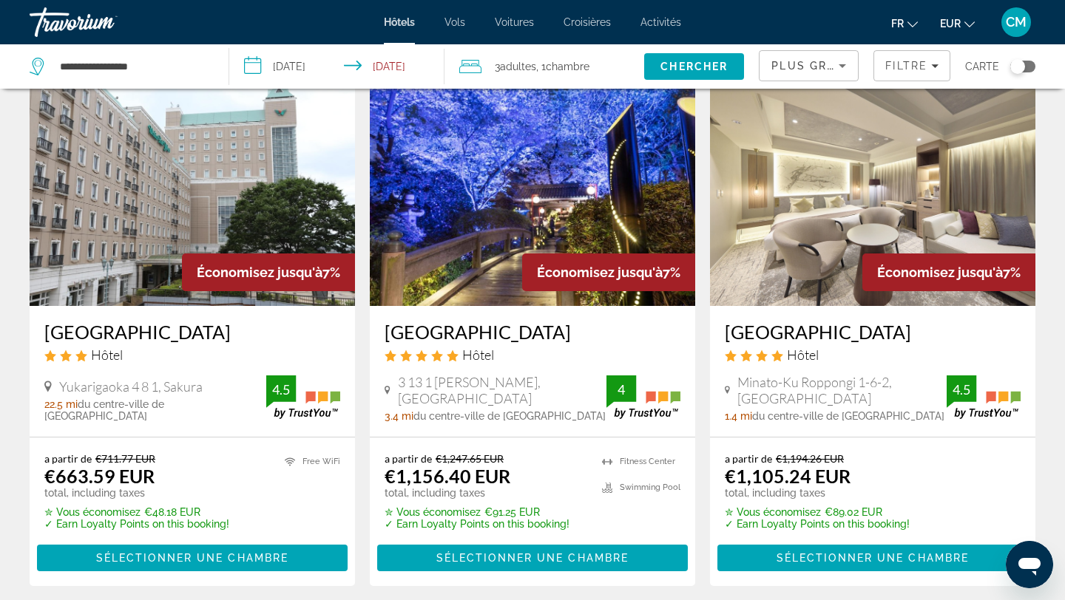
scroll to position [637, 0]
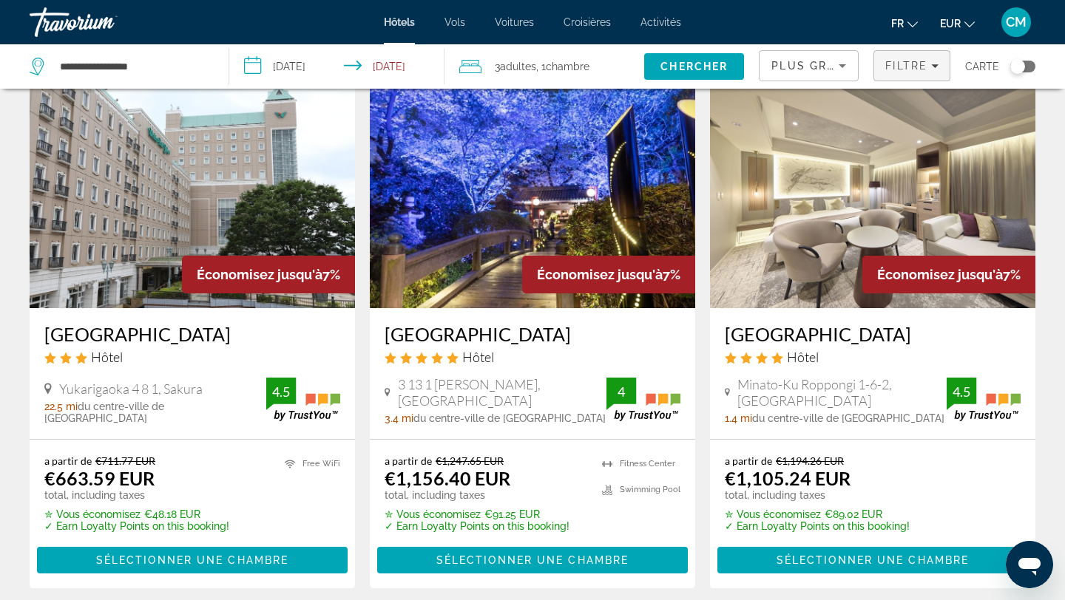
click at [900, 67] on span "Filtre" at bounding box center [906, 66] width 42 height 12
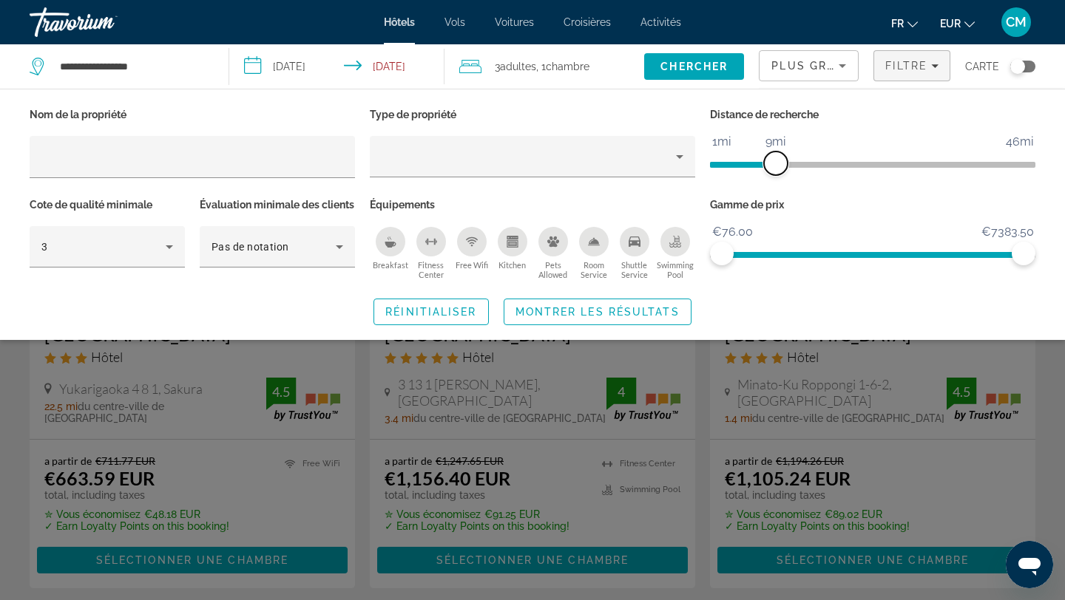
drag, startPoint x: 916, startPoint y: 163, endPoint x: 773, endPoint y: 171, distance: 142.9
click at [773, 171] on span "ngx-slider" at bounding box center [776, 164] width 24 height 24
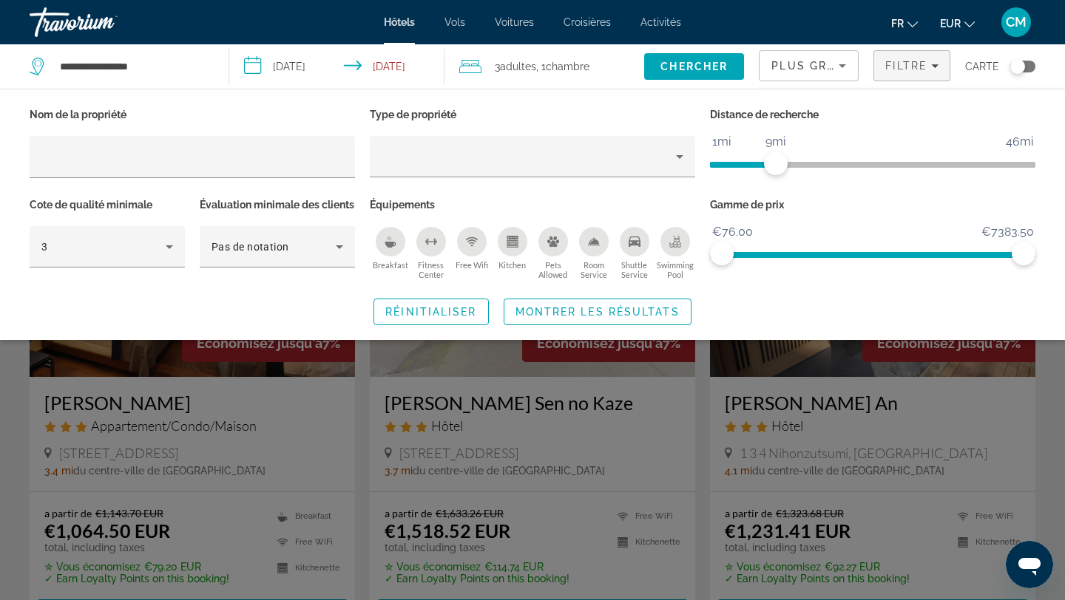
click at [568, 491] on div "Search widget" at bounding box center [532, 411] width 1065 height 379
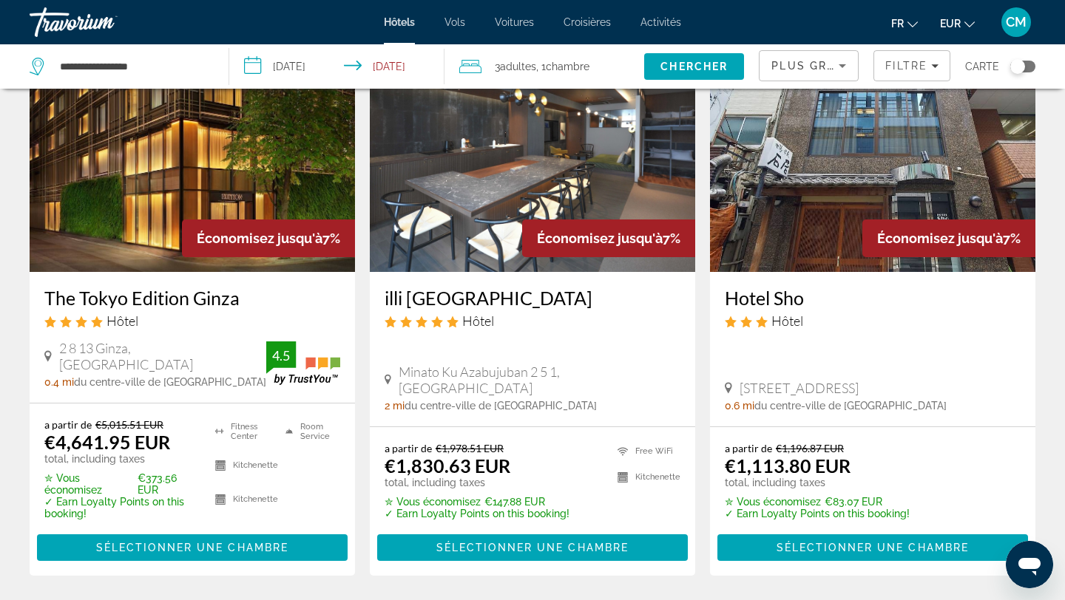
scroll to position [2015, 0]
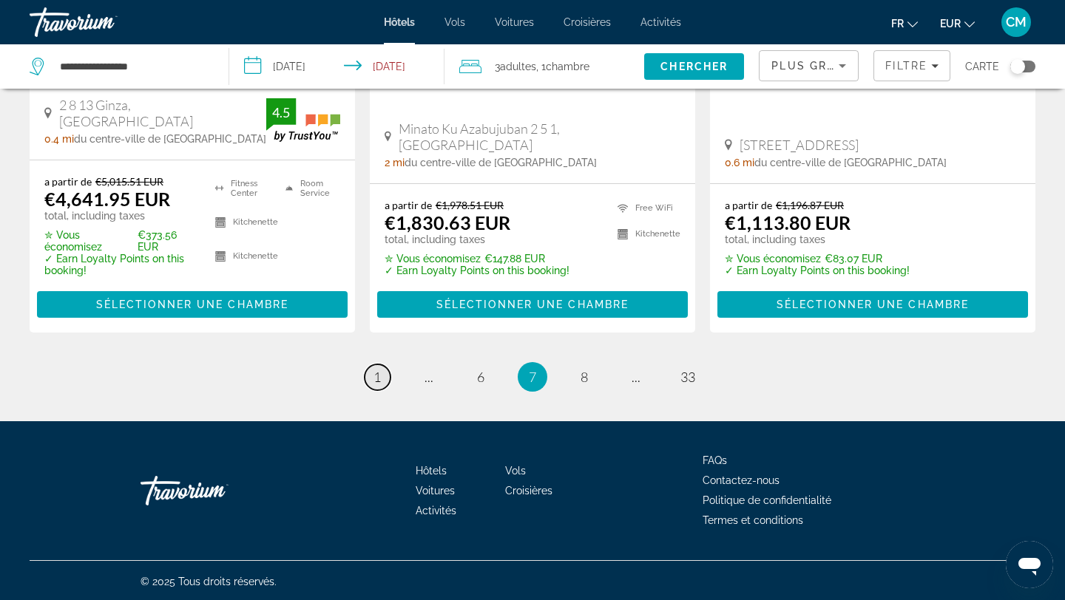
click at [379, 381] on span "1" at bounding box center [376, 377] width 7 height 16
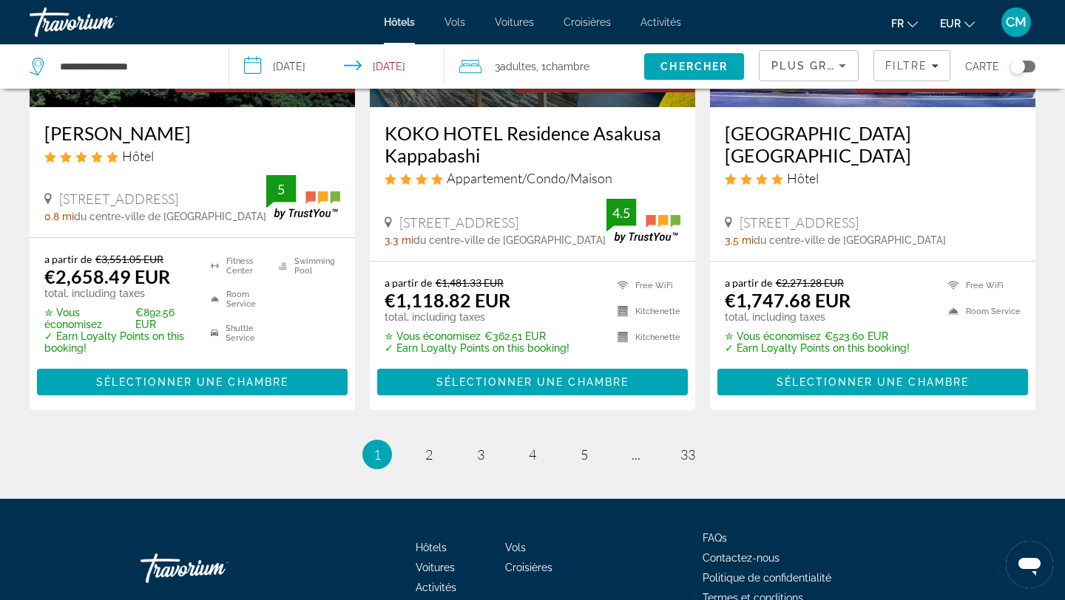
scroll to position [2046, 0]
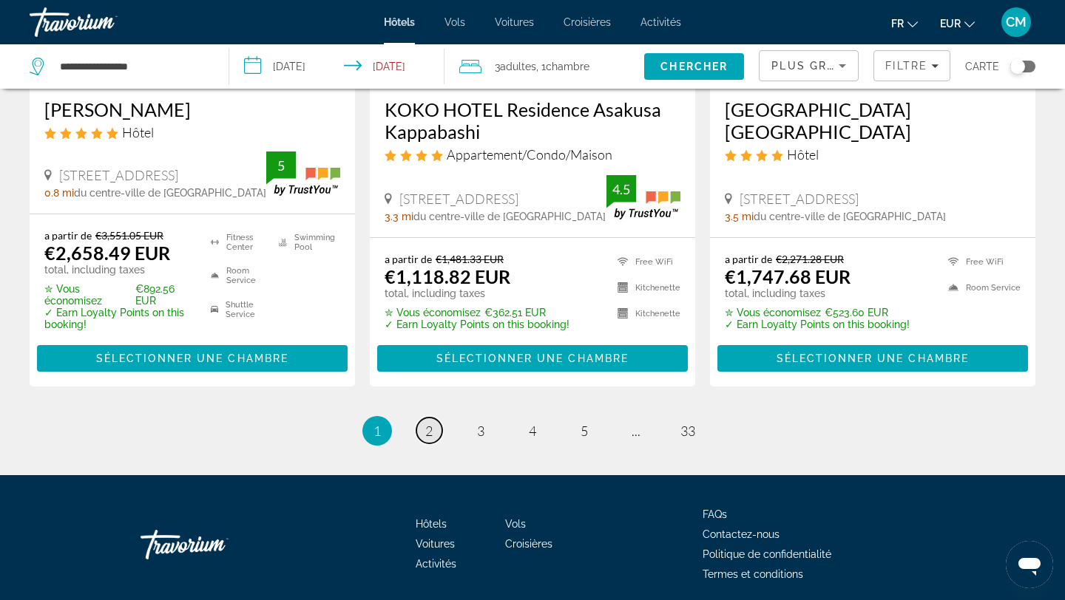
click at [425, 439] on span "2" at bounding box center [428, 431] width 7 height 16
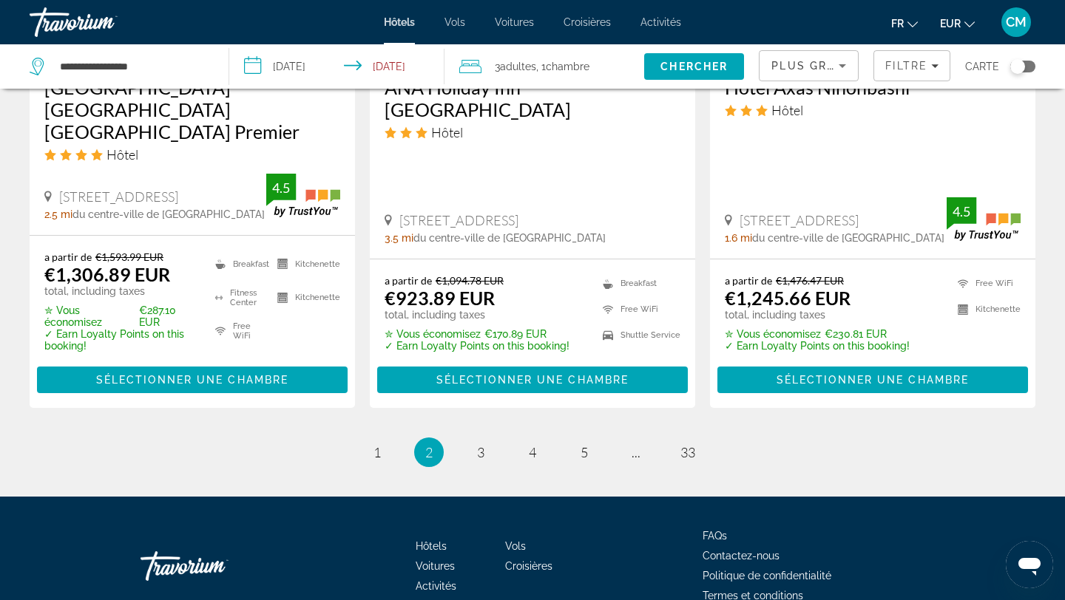
scroll to position [2055, 0]
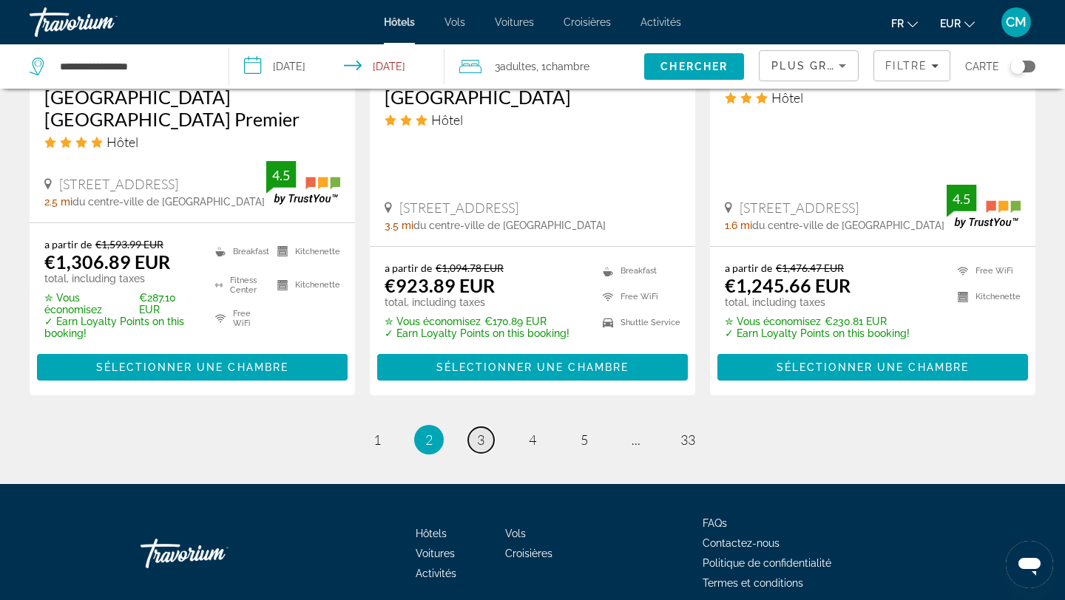
click at [486, 427] on link "page 3" at bounding box center [481, 440] width 26 height 26
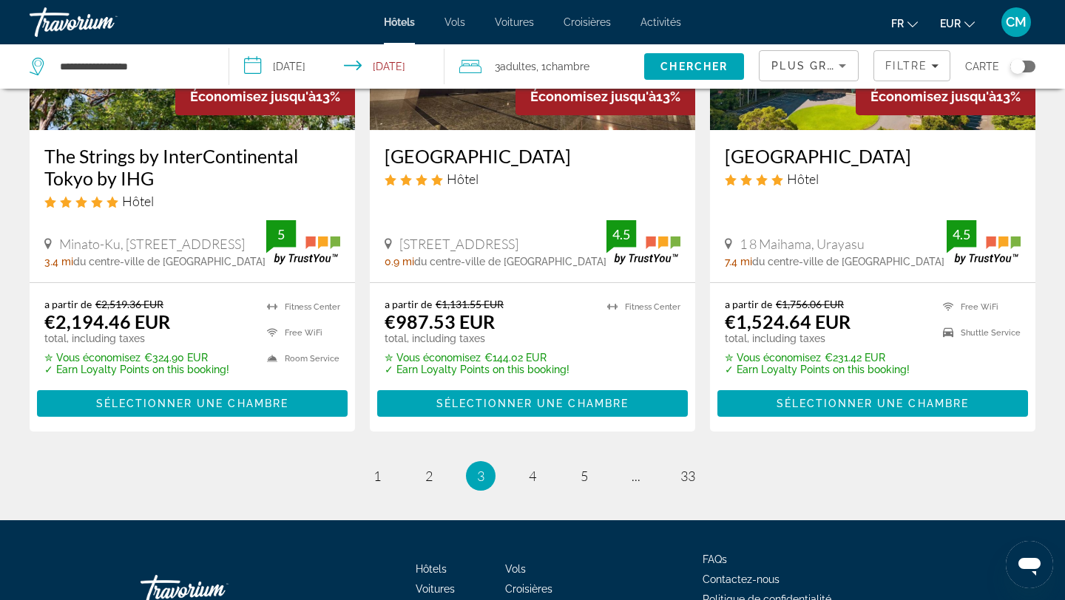
scroll to position [1919, 0]
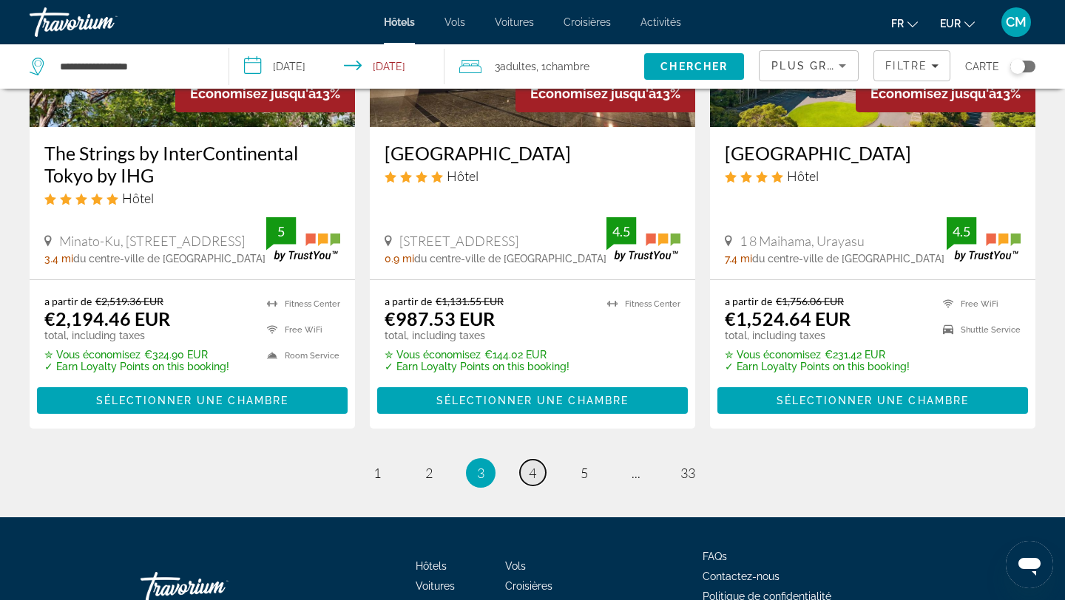
click at [525, 486] on link "page 4" at bounding box center [533, 473] width 26 height 26
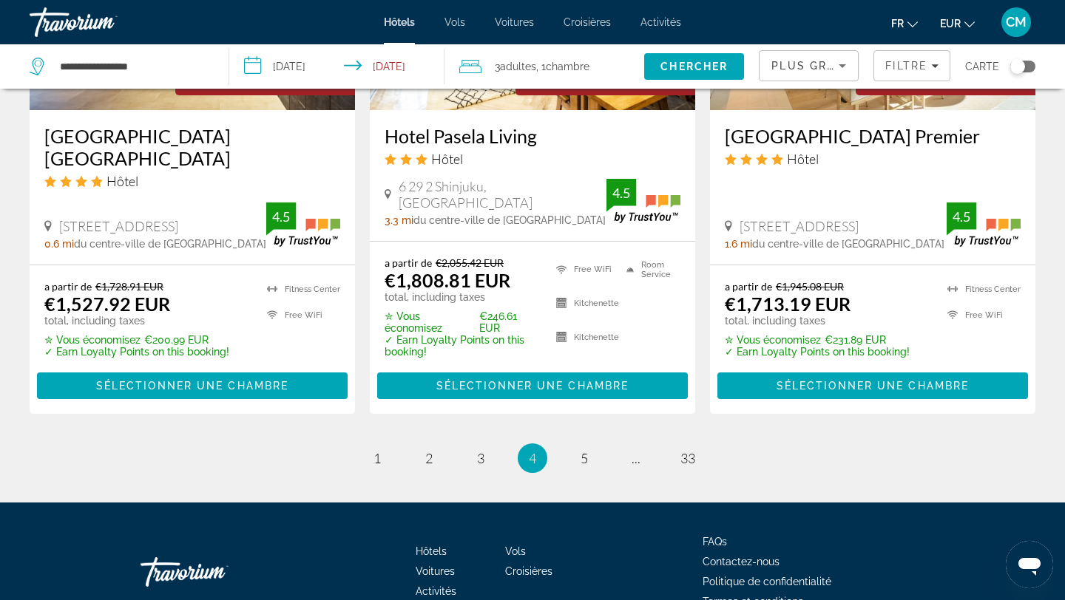
scroll to position [2055, 0]
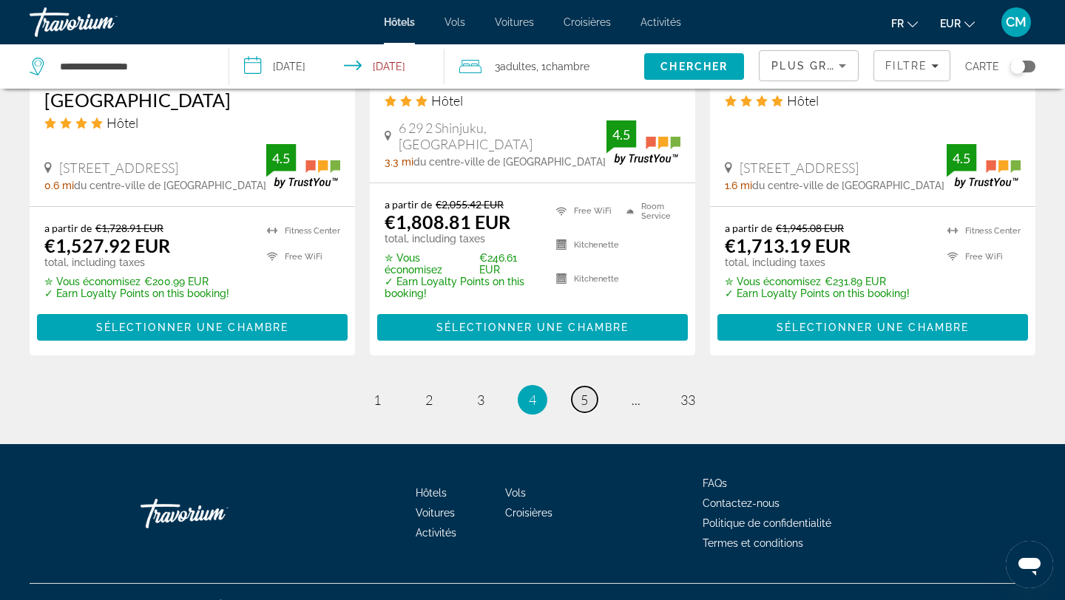
click at [573, 387] on link "page 5" at bounding box center [584, 400] width 26 height 26
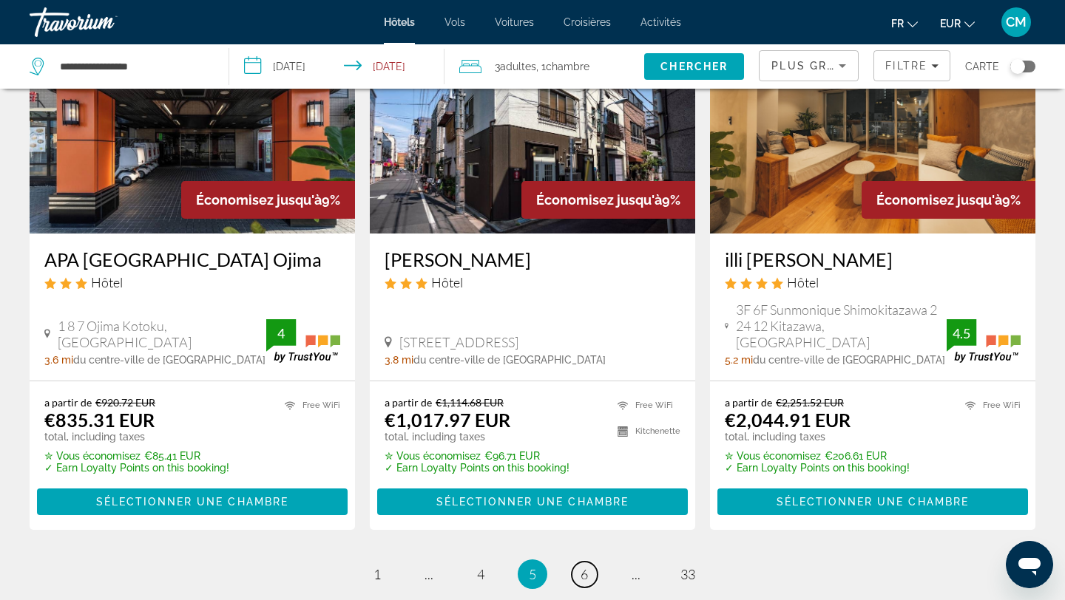
scroll to position [1865, 0]
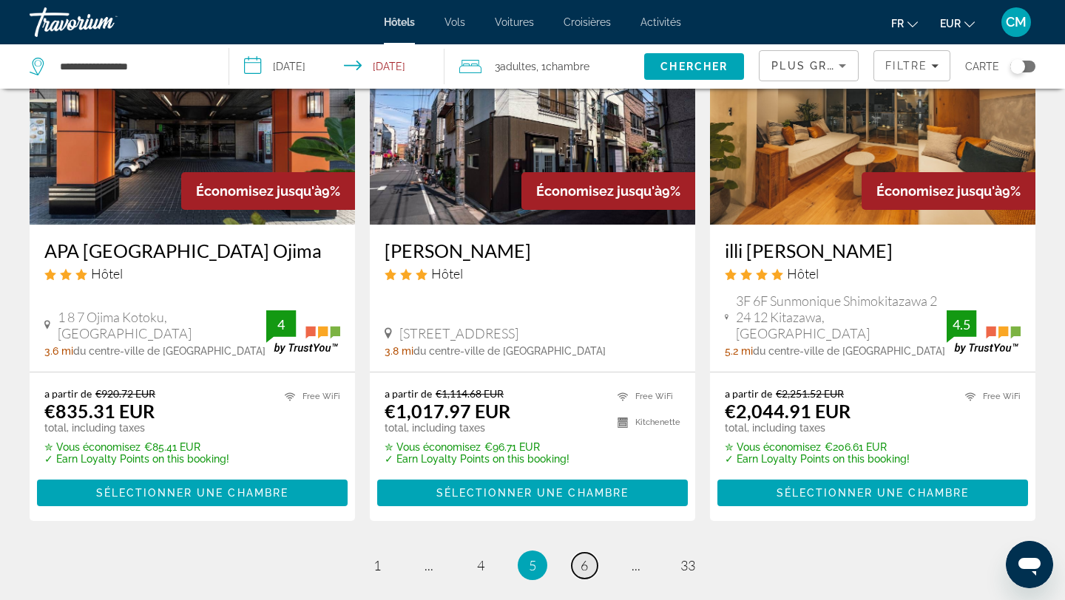
click at [583, 557] on span "6" at bounding box center [583, 565] width 7 height 16
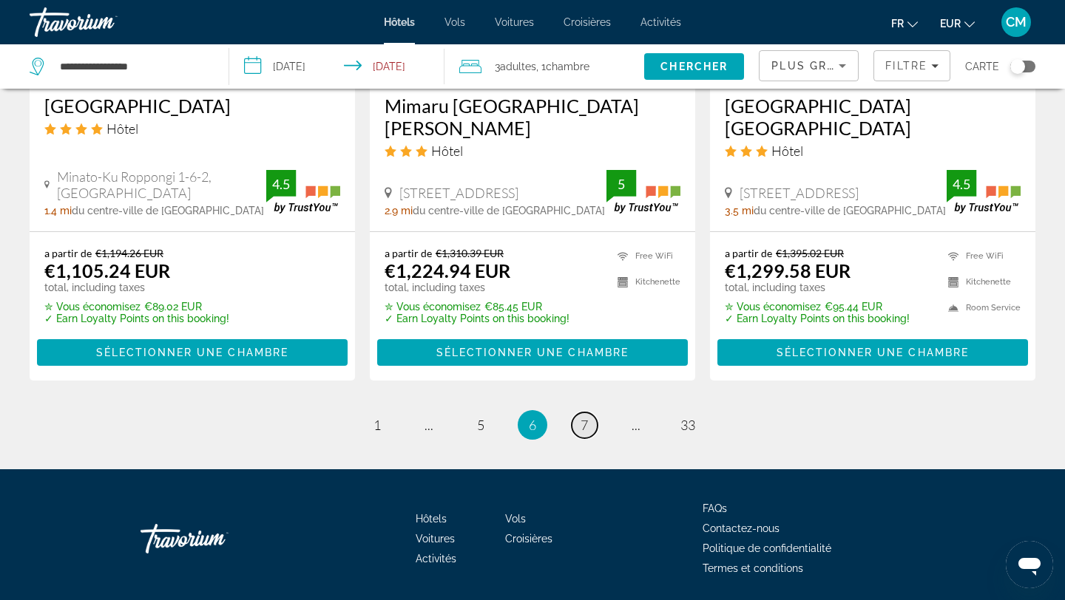
scroll to position [2030, 0]
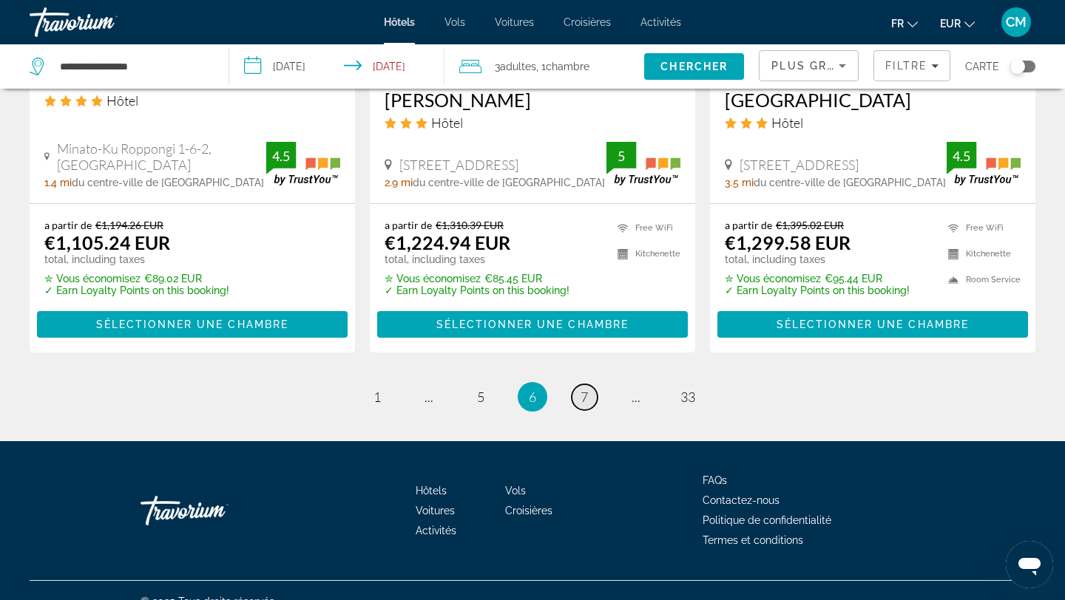
click at [584, 389] on span "7" at bounding box center [583, 397] width 7 height 16
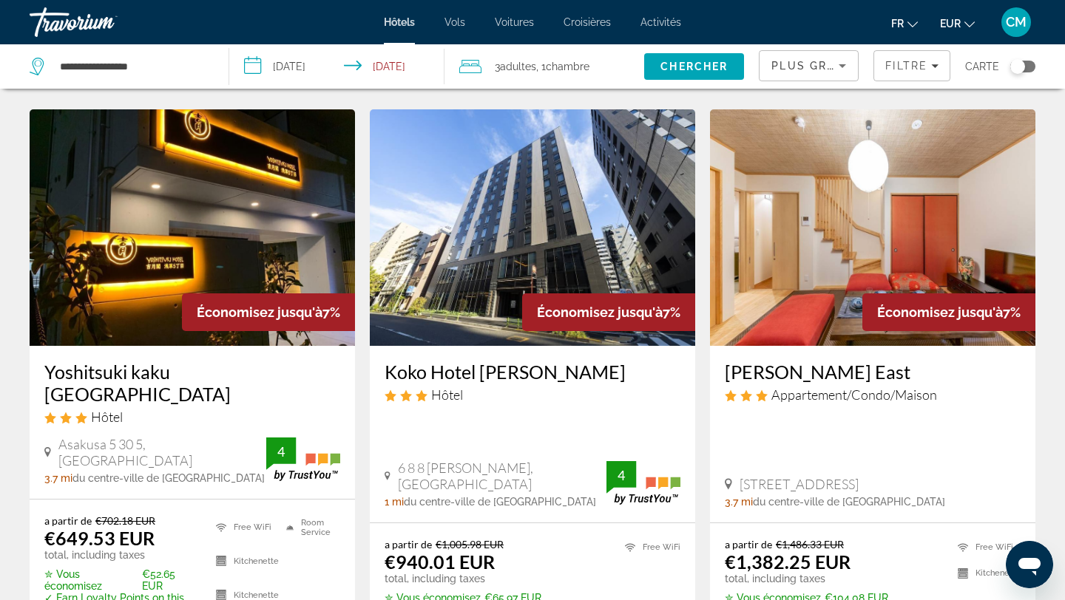
scroll to position [563, 0]
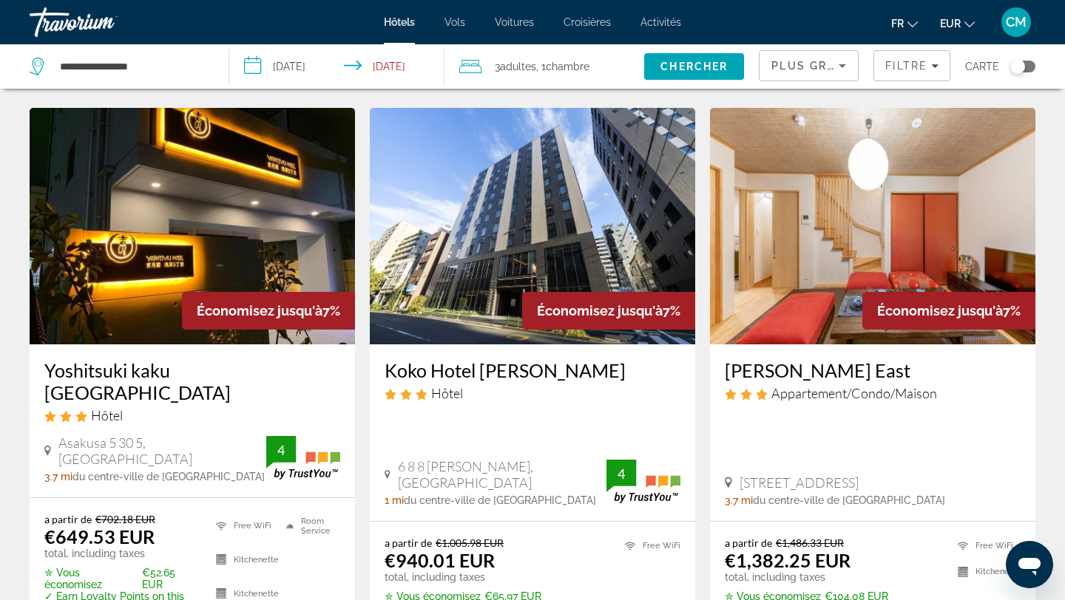
click at [211, 389] on h3 "Yoshitsuki kaku [GEOGRAPHIC_DATA]" at bounding box center [192, 381] width 296 height 44
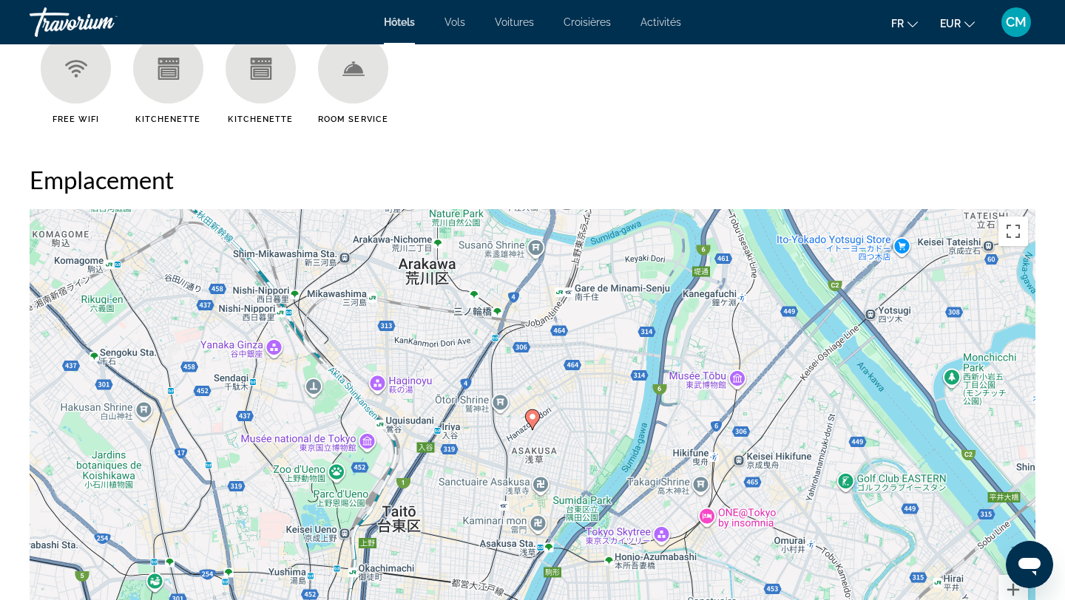
scroll to position [1282, 0]
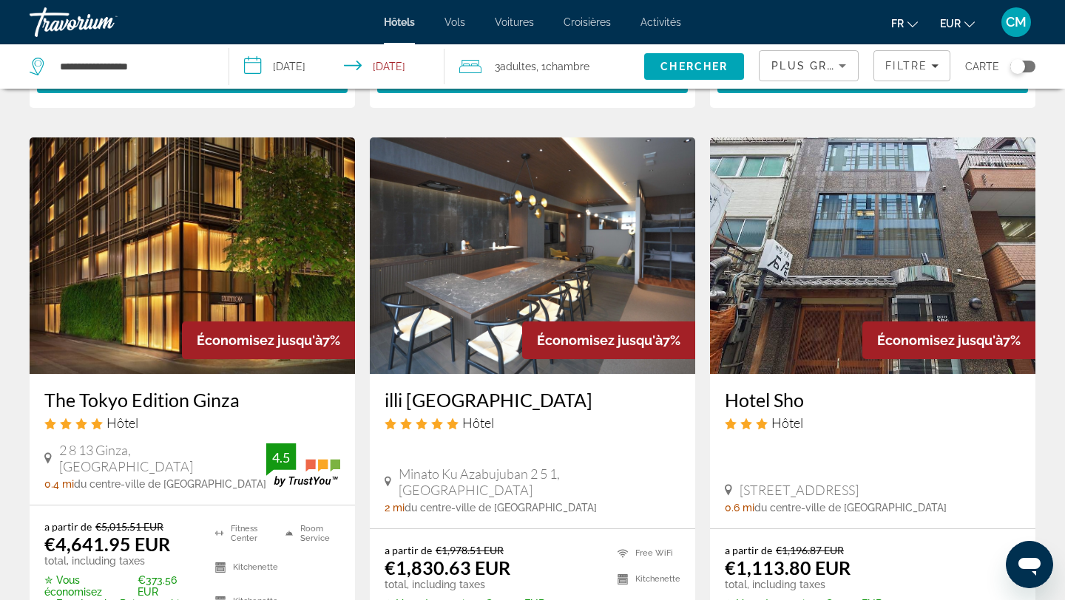
scroll to position [2015, 0]
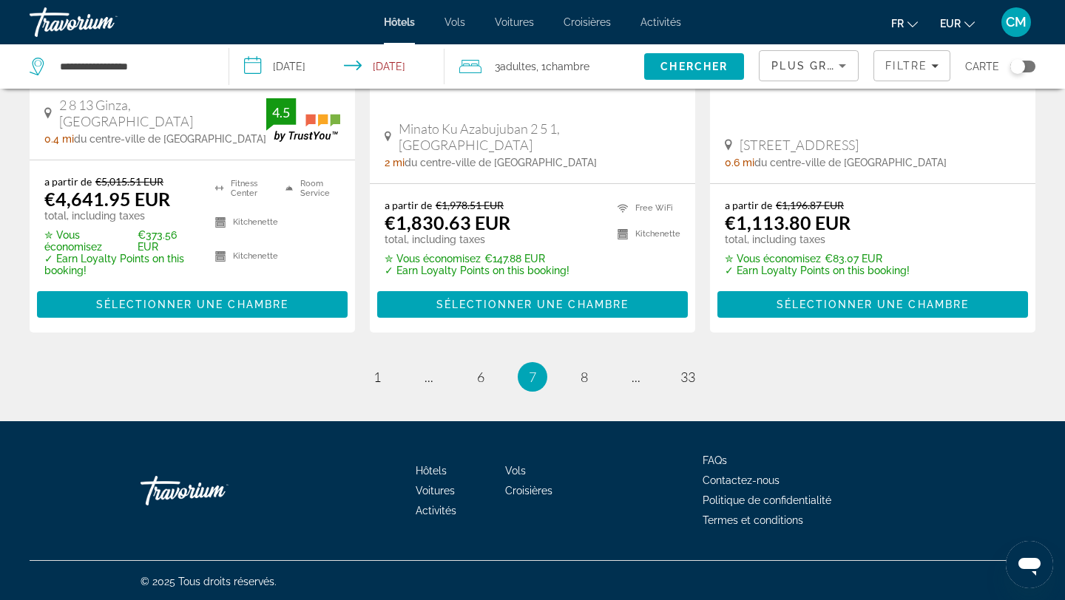
click at [566, 374] on ul "7 / 33 page 1 page ... page 6 You're on page 7 page 8 page ... page 33" at bounding box center [532, 377] width 1005 height 30
click at [580, 374] on span "8" at bounding box center [583, 377] width 7 height 16
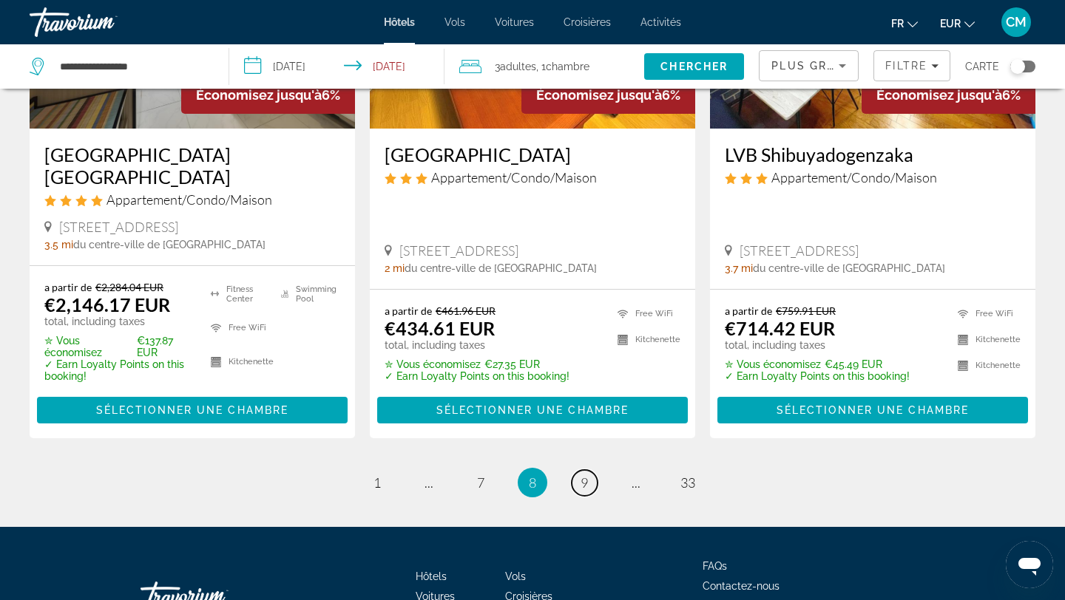
scroll to position [1993, 0]
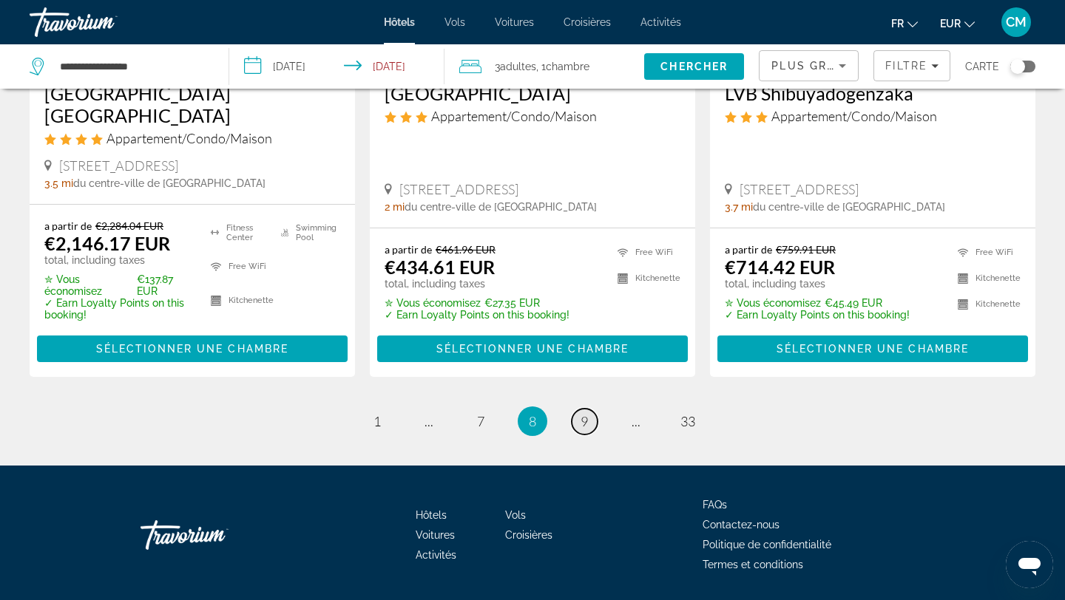
click at [585, 413] on span "9" at bounding box center [583, 421] width 7 height 16
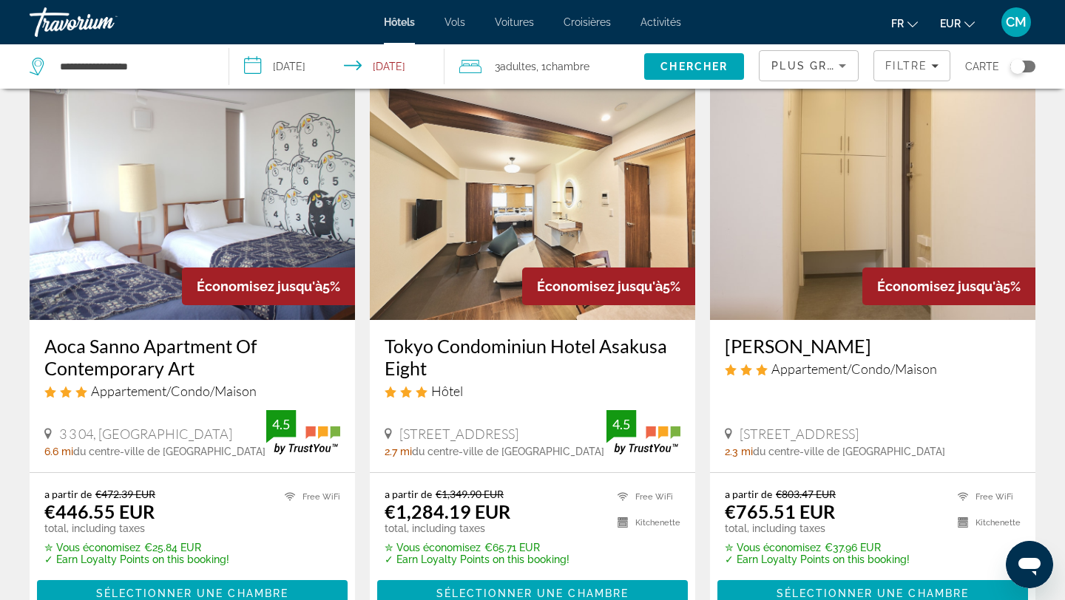
scroll to position [1764, 0]
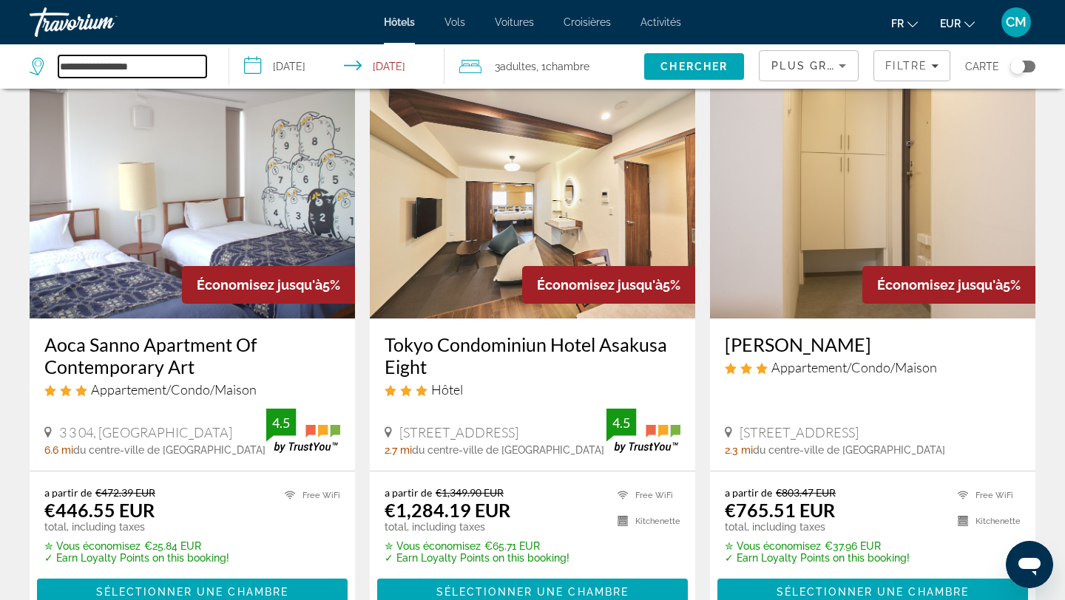
click at [153, 70] on input "**********" at bounding box center [132, 66] width 148 height 22
type input "*"
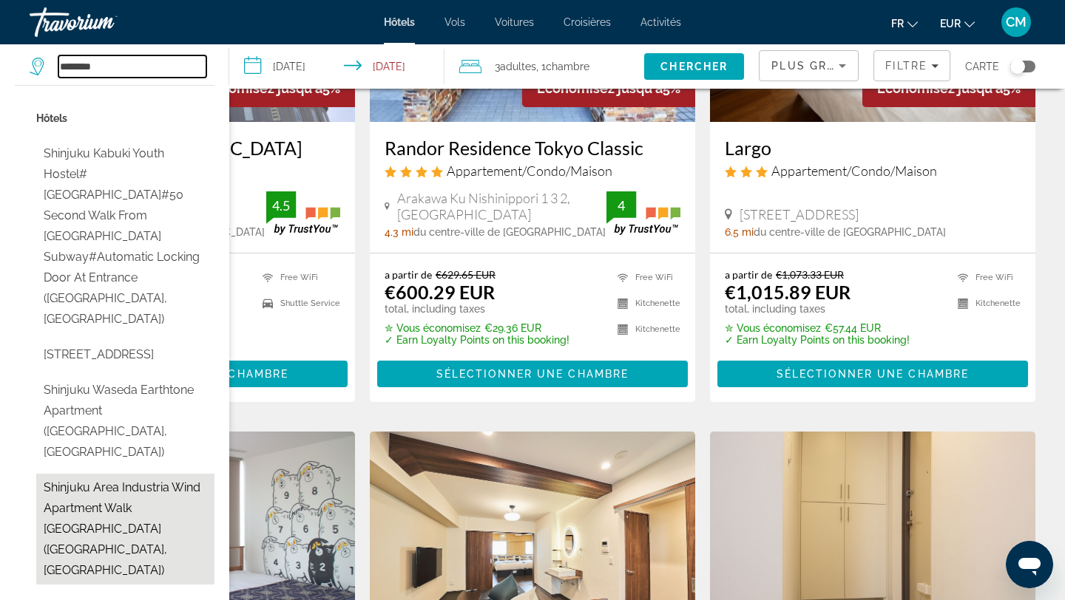
scroll to position [1412, 0]
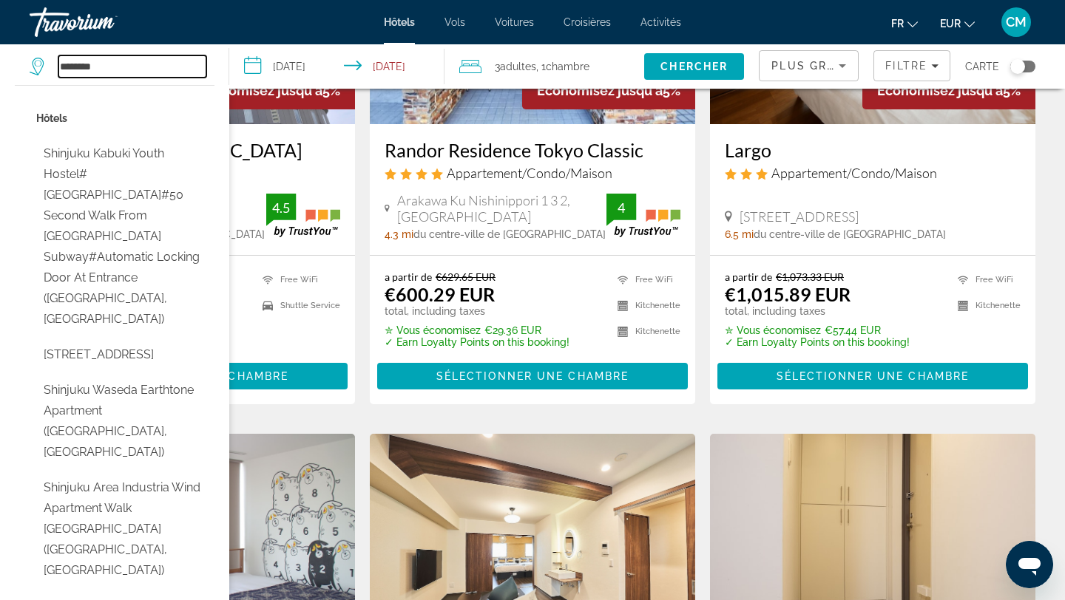
click at [123, 70] on input "********" at bounding box center [132, 66] width 148 height 22
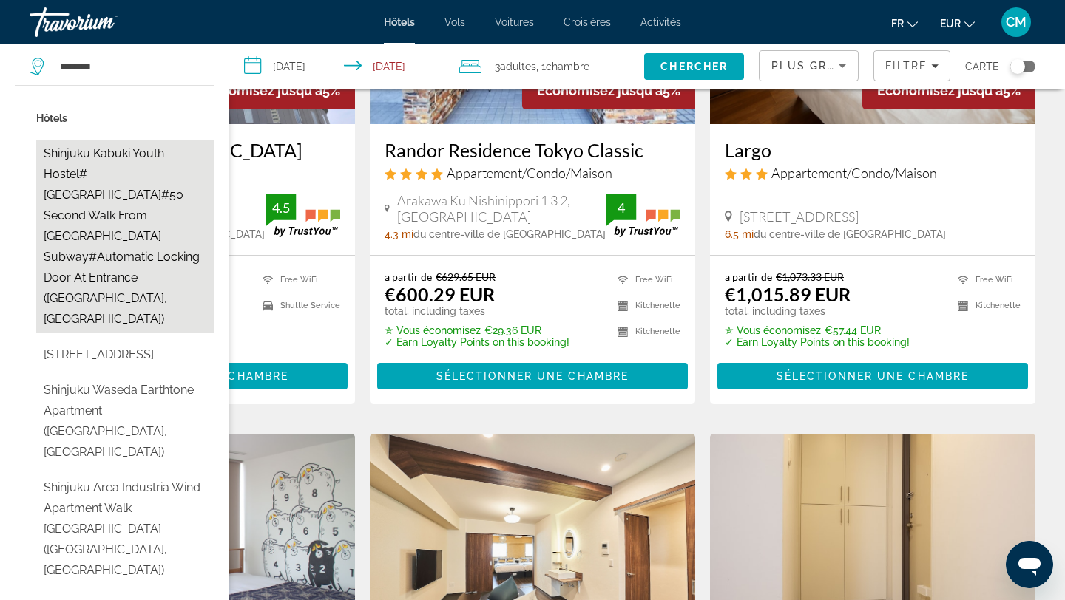
click at [119, 172] on button "Shinjuku Kabuki Youth Hostel#[GEOGRAPHIC_DATA]#50 second walk from [GEOGRAPHIC_…" at bounding box center [125, 237] width 178 height 194
type input "**********"
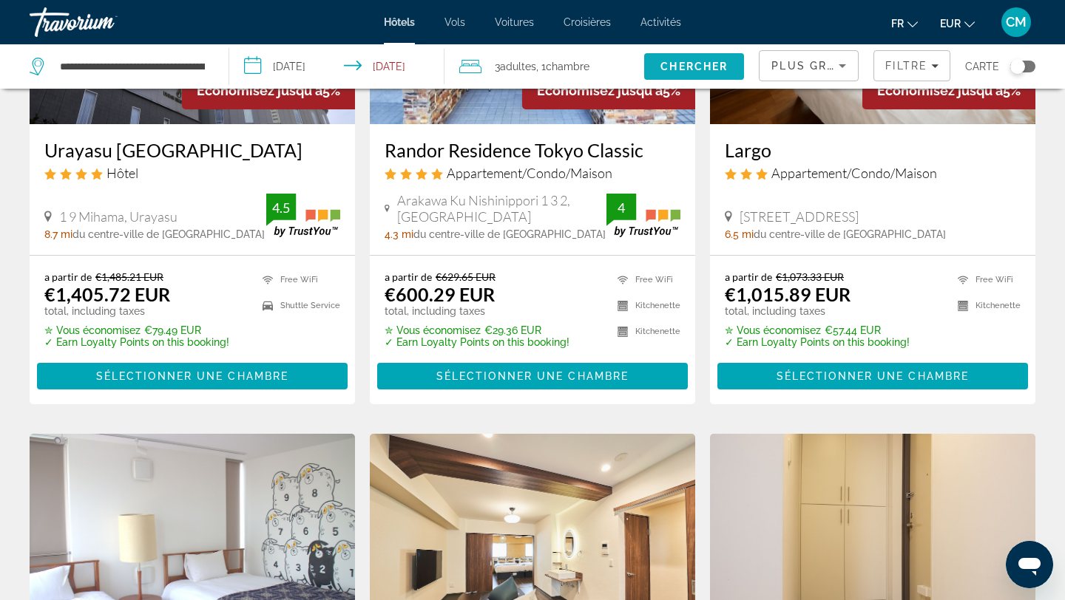
click at [679, 74] on span "Search" at bounding box center [694, 66] width 100 height 35
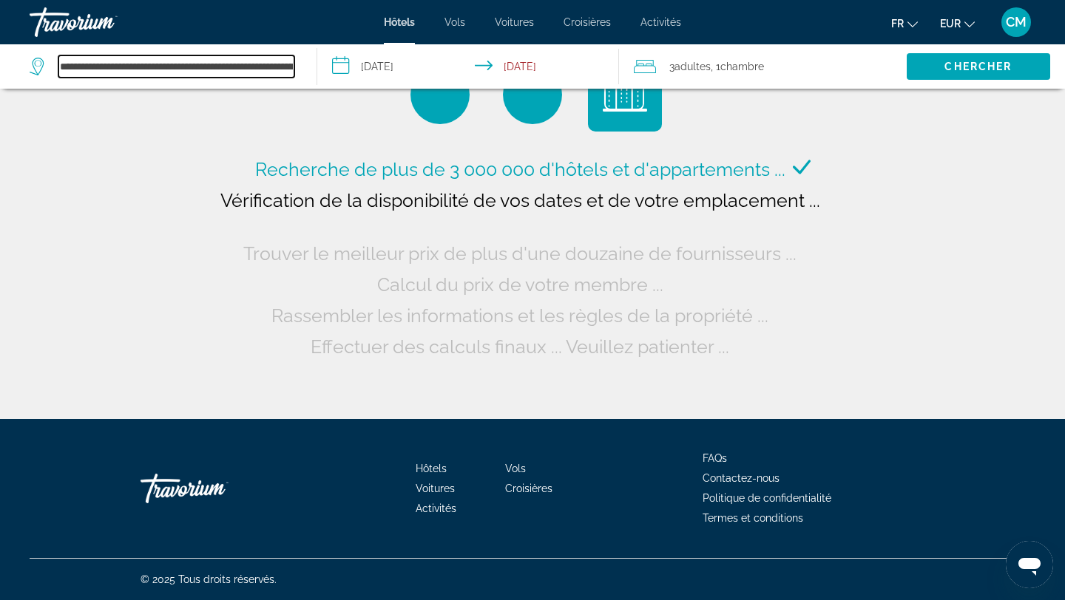
click at [245, 64] on input "**********" at bounding box center [176, 66] width 236 height 22
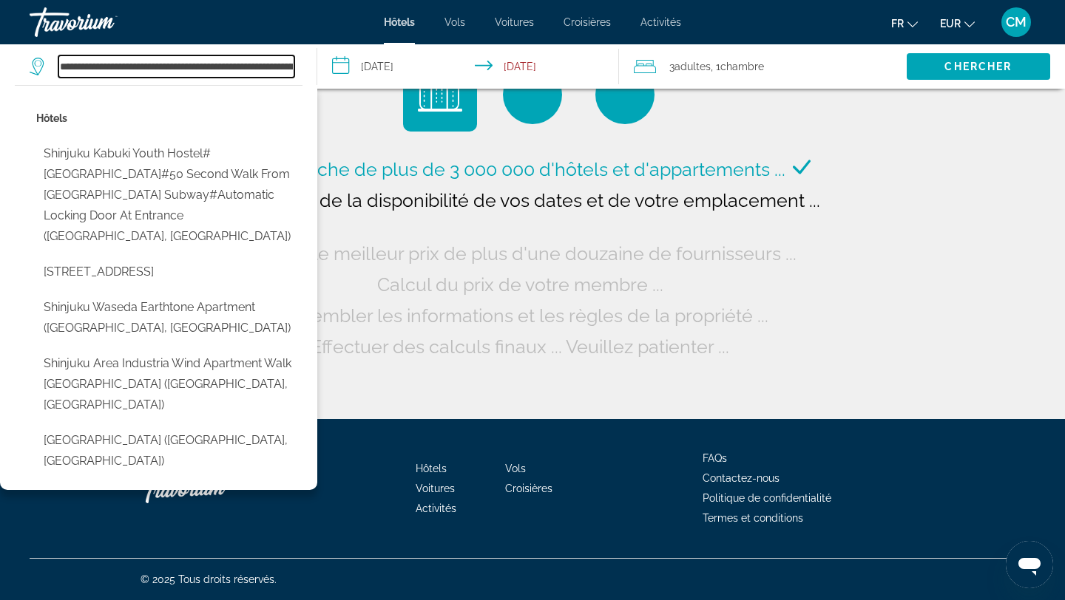
click at [245, 64] on input "**********" at bounding box center [176, 66] width 236 height 22
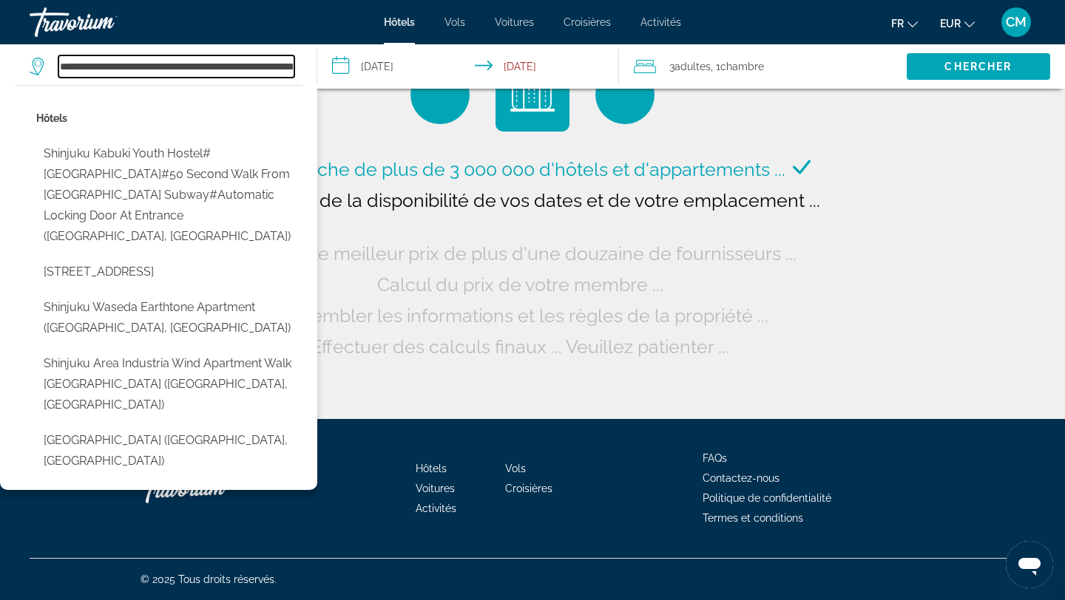
click at [245, 64] on input "**********" at bounding box center [176, 66] width 236 height 22
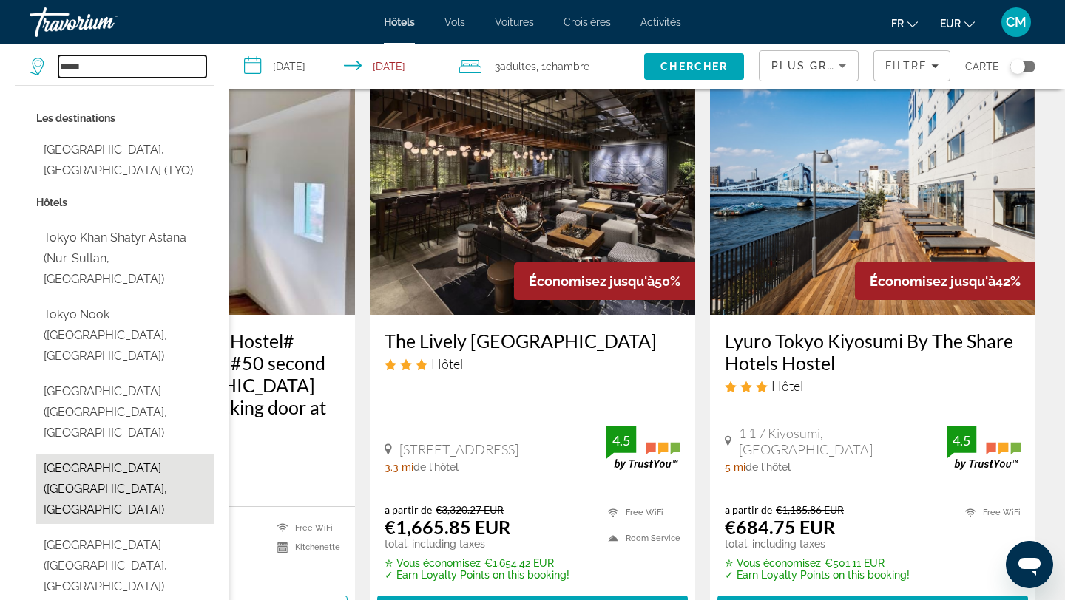
scroll to position [52, 0]
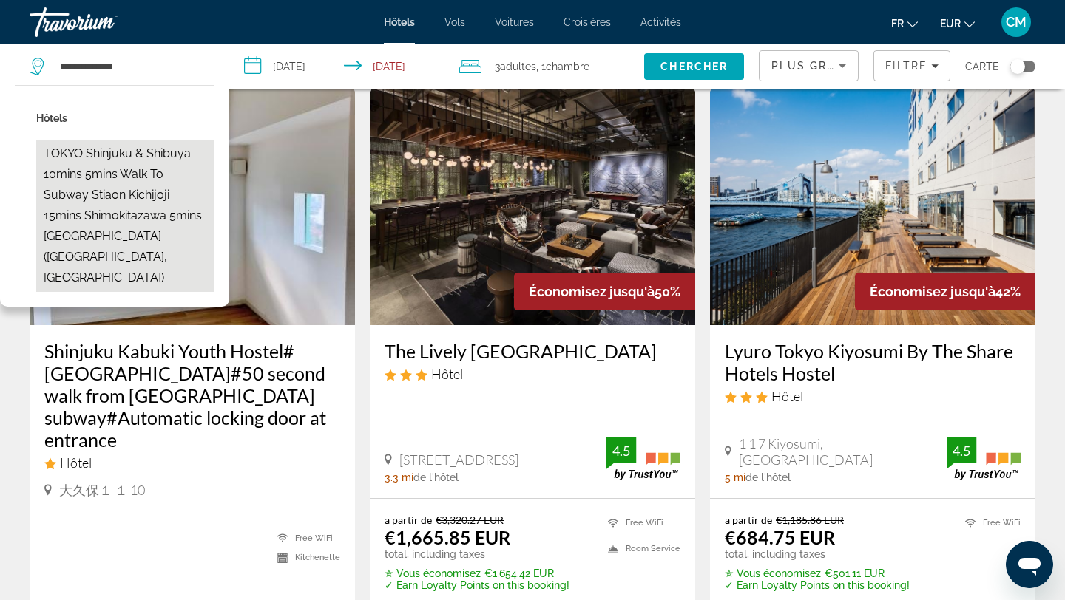
click at [158, 233] on button "TOKYO Shinjuku & Shibuya 10mins 5mins walk to subway stiaon Kichijoji 15mins Sh…" at bounding box center [125, 216] width 178 height 152
type input "**********"
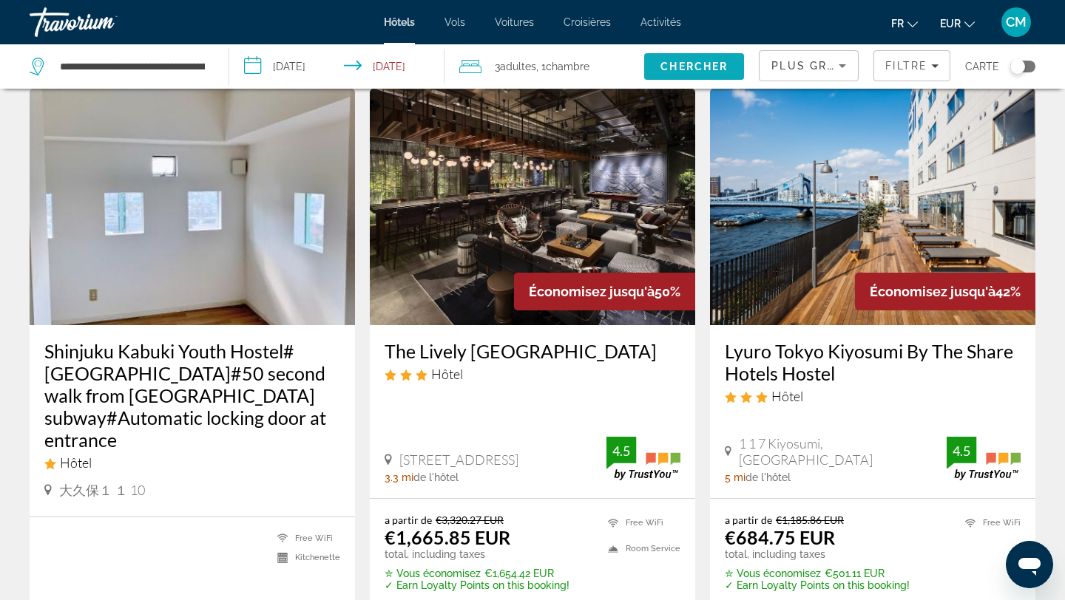
click at [693, 58] on span "Search" at bounding box center [694, 66] width 100 height 35
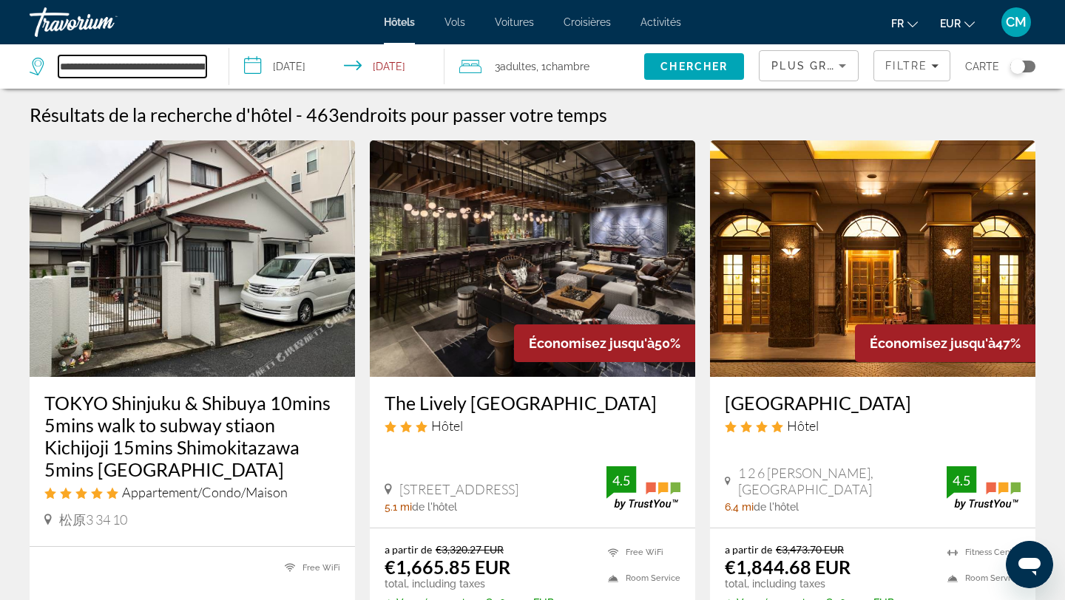
click at [136, 58] on input "**********" at bounding box center [132, 66] width 148 height 22
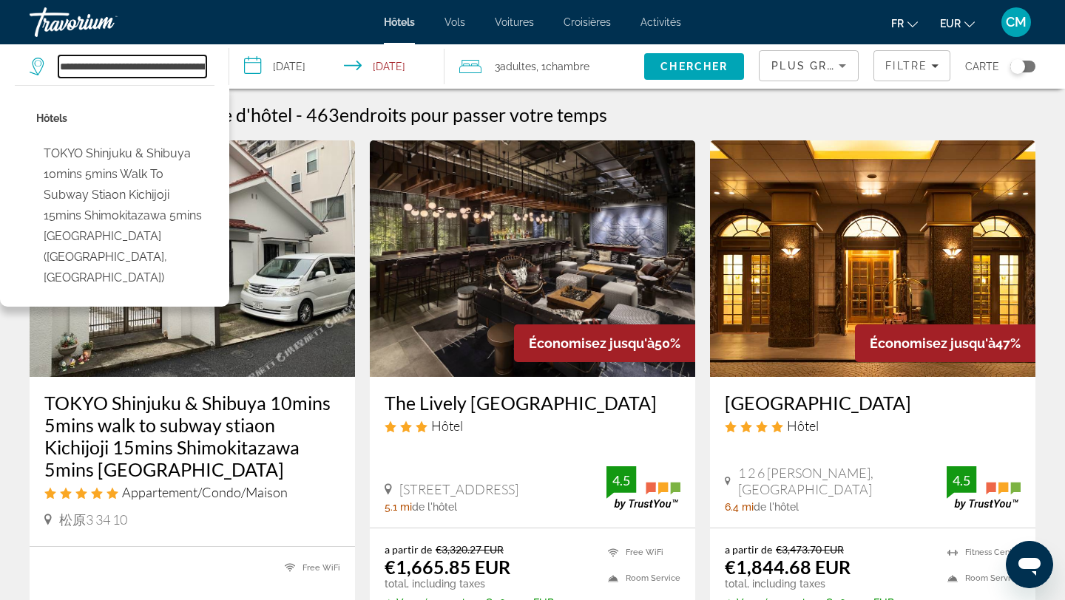
click at [149, 59] on input "**********" at bounding box center [132, 66] width 148 height 22
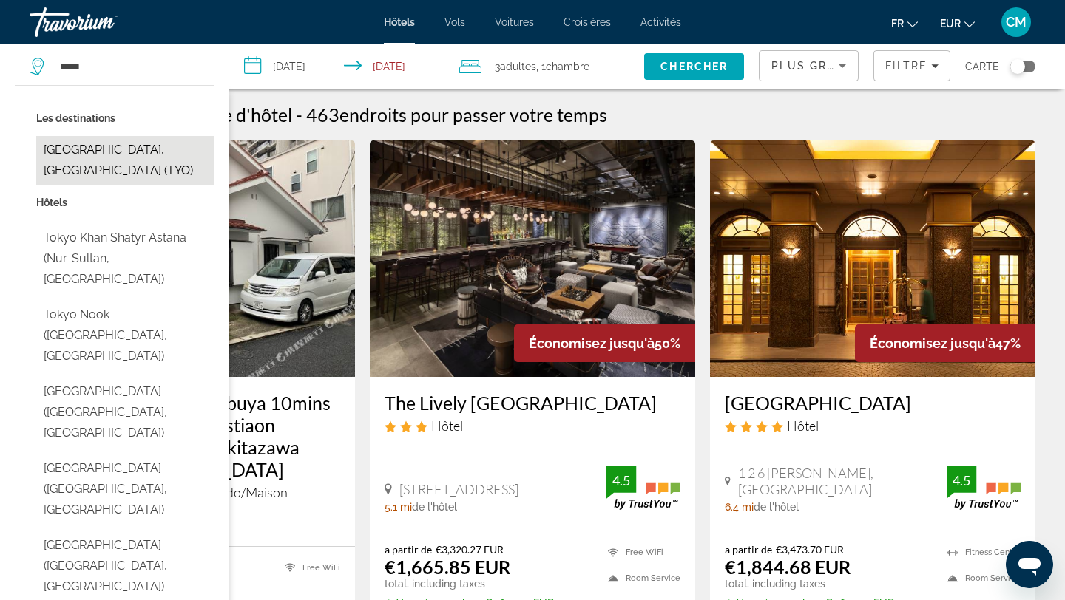
click at [83, 149] on button "[GEOGRAPHIC_DATA], [GEOGRAPHIC_DATA] (TYO)" at bounding box center [125, 160] width 178 height 49
type input "**********"
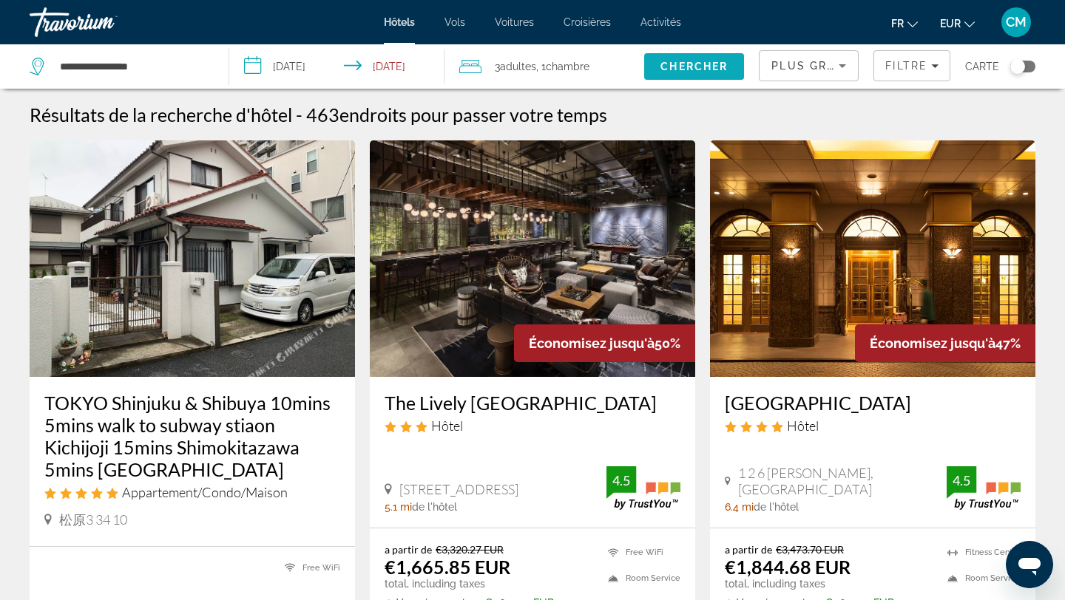
click at [697, 63] on span "Chercher" at bounding box center [693, 67] width 67 height 12
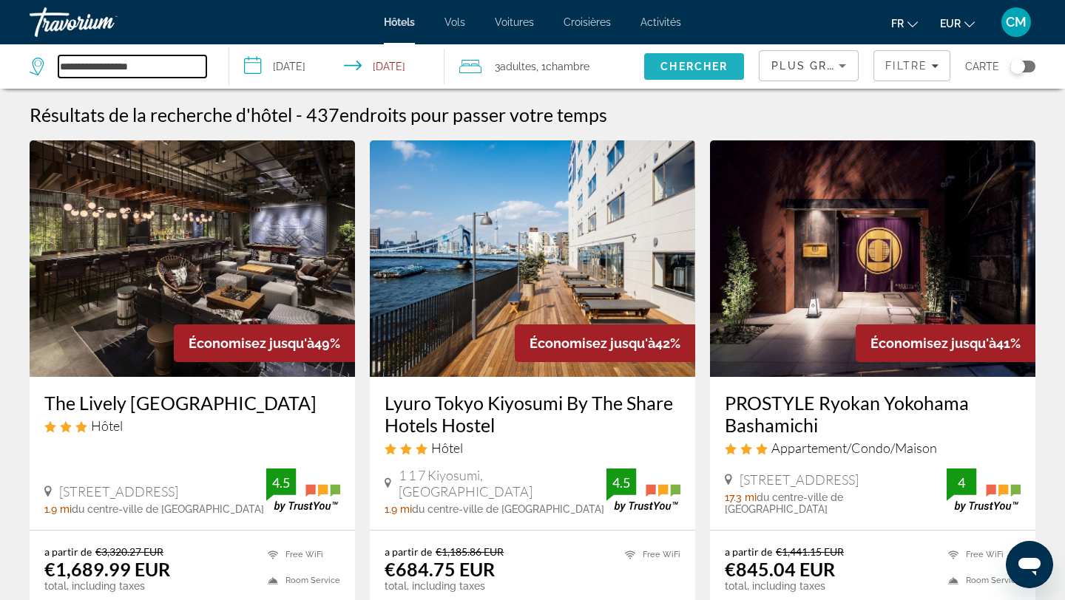
click at [115, 77] on input "**********" at bounding box center [132, 66] width 148 height 22
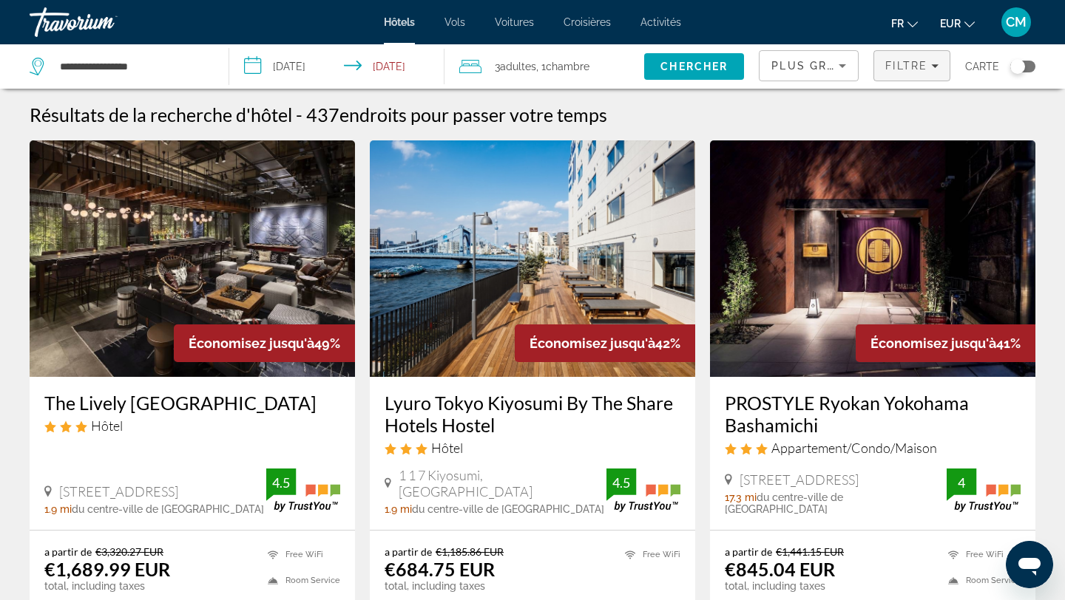
click at [904, 64] on span "Filtre" at bounding box center [906, 66] width 42 height 12
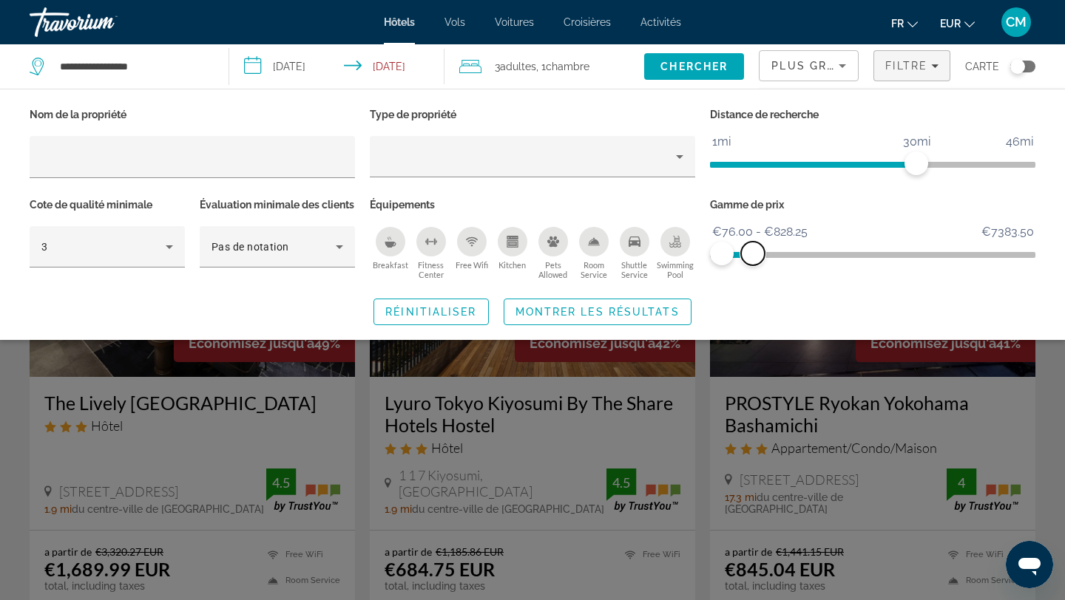
drag, startPoint x: 1024, startPoint y: 251, endPoint x: 753, endPoint y: 263, distance: 271.6
click at [753, 263] on span "ngx-slider-max" at bounding box center [753, 254] width 24 height 24
click at [573, 330] on span "Search widget" at bounding box center [597, 311] width 186 height 35
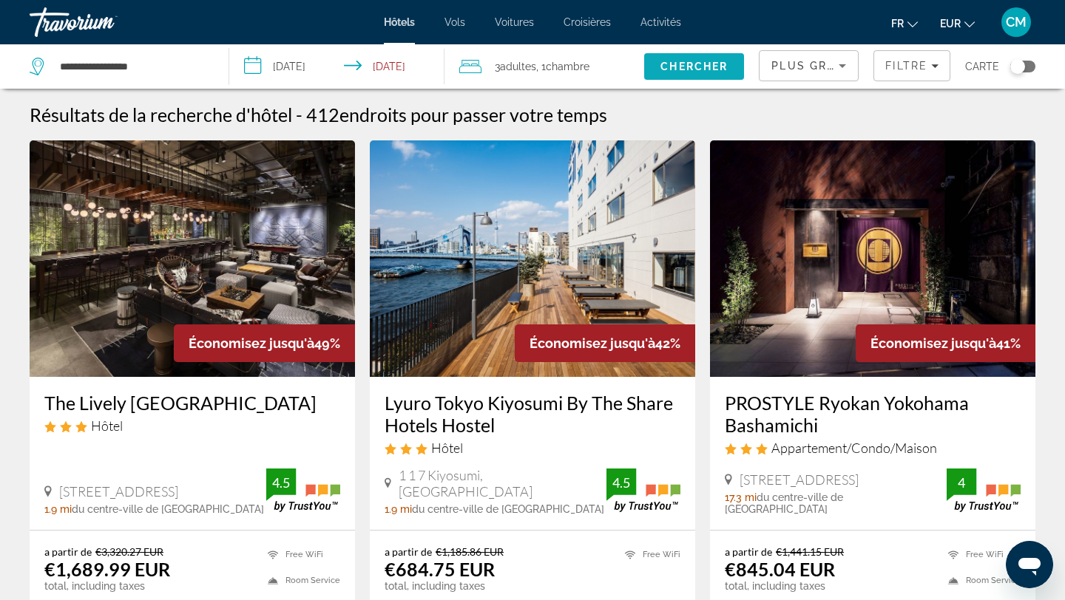
click at [710, 61] on span "Chercher" at bounding box center [693, 67] width 67 height 12
click at [924, 69] on span "Filtre" at bounding box center [906, 66] width 42 height 12
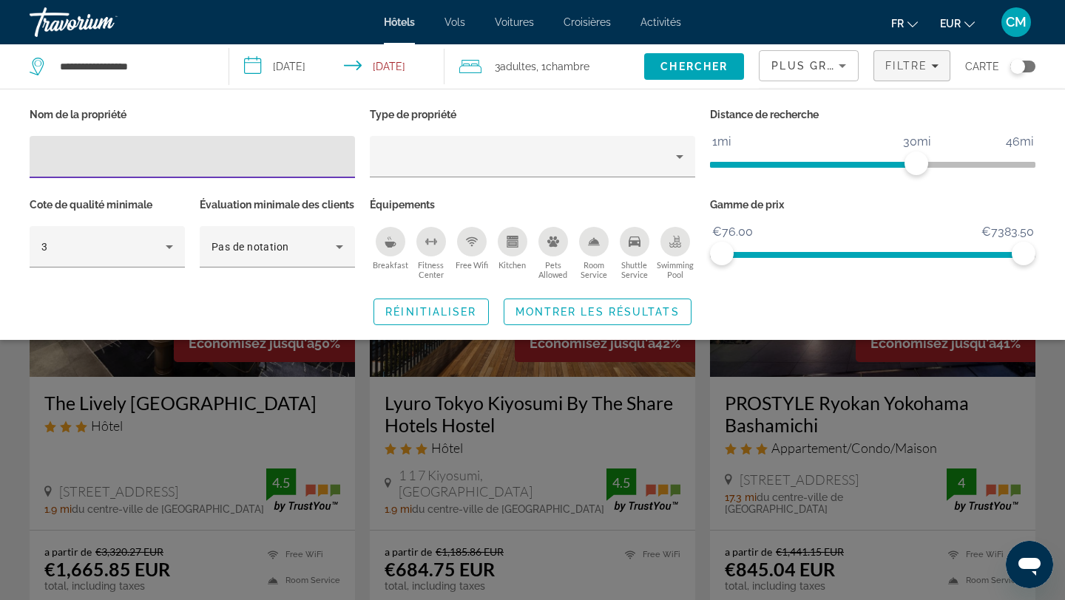
click at [924, 69] on span "Filtre" at bounding box center [906, 66] width 42 height 12
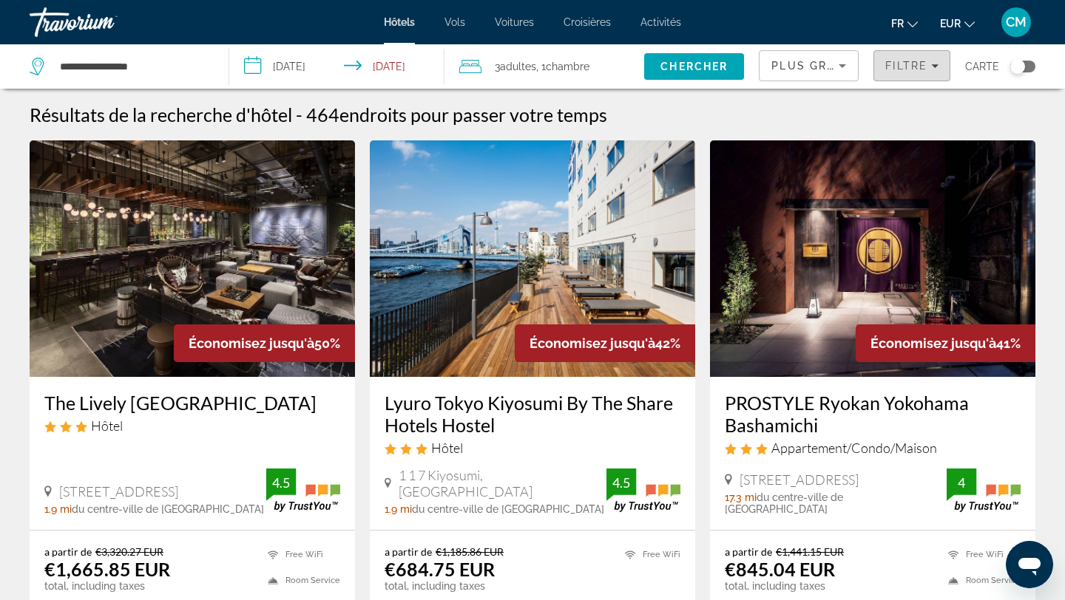
click at [801, 65] on span "Plus grandes économies" at bounding box center [859, 66] width 177 height 12
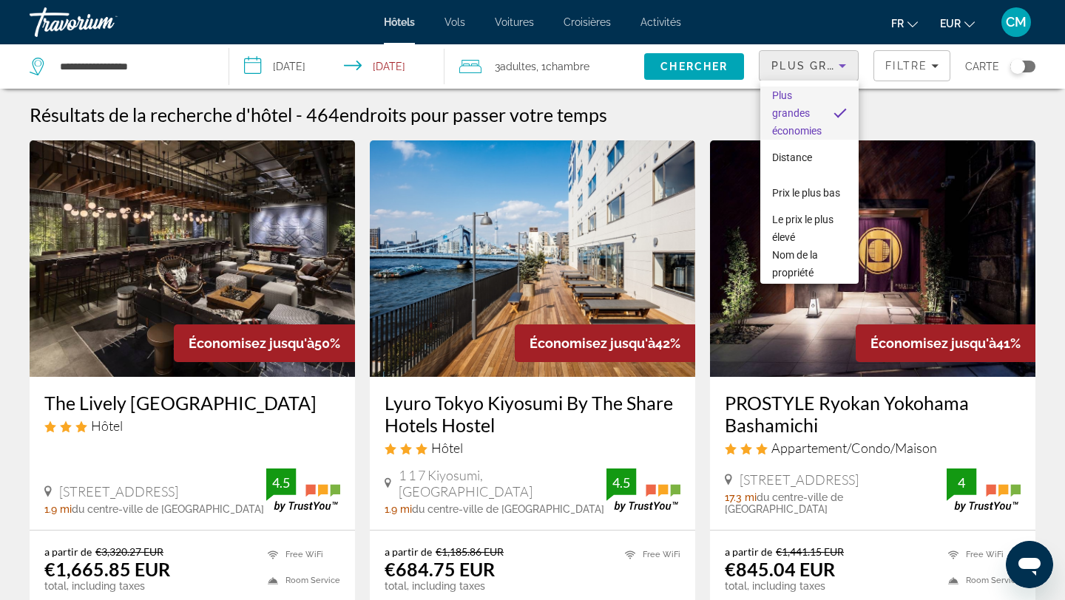
click at [801, 65] on div at bounding box center [532, 300] width 1065 height 600
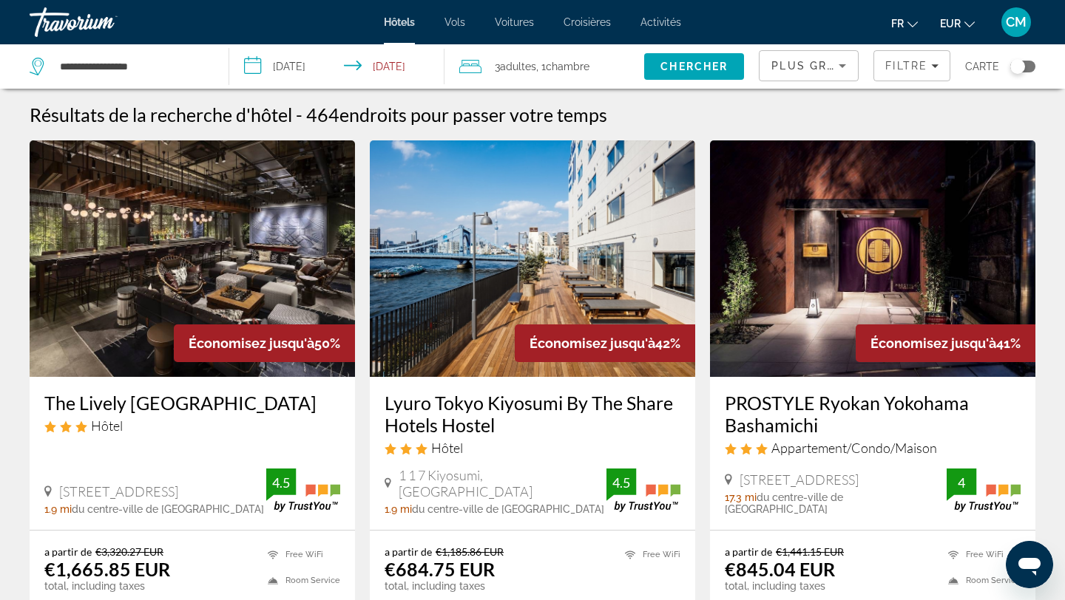
click at [796, 73] on div "Plus grandes économies" at bounding box center [804, 66] width 67 height 18
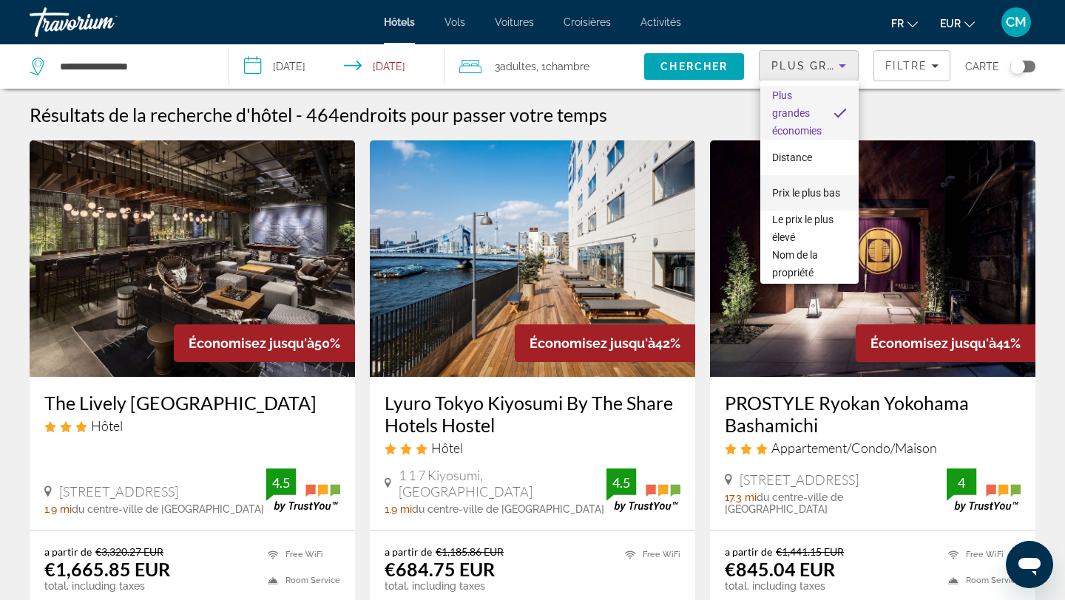
click at [796, 194] on span "Prix le plus bas" at bounding box center [806, 193] width 68 height 12
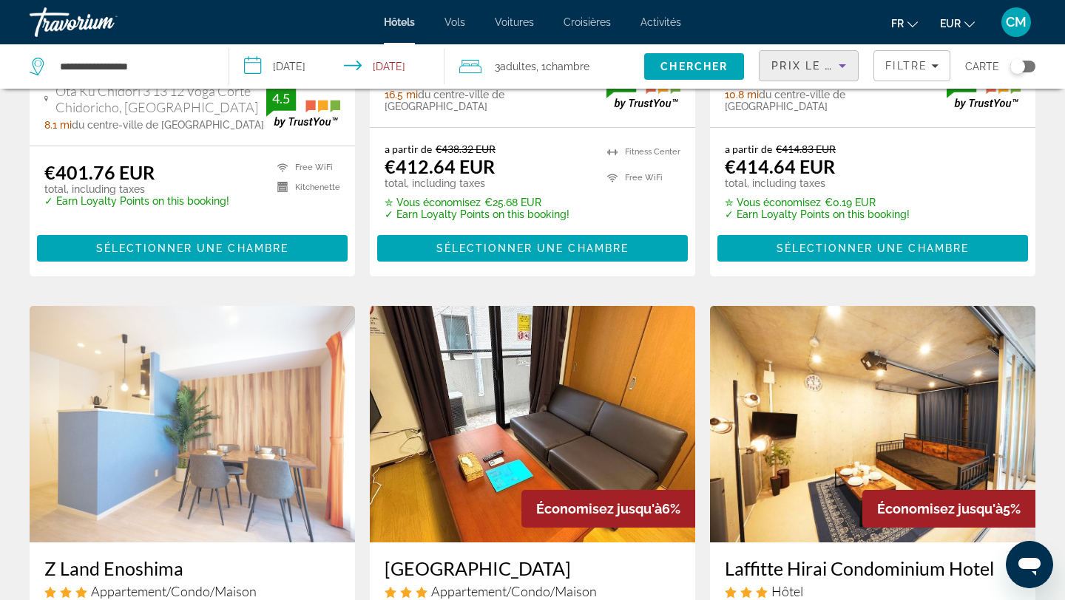
scroll to position [1992, 0]
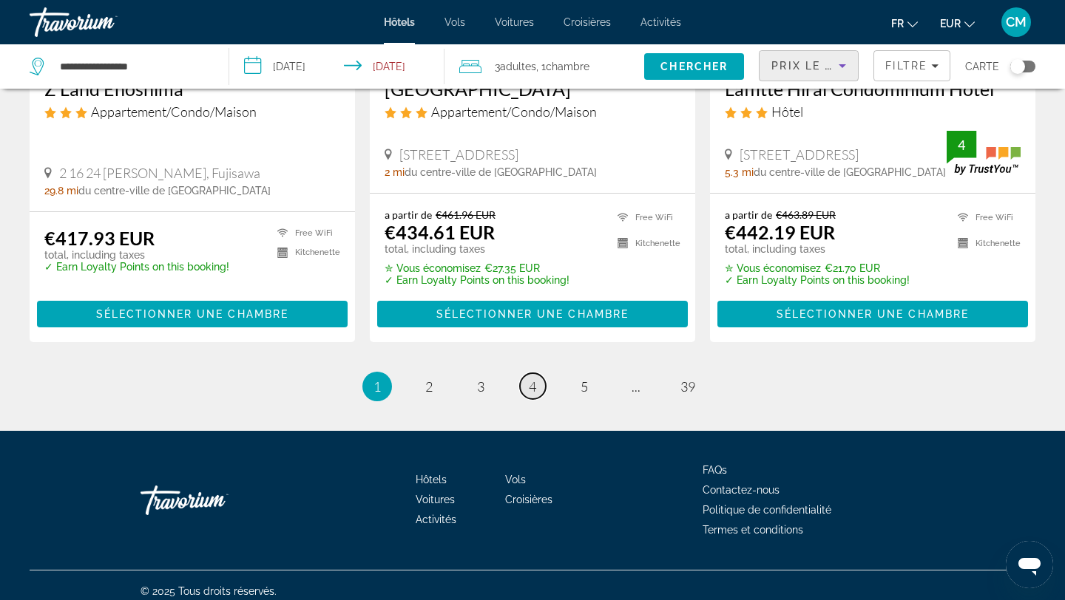
click at [540, 379] on link "page 4" at bounding box center [533, 386] width 26 height 26
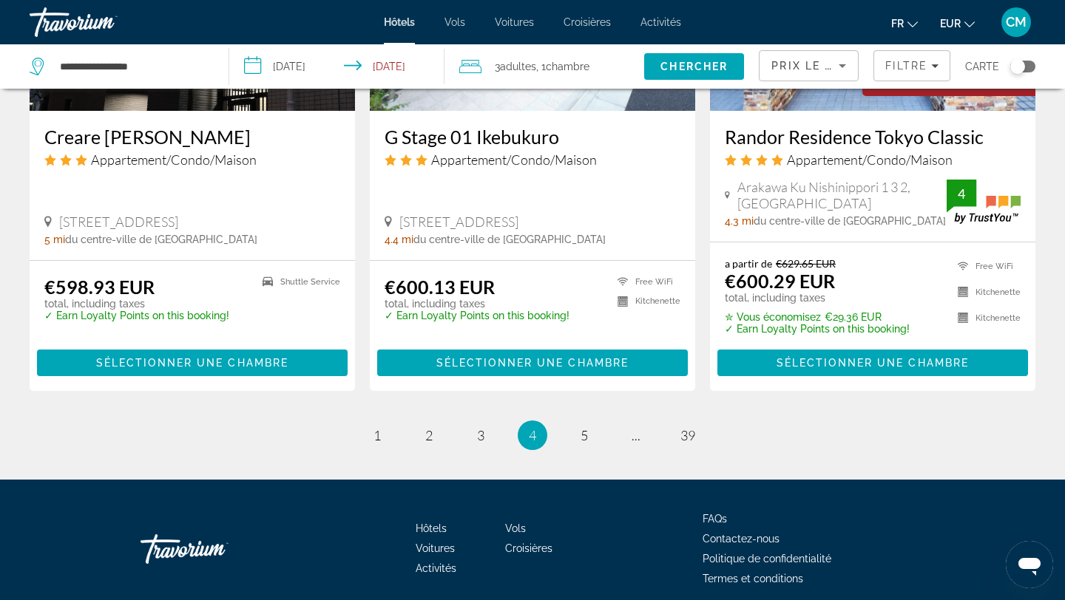
scroll to position [1966, 0]
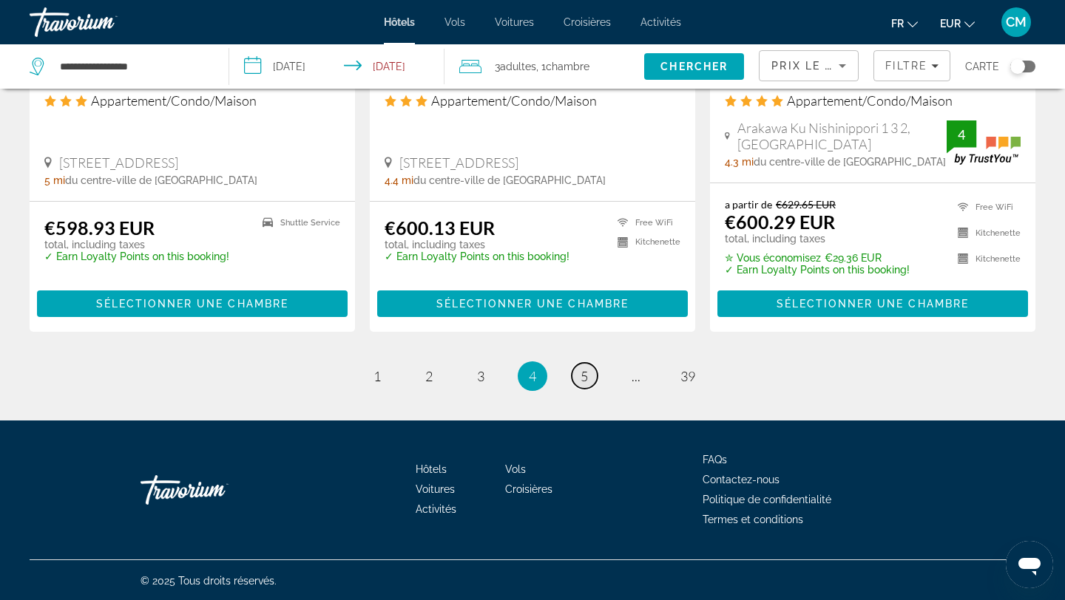
click at [586, 370] on span "5" at bounding box center [583, 376] width 7 height 16
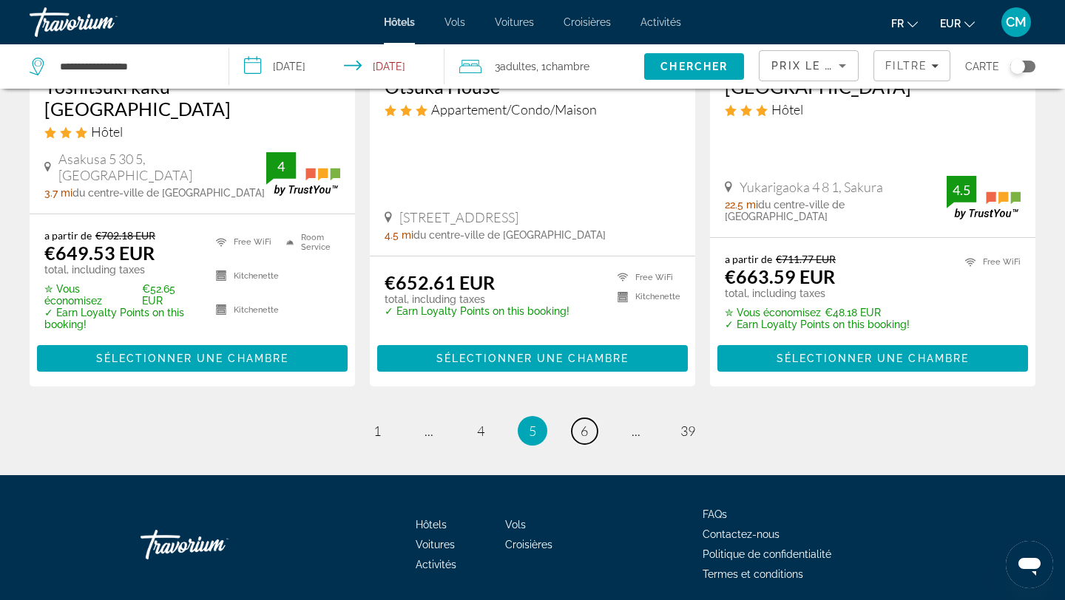
scroll to position [1969, 0]
click at [587, 423] on span "6" at bounding box center [583, 431] width 7 height 16
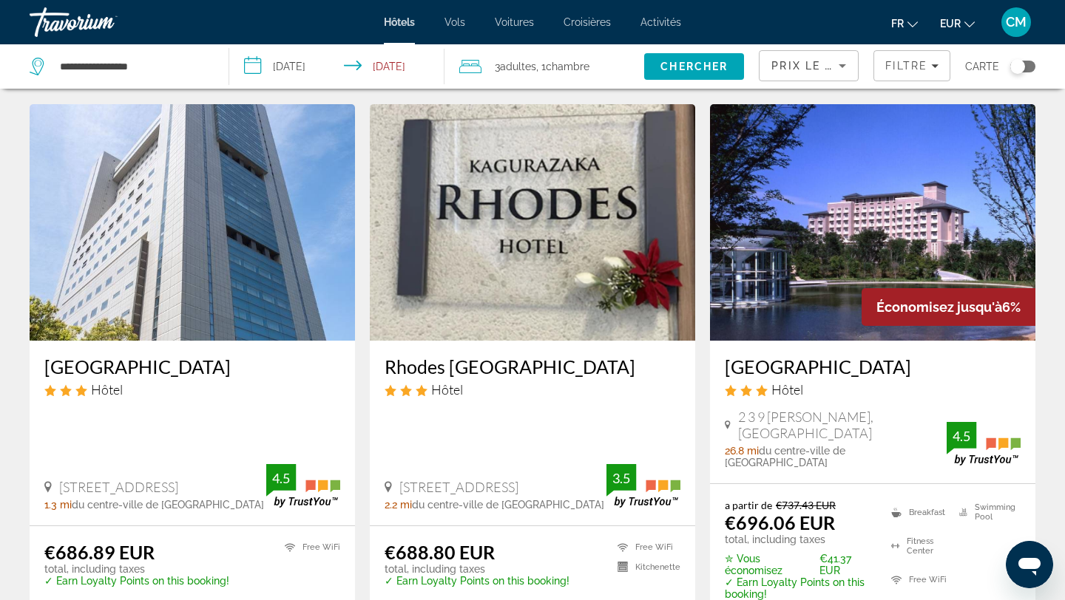
scroll to position [1148, 0]
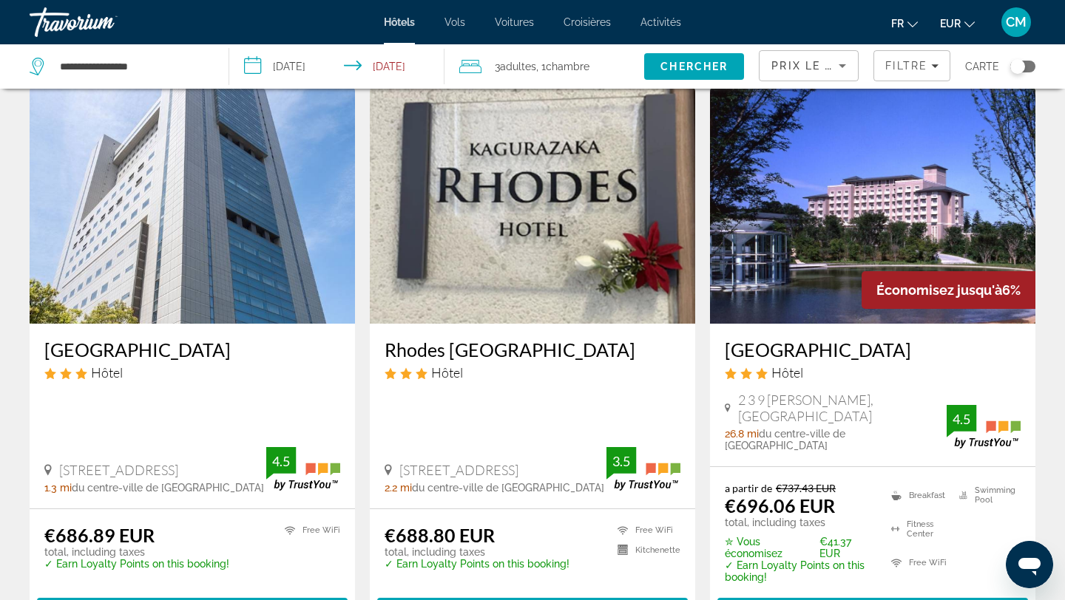
click at [153, 350] on h3 "[GEOGRAPHIC_DATA]" at bounding box center [192, 350] width 296 height 22
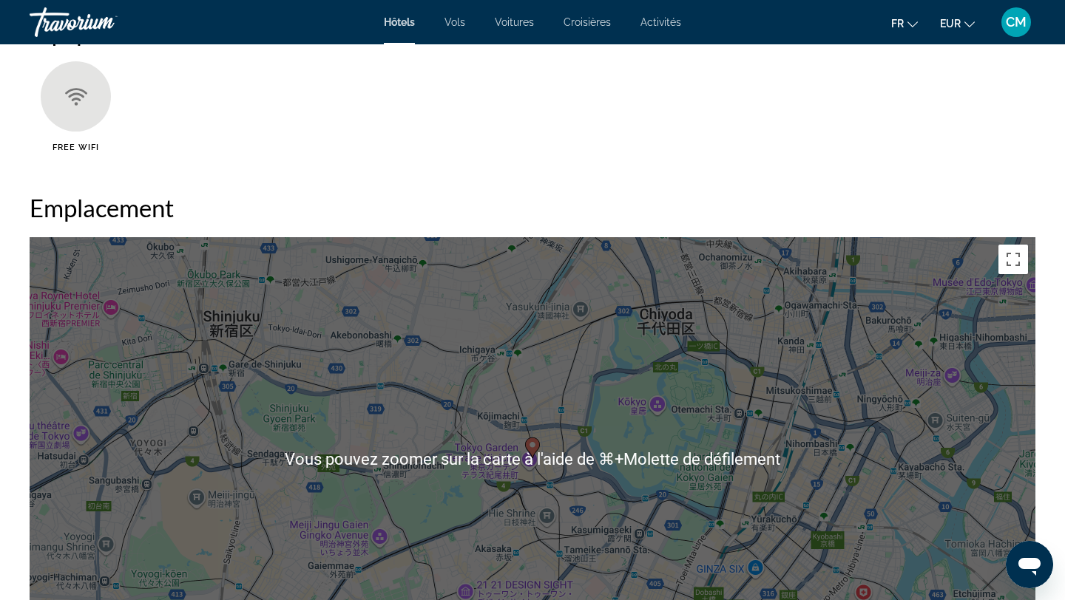
scroll to position [1251, 0]
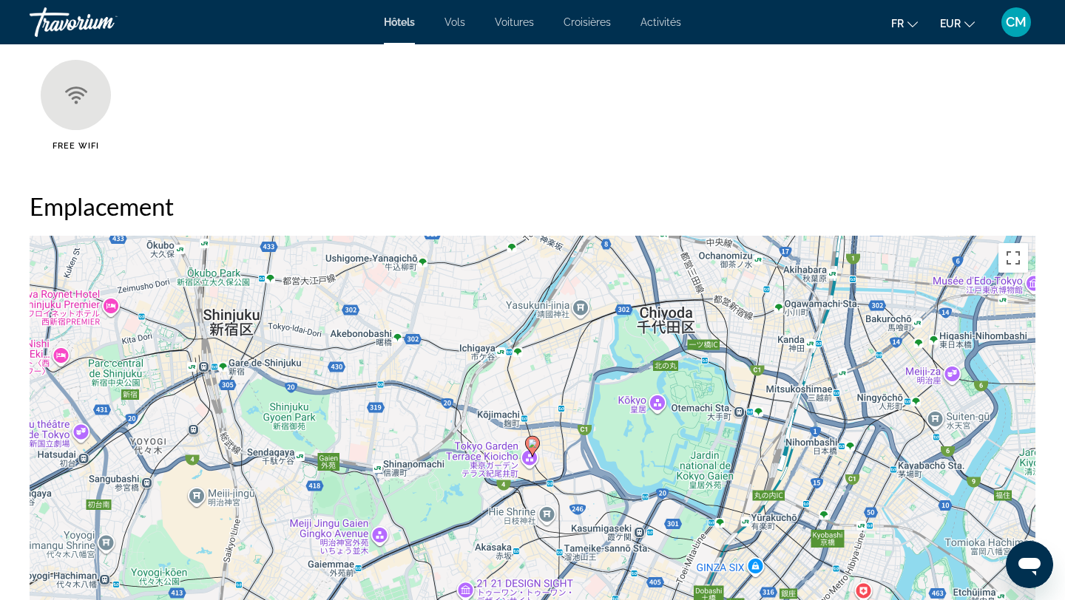
click at [330, 390] on div "Pour activer le glissement avec le clavier, appuyez sur Alt+Entrée. Une fois ce…" at bounding box center [532, 458] width 1005 height 444
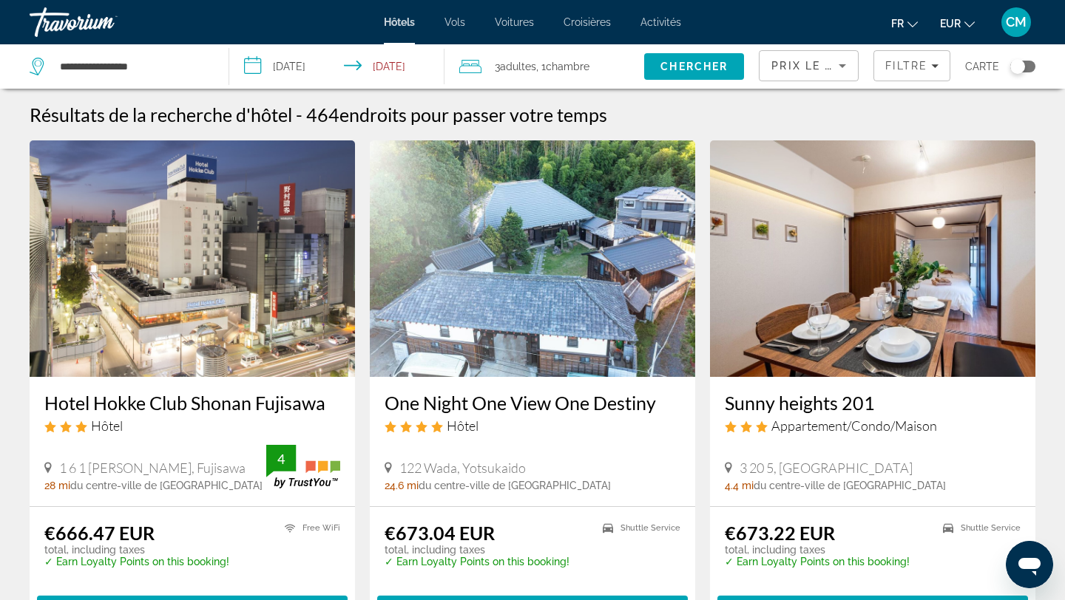
click at [1020, 64] on div "Toggle map" at bounding box center [1017, 66] width 15 height 15
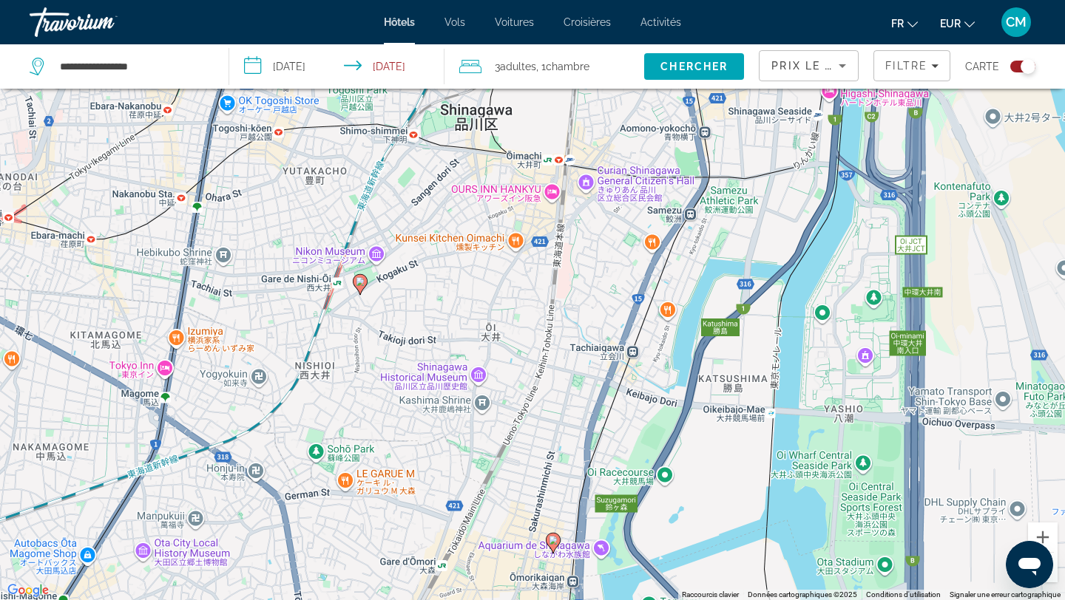
drag, startPoint x: 484, startPoint y: 238, endPoint x: 791, endPoint y: 600, distance: 474.2
click at [791, 600] on div "Pour activer le glissement avec le clavier, appuyez sur Alt+Entrée. Une fois ce…" at bounding box center [532, 300] width 1065 height 600
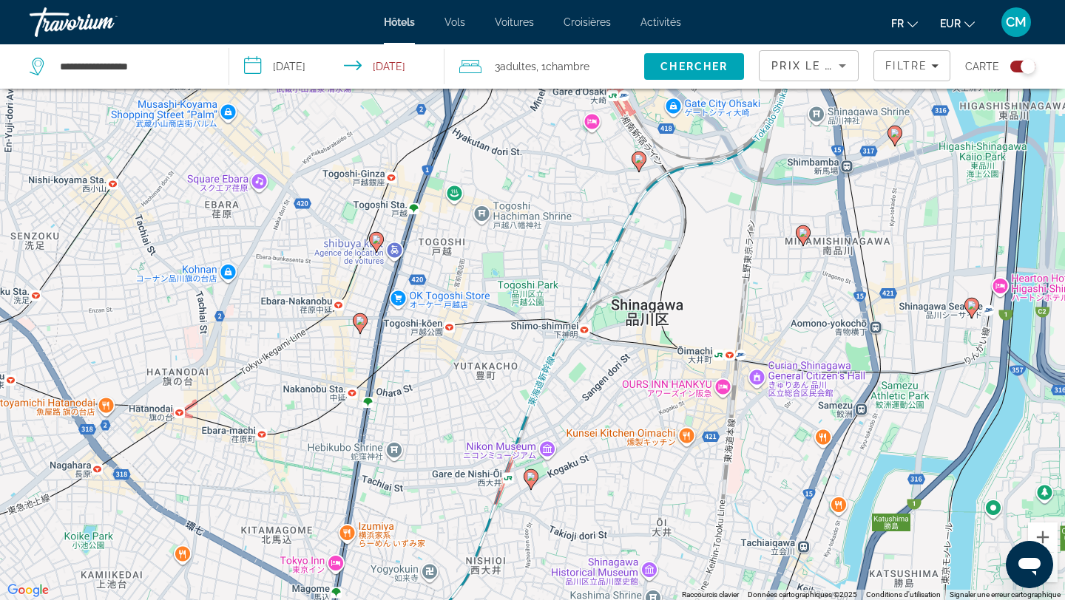
drag, startPoint x: 650, startPoint y: 402, endPoint x: 858, endPoint y: 587, distance: 278.6
click at [858, 600] on div "Pour activer le glissement avec le clavier, appuyez sur Alt+Entrée. Une fois ce…" at bounding box center [532, 300] width 1065 height 600
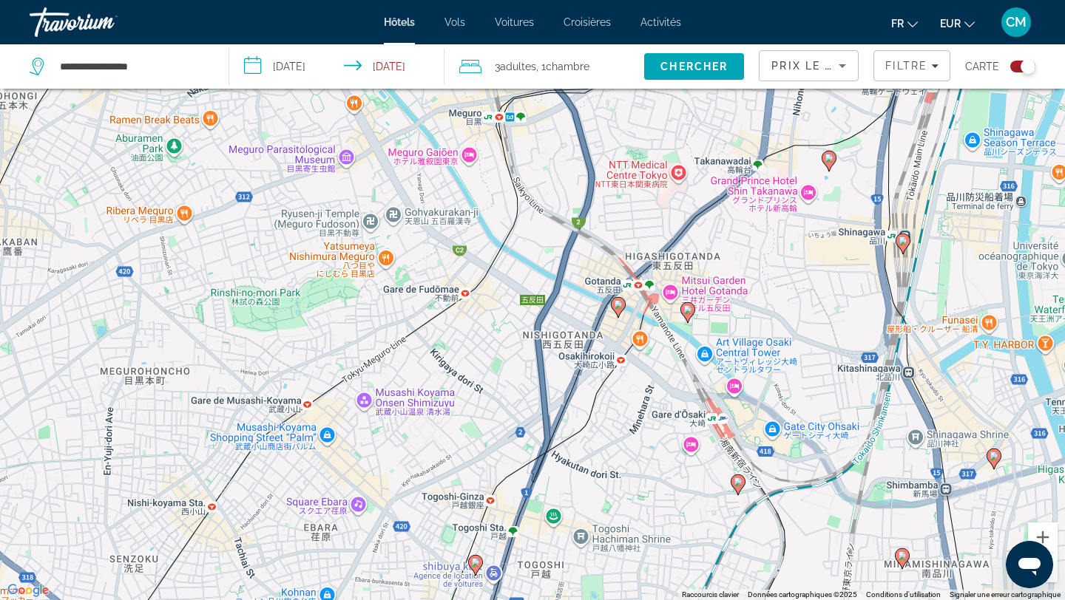
drag, startPoint x: 657, startPoint y: 325, endPoint x: 673, endPoint y: 600, distance: 275.5
click at [673, 600] on div "Pour activer le glissement avec le clavier, appuyez sur Alt+Entrée. Une fois ce…" at bounding box center [532, 300] width 1065 height 600
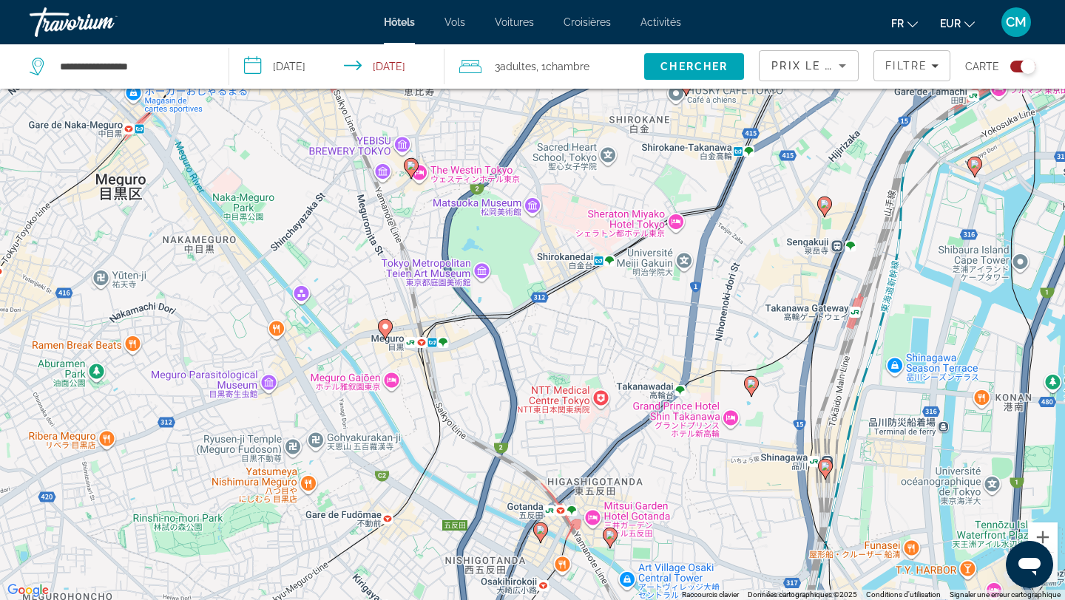
drag, startPoint x: 563, startPoint y: 372, endPoint x: 475, endPoint y: 600, distance: 244.1
click at [478, 600] on div "Pour activer le glissement avec le clavier, appuyez sur Alt+Entrée. Une fois ce…" at bounding box center [532, 300] width 1065 height 600
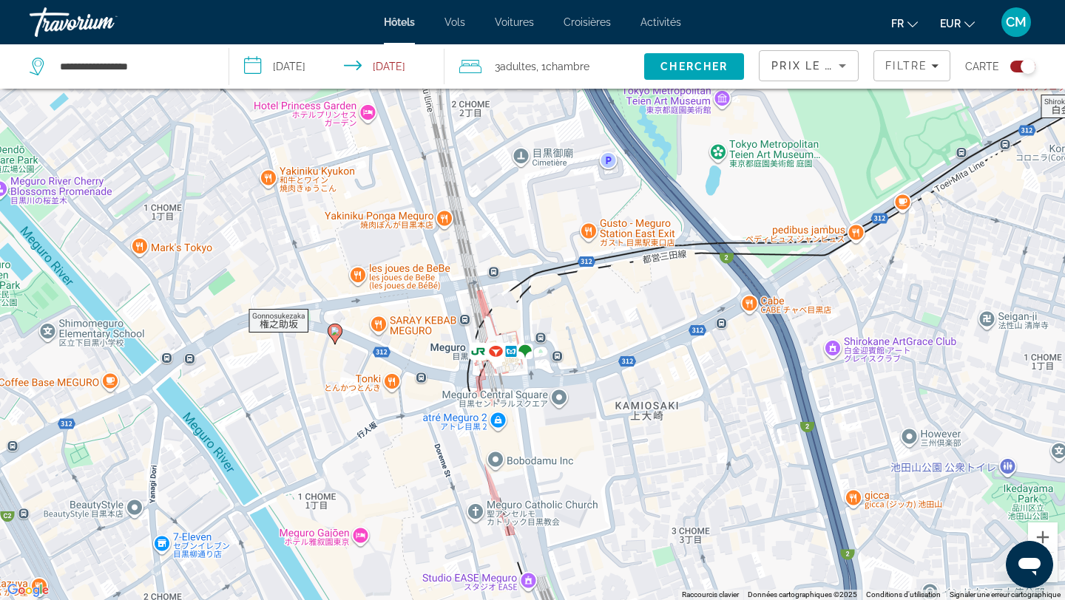
drag, startPoint x: 373, startPoint y: 328, endPoint x: 559, endPoint y: 495, distance: 250.3
click at [559, 495] on div "Pour activer le glissement avec le clavier, appuyez sur Alt+Entrée. Une fois ce…" at bounding box center [532, 300] width 1065 height 600
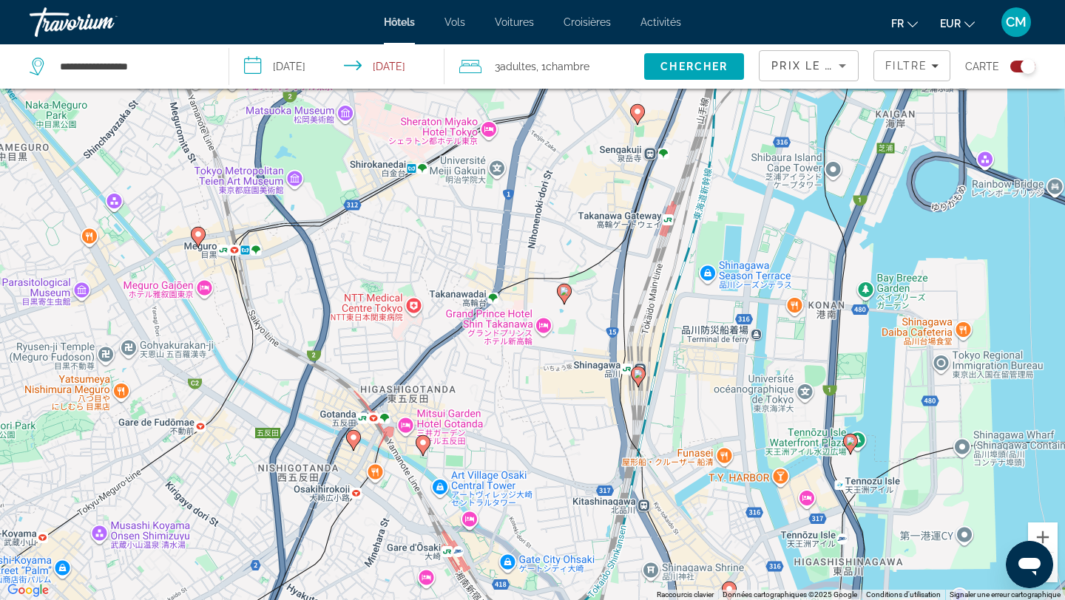
drag, startPoint x: 787, startPoint y: 373, endPoint x: 527, endPoint y: 243, distance: 290.6
click at [527, 243] on div "Pour activer le glissement avec le clavier, appuyez sur Alt+Entrée. Une fois ce…" at bounding box center [532, 300] width 1065 height 600
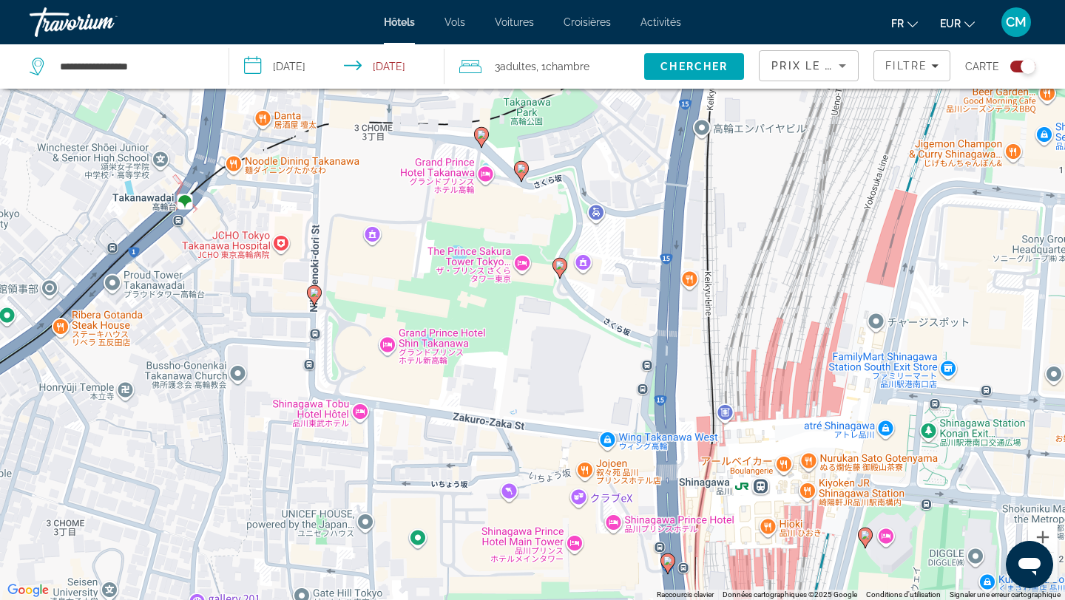
click at [563, 276] on gmp-advanced-marker "Main content" at bounding box center [559, 268] width 15 height 22
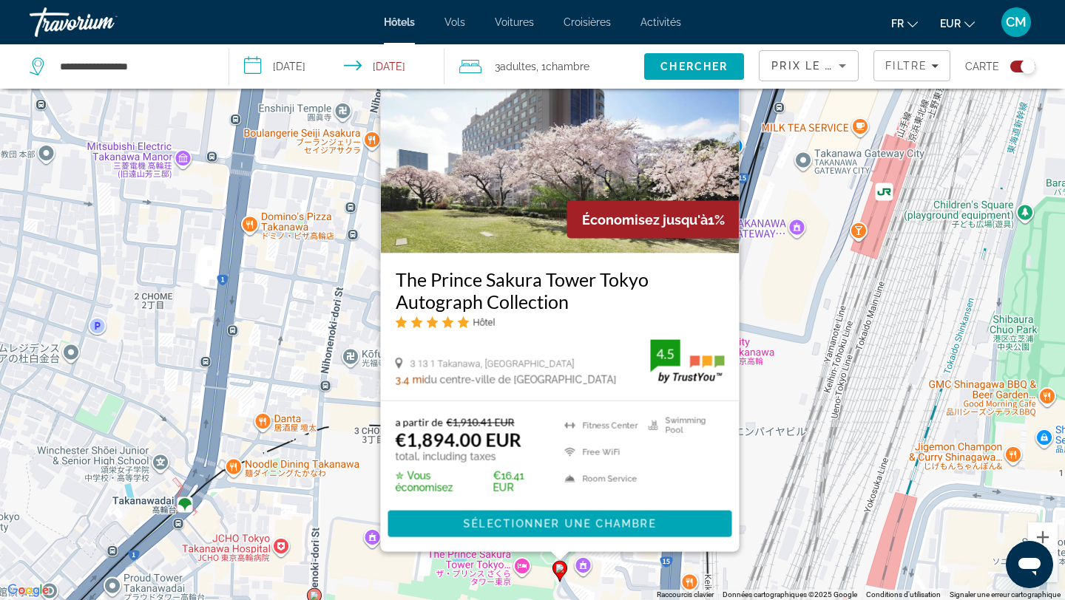
click at [316, 597] on image "Main content" at bounding box center [314, 595] width 9 height 9
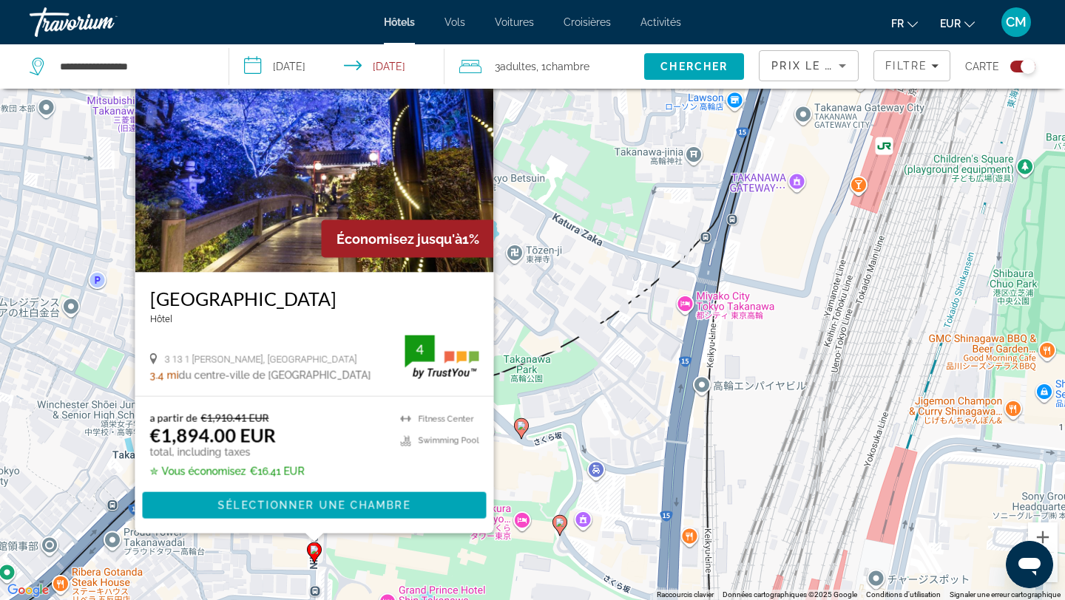
click at [518, 433] on icon "Main content" at bounding box center [521, 428] width 15 height 21
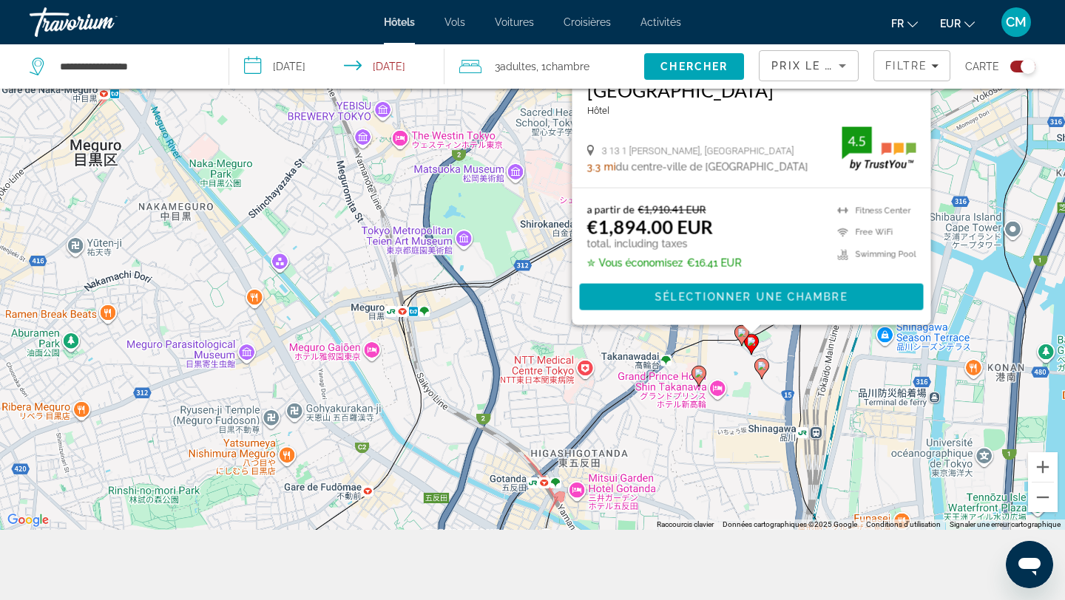
scroll to position [160, 0]
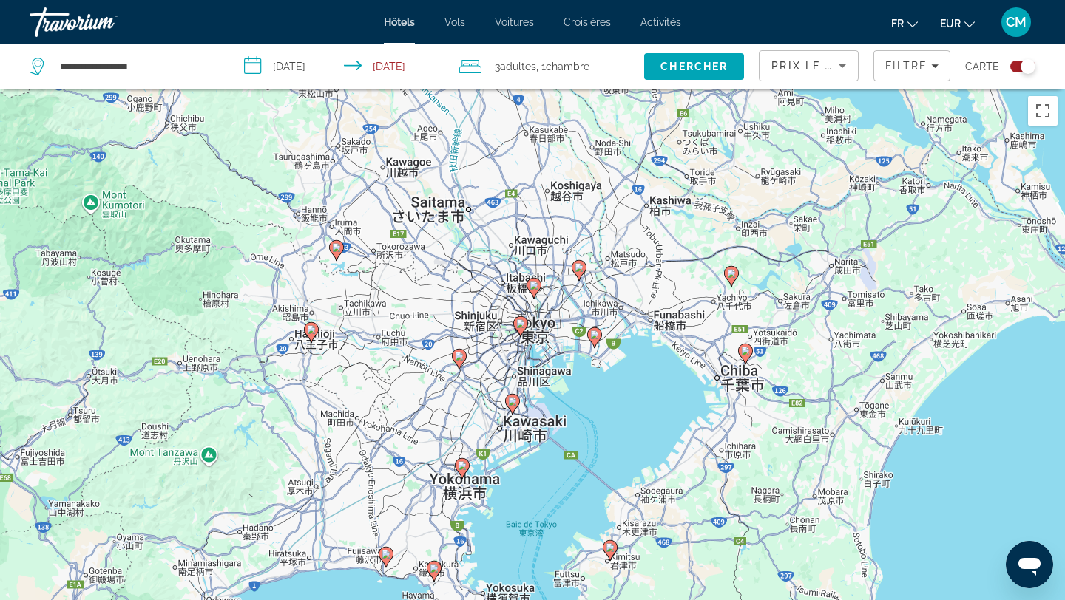
click at [1018, 73] on div "Carte" at bounding box center [1000, 66] width 70 height 44
click at [1017, 68] on div "Toggle map" at bounding box center [1022, 67] width 25 height 12
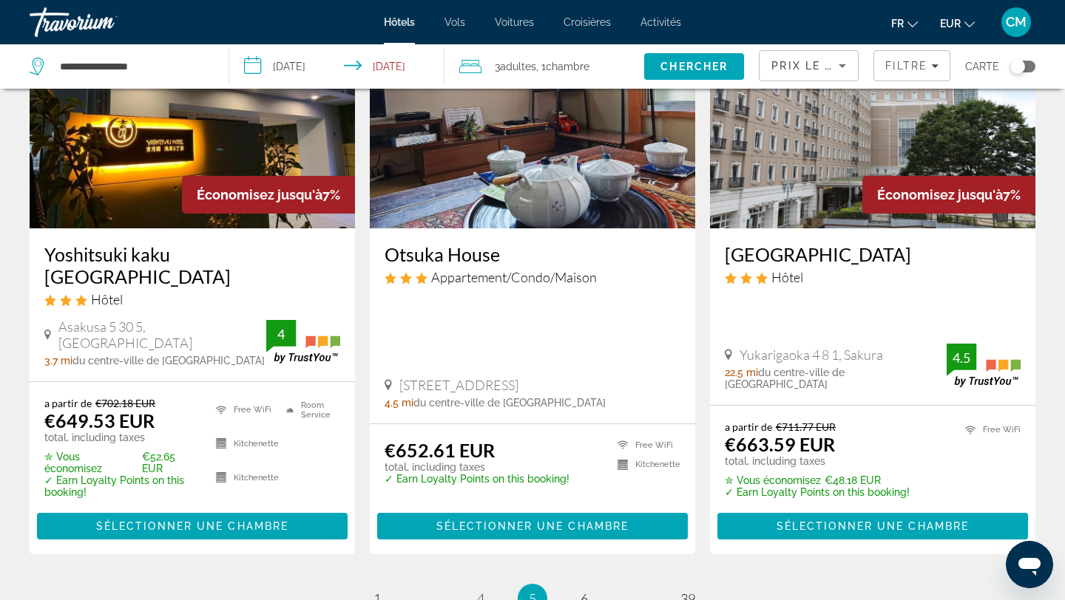
scroll to position [1969, 0]
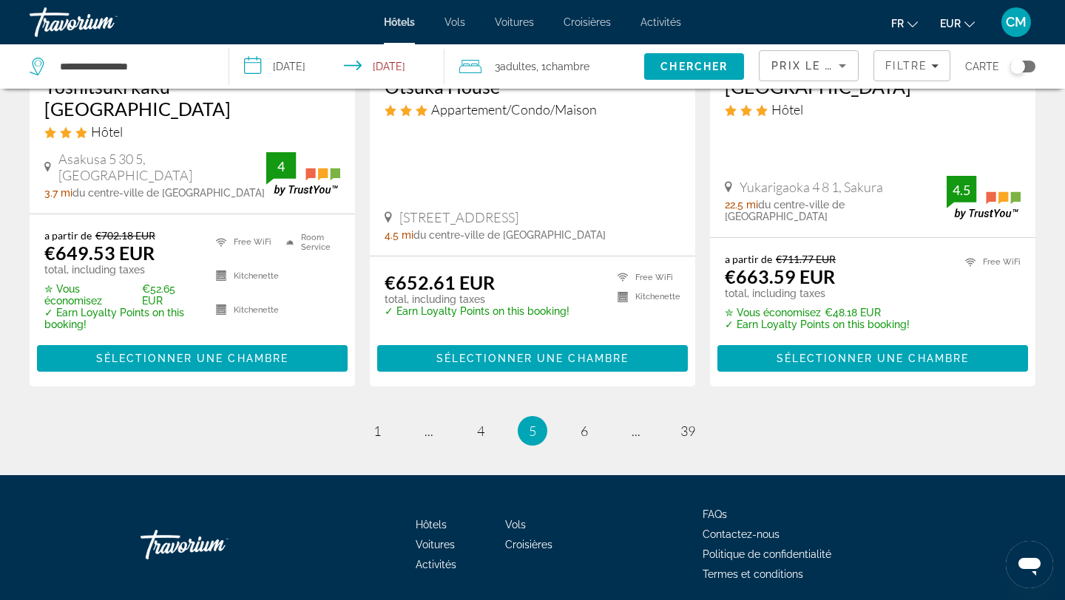
click at [392, 416] on ul "5 / 39 page 1 page ... page 4 You're on page 5 page 6 page ... page 39" at bounding box center [532, 431] width 1005 height 30
click at [381, 423] on span "1" at bounding box center [376, 431] width 7 height 16
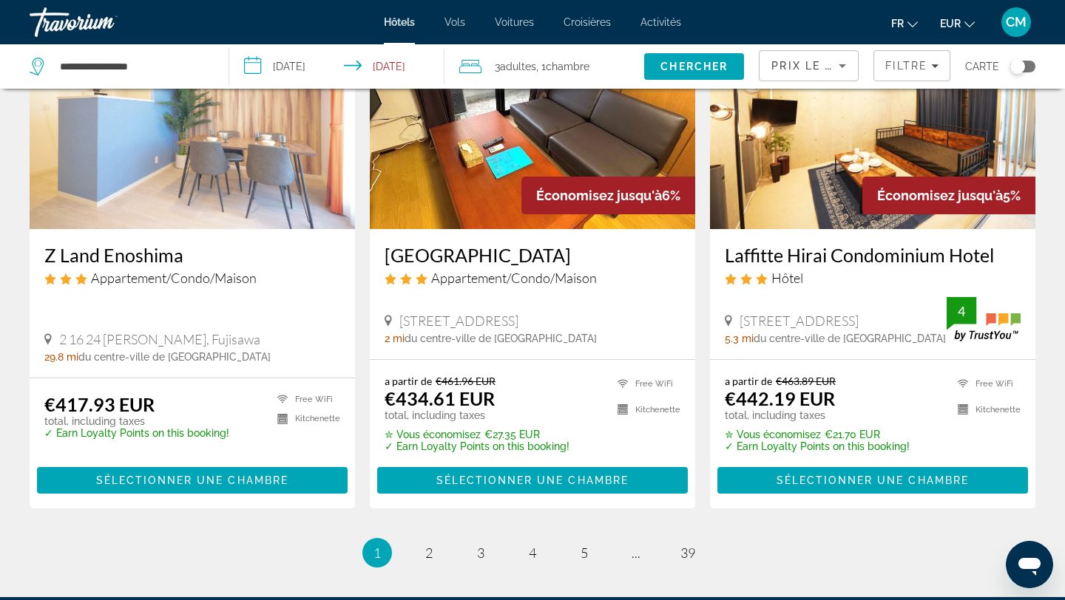
scroll to position [1992, 0]
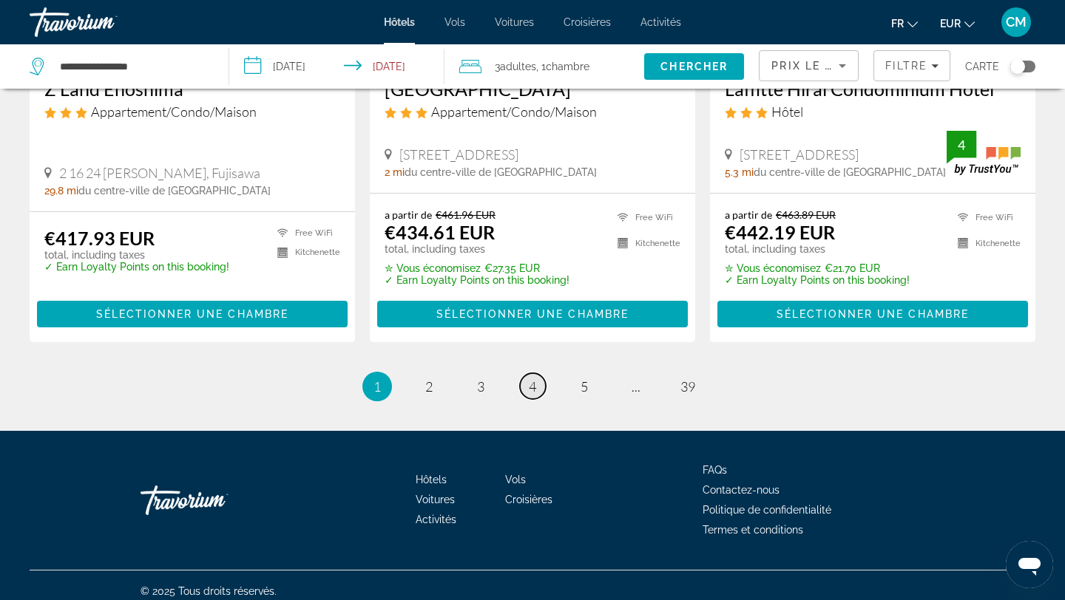
click at [530, 379] on span "4" at bounding box center [532, 387] width 7 height 16
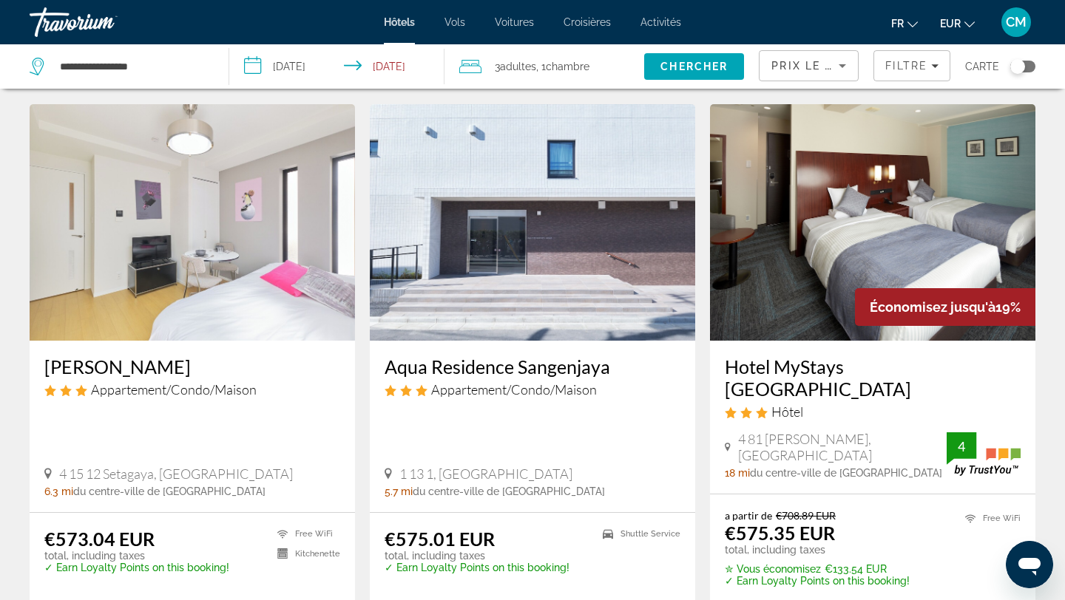
scroll to position [549, 0]
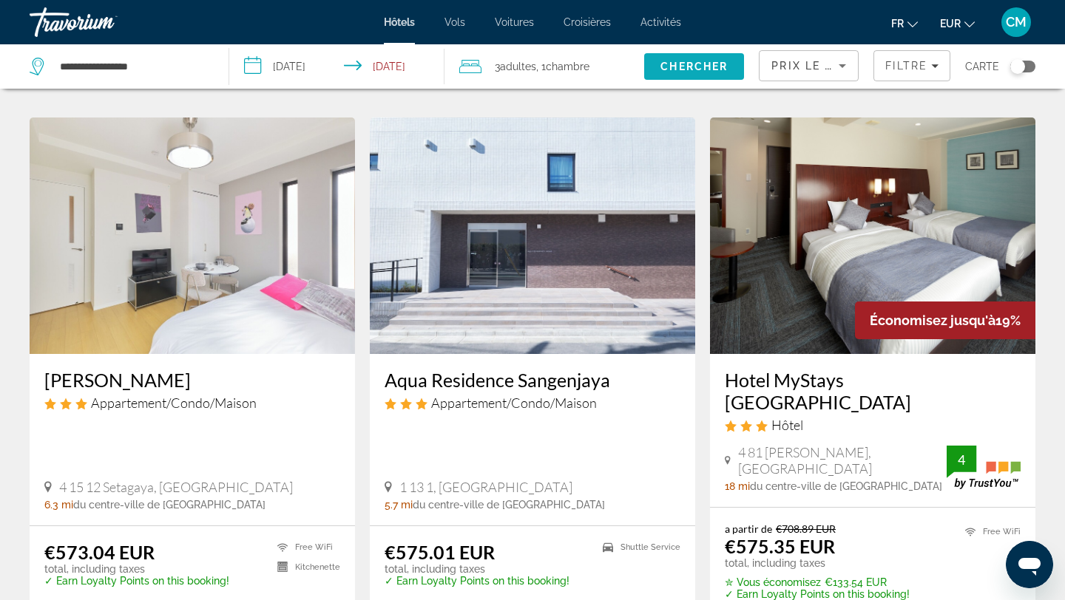
click at [680, 79] on span "Search" at bounding box center [694, 66] width 100 height 35
click at [915, 69] on span "Filtre" at bounding box center [906, 66] width 42 height 12
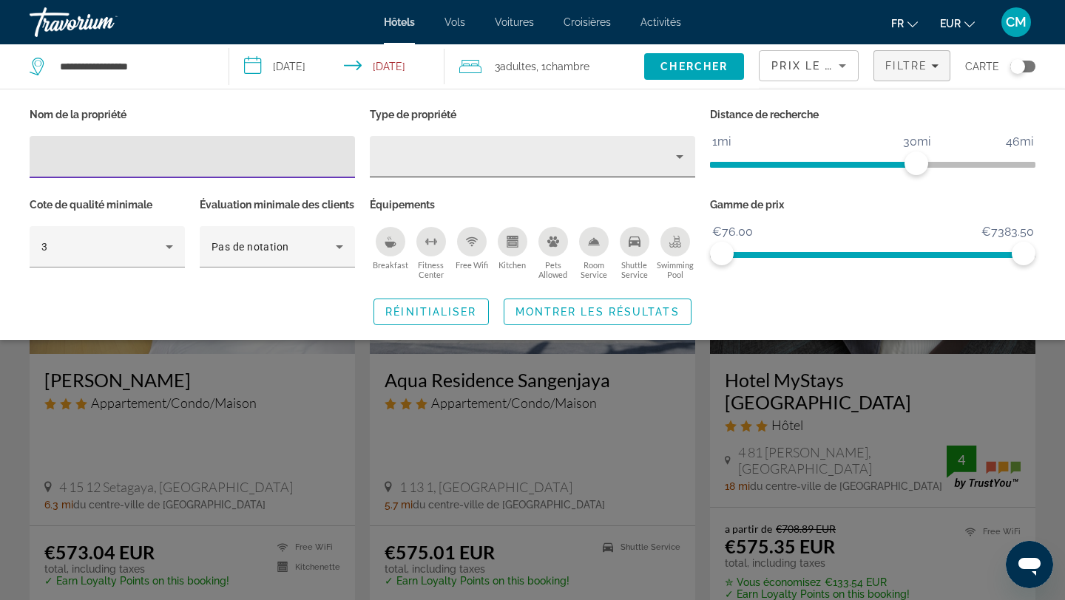
click at [573, 158] on div "Property type" at bounding box center [528, 157] width 294 height 18
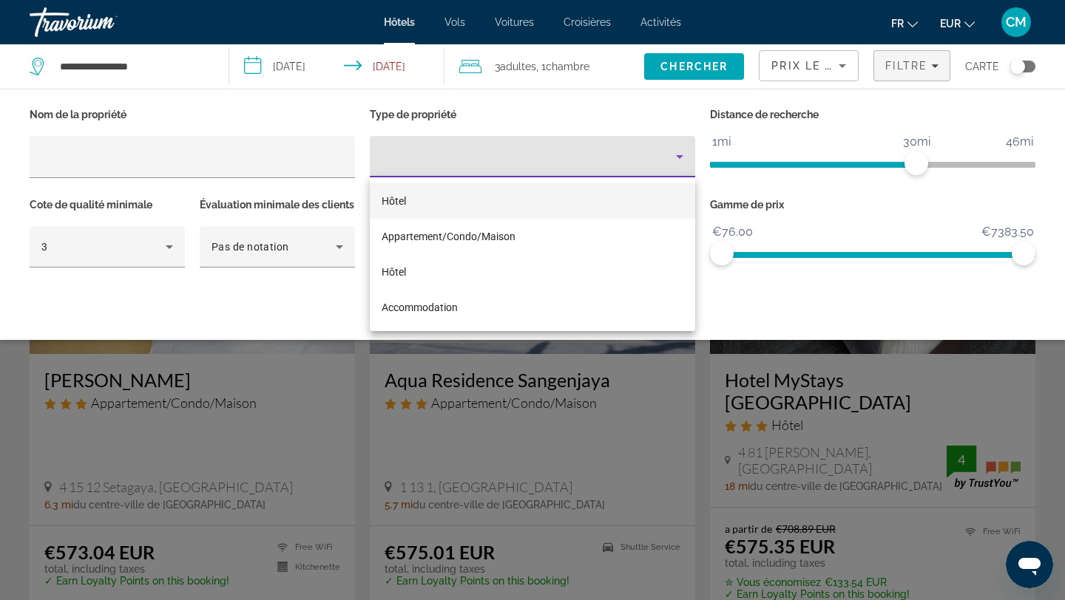
click at [481, 212] on mat-option "Hôtel" at bounding box center [532, 200] width 325 height 35
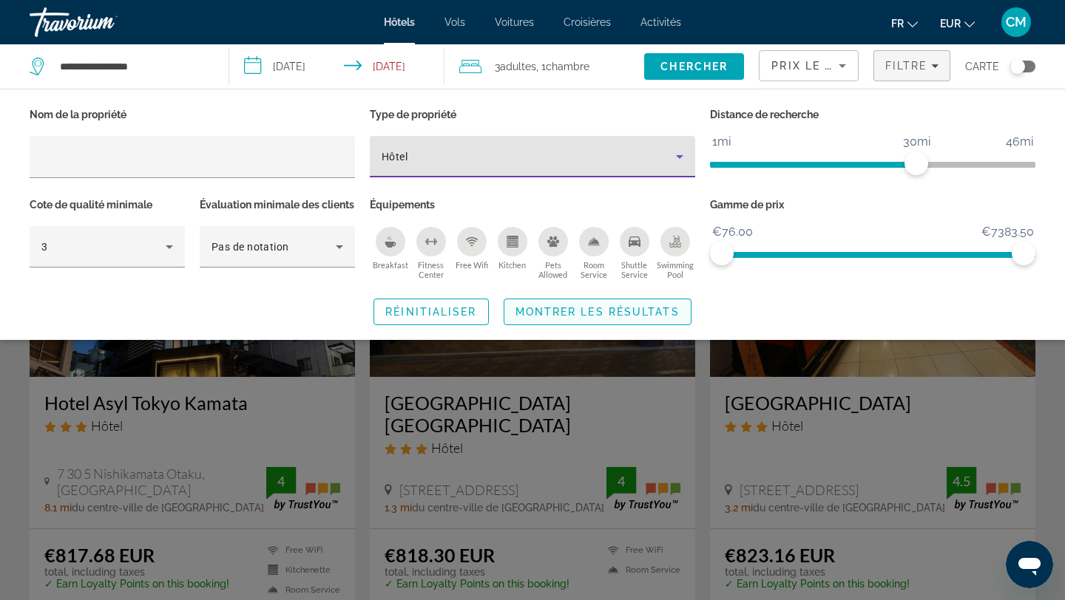
click at [580, 318] on span "Montrer les résultats" at bounding box center [597, 312] width 164 height 12
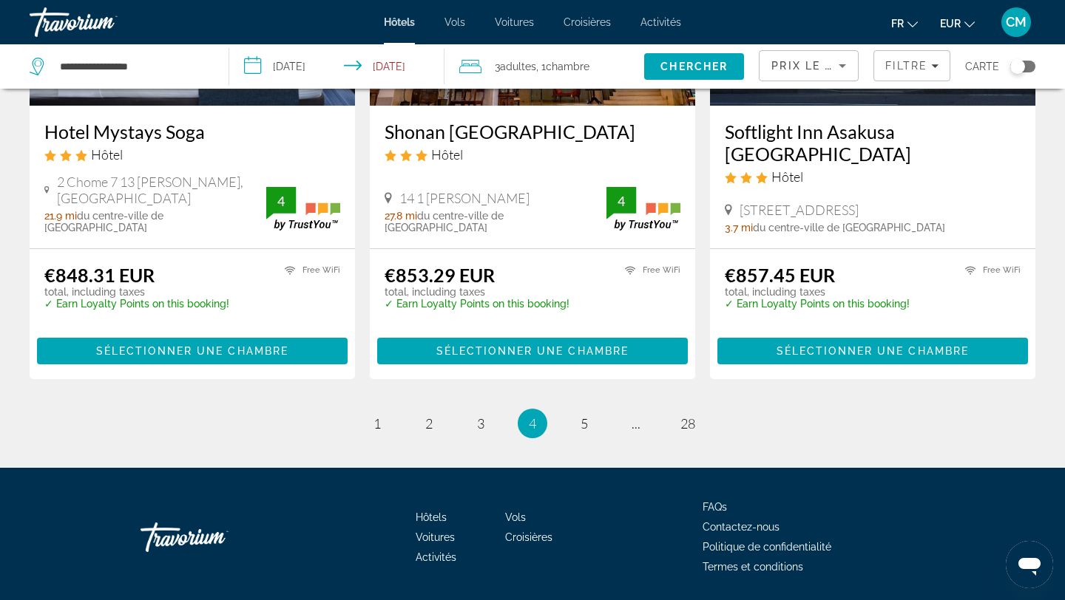
scroll to position [1947, 0]
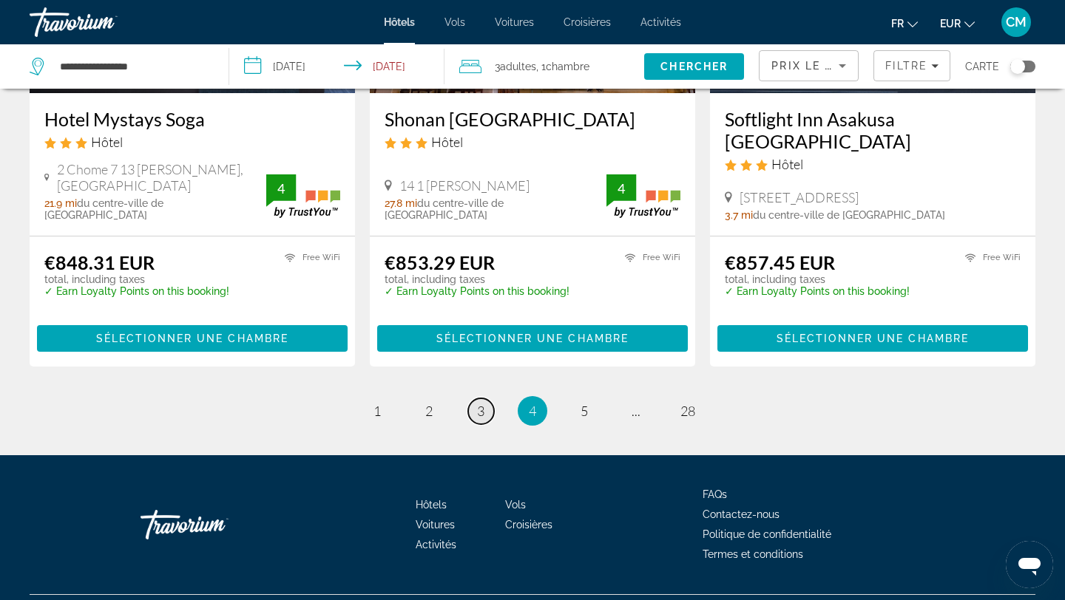
click at [484, 403] on span "3" at bounding box center [480, 411] width 7 height 16
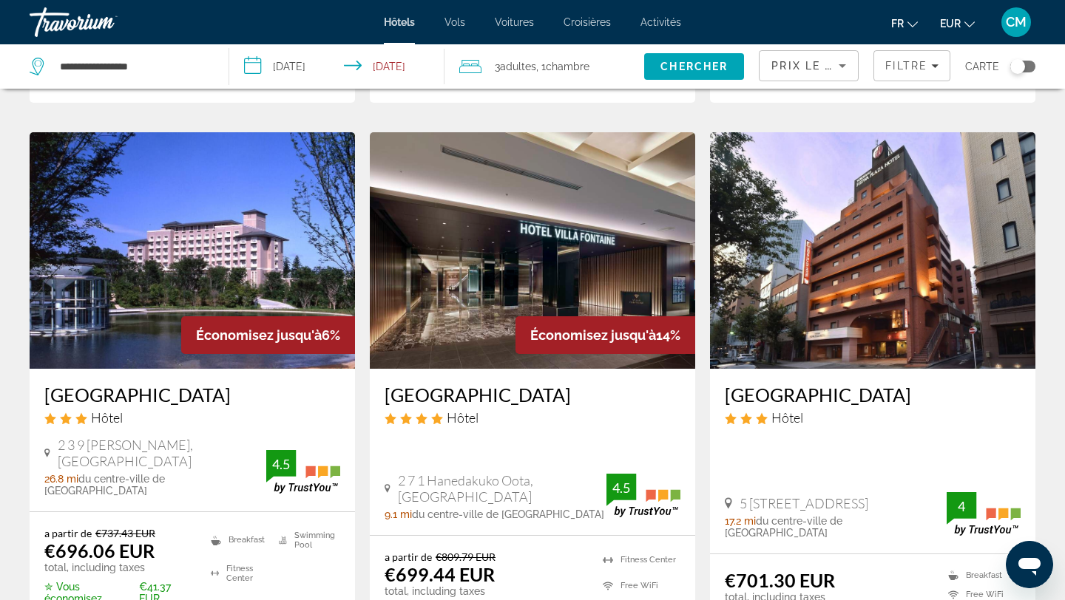
scroll to position [577, 0]
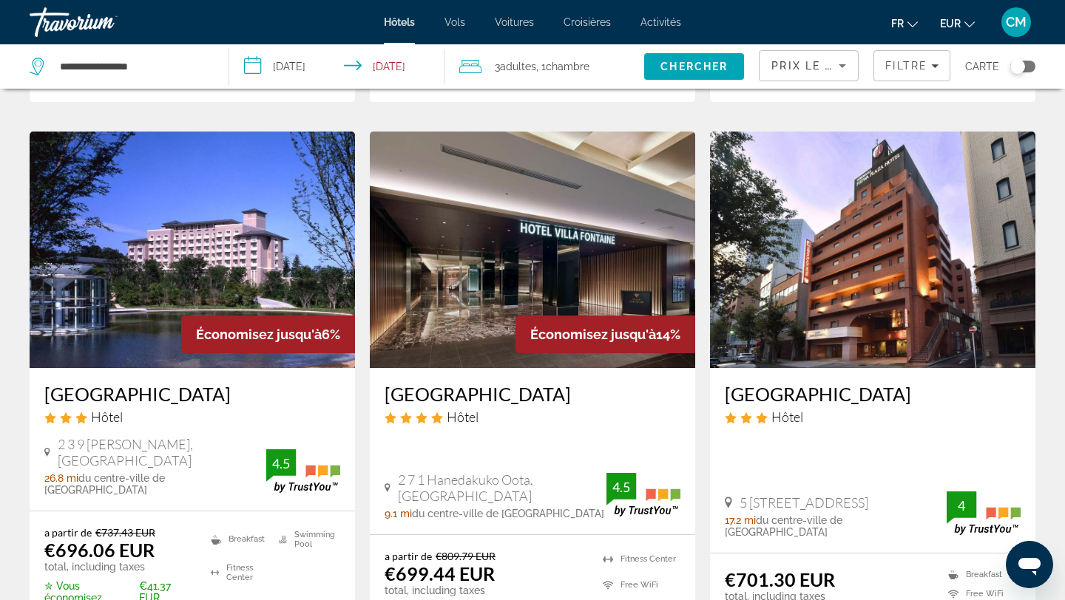
click at [217, 397] on h3 "[GEOGRAPHIC_DATA]" at bounding box center [192, 394] width 296 height 22
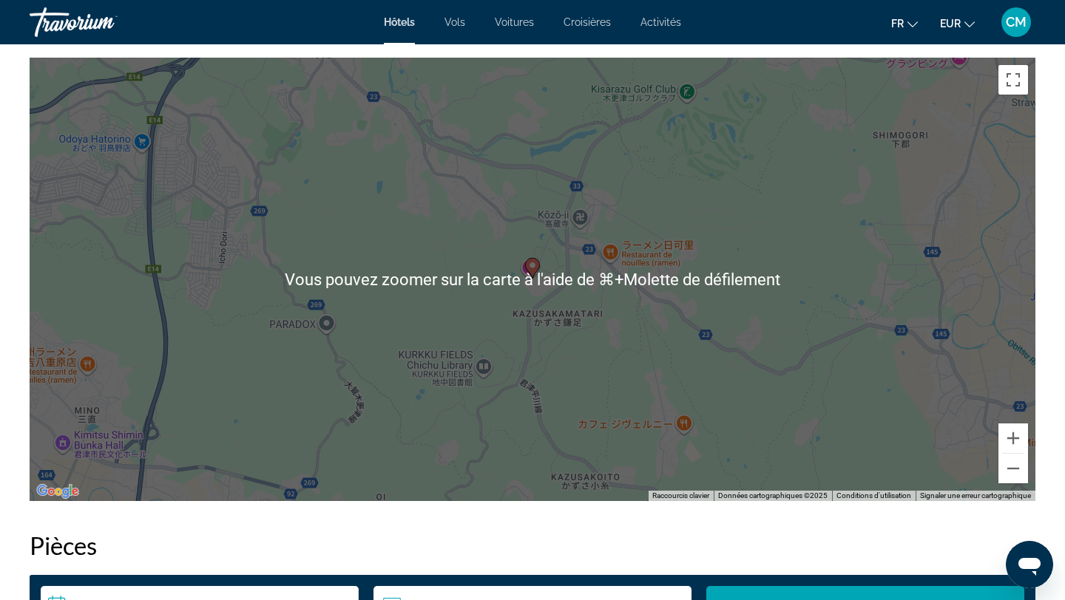
scroll to position [1385, 0]
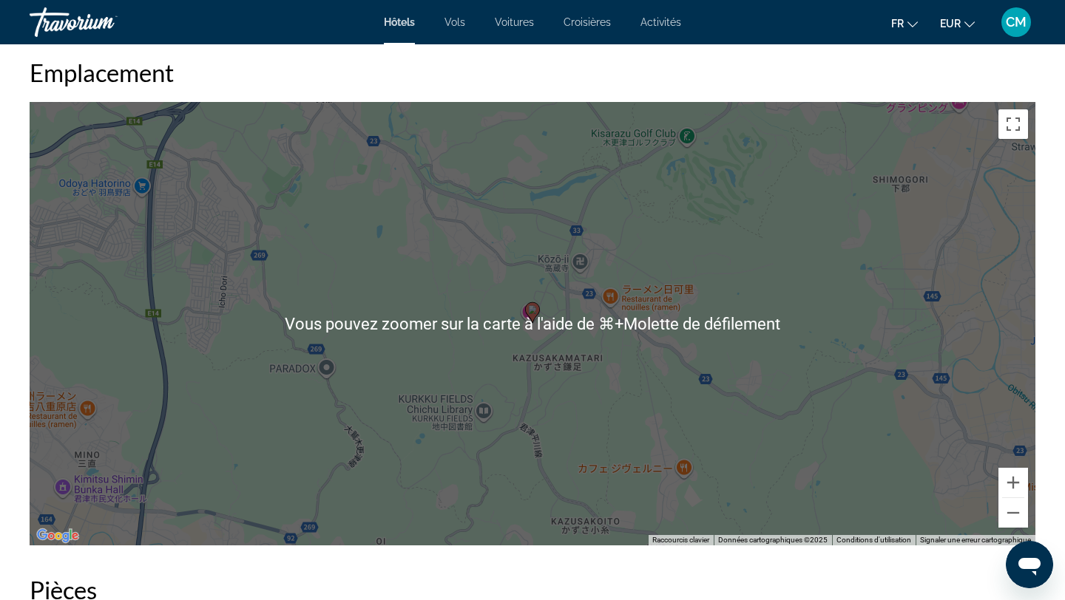
click at [461, 373] on div "Pour activer le glissement avec le clavier, appuyez sur Alt+Entrée. Une fois ce…" at bounding box center [532, 324] width 1005 height 444
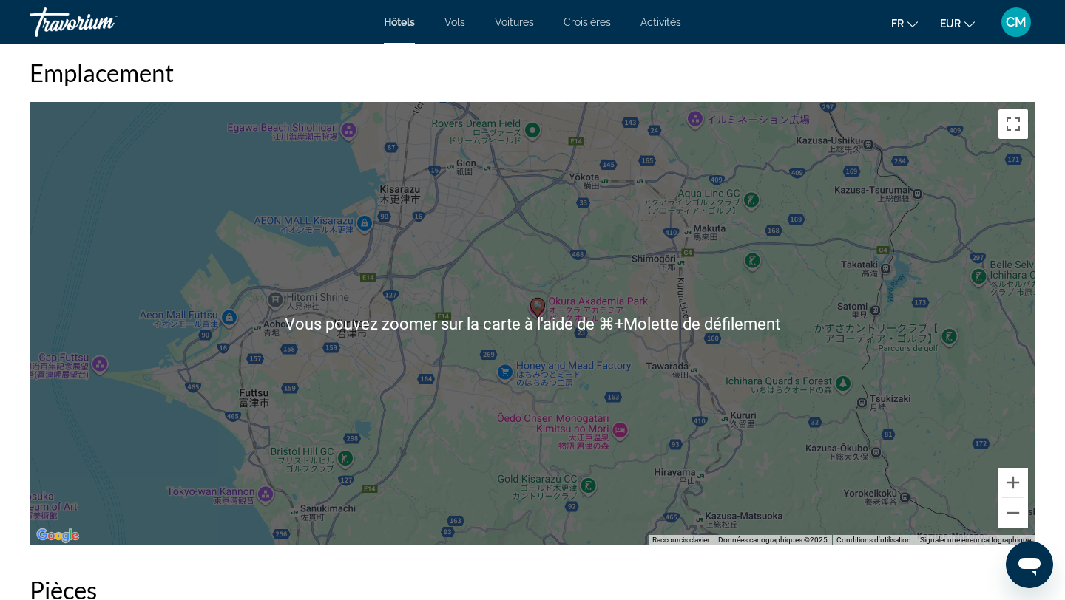
scroll to position [1415, 0]
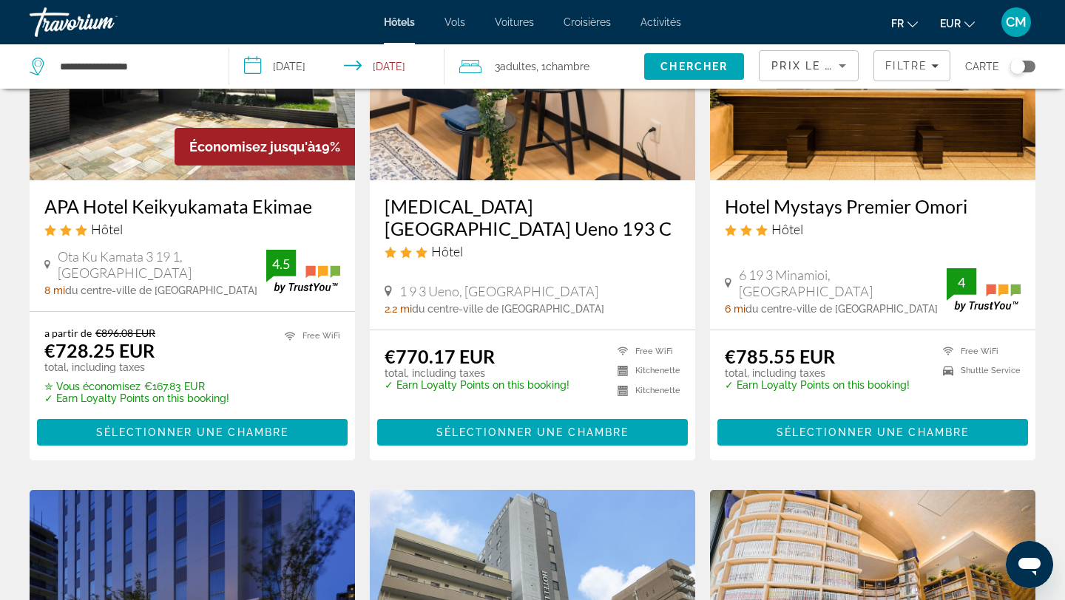
scroll to position [1350, 0]
